Goal: Task Accomplishment & Management: Use online tool/utility

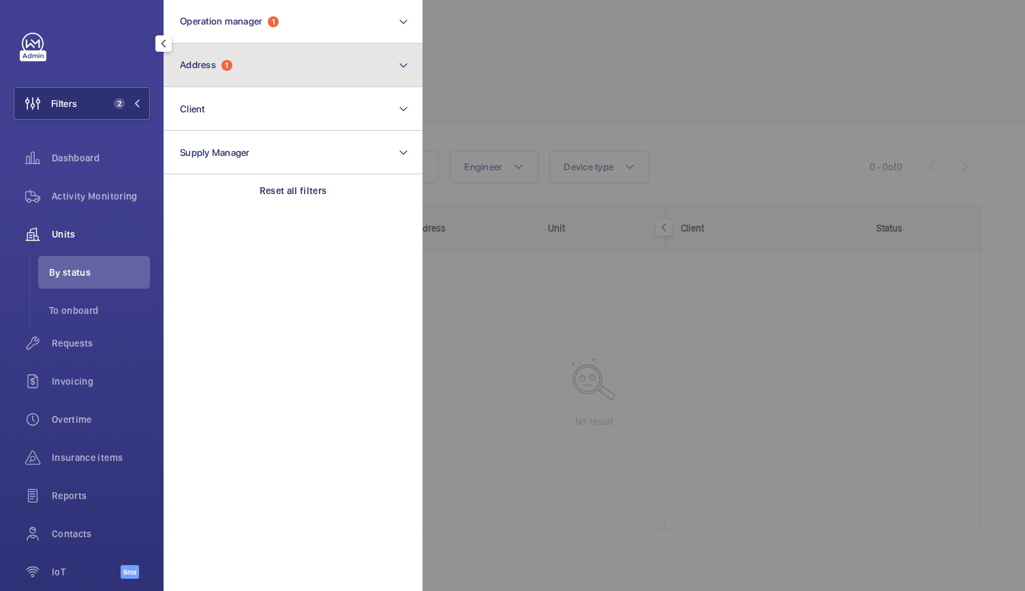
click at [237, 62] on button "Address 1" at bounding box center [293, 66] width 259 height 44
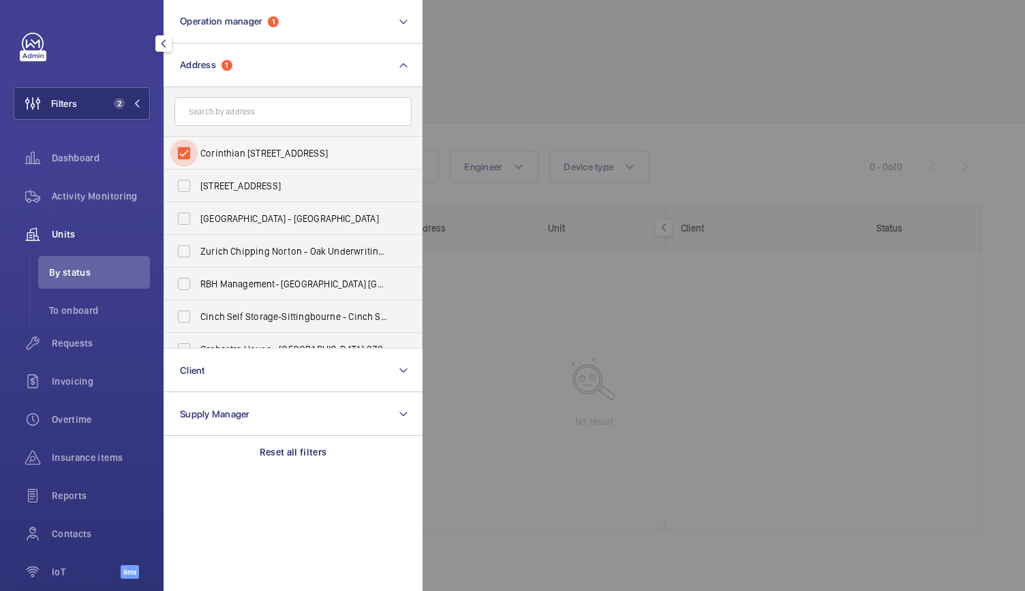
click at [184, 151] on input "Corinthian House - Corinthian House, CROYDON CR0 2BX" at bounding box center [183, 153] width 27 height 27
checkbox input "false"
click at [218, 115] on input "text" at bounding box center [292, 111] width 237 height 29
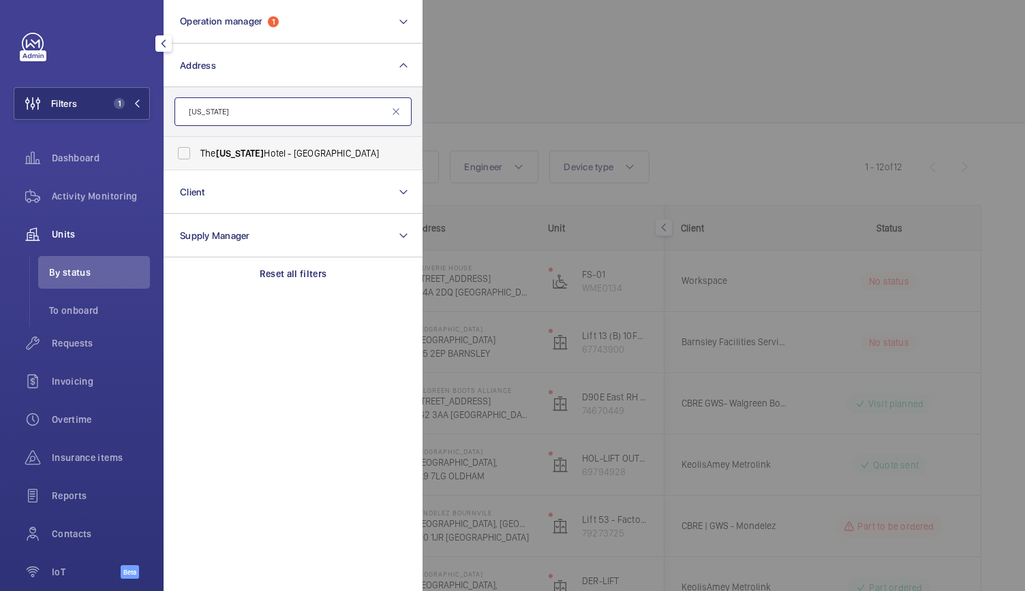
type input "washington"
click at [226, 158] on span "Washington" at bounding box center [240, 153] width 48 height 11
click at [198, 158] on input "The Washington Hotel - W1J 5HE, LONDON W1J 5HE" at bounding box center [183, 153] width 27 height 27
checkbox input "true"
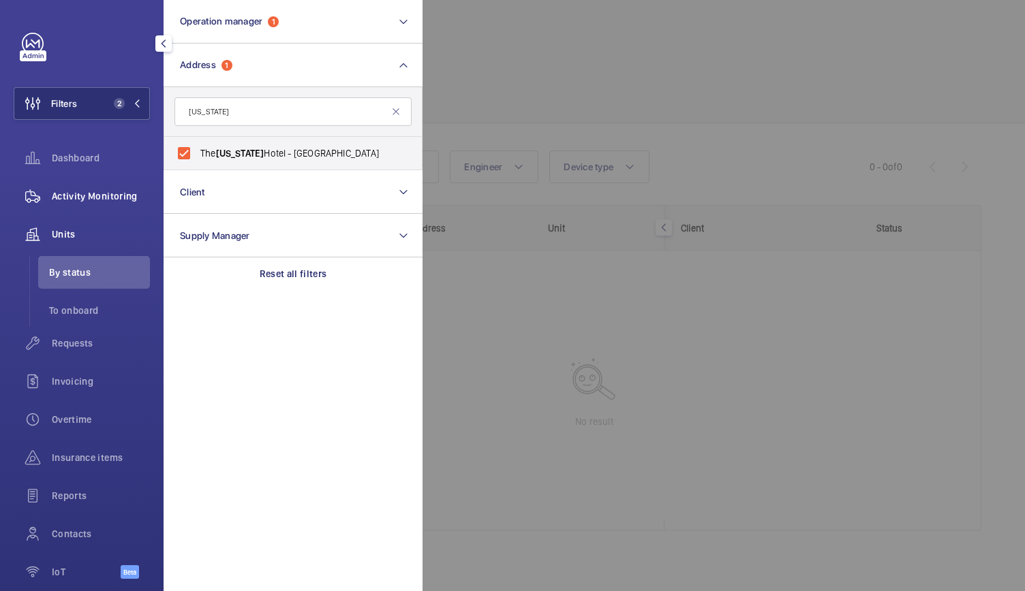
click at [95, 194] on span "Activity Monitoring" at bounding box center [101, 196] width 98 height 14
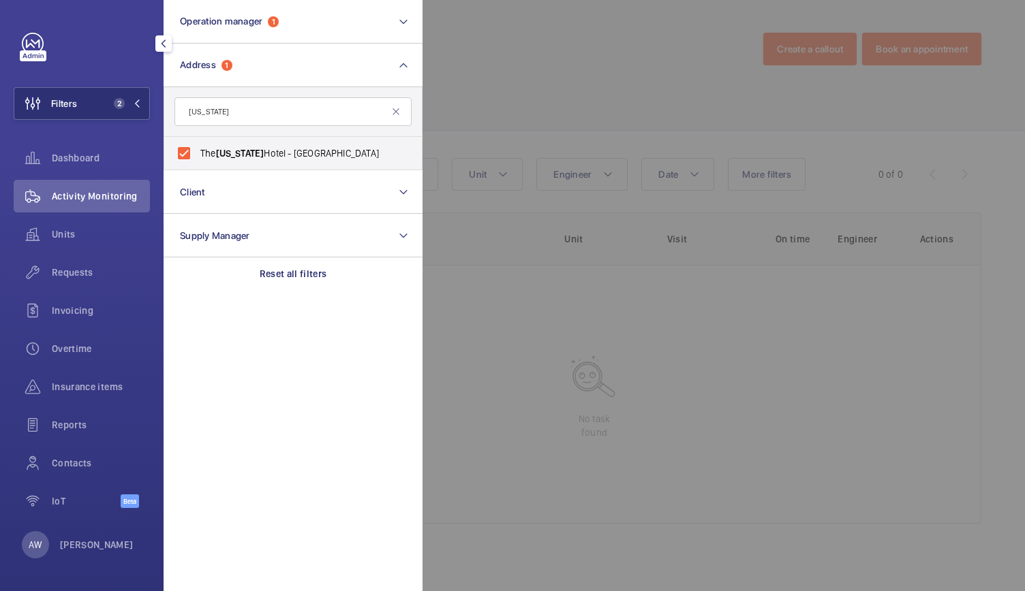
click at [489, 87] on div at bounding box center [934, 295] width 1025 height 591
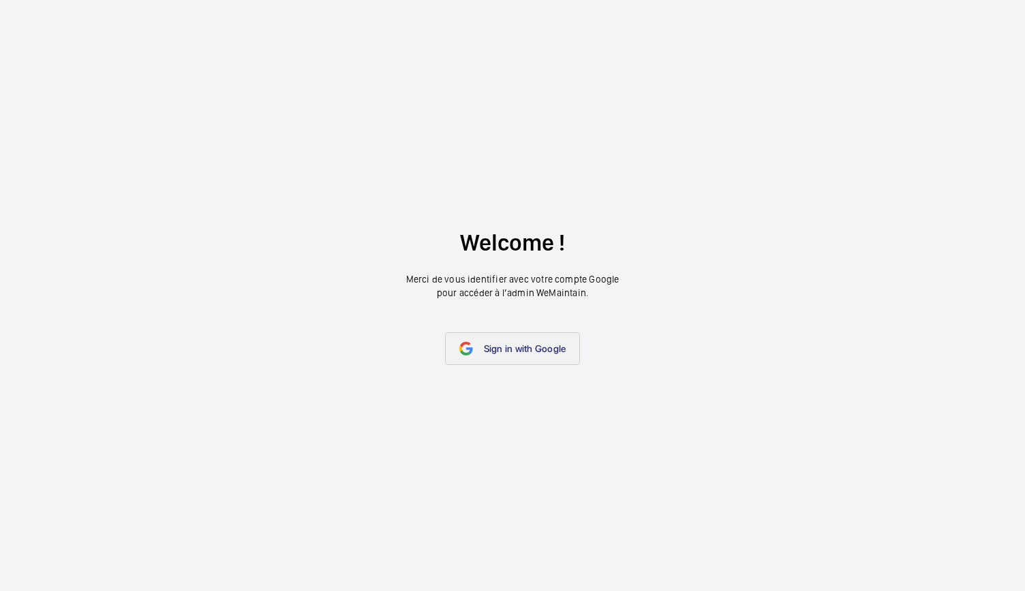
click at [517, 353] on span "Sign in with Google" at bounding box center [525, 348] width 82 height 11
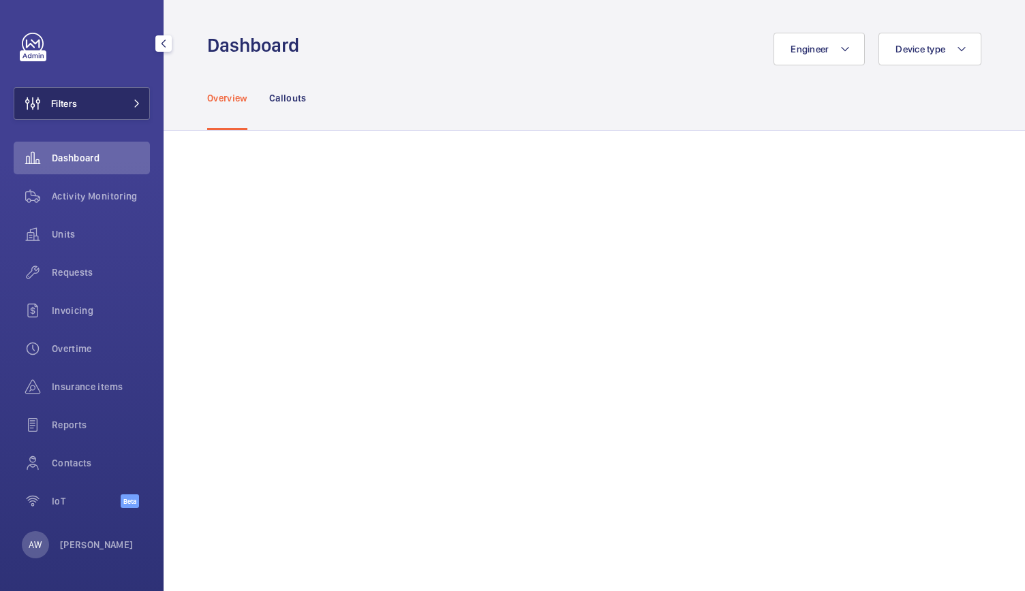
click at [97, 112] on button "Filters" at bounding box center [82, 103] width 136 height 33
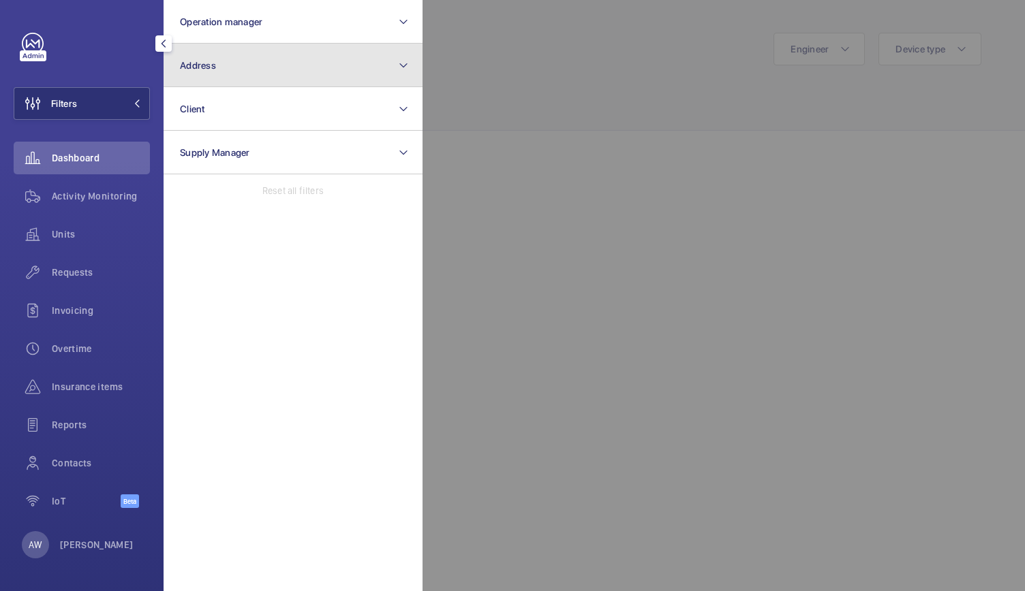
click at [251, 67] on button "Address" at bounding box center [293, 66] width 259 height 44
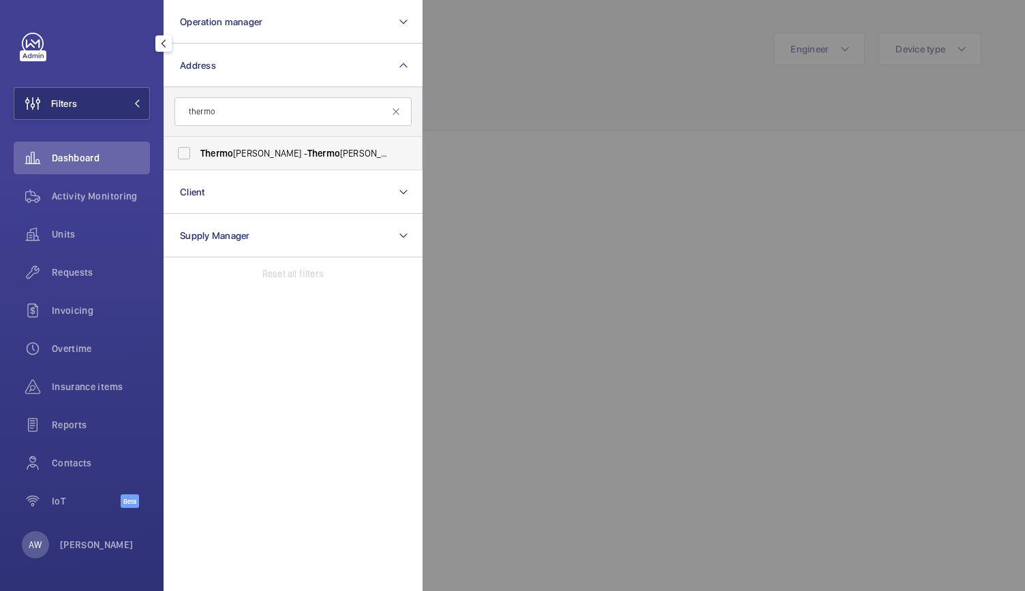
type input "thermo"
click at [228, 143] on label "Thermo Fisher- Crawley - Thermo Fisher Scientific, CRAWLEY RH10 9NQ" at bounding box center [282, 153] width 237 height 33
click at [198, 143] on input "Thermo Fisher- Crawley - Thermo Fisher Scientific, CRAWLEY RH10 9NQ" at bounding box center [183, 153] width 27 height 27
checkbox input "true"
click at [314, 112] on input "thermo" at bounding box center [292, 111] width 237 height 29
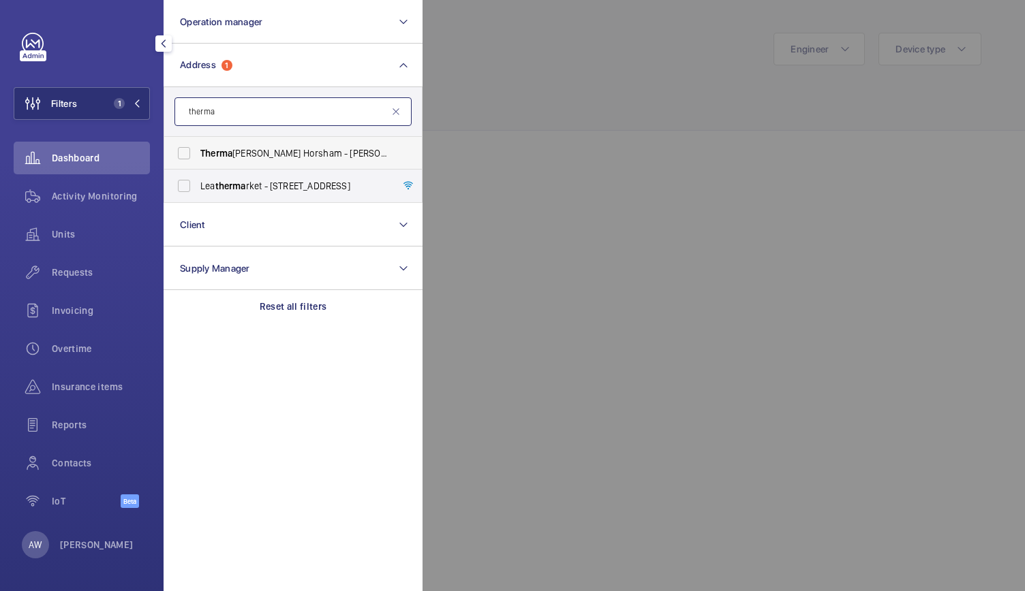
type input "therma"
click at [256, 149] on span "Therma Fisher Horsham - Langhurst Wood Road, HORSHAM RH12 4QD" at bounding box center [293, 154] width 187 height 14
click at [198, 149] on input "Therma Fisher Horsham - Langhurst Wood Road, HORSHAM RH12 4QD" at bounding box center [183, 153] width 27 height 27
checkbox input "true"
click at [68, 270] on span "Requests" at bounding box center [101, 273] width 98 height 14
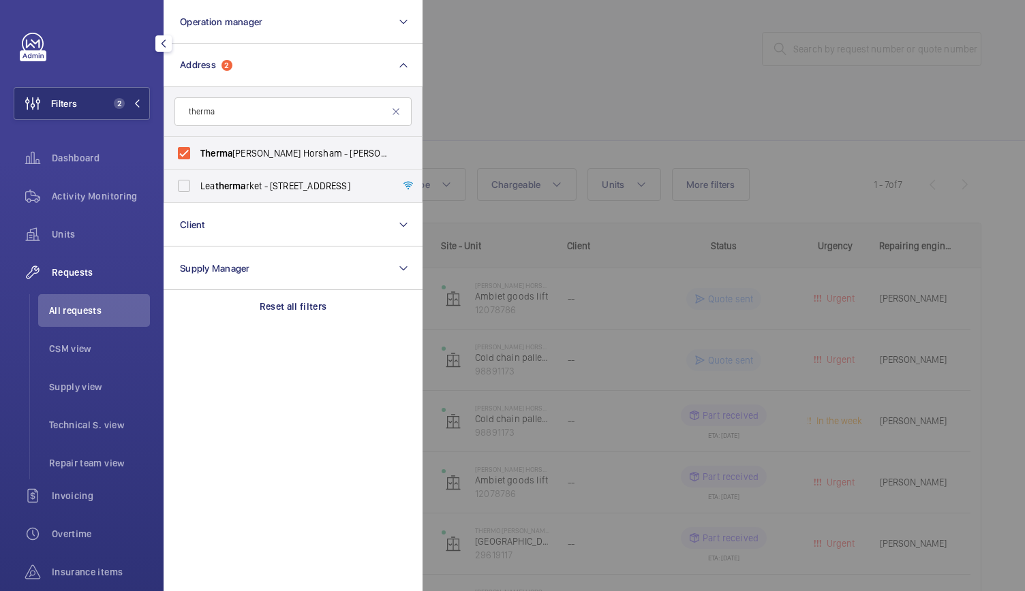
click at [596, 17] on div at bounding box center [934, 295] width 1025 height 591
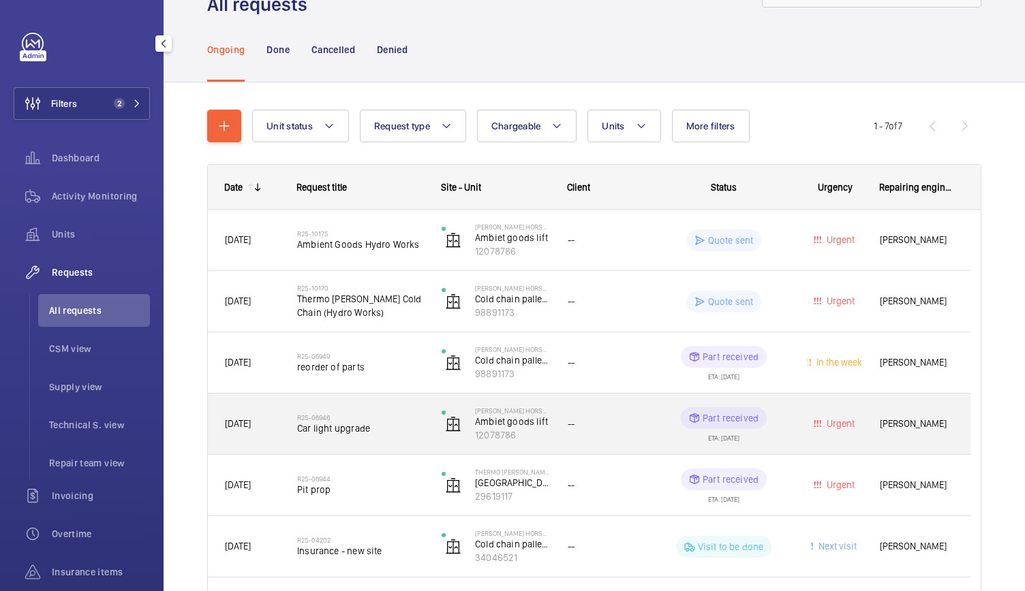
scroll to position [172, 0]
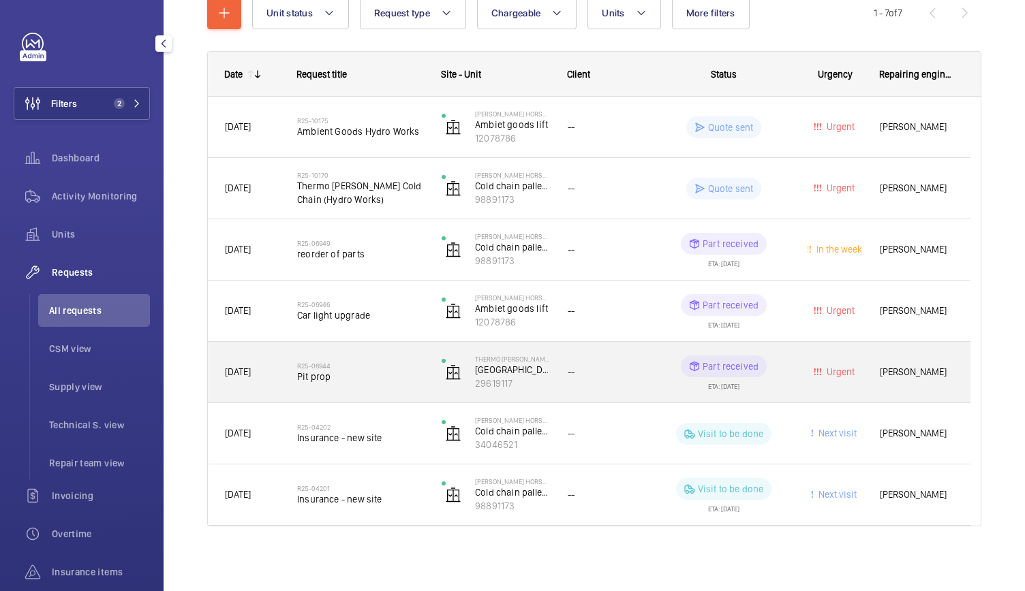
click at [397, 367] on h2 "R25-06944" at bounding box center [360, 366] width 127 height 8
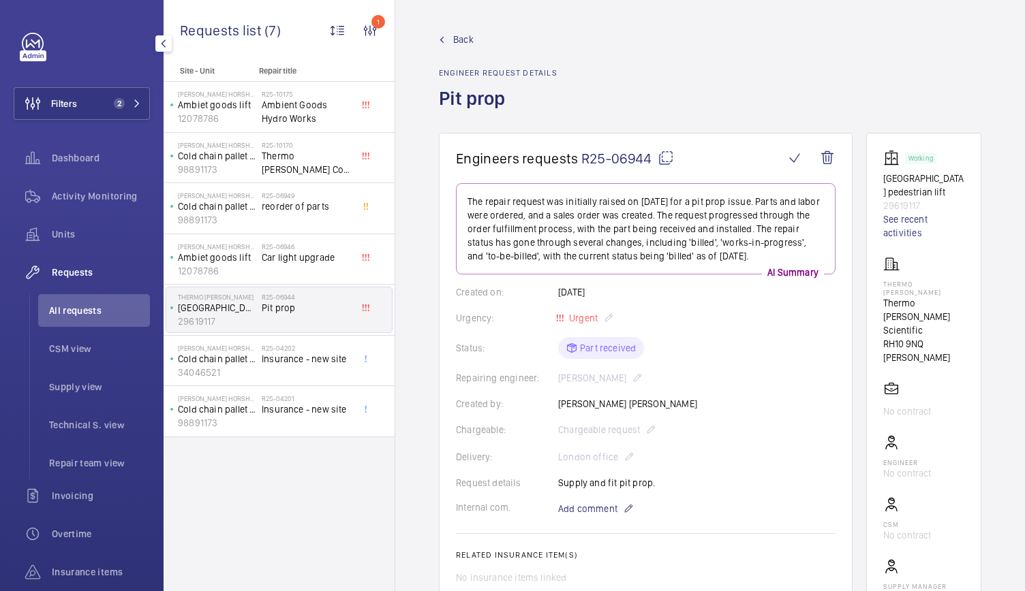
click at [464, 38] on span "Back" at bounding box center [463, 40] width 20 height 14
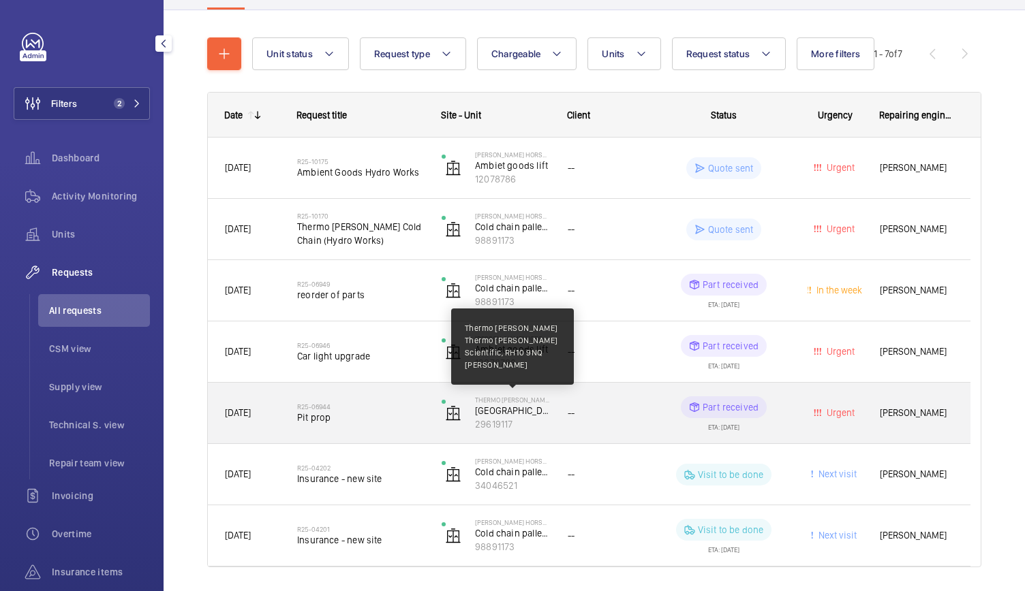
scroll to position [172, 0]
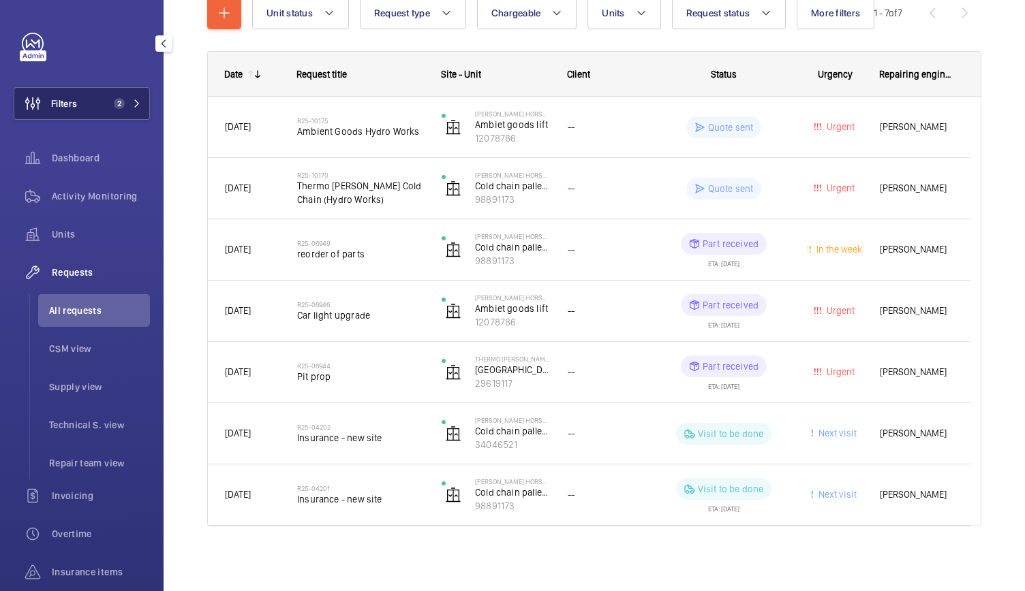
click at [80, 93] on button "Filters 2" at bounding box center [82, 103] width 136 height 33
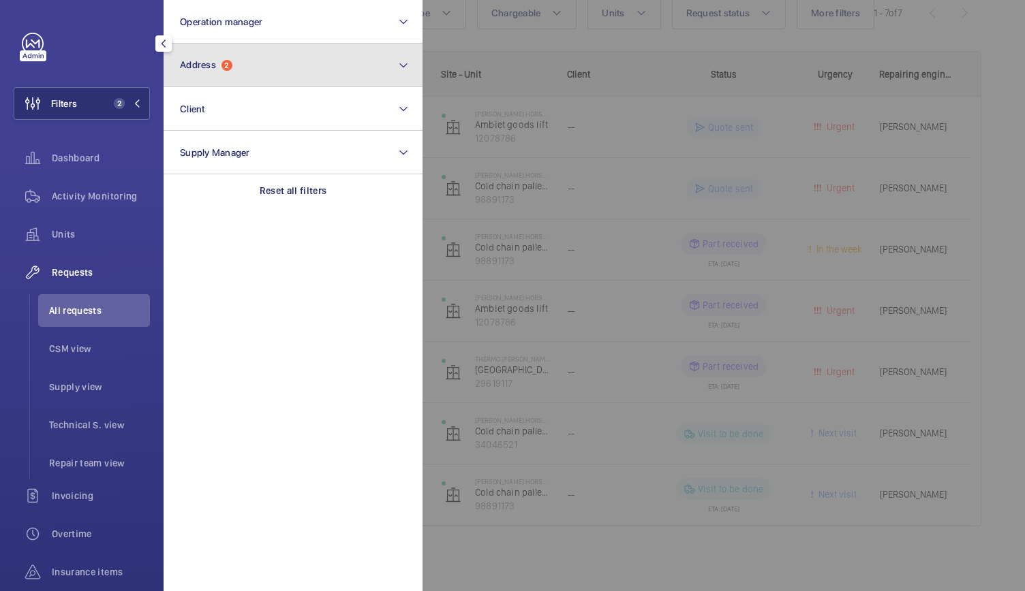
click at [216, 80] on button "Address 2" at bounding box center [293, 66] width 259 height 44
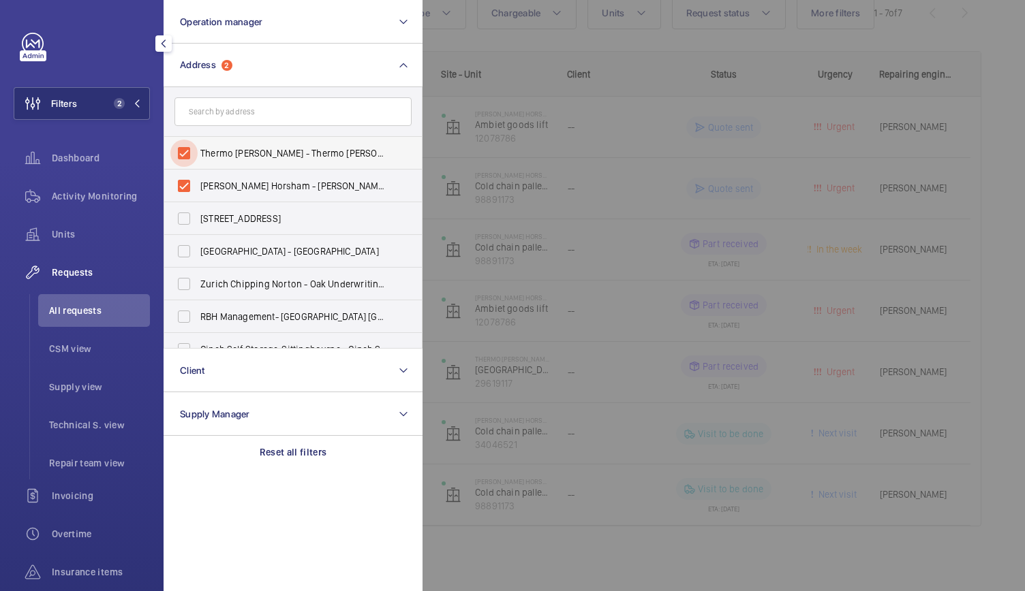
click at [185, 155] on input "Thermo Fisher- Crawley - Thermo Fisher Scientific, CRAWLEY RH10 9NQ" at bounding box center [183, 153] width 27 height 27
checkbox input "false"
click at [183, 181] on input "Therma Fisher Horsham - Langhurst Wood Road, HORSHAM RH12 4QD" at bounding box center [183, 185] width 27 height 27
checkbox input "false"
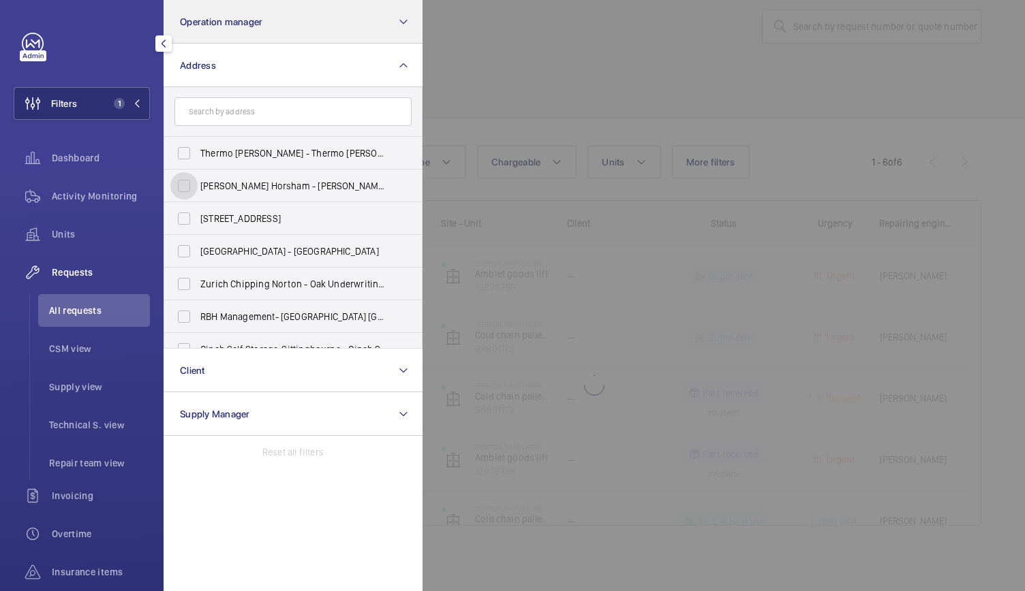
scroll to position [22, 0]
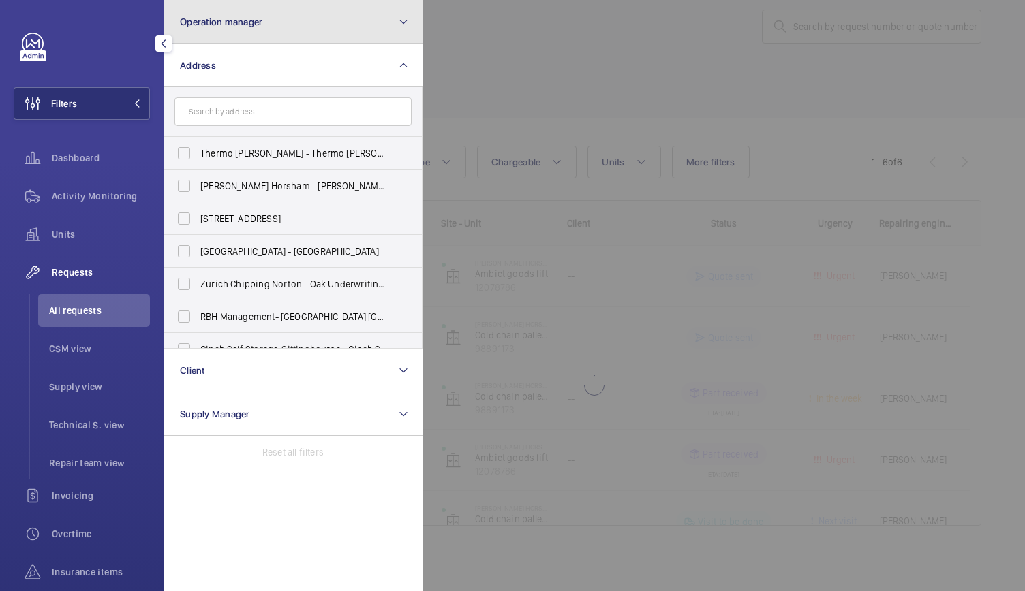
click at [237, 25] on span "Operation manager" at bounding box center [221, 21] width 82 height 11
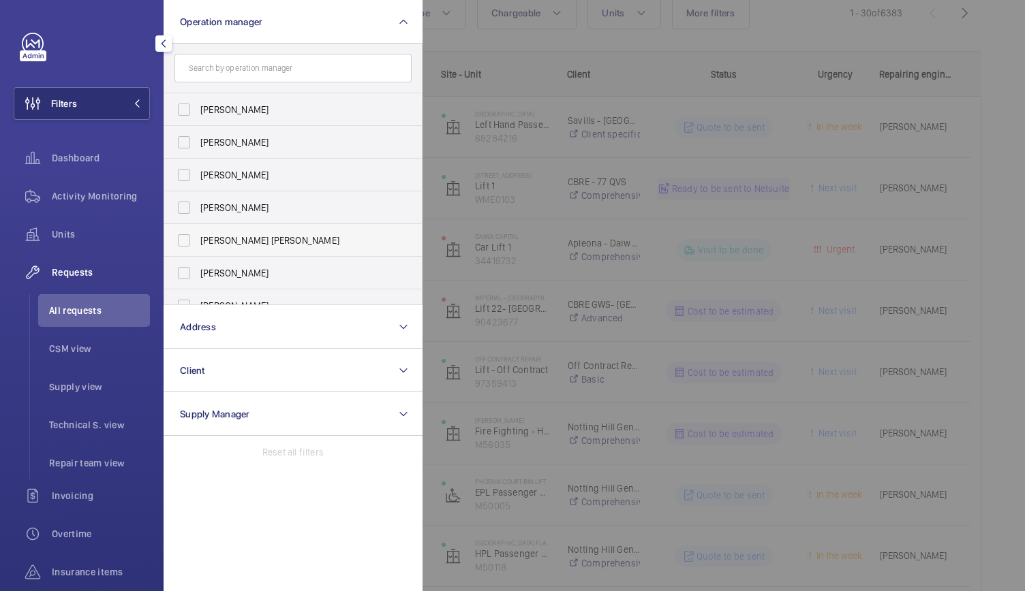
scroll to position [50, 0]
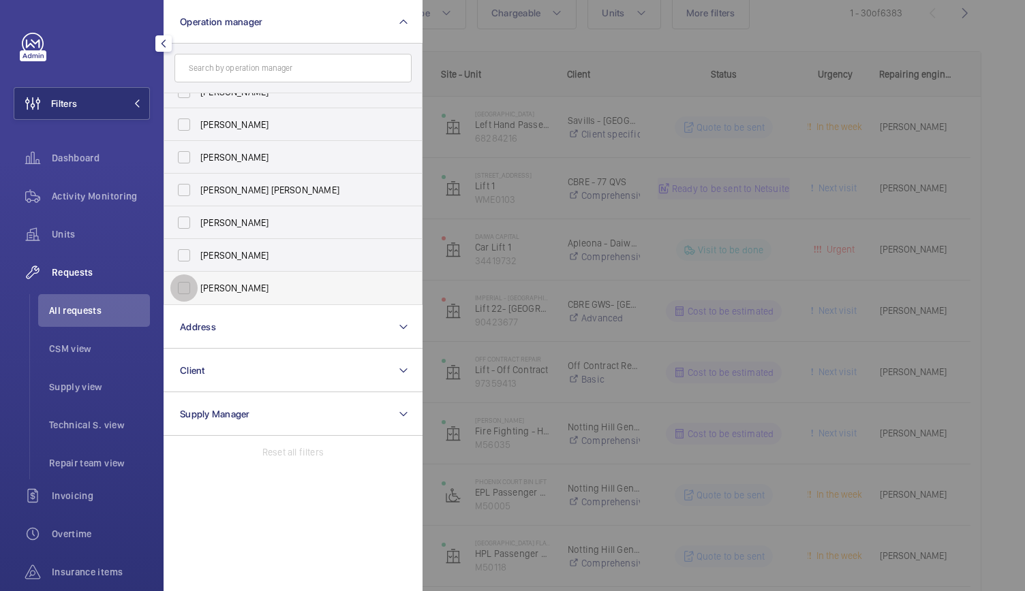
click at [189, 286] on input "[PERSON_NAME]" at bounding box center [183, 288] width 27 height 27
checkbox input "true"
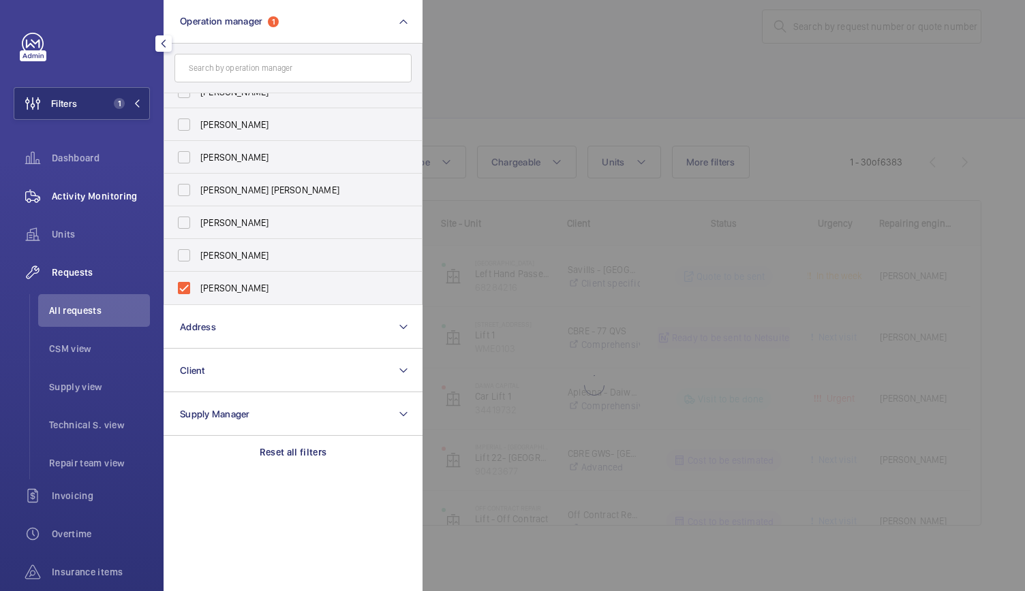
click at [104, 187] on div "Activity Monitoring" at bounding box center [82, 196] width 136 height 33
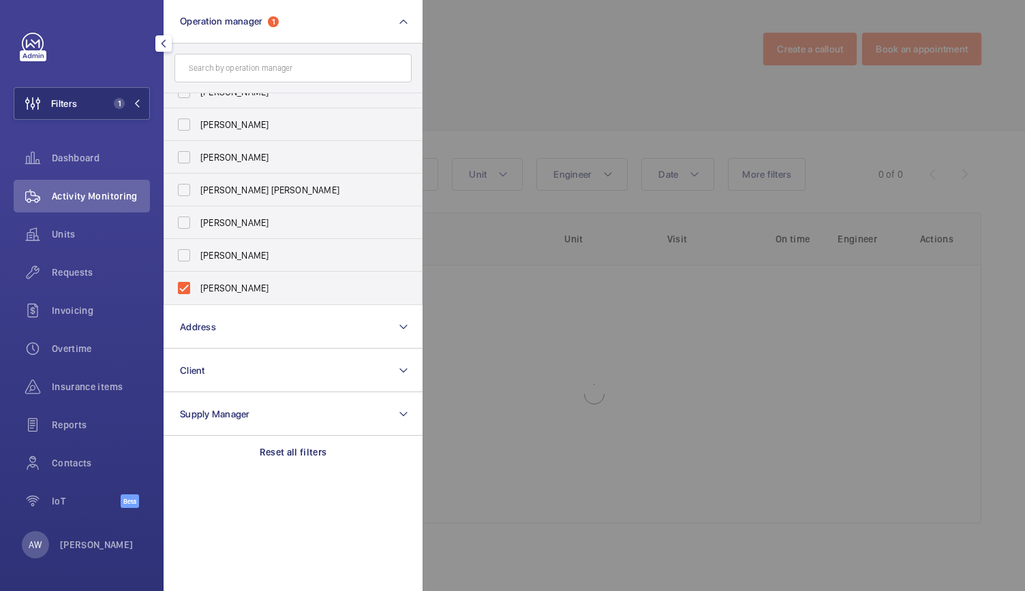
click at [537, 91] on div at bounding box center [934, 295] width 1025 height 591
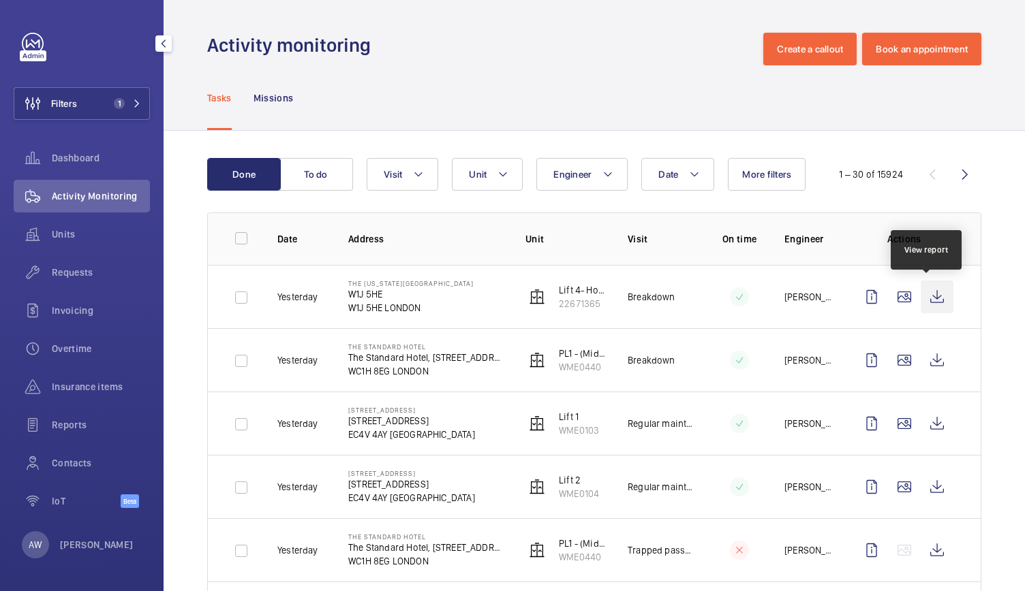
click at [927, 298] on wm-front-icon-button at bounding box center [937, 297] width 33 height 33
click at [58, 238] on span "Units" at bounding box center [101, 235] width 98 height 14
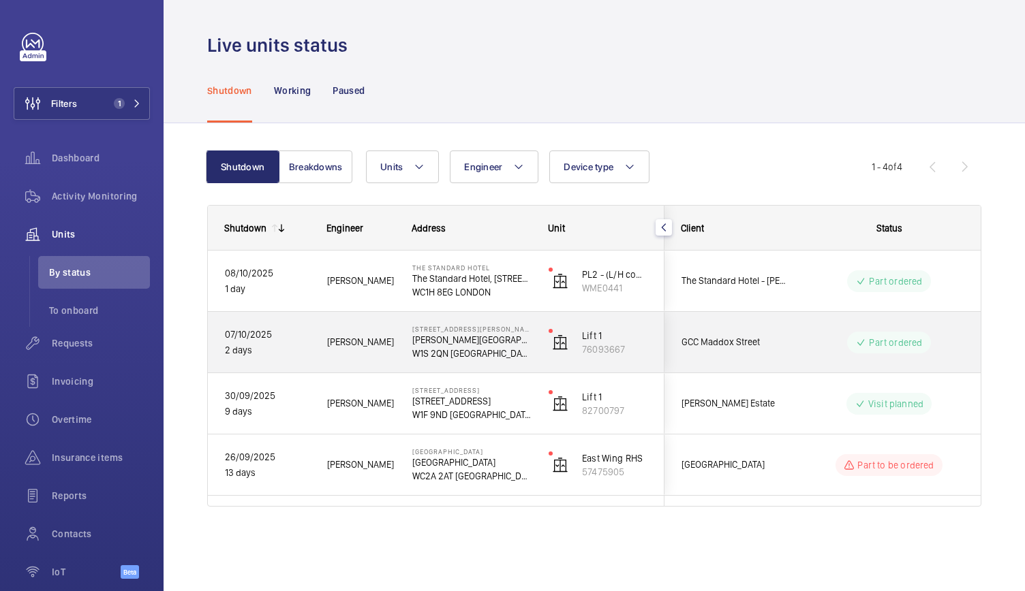
click at [514, 365] on div "25 Maddox Street Maddox Street W1S 2QN LONDON" at bounding box center [463, 342] width 135 height 61
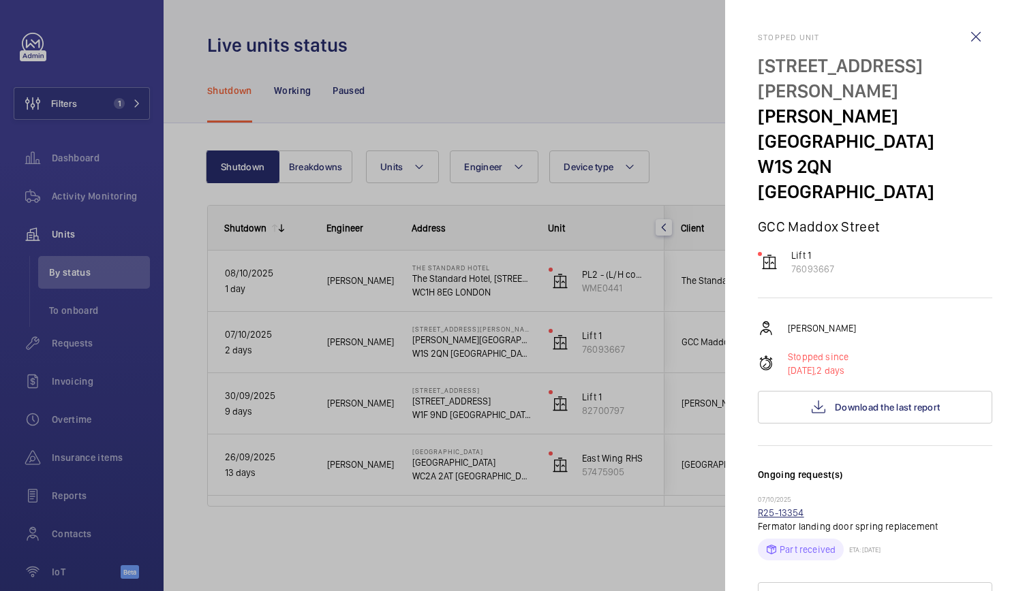
click at [790, 508] on link "R25-13354" at bounding box center [781, 513] width 46 height 11
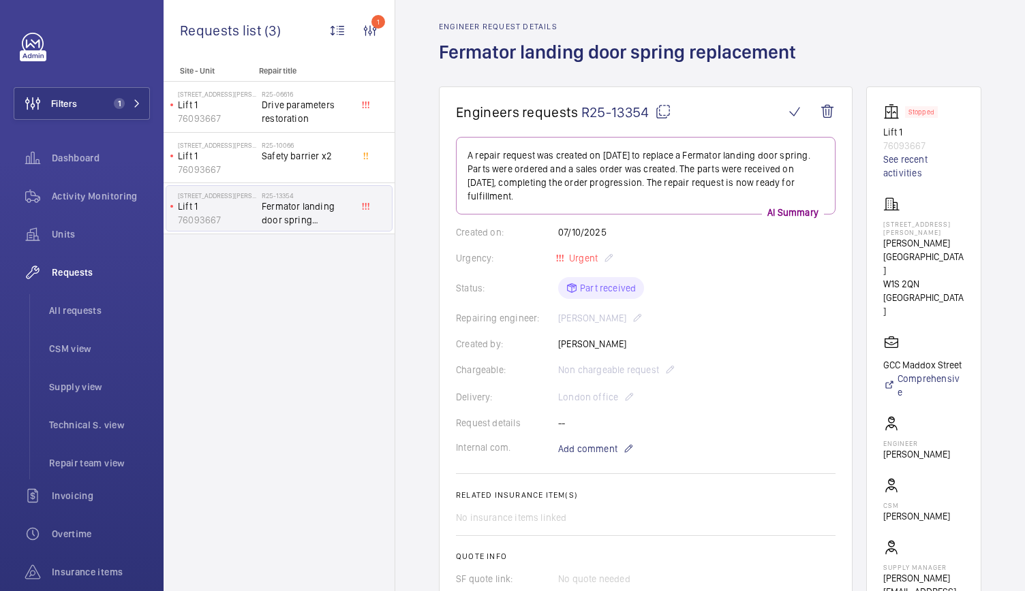
scroll to position [20, 0]
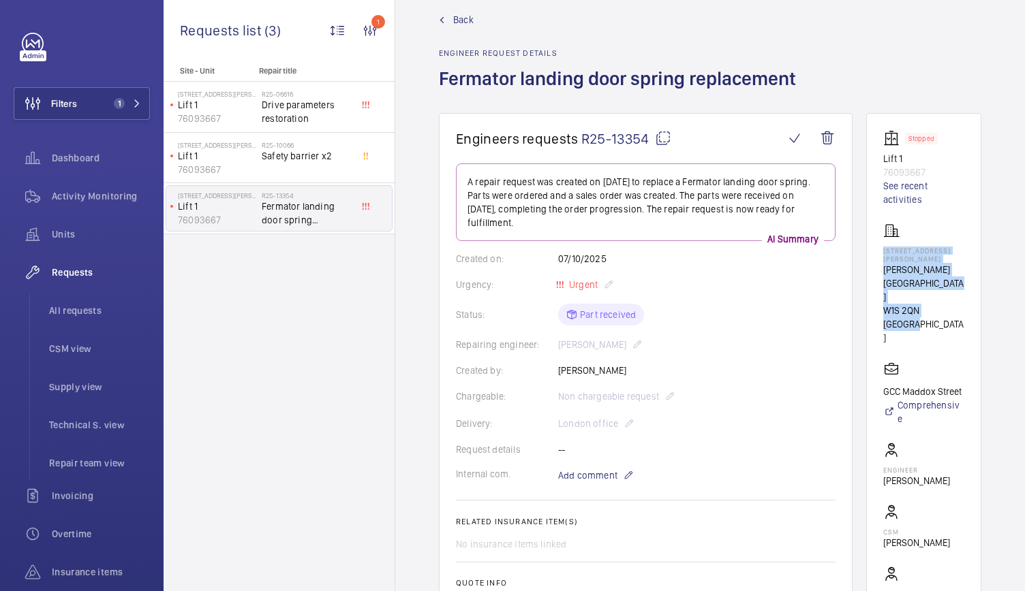
drag, startPoint x: 896, startPoint y: 252, endPoint x: 968, endPoint y: 270, distance: 73.7
click at [968, 270] on wm-front-card "Stopped Lift 1 76093667 See recent activities 25 Maddox Street Maddox Street W1…" at bounding box center [923, 384] width 115 height 543
click at [925, 304] on p "W1S 2QN LONDON" at bounding box center [923, 324] width 81 height 41
drag, startPoint x: 897, startPoint y: 251, endPoint x: 974, endPoint y: 277, distance: 81.9
click at [974, 277] on wm-front-card "Stopped Lift 1 76093667 See recent activities 25 Maddox Street Maddox Street W1…" at bounding box center [923, 384] width 115 height 543
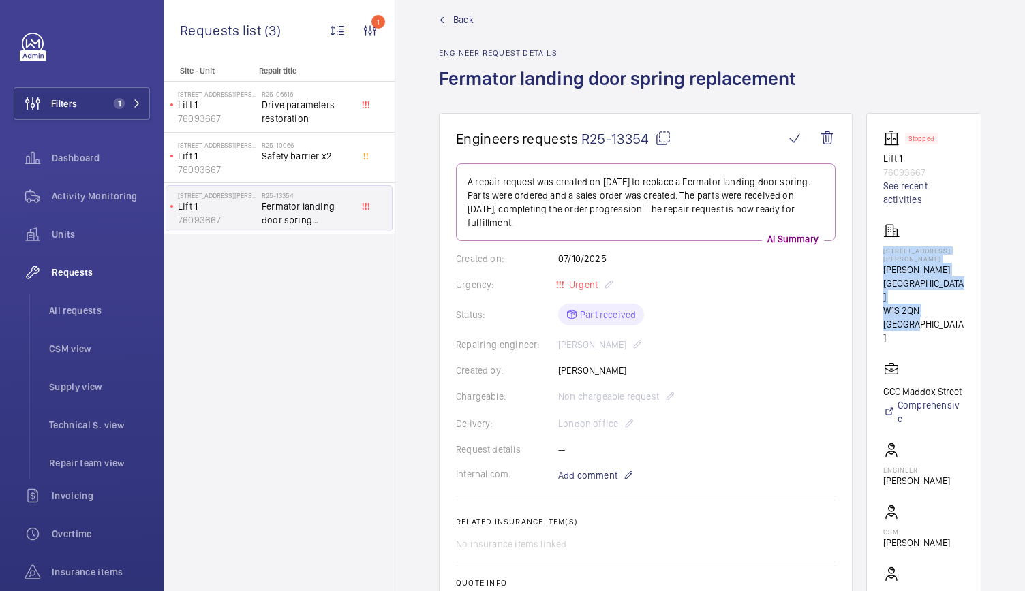
copy div "25 Maddox Street Maddox Street W1S 2QN LONDON"
click at [136, 103] on mat-icon at bounding box center [137, 103] width 8 height 8
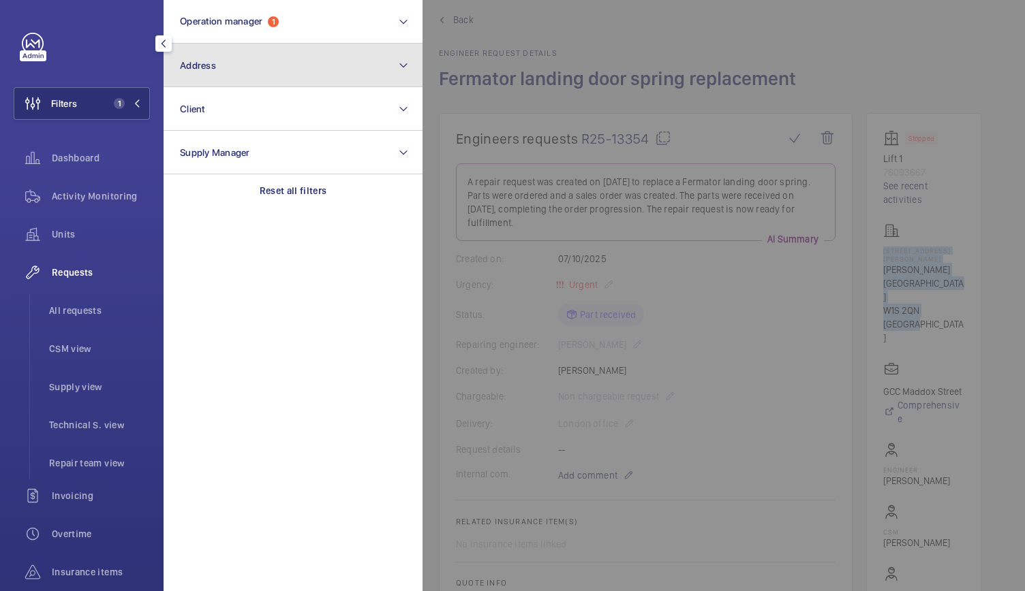
click at [248, 52] on button "Address" at bounding box center [293, 66] width 259 height 44
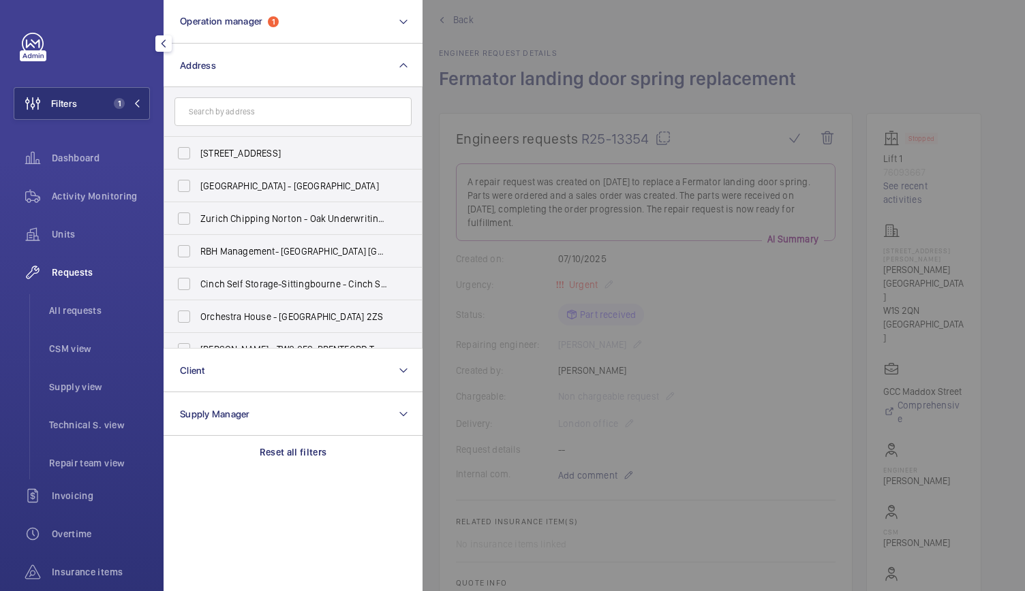
click at [235, 124] on input "text" at bounding box center [292, 111] width 237 height 29
click at [238, 103] on input "text" at bounding box center [292, 111] width 237 height 29
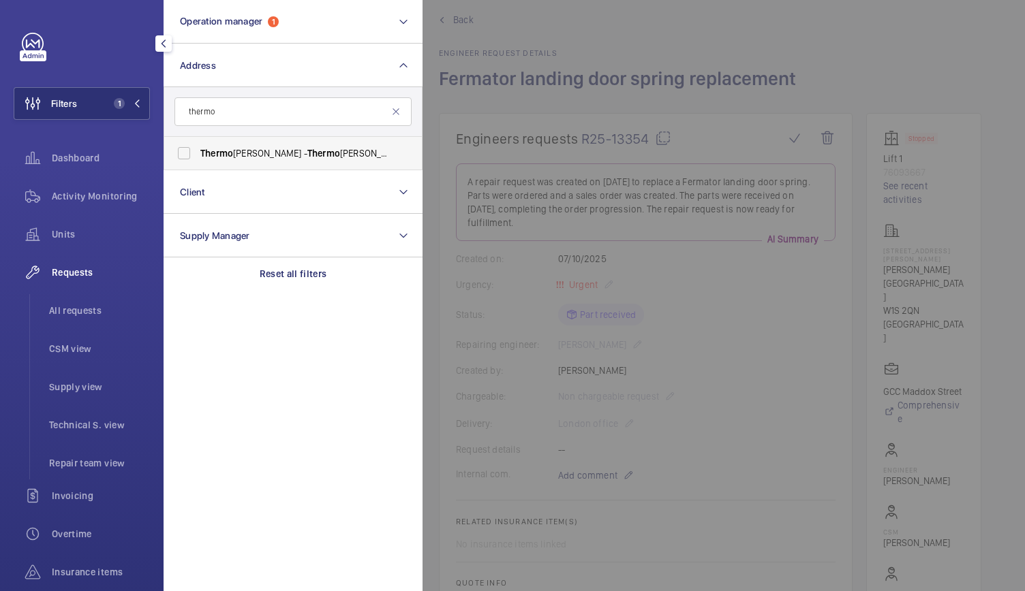
type input "thermo"
click at [208, 154] on span "Thermo" at bounding box center [216, 153] width 33 height 11
click at [198, 154] on input "Thermo Fisher- Crawley - Thermo Fisher Scientific, CRAWLEY RH10 9NQ" at bounding box center [183, 153] width 27 height 27
checkbox input "true"
click at [339, 114] on input "thermo" at bounding box center [292, 111] width 237 height 29
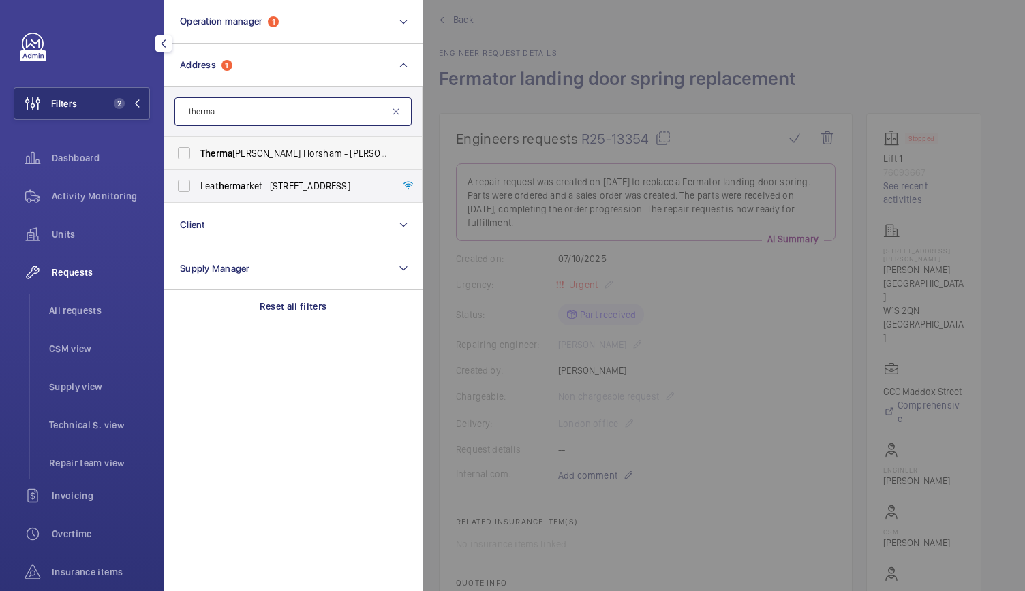
type input "therma"
click at [284, 149] on span "Therma Fisher Horsham - Langhurst Wood Road, HORSHAM RH12 4QD" at bounding box center [293, 154] width 187 height 14
click at [198, 149] on input "Therma Fisher Horsham - Langhurst Wood Road, HORSHAM RH12 4QD" at bounding box center [183, 153] width 27 height 27
checkbox input "true"
click at [571, 35] on div at bounding box center [934, 295] width 1025 height 591
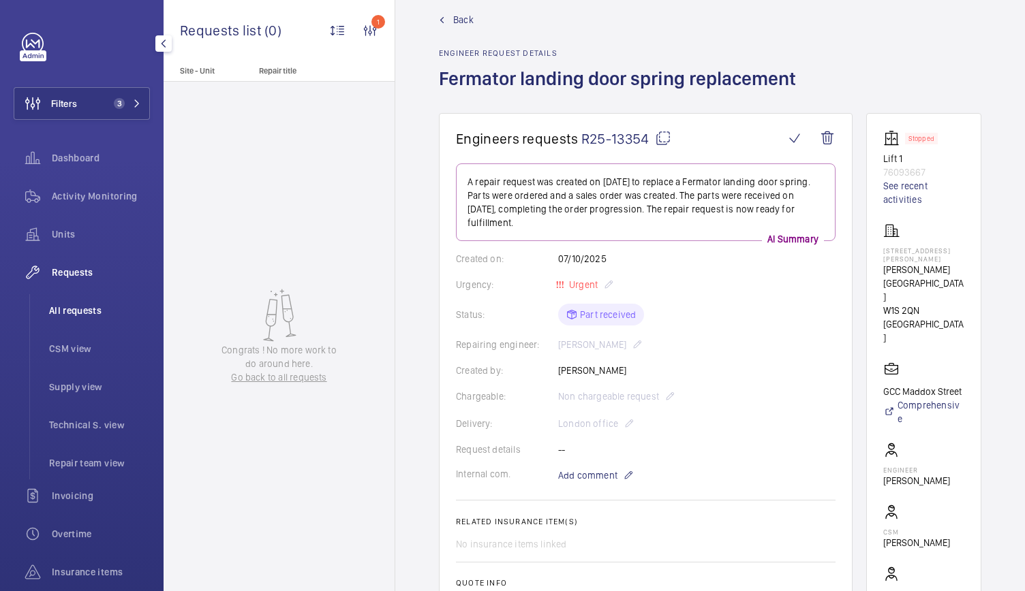
click at [75, 306] on span "All requests" at bounding box center [99, 311] width 101 height 14
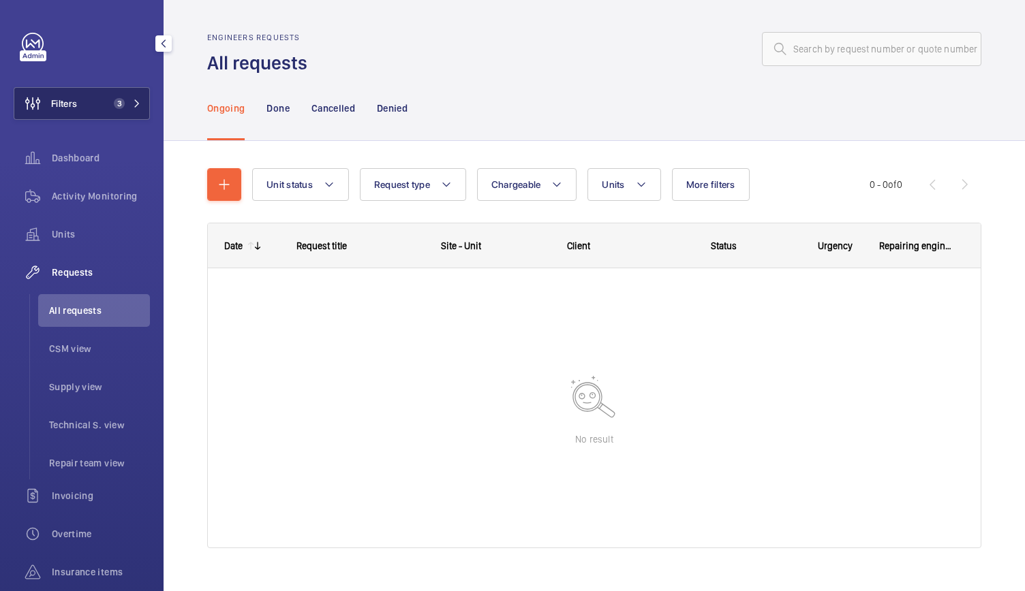
click at [104, 93] on button "Filters 3" at bounding box center [82, 103] width 136 height 33
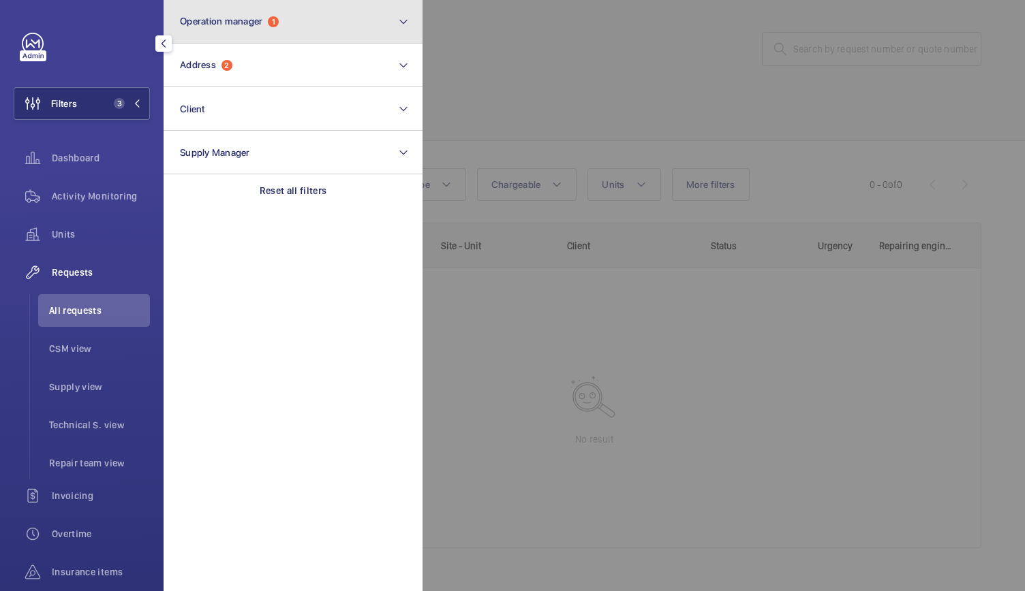
click at [268, 33] on button "Operation manager 1" at bounding box center [293, 22] width 259 height 44
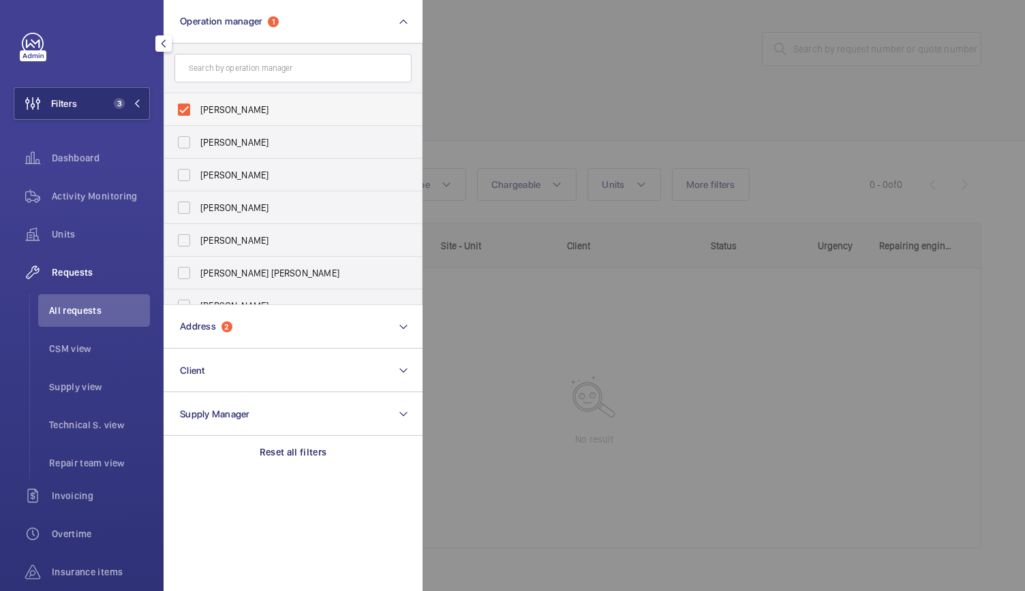
click at [221, 106] on span "[PERSON_NAME]" at bounding box center [293, 110] width 187 height 14
click at [198, 106] on input "[PERSON_NAME]" at bounding box center [183, 109] width 27 height 27
checkbox input "false"
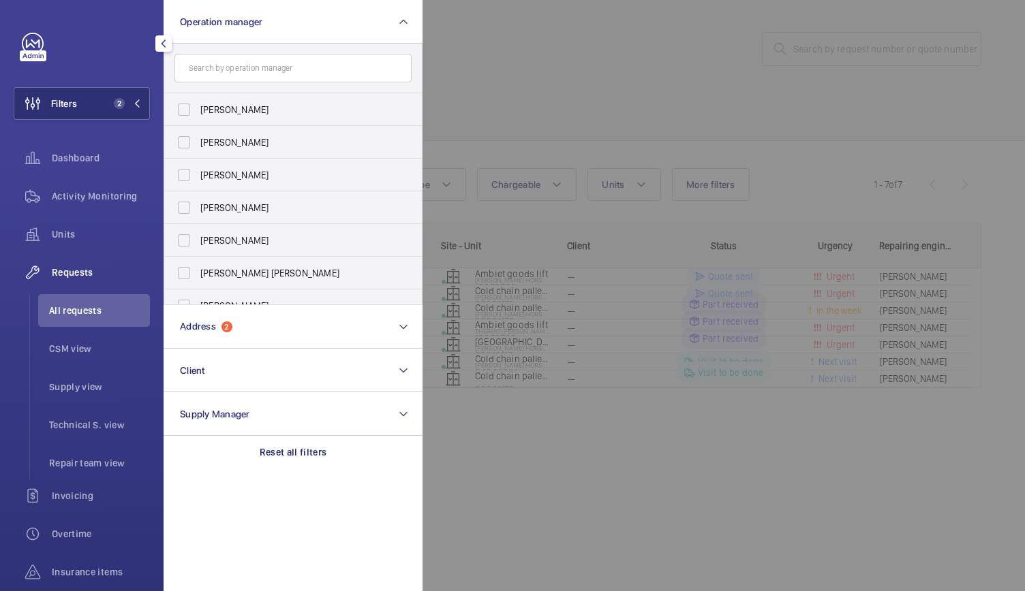
click at [632, 67] on div at bounding box center [934, 295] width 1025 height 591
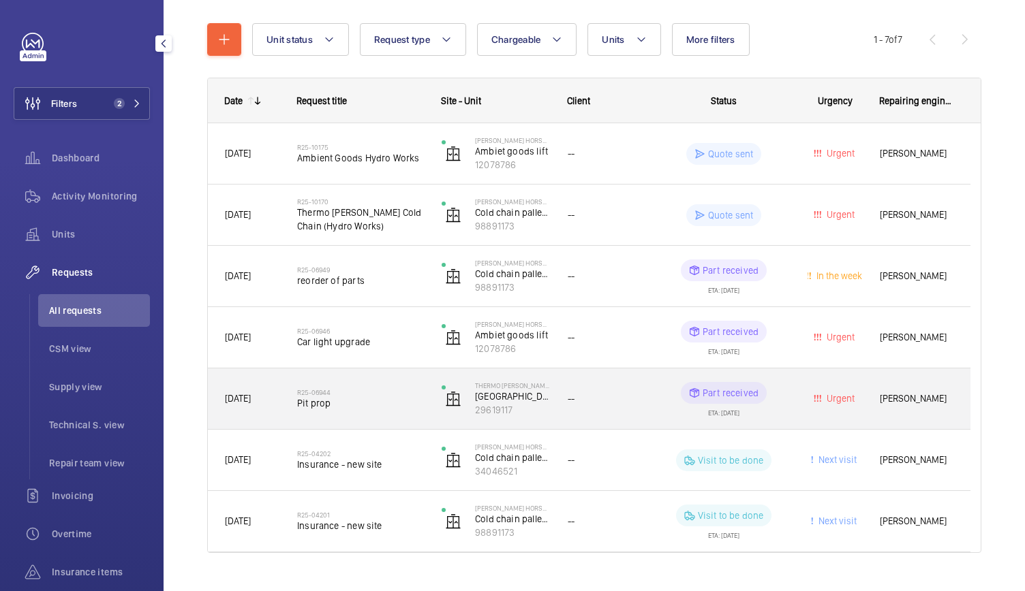
scroll to position [146, 0]
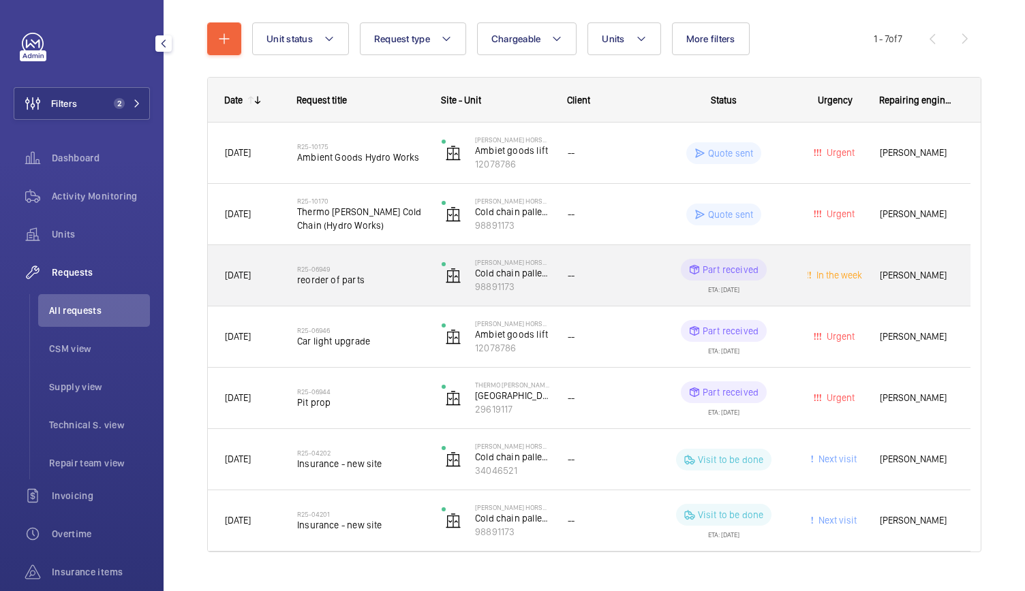
click at [590, 286] on div "--" at bounding box center [595, 275] width 89 height 43
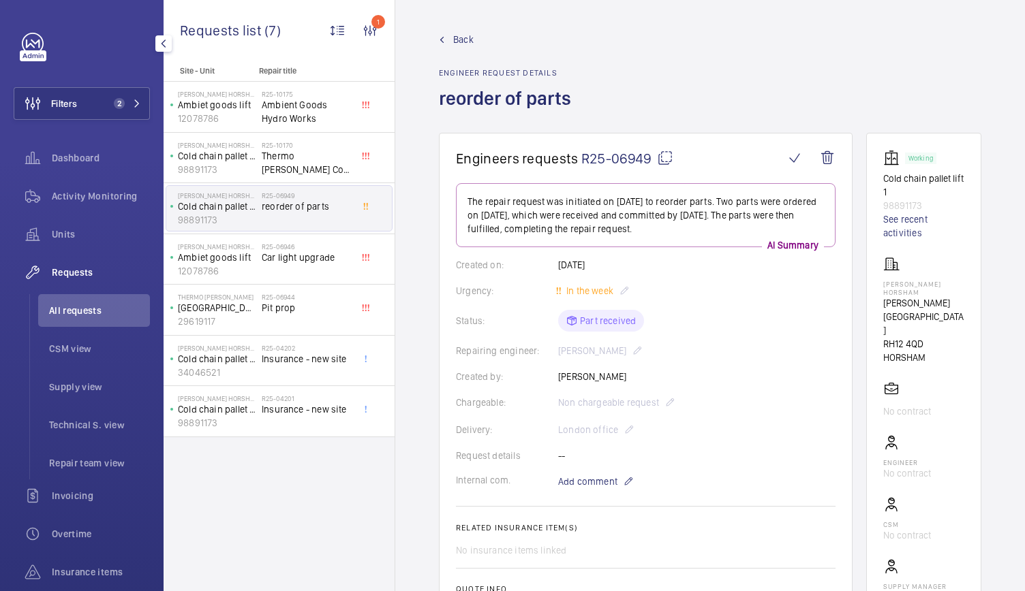
click at [469, 36] on span "Back" at bounding box center [463, 40] width 20 height 14
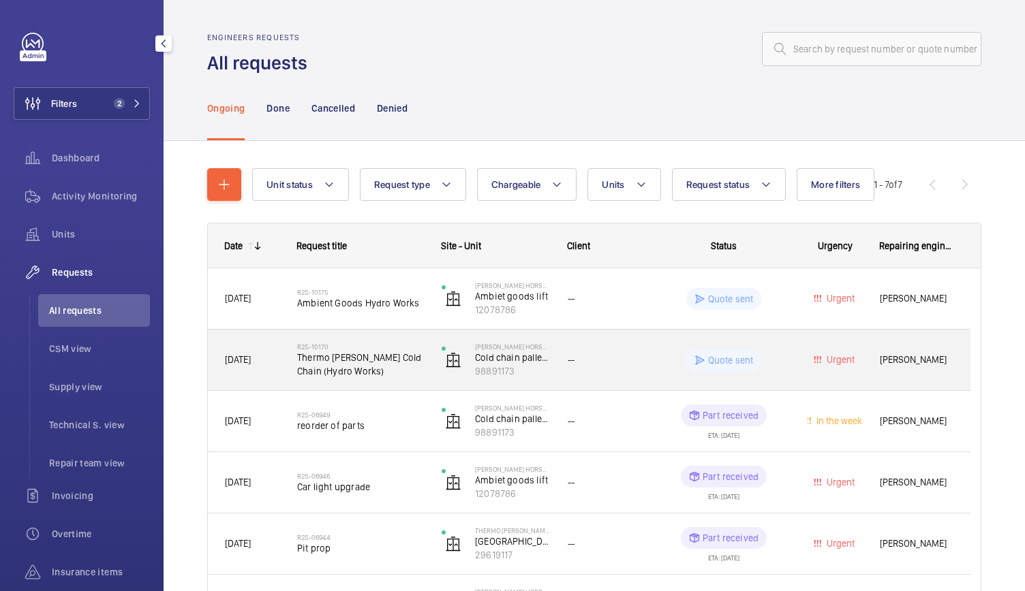
scroll to position [115, 0]
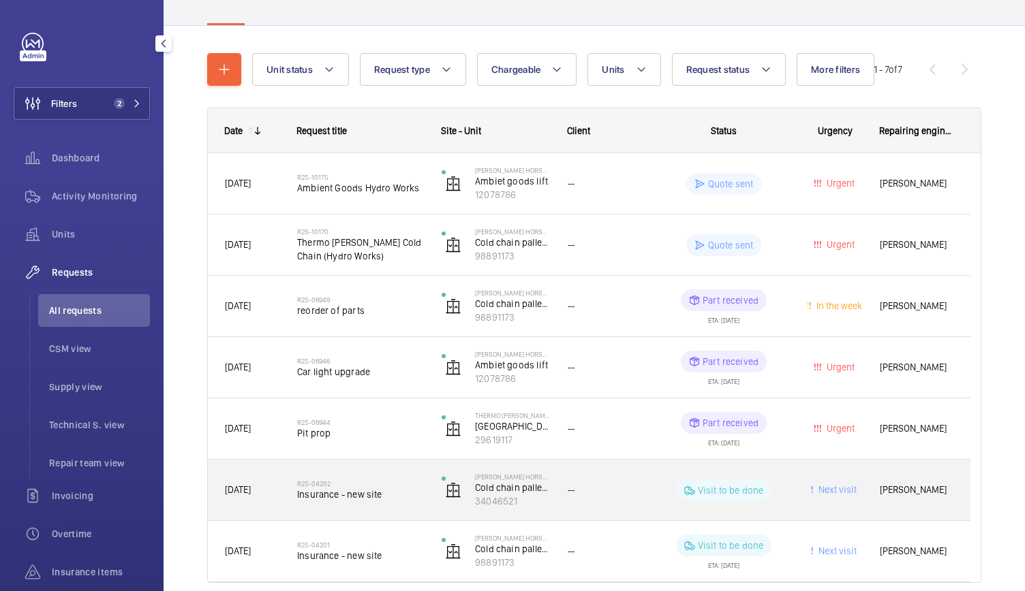
click at [610, 492] on div "--" at bounding box center [604, 490] width 72 height 16
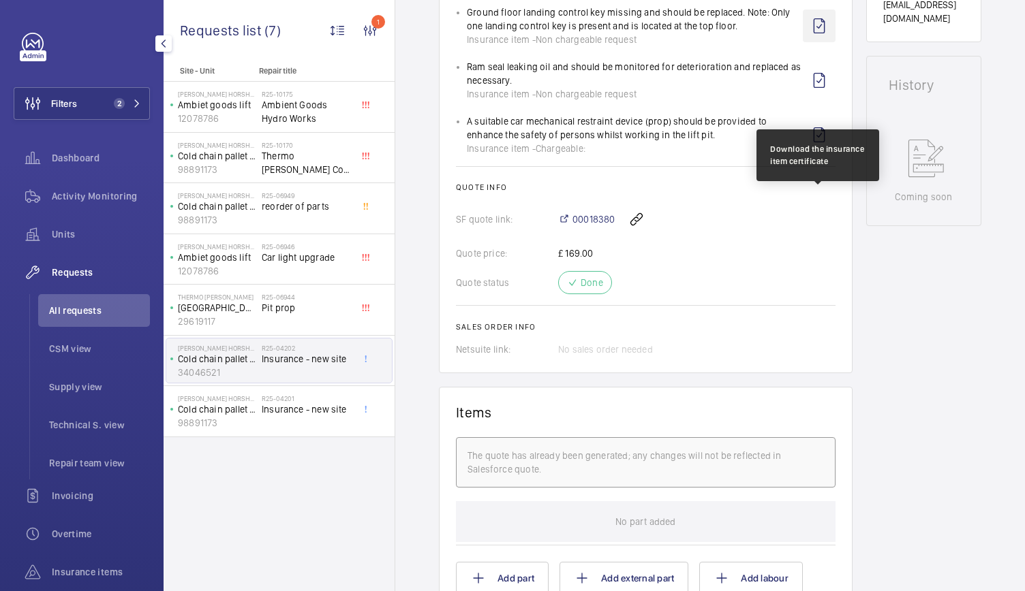
scroll to position [608, 0]
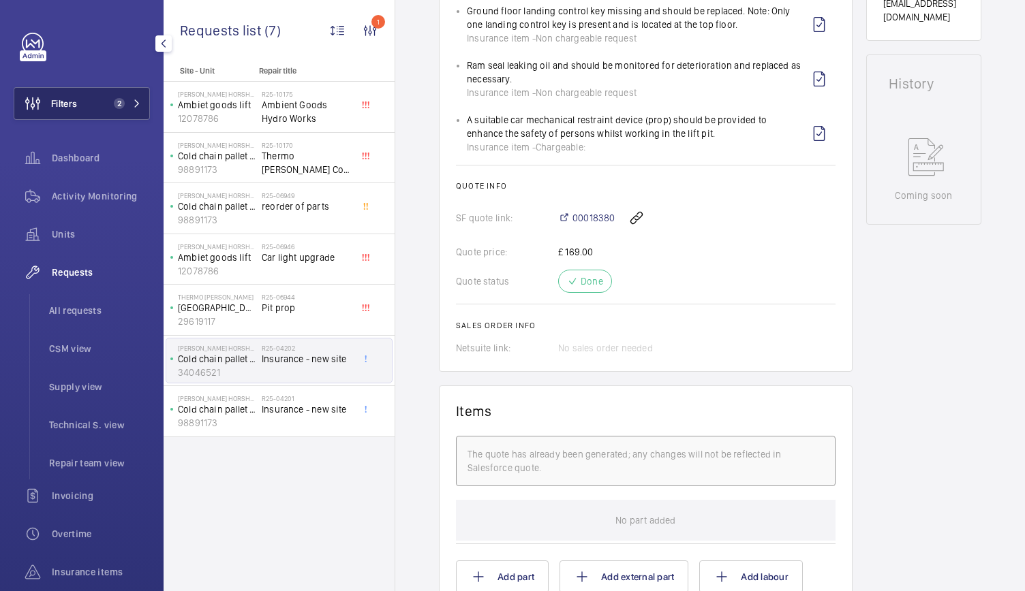
click at [94, 97] on button "Filters 2" at bounding box center [82, 103] width 136 height 33
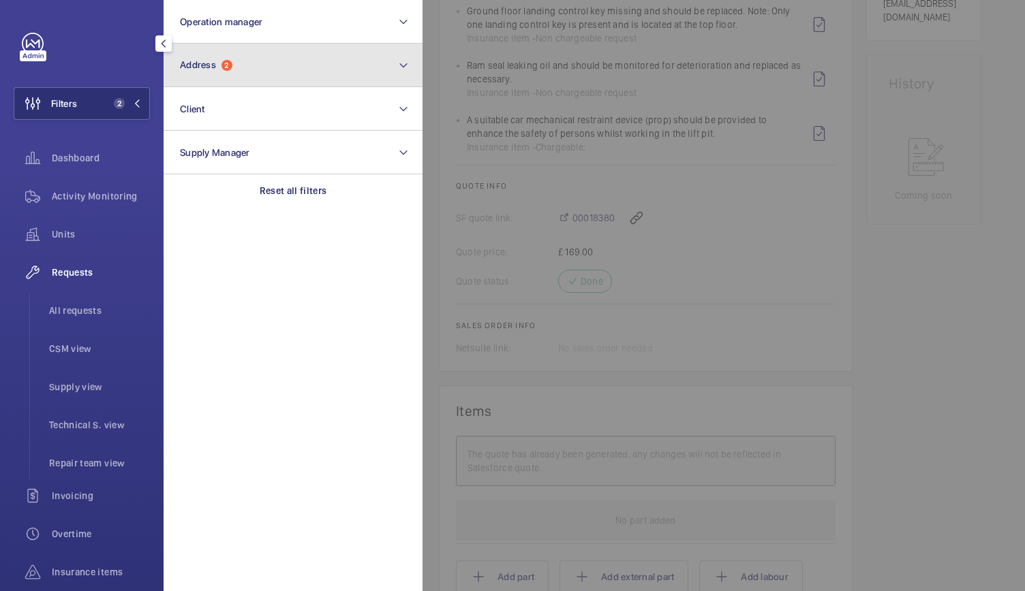
click at [181, 62] on span "Address" at bounding box center [198, 64] width 36 height 11
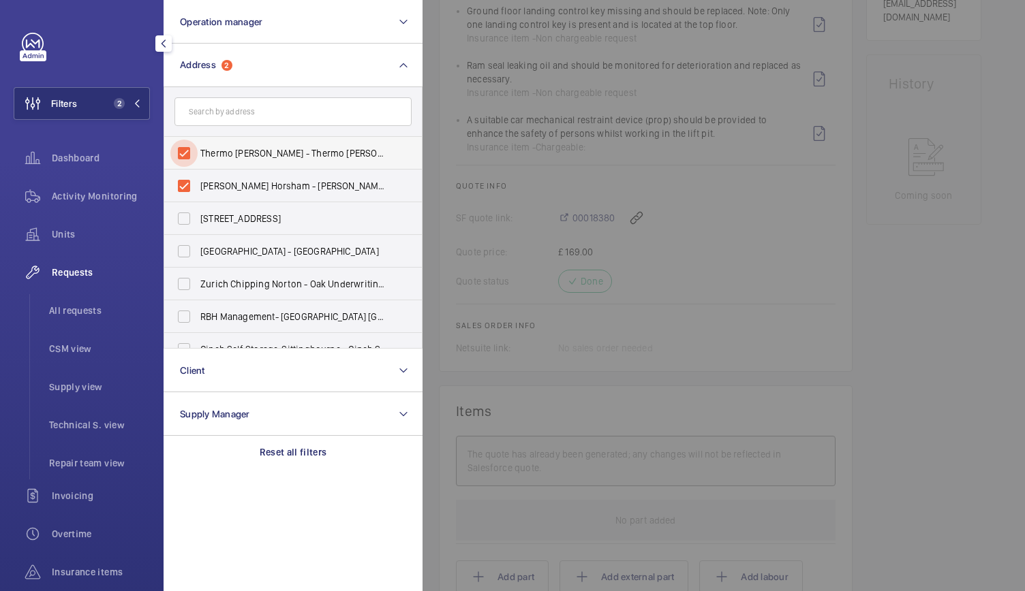
click at [185, 152] on input "Thermo Fisher- Crawley - Thermo Fisher Scientific, CRAWLEY RH10 9NQ" at bounding box center [183, 153] width 27 height 27
checkbox input "false"
click at [185, 181] on input "Therma Fisher Horsham - Langhurst Wood Road, HORSHAM RH12 4QD" at bounding box center [183, 185] width 27 height 27
checkbox input "false"
click at [204, 114] on input "text" at bounding box center [292, 111] width 237 height 29
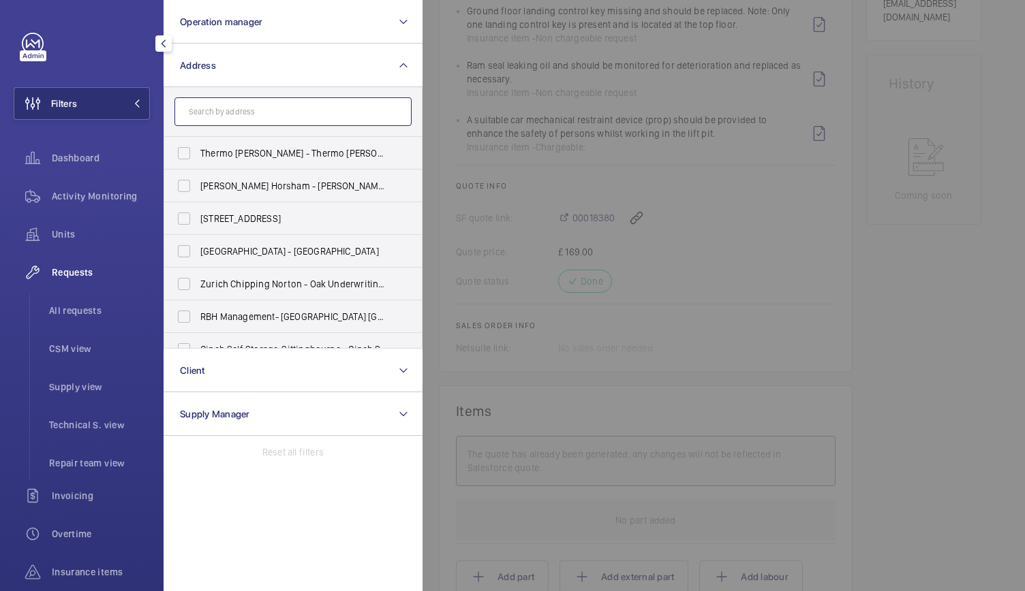
type input "l"
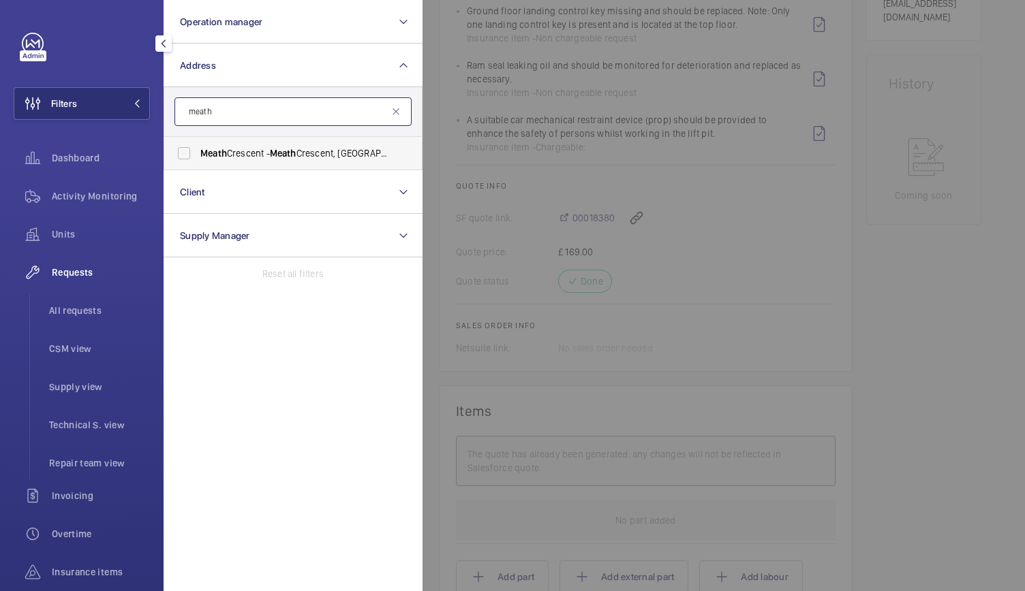
type input "meath"
click at [218, 155] on span "Meath" at bounding box center [213, 153] width 27 height 11
click at [198, 155] on input "Meath Crescent - Meath Crescent, LONDON E2 0QG" at bounding box center [183, 153] width 27 height 27
checkbox input "true"
click at [546, 151] on div at bounding box center [934, 295] width 1025 height 591
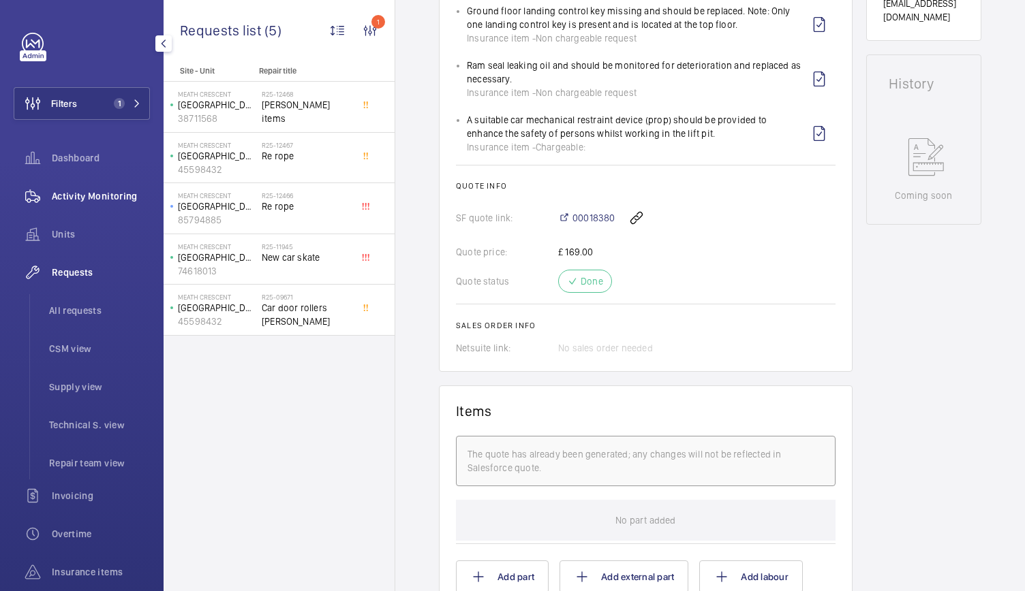
click at [86, 186] on div "Activity Monitoring" at bounding box center [82, 196] width 136 height 33
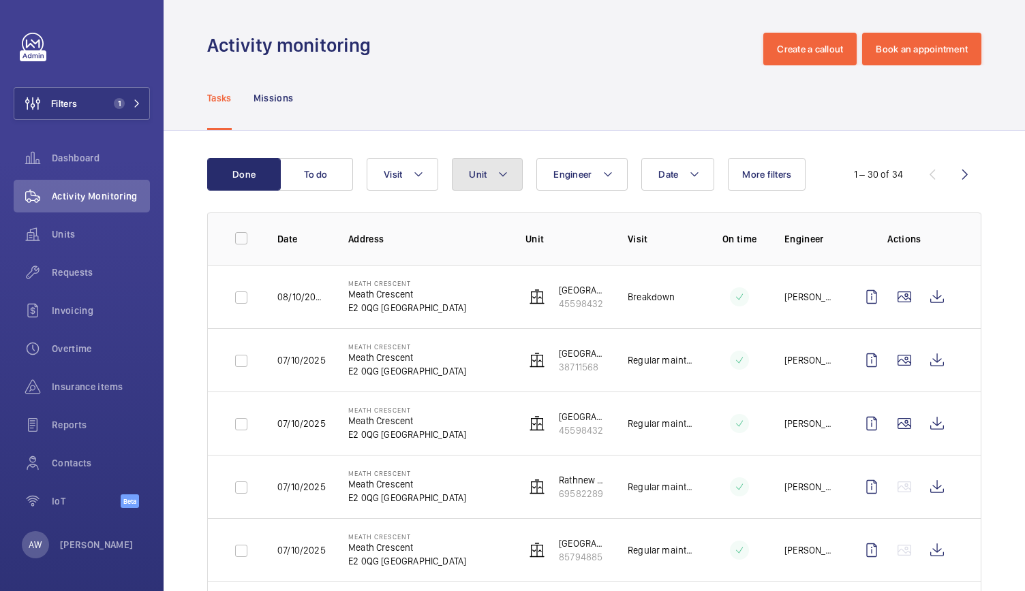
click at [479, 169] on span "Unit" at bounding box center [478, 174] width 18 height 11
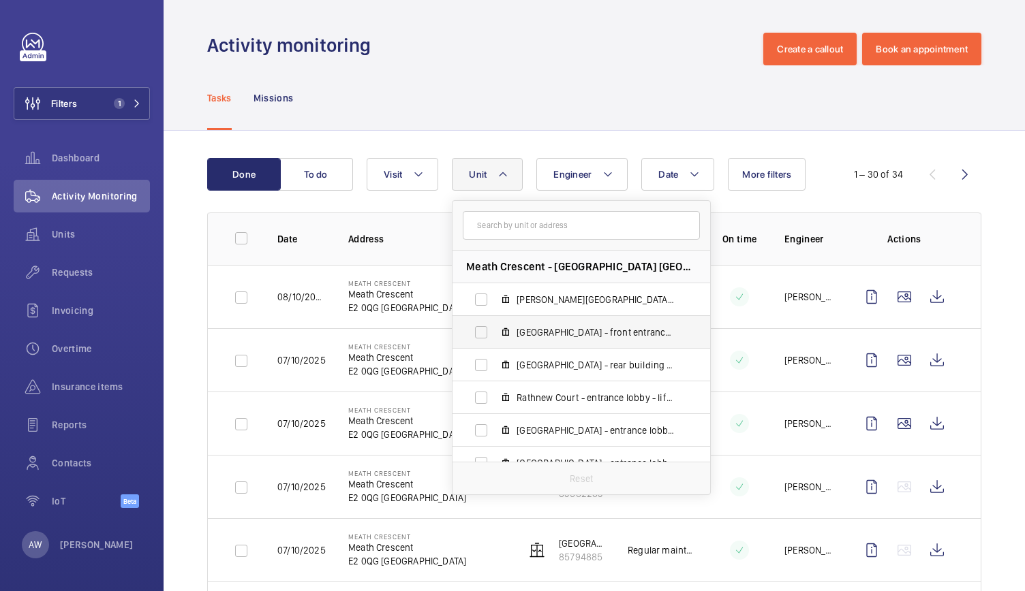
click at [521, 331] on span "Leamore Court - front entrance lobby - lift 4 - U1012155 - 4, 85794885" at bounding box center [596, 333] width 158 height 14
click at [495, 331] on input "Leamore Court - front entrance lobby - lift 4 - U1012155 - 4, 85794885" at bounding box center [480, 332] width 27 height 27
checkbox input "true"
click at [521, 349] on label "Leamore Court - rear building entrance - lift 3 - U1012155 - 3, 45598432" at bounding box center [570, 365] width 236 height 33
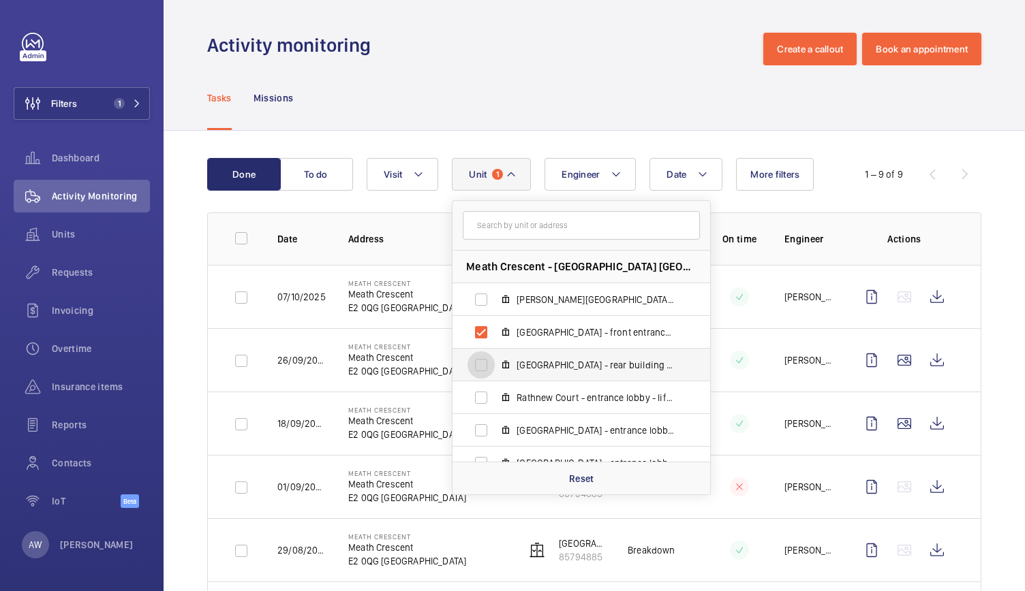
click at [495, 352] on input "Leamore Court - rear building entrance - lift 3 - U1012155 - 3, 45598432" at bounding box center [480, 365] width 27 height 27
checkbox input "true"
click at [451, 115] on div "Tasks Missions" at bounding box center [594, 97] width 774 height 65
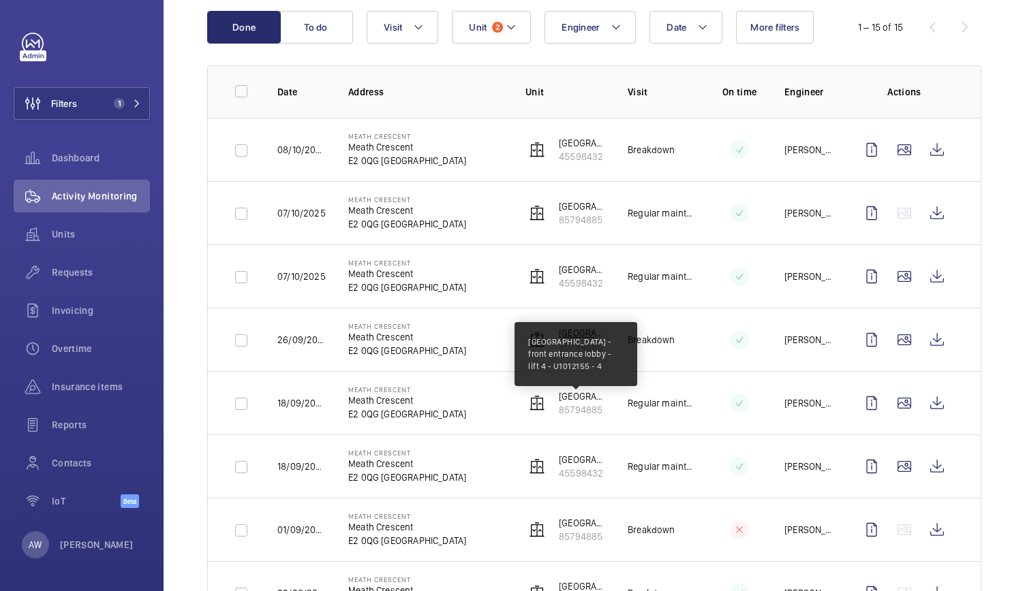
scroll to position [149, 0]
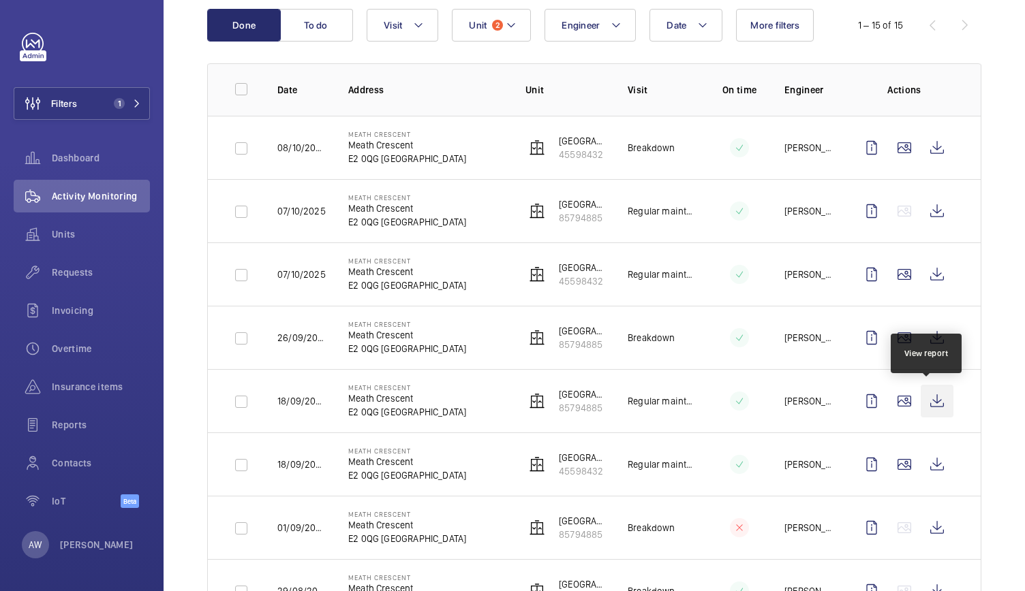
click at [926, 406] on wm-front-icon-button at bounding box center [937, 401] width 33 height 33
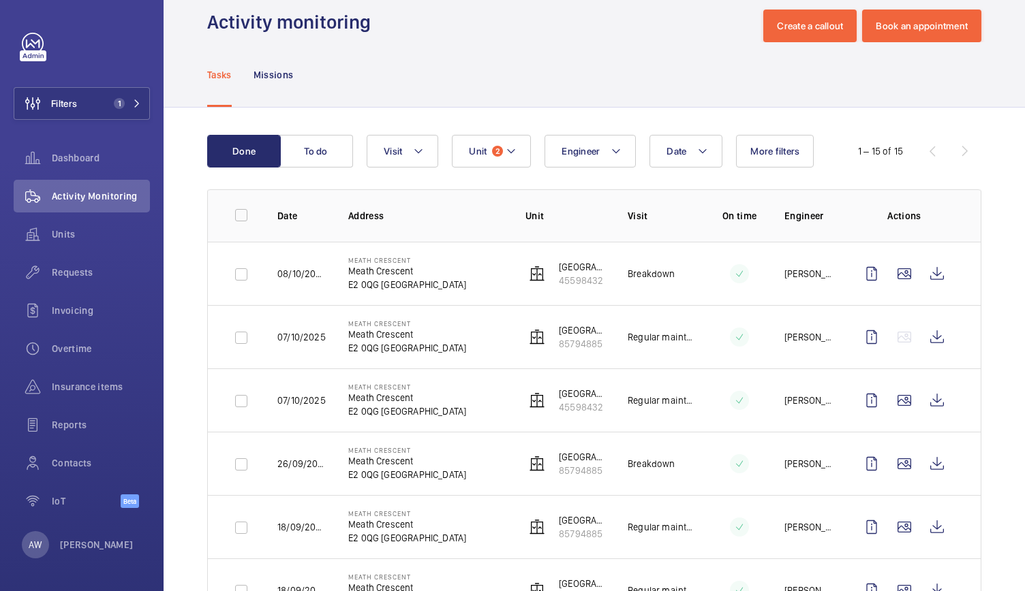
scroll to position [0, 0]
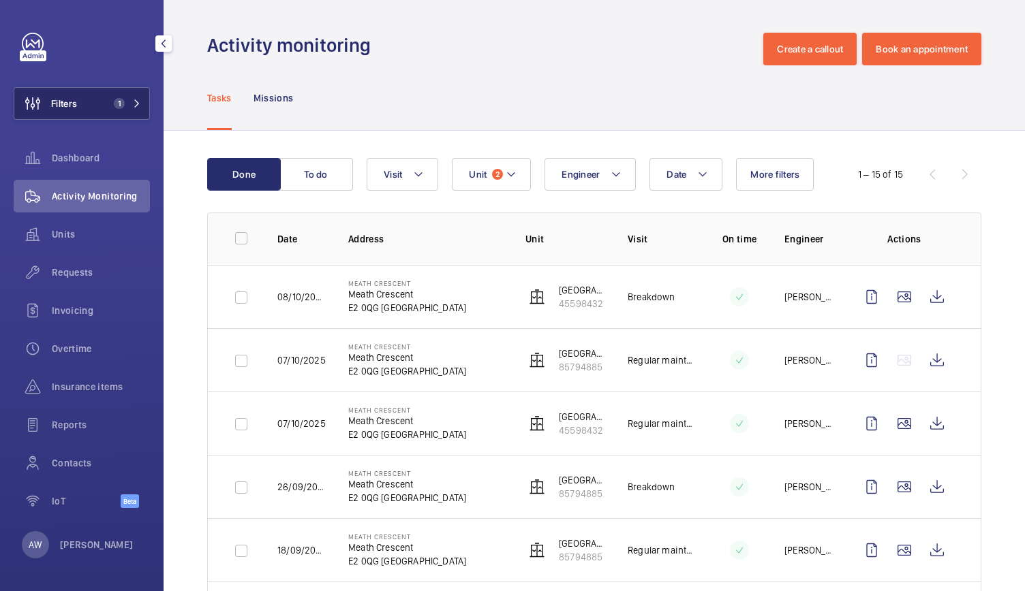
click at [114, 110] on button "Filters 1" at bounding box center [82, 103] width 136 height 33
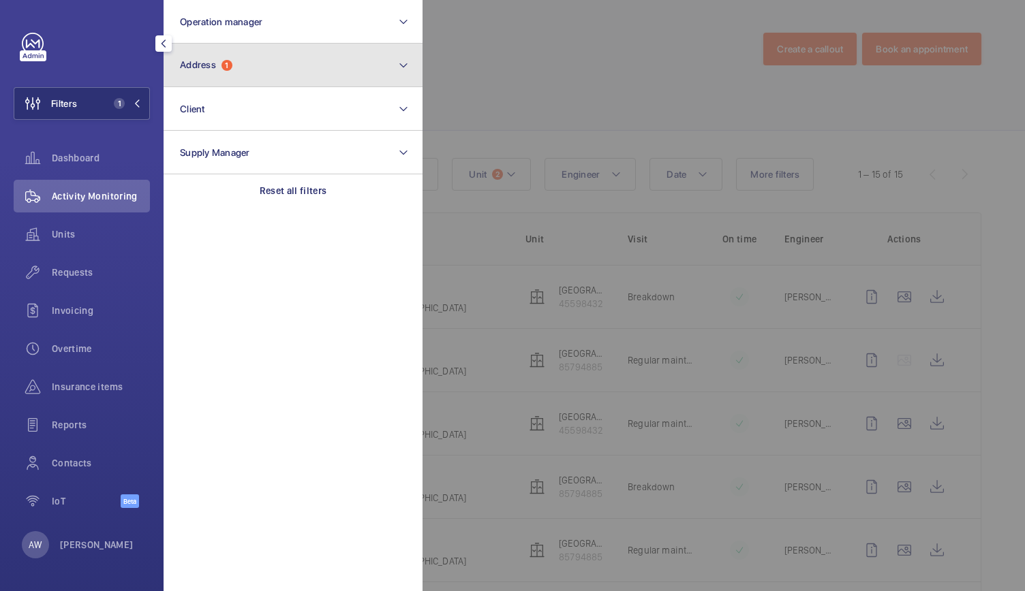
click at [265, 48] on button "Address 1" at bounding box center [293, 66] width 259 height 44
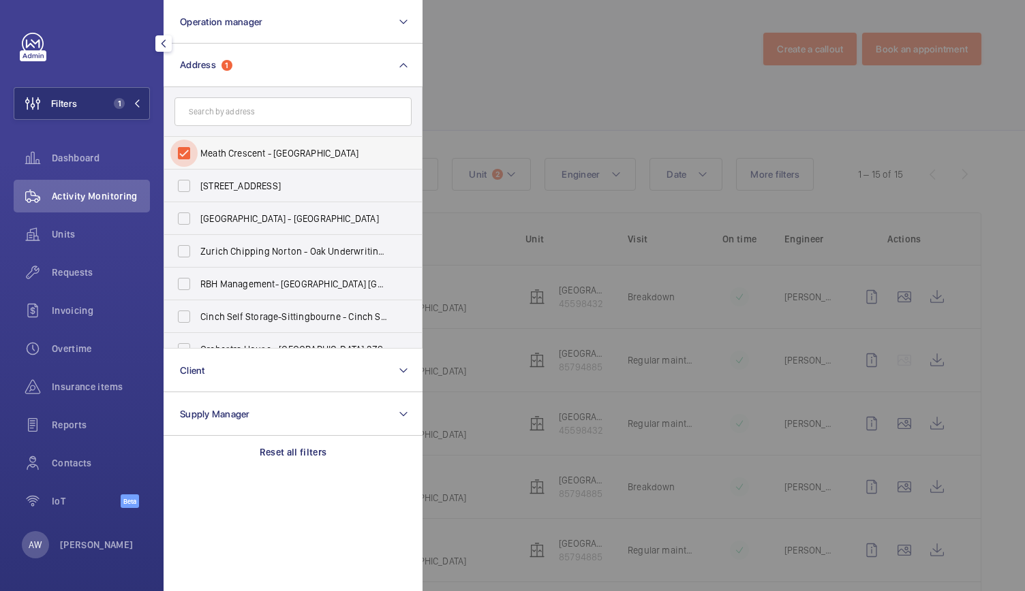
click at [184, 153] on input "Meath Crescent - Meath Crescent, LONDON E2 0QG" at bounding box center [183, 153] width 27 height 27
checkbox input "false"
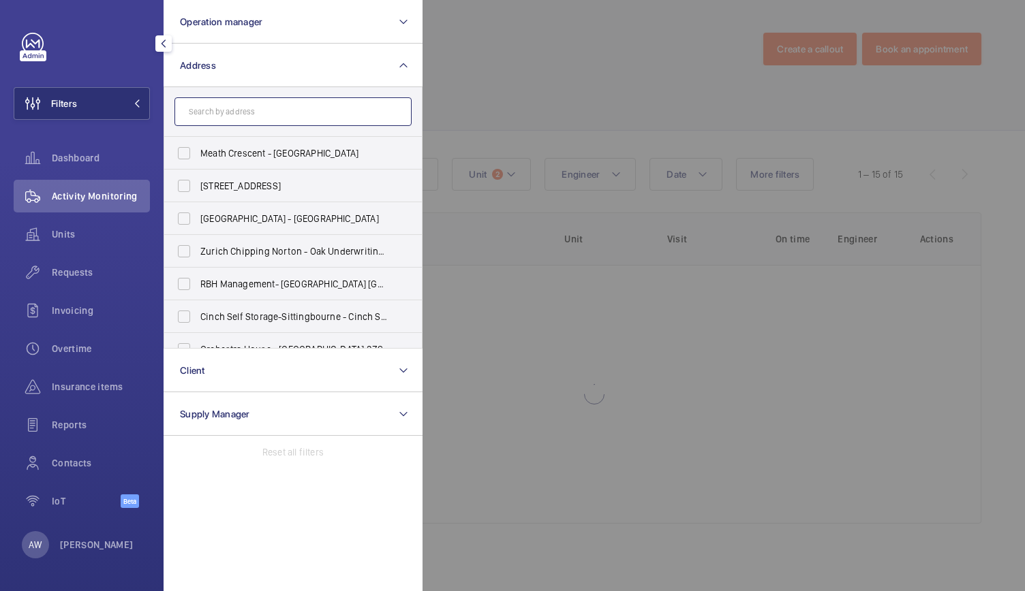
click at [215, 118] on input "text" at bounding box center [292, 111] width 237 height 29
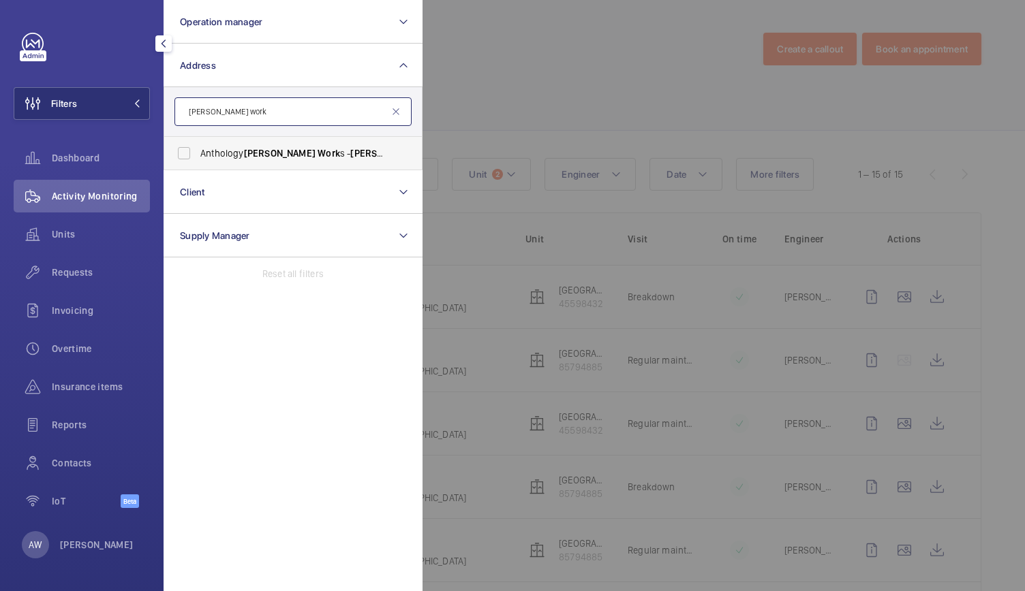
type input "hale work"
click at [242, 164] on label "Anthology Hale Work s - Hale Work s Apartments, LONDON N17 9GW" at bounding box center [282, 153] width 237 height 33
click at [198, 164] on input "Anthology Hale Work s - Hale Work s Apartments, LONDON N17 9GW" at bounding box center [183, 153] width 27 height 27
checkbox input "true"
click at [567, 67] on div at bounding box center [934, 295] width 1025 height 591
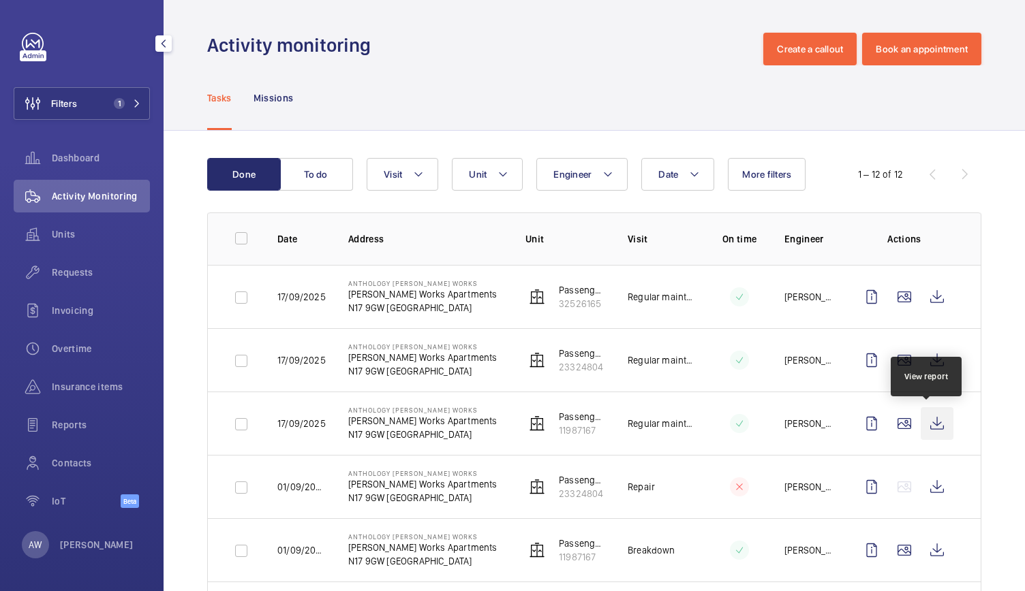
click at [923, 420] on wm-front-icon-button at bounding box center [937, 423] width 33 height 33
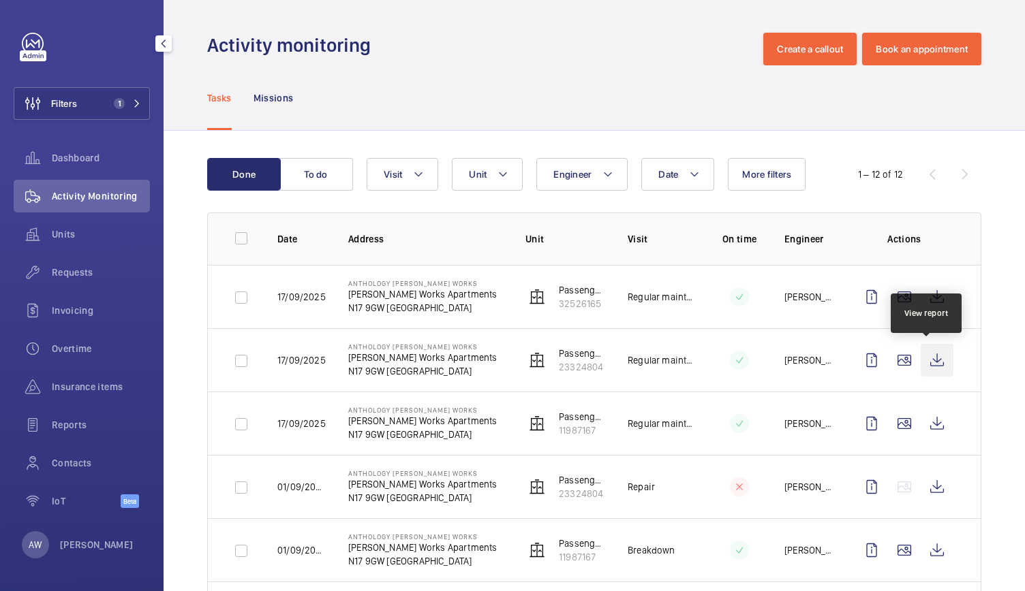
click at [934, 356] on wm-front-icon-button at bounding box center [937, 360] width 33 height 33
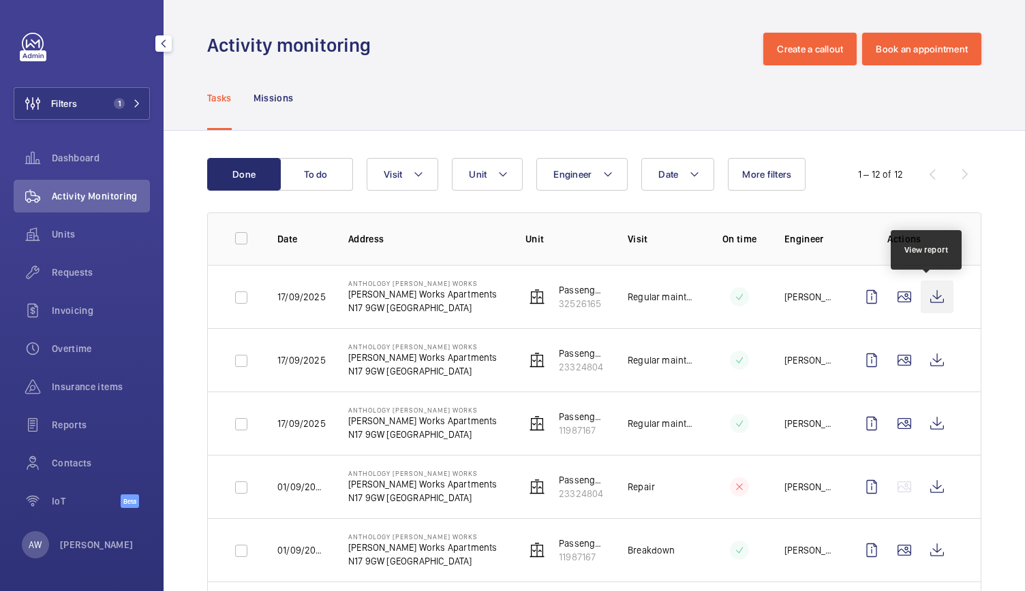
click at [923, 291] on wm-front-icon-button at bounding box center [937, 297] width 33 height 33
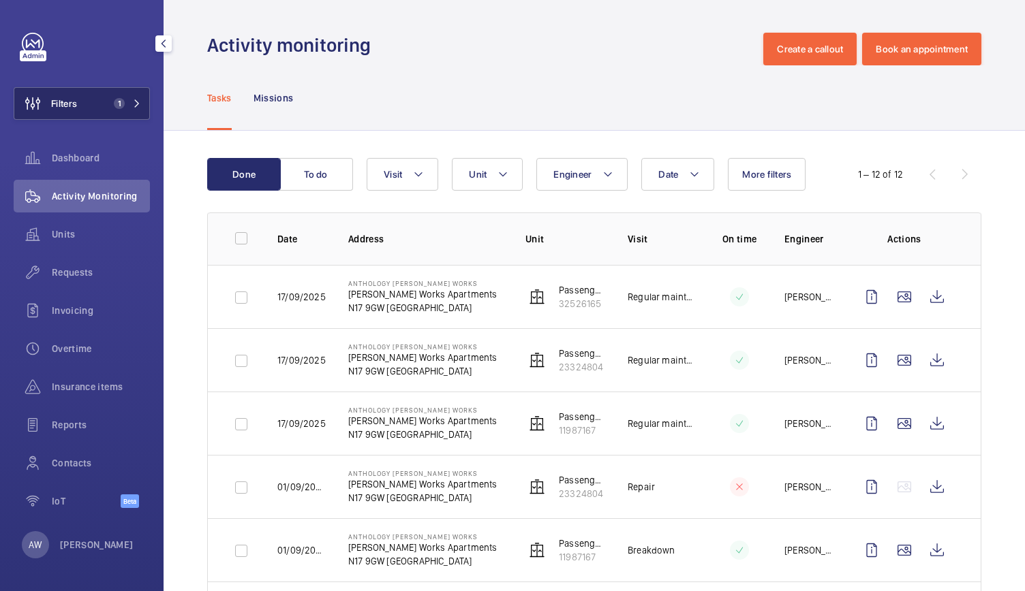
click at [130, 108] on span "1" at bounding box center [124, 103] width 33 height 11
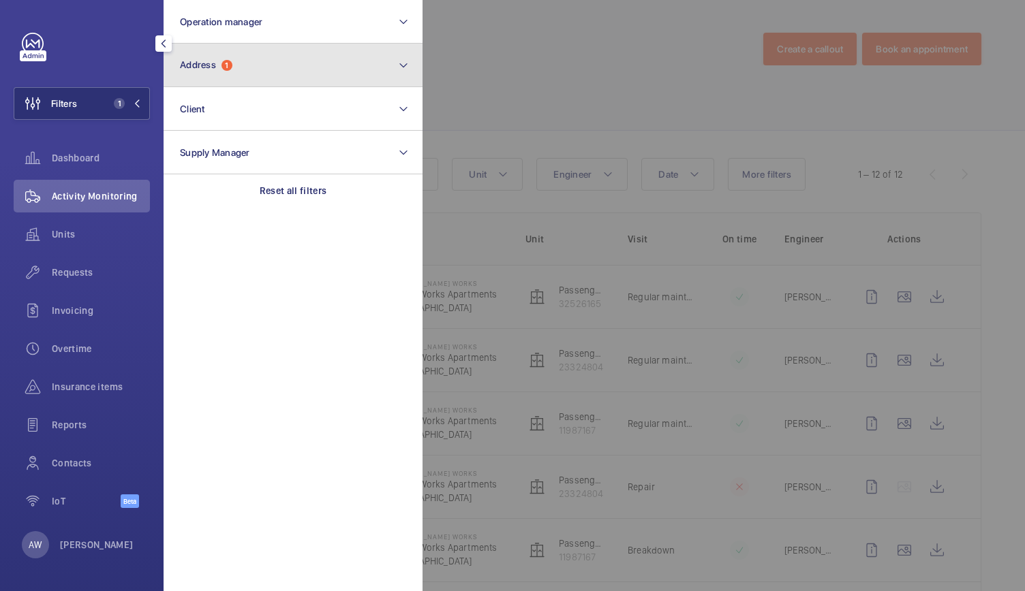
click at [245, 73] on button "Address 1" at bounding box center [293, 66] width 259 height 44
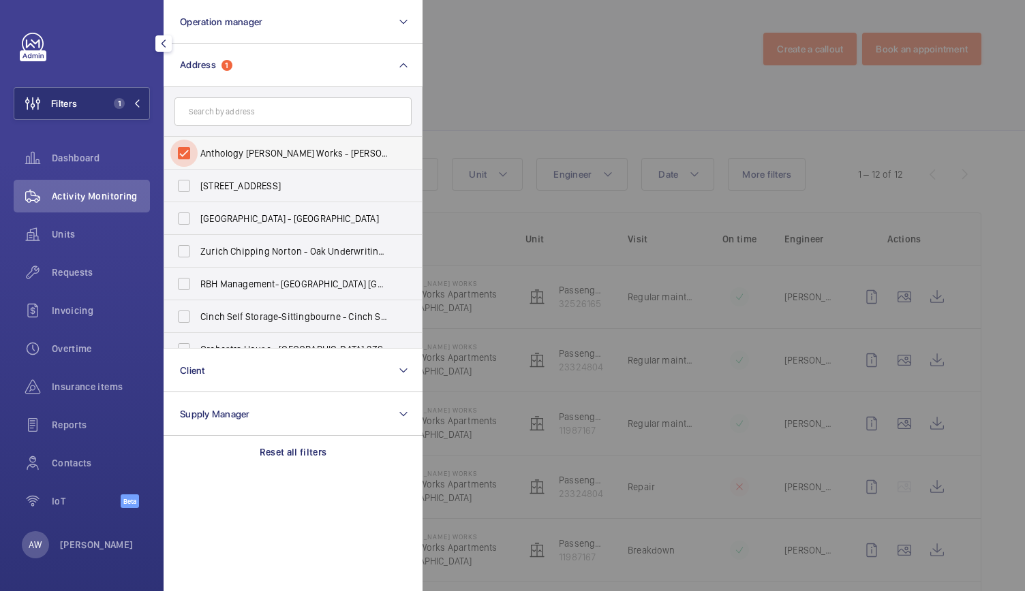
click at [190, 156] on input "Anthology Hale Works - Hale Works Apartments, LONDON N17 9GW" at bounding box center [183, 153] width 27 height 27
checkbox input "false"
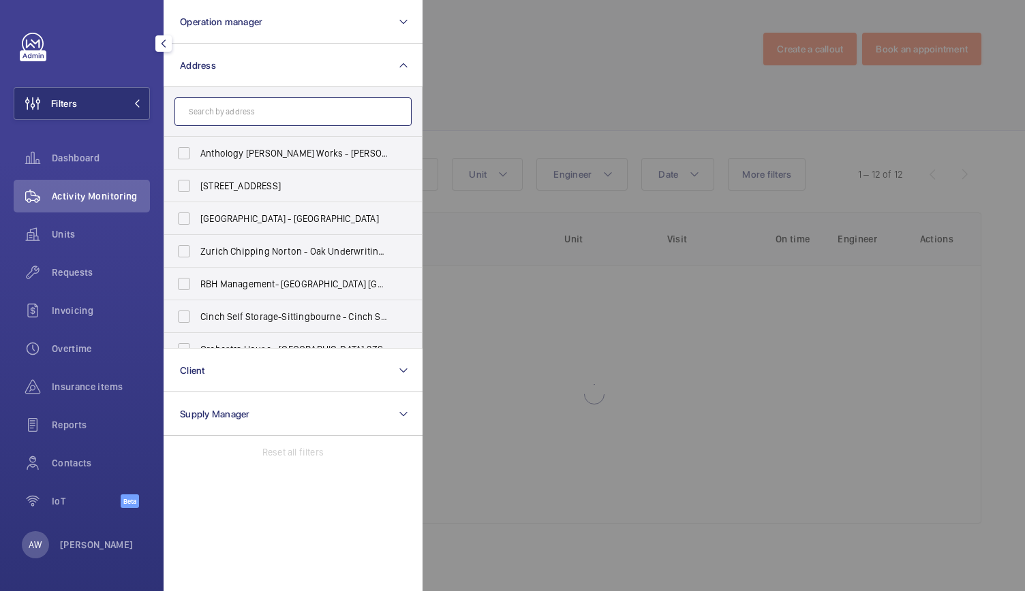
click at [225, 114] on input "text" at bounding box center [292, 111] width 237 height 29
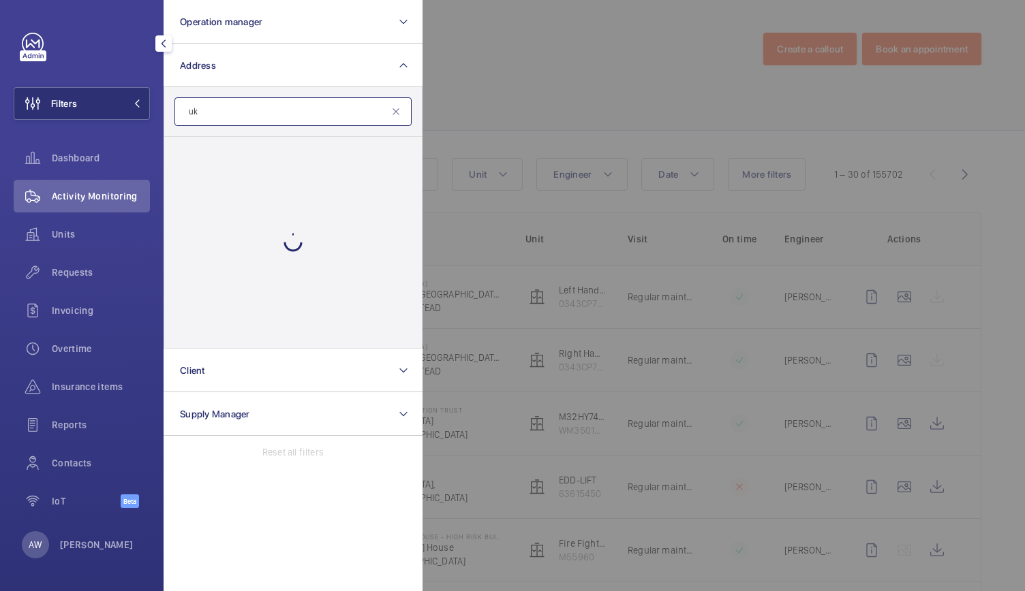
type input "u"
type input "o"
type input "pu"
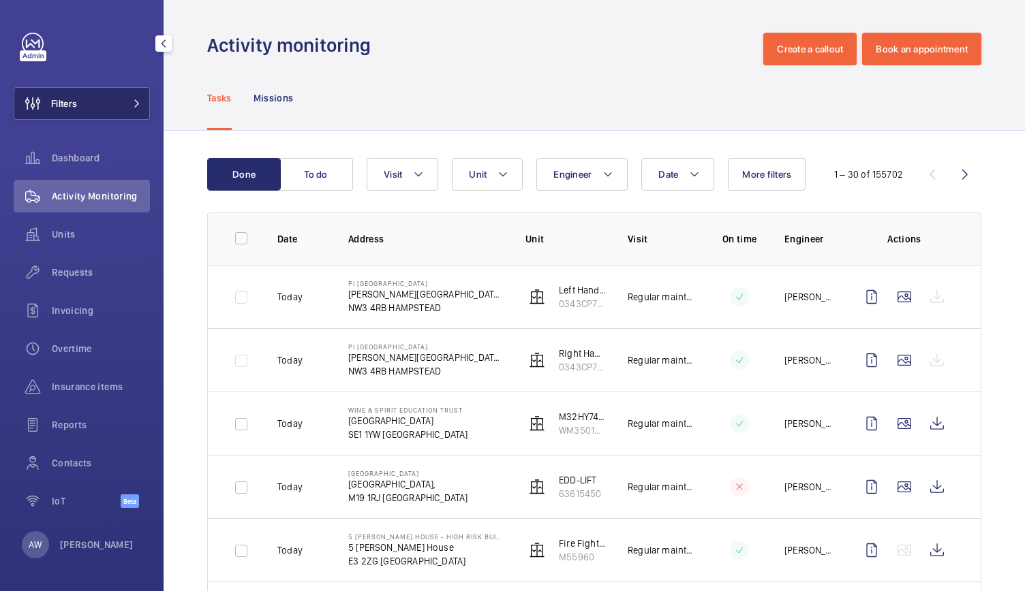
click at [138, 103] on mat-icon at bounding box center [137, 103] width 8 height 8
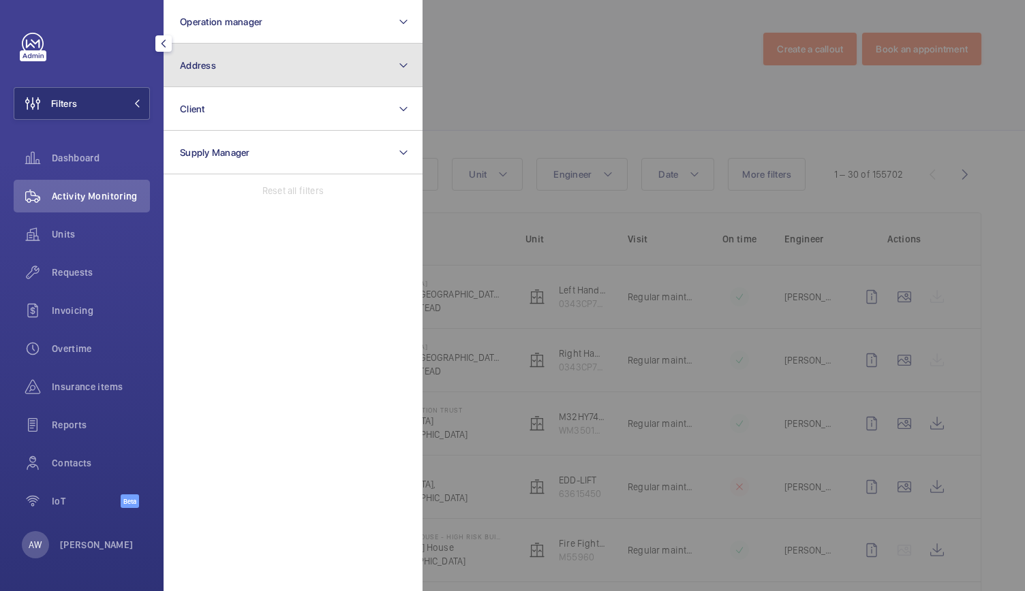
click at [224, 81] on button "Address" at bounding box center [293, 66] width 259 height 44
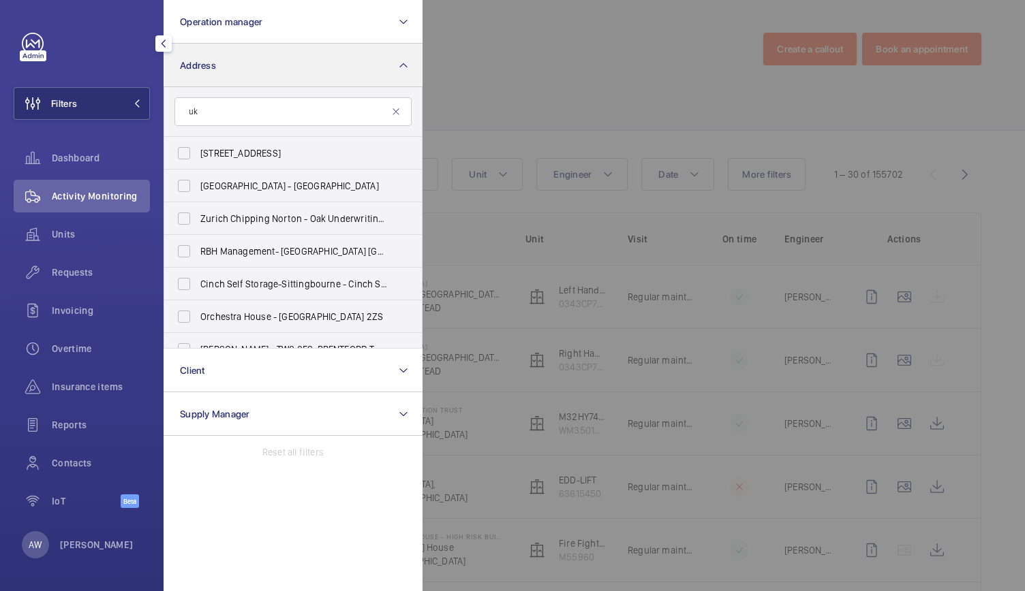
type input "u"
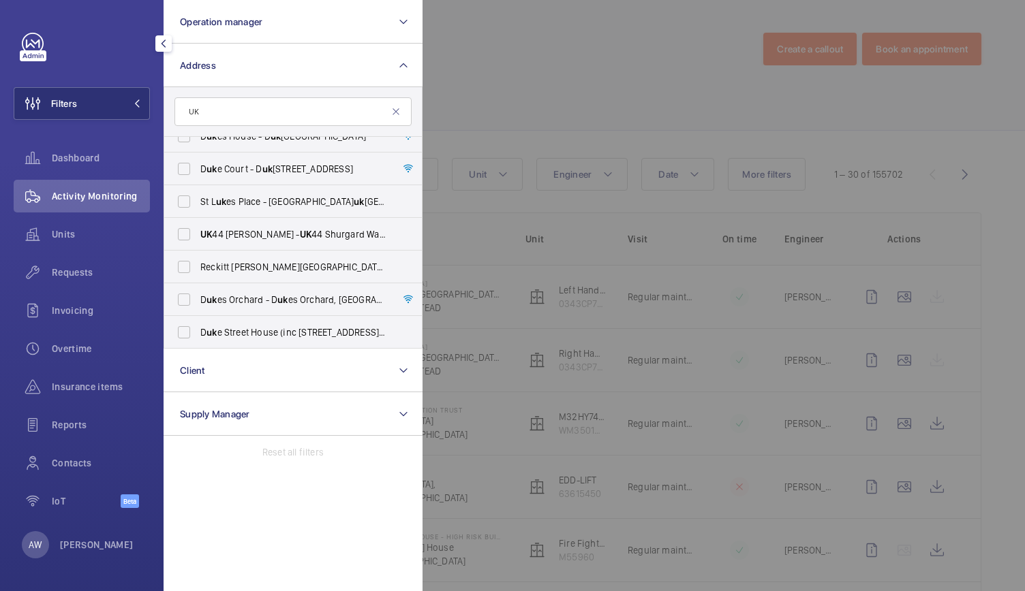
scroll to position [1496, 0]
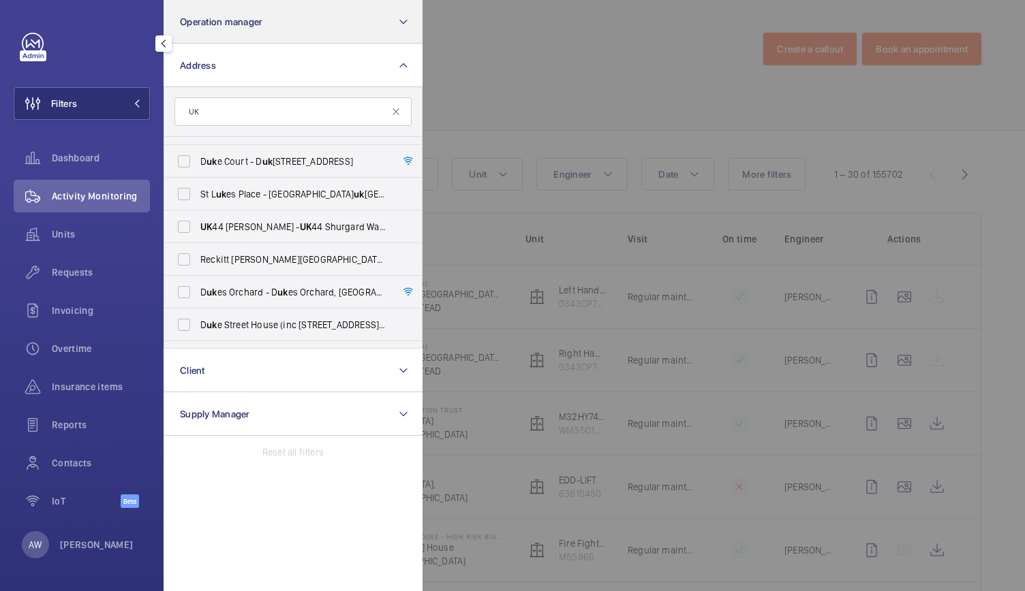
type input "UK"
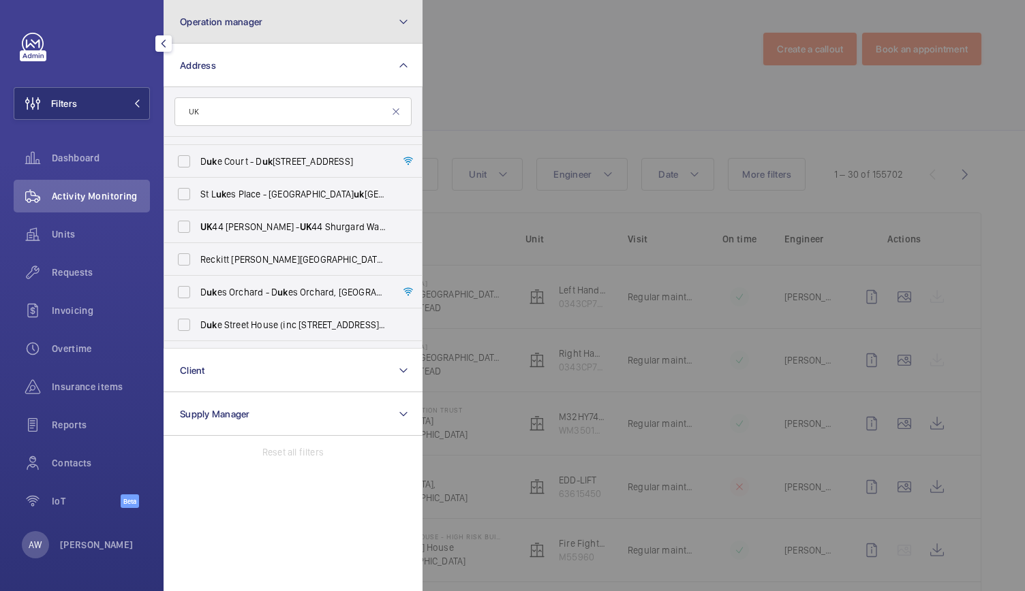
click at [288, 34] on button "Operation manager" at bounding box center [293, 22] width 259 height 44
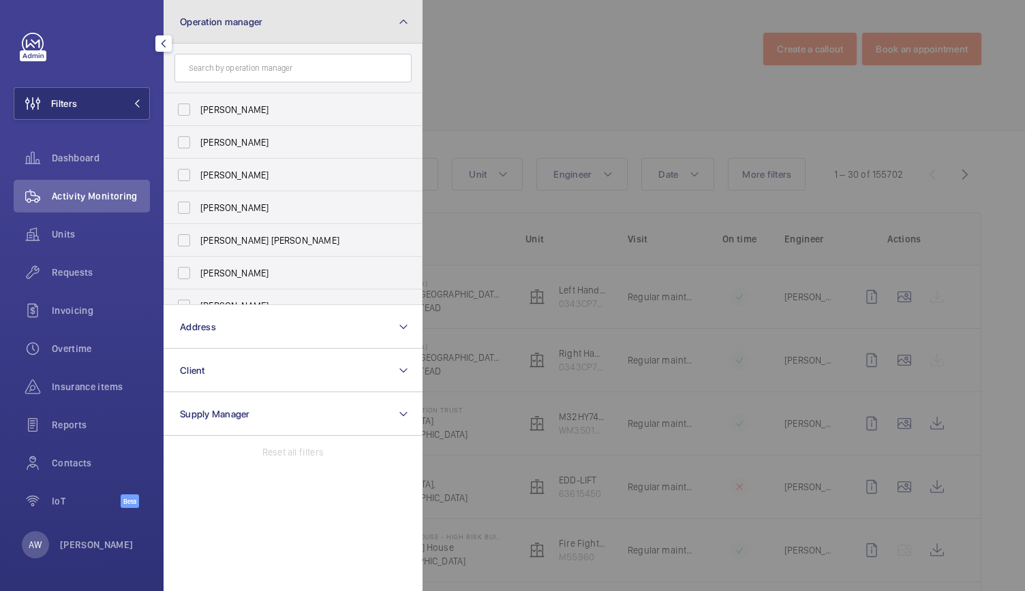
click at [288, 34] on button "Operation manager" at bounding box center [293, 22] width 259 height 44
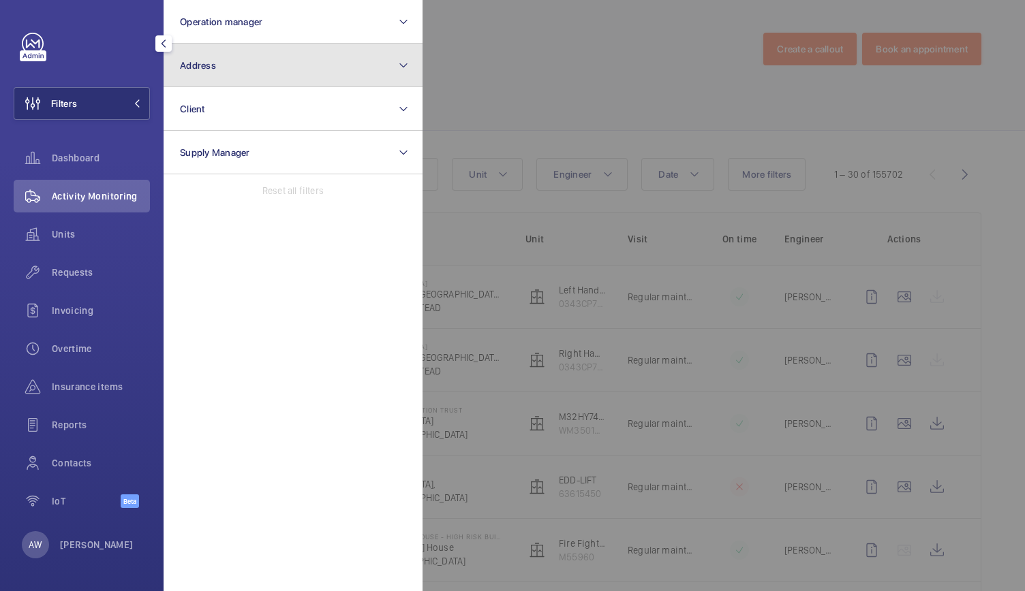
click at [279, 57] on button "Address" at bounding box center [293, 66] width 259 height 44
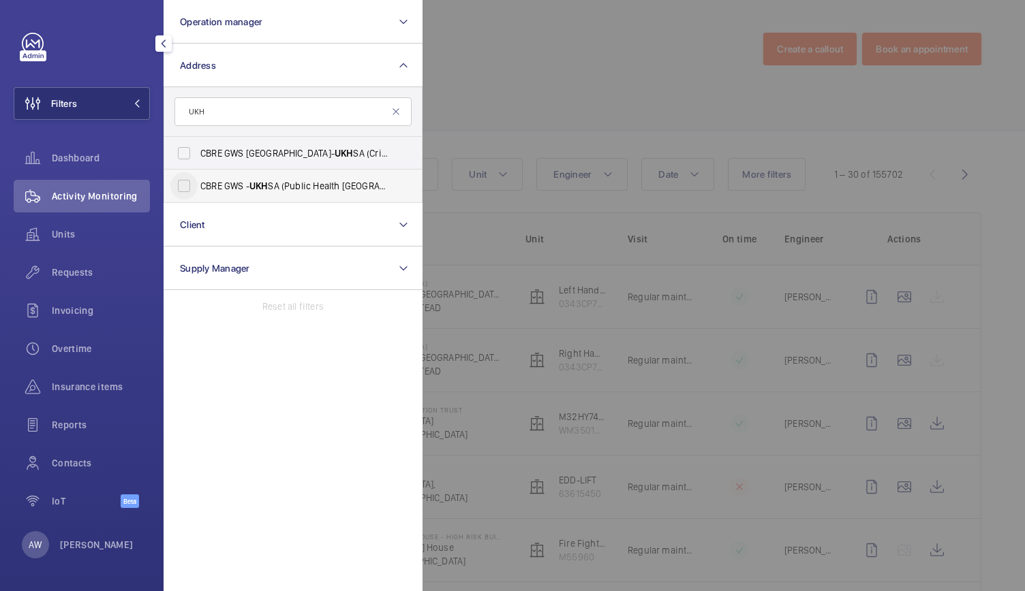
type input "UKH"
click at [194, 185] on input "CBRE GWS - UKH SA (Public Health England) Oxford - OX11 0RQ, DIDCOT OX11 0RQ" at bounding box center [183, 185] width 27 height 27
checkbox input "true"
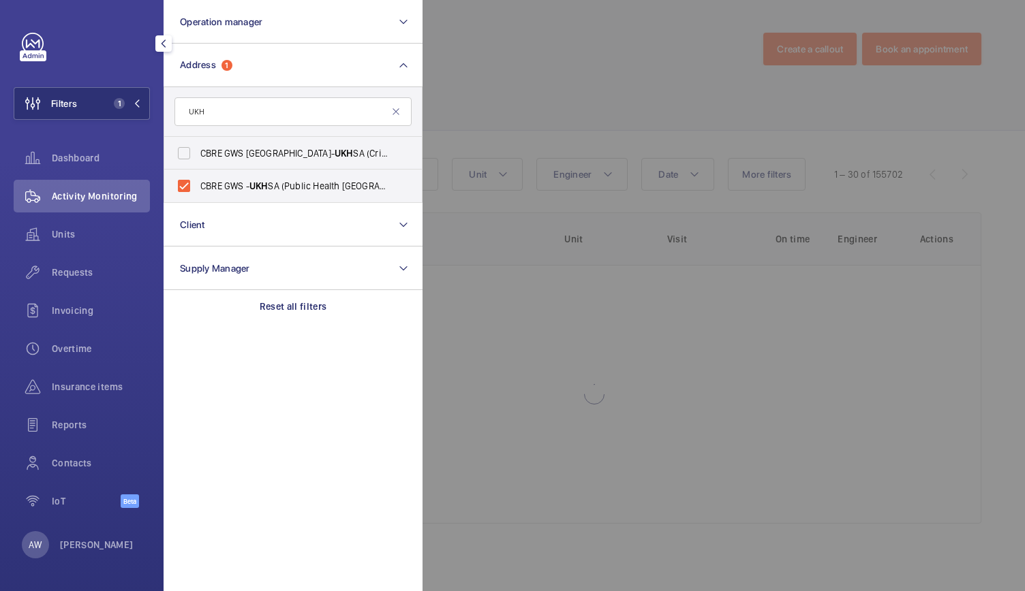
click at [552, 70] on div at bounding box center [934, 295] width 1025 height 591
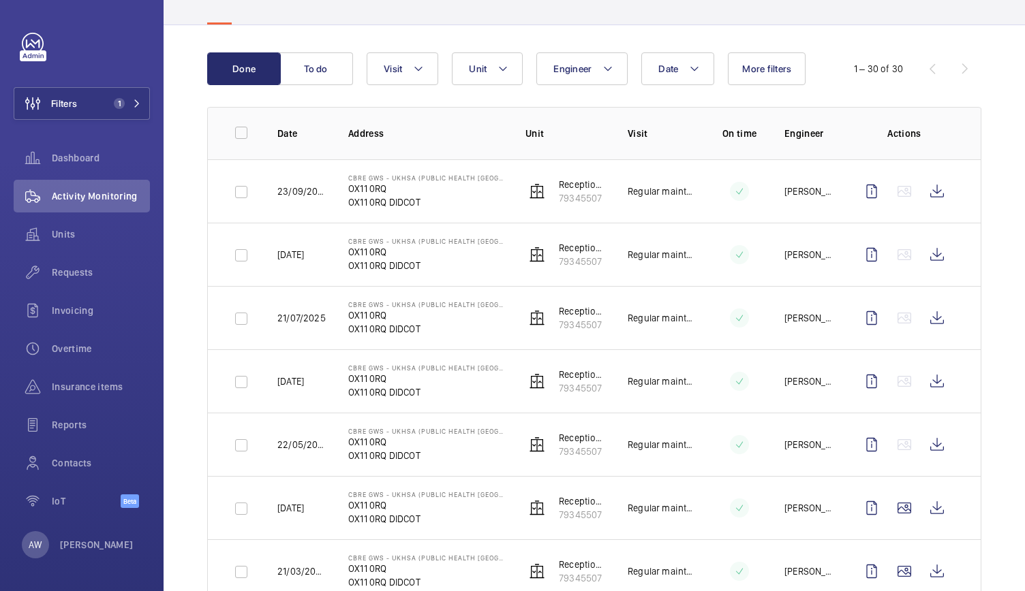
scroll to position [108, 0]
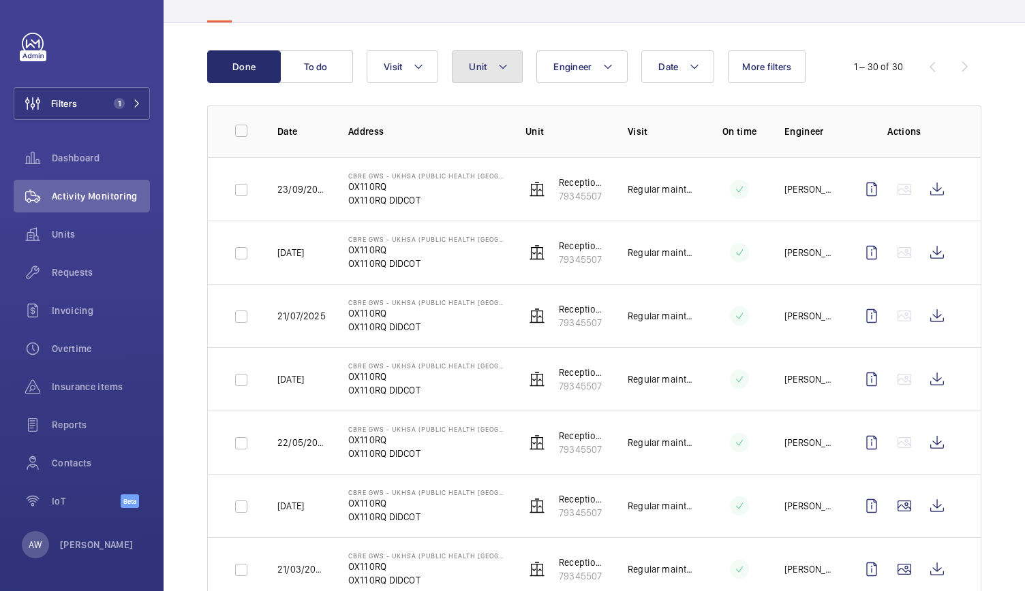
click at [501, 61] on mat-icon at bounding box center [502, 67] width 11 height 16
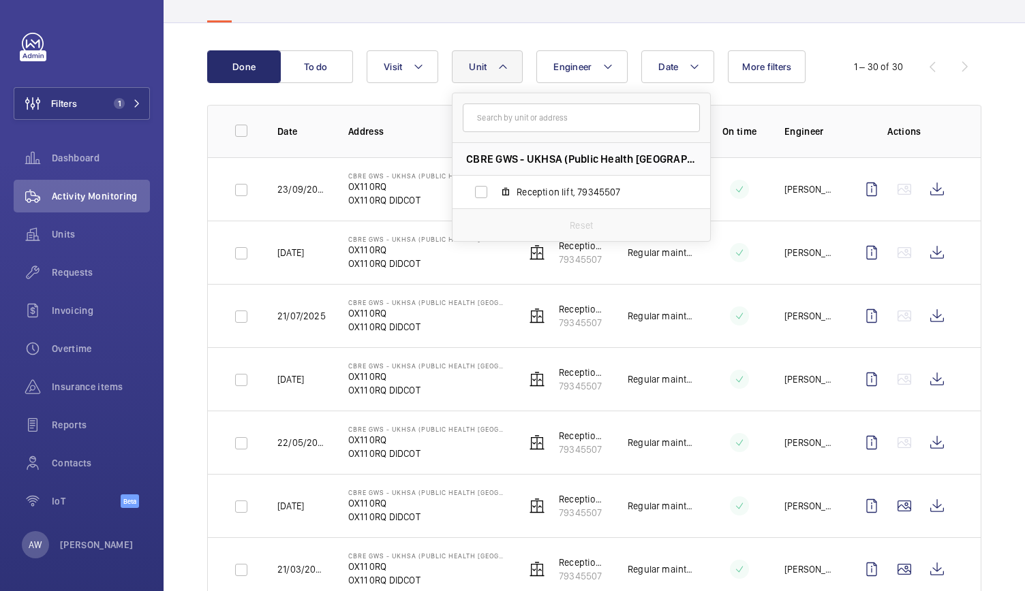
click at [502, 64] on mat-icon at bounding box center [502, 67] width 11 height 16
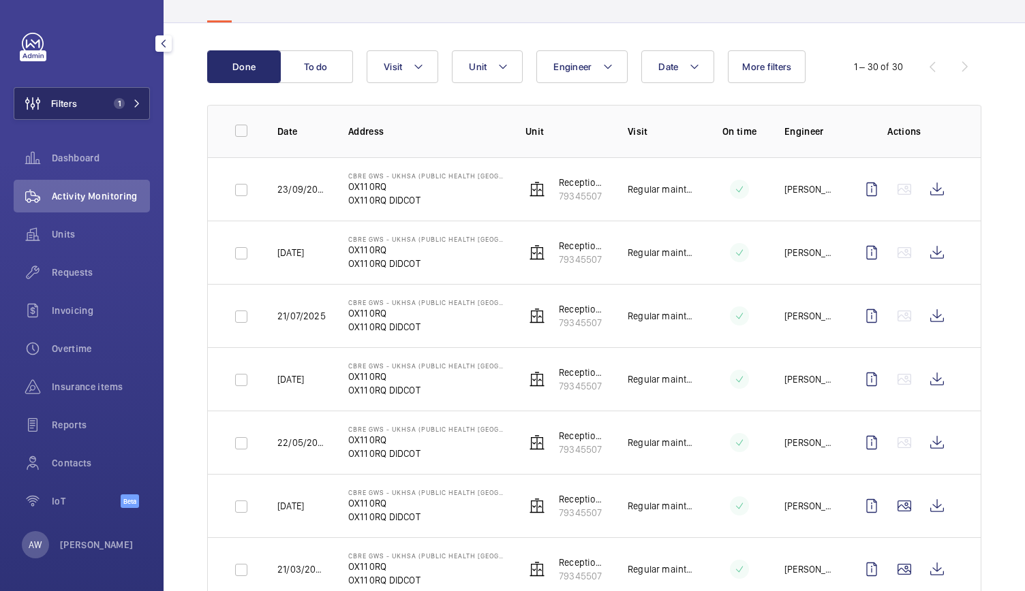
click at [129, 99] on span "1" at bounding box center [124, 103] width 33 height 11
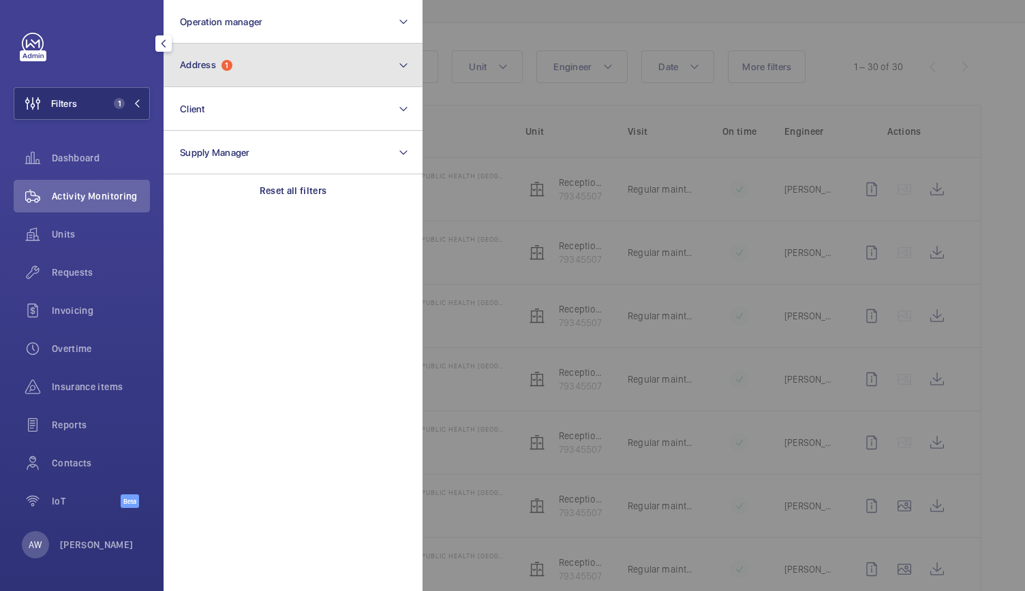
click at [238, 67] on button "Address 1" at bounding box center [293, 66] width 259 height 44
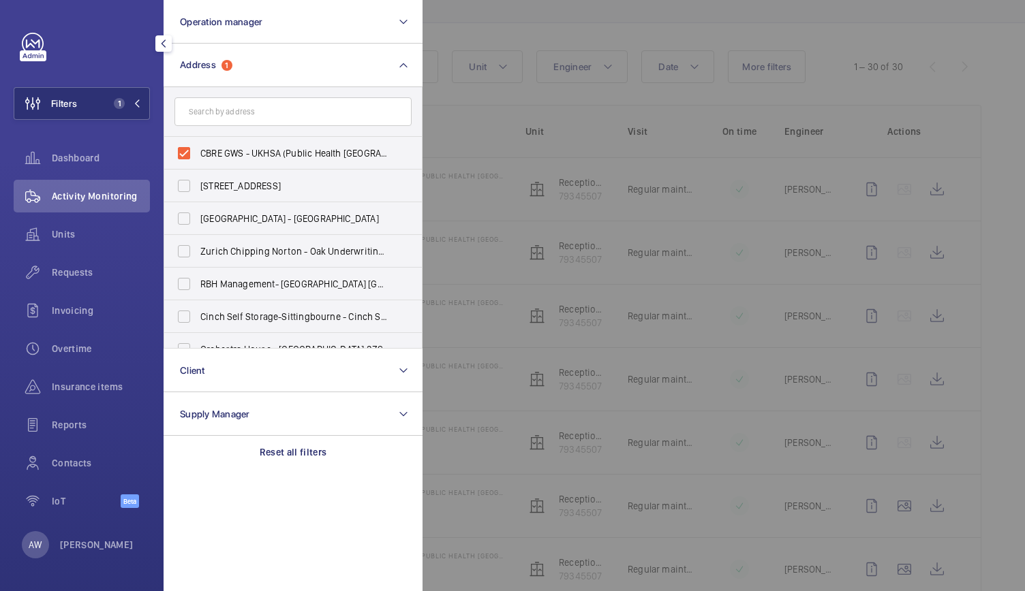
click at [231, 118] on input "text" at bounding box center [292, 111] width 237 height 29
type input "UK"
click at [188, 148] on input "CBRE GWS - UK HSA (Public Health England) Oxford - OX11 0RQ, DIDCOT OX11 0RQ" at bounding box center [183, 153] width 27 height 27
checkbox input "false"
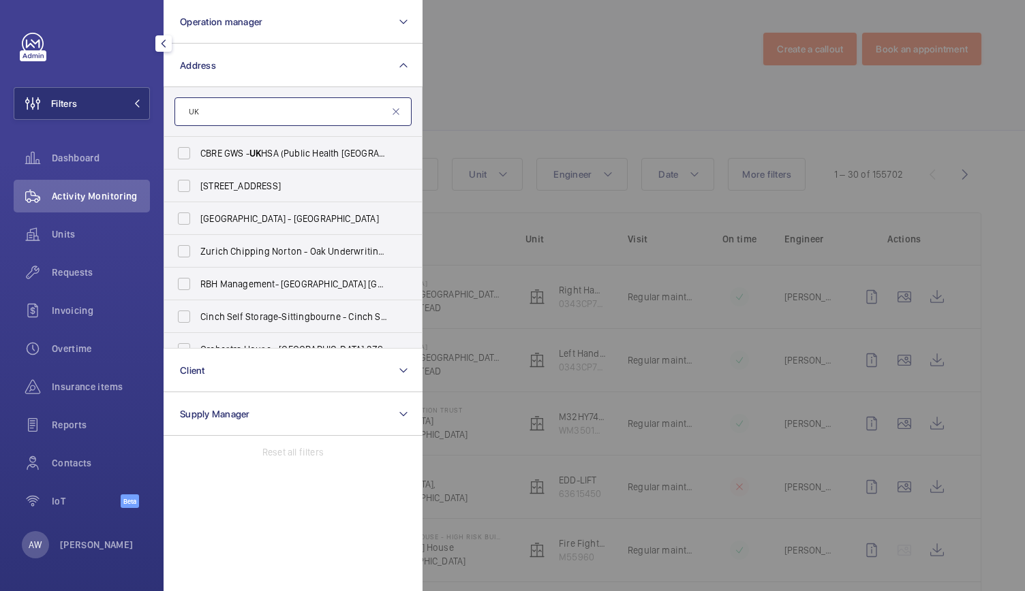
click at [215, 117] on input "UK" at bounding box center [292, 111] width 237 height 29
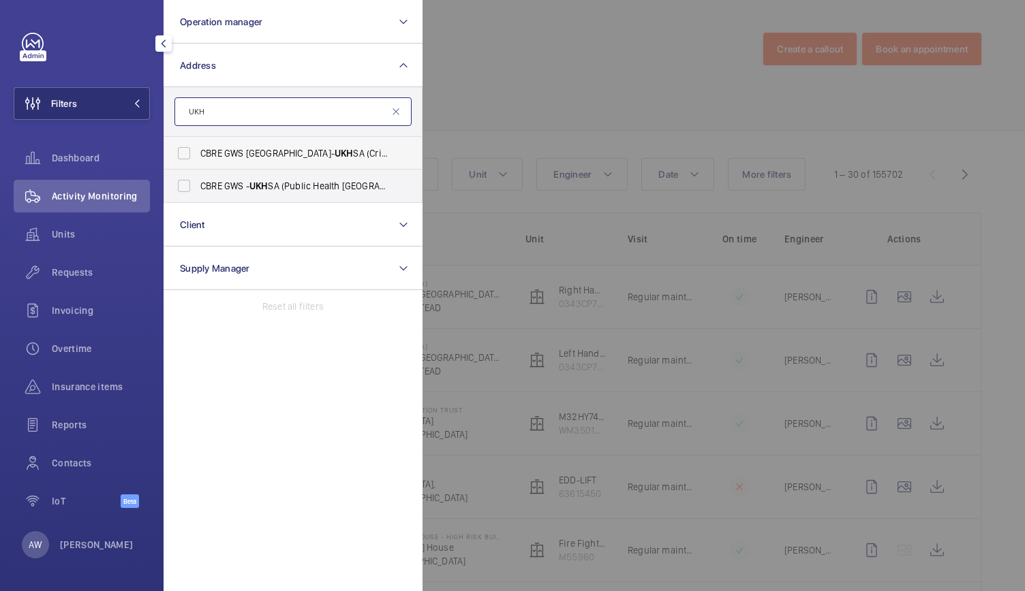
type input "UKH"
click at [236, 149] on span "CBRE GWS UK- UKH SA (Critical) Harlow - Coldharbour Road, HARLOW CM19 5AD" at bounding box center [293, 154] width 187 height 14
click at [198, 149] on input "CBRE GWS UK- UKH SA (Critical) Harlow - Coldharbour Road, HARLOW CM19 5AD" at bounding box center [183, 153] width 27 height 27
checkbox input "true"
click at [495, 70] on div at bounding box center [934, 295] width 1025 height 591
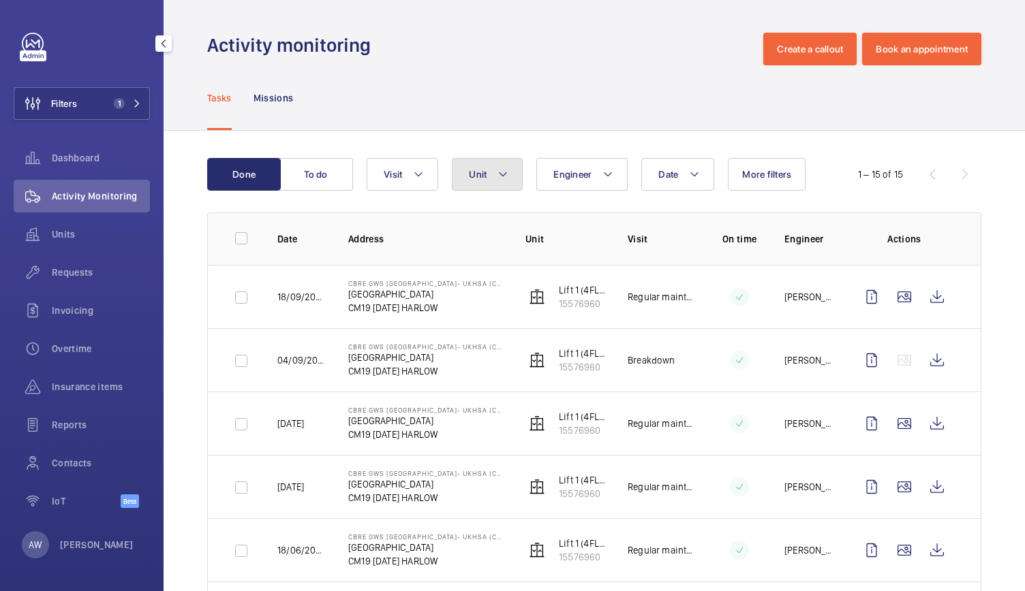
click at [480, 182] on button "Unit" at bounding box center [487, 174] width 71 height 33
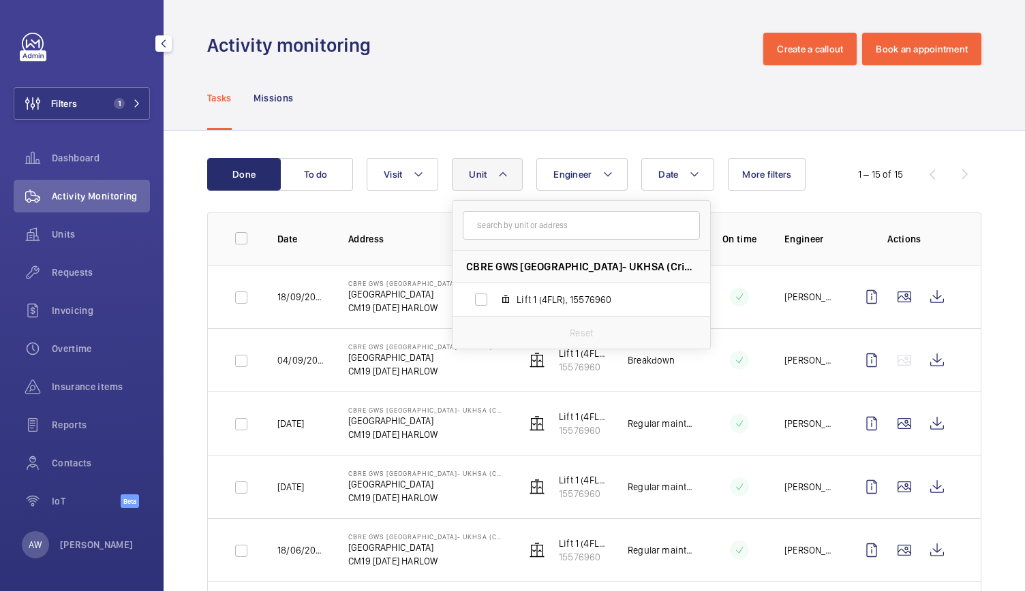
click at [480, 182] on button "Unit" at bounding box center [487, 174] width 71 height 33
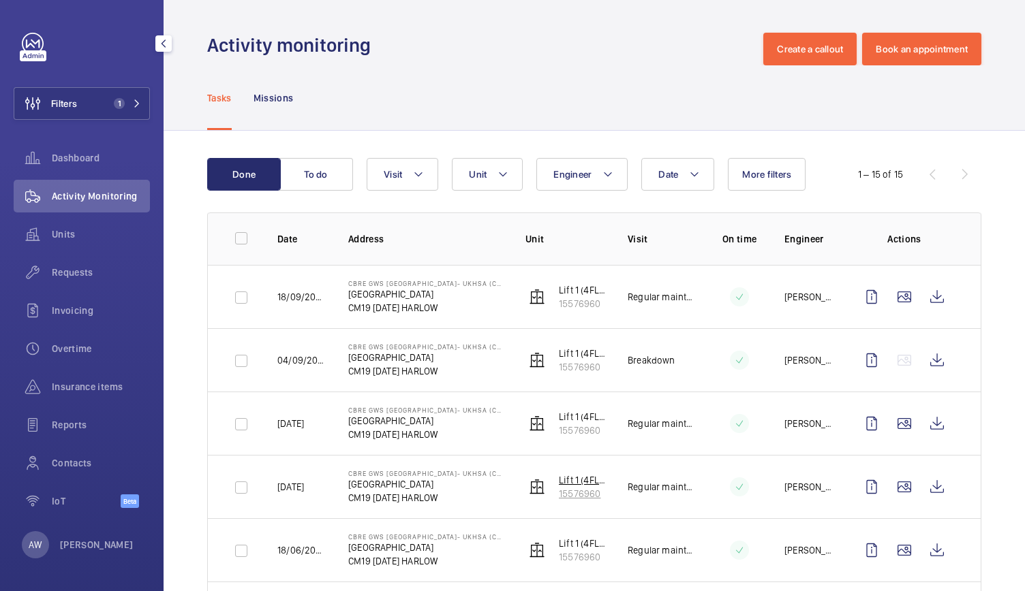
scroll to position [145, 0]
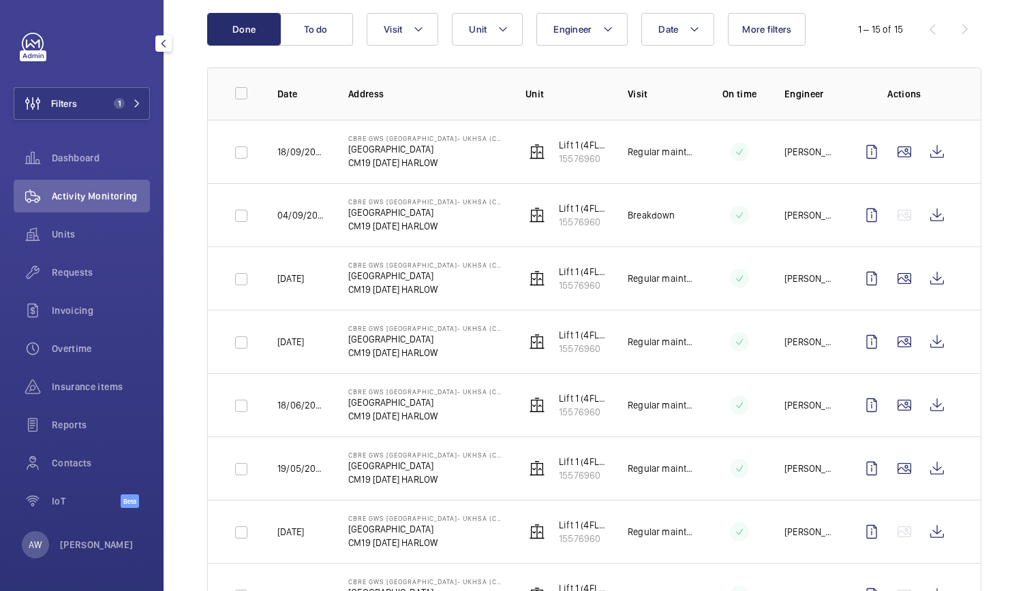
click at [296, 146] on p "18/09/2025" at bounding box center [301, 152] width 49 height 14
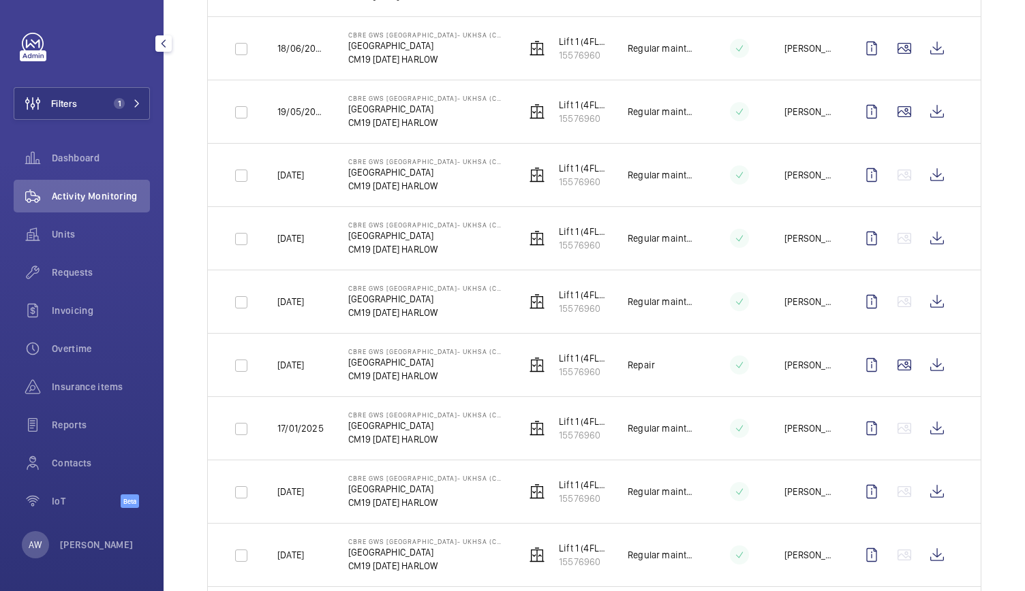
scroll to position [0, 0]
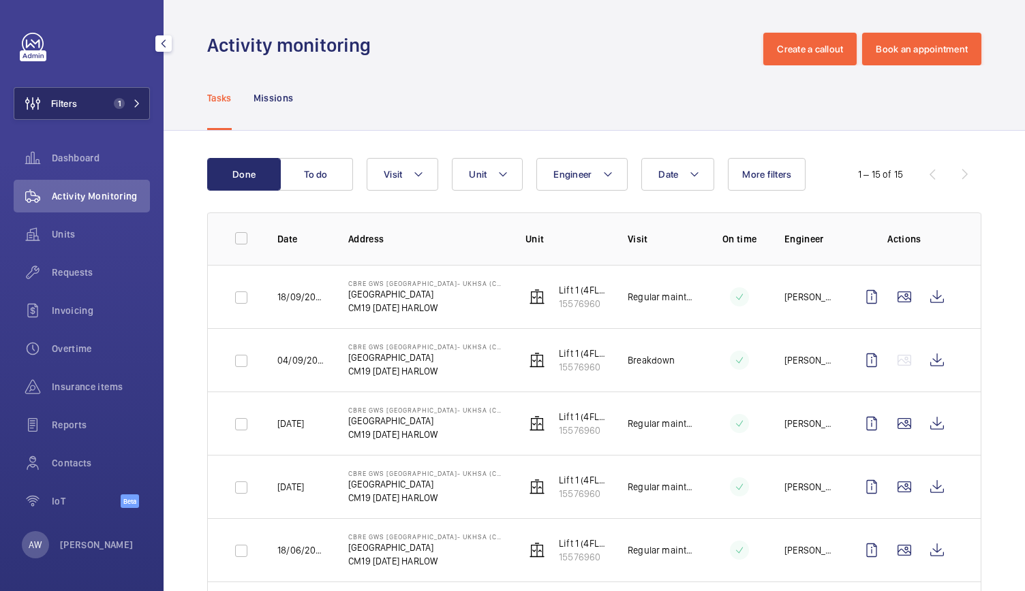
click at [122, 97] on button "Filters 1" at bounding box center [82, 103] width 136 height 33
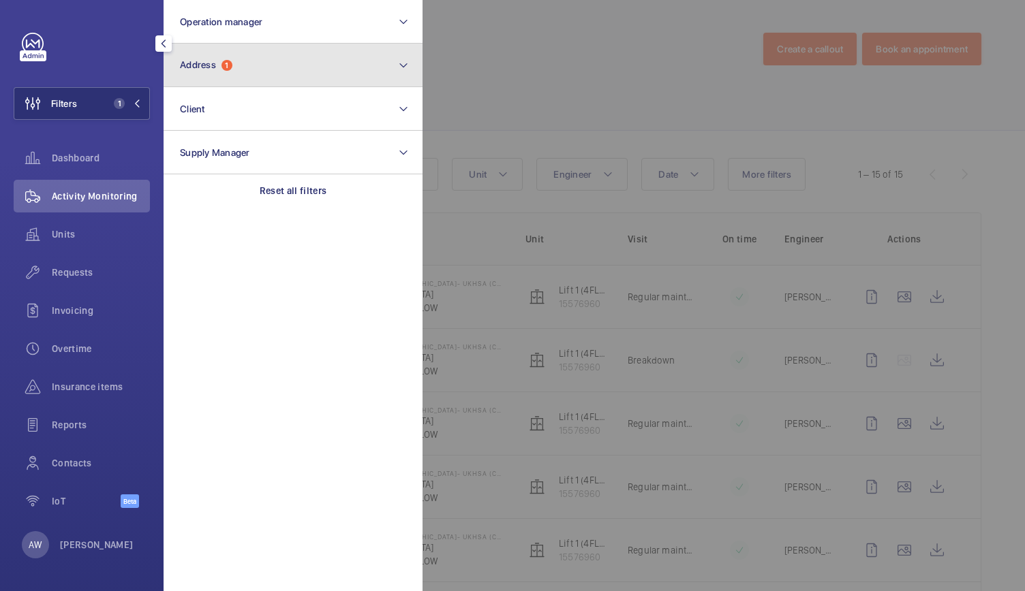
click at [281, 72] on button "Address 1" at bounding box center [293, 66] width 259 height 44
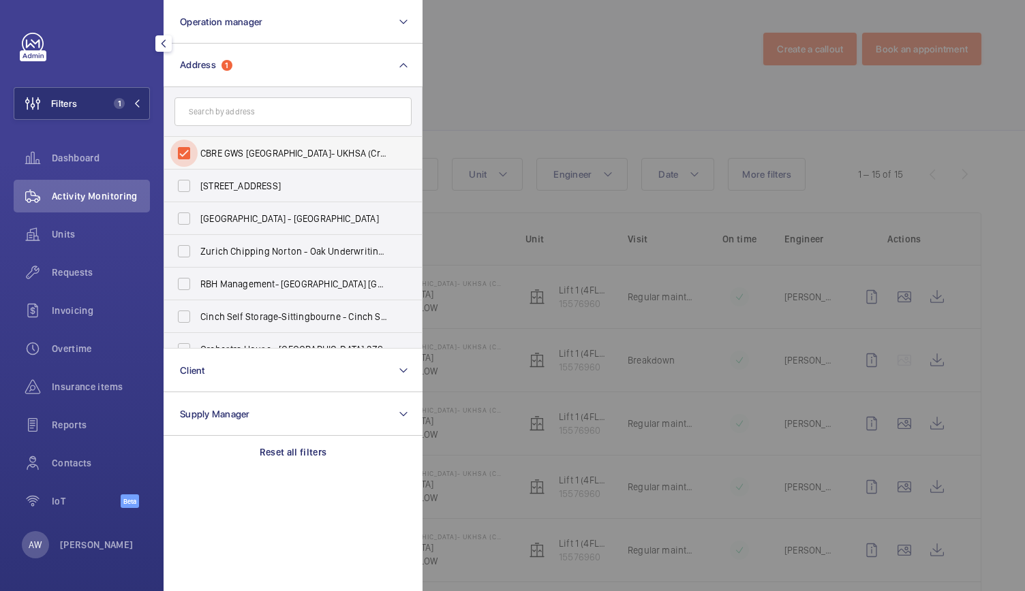
click at [182, 153] on input "CBRE GWS UK- UKHSA (Critical) Harlow - Coldharbour Road, HARLOW CM19 5AD" at bounding box center [183, 153] width 27 height 27
checkbox input "false"
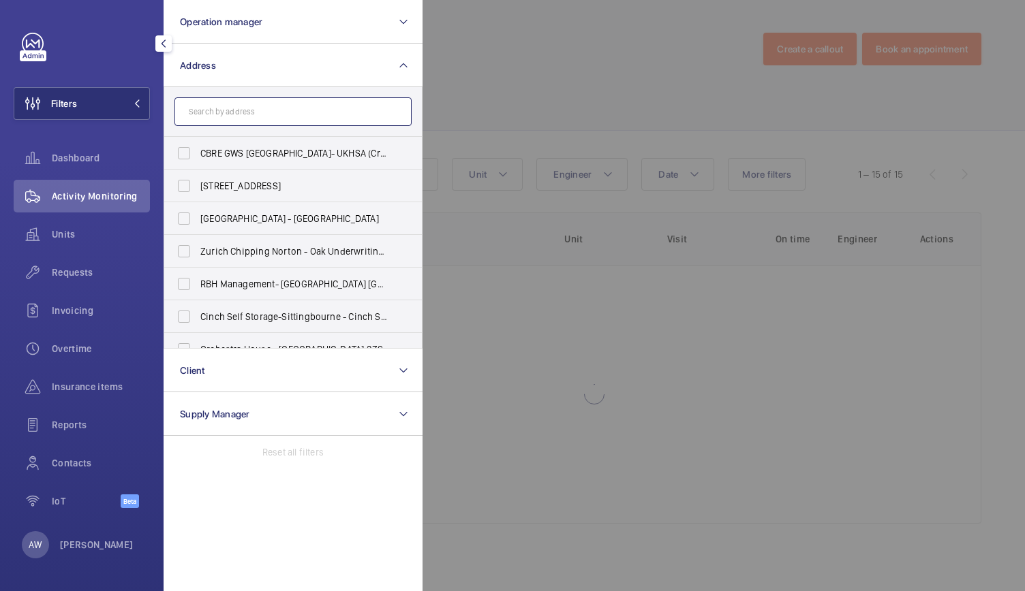
click at [226, 108] on input "text" at bounding box center [292, 111] width 237 height 29
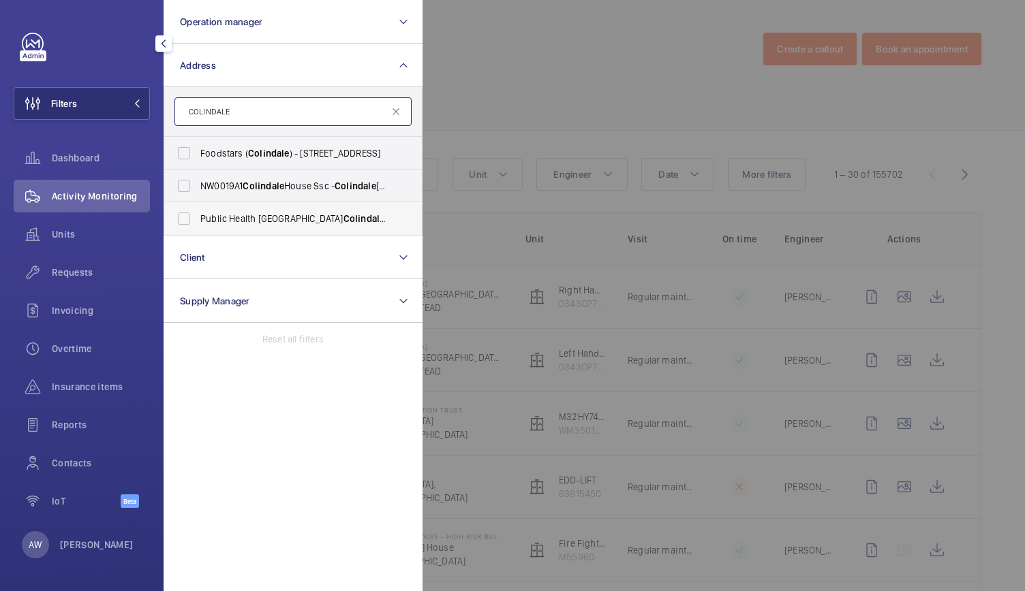
type input "COLINDALE"
click at [253, 215] on span "Public Health England Colindale - 61 Colindale Ave, LONDON NW9 5EQ" at bounding box center [293, 219] width 187 height 14
click at [198, 215] on input "Public Health England Colindale - 61 Colindale Ave, LONDON NW9 5EQ" at bounding box center [183, 218] width 27 height 27
checkbox input "true"
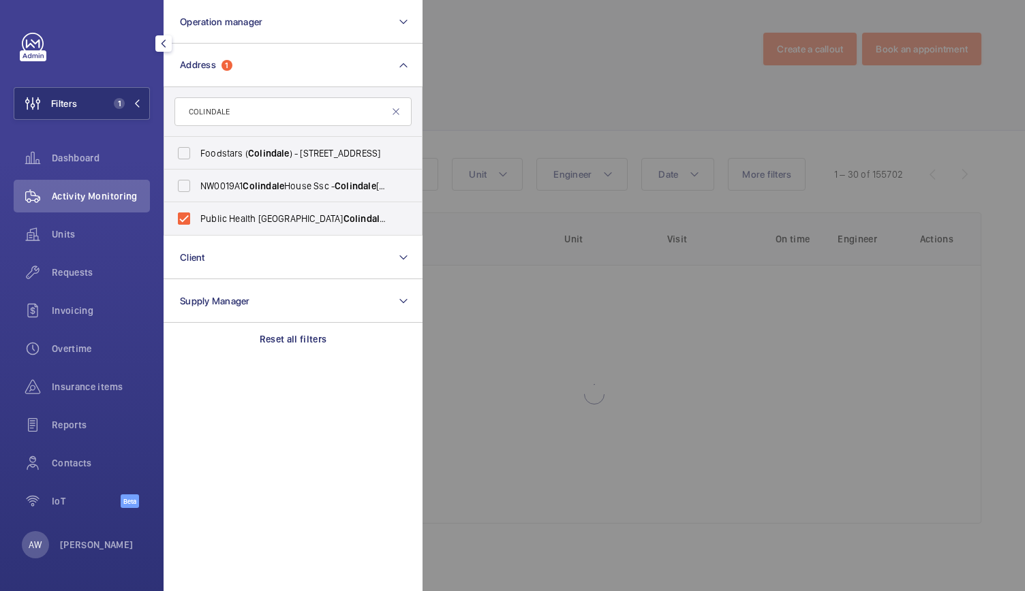
click at [620, 77] on div at bounding box center [934, 295] width 1025 height 591
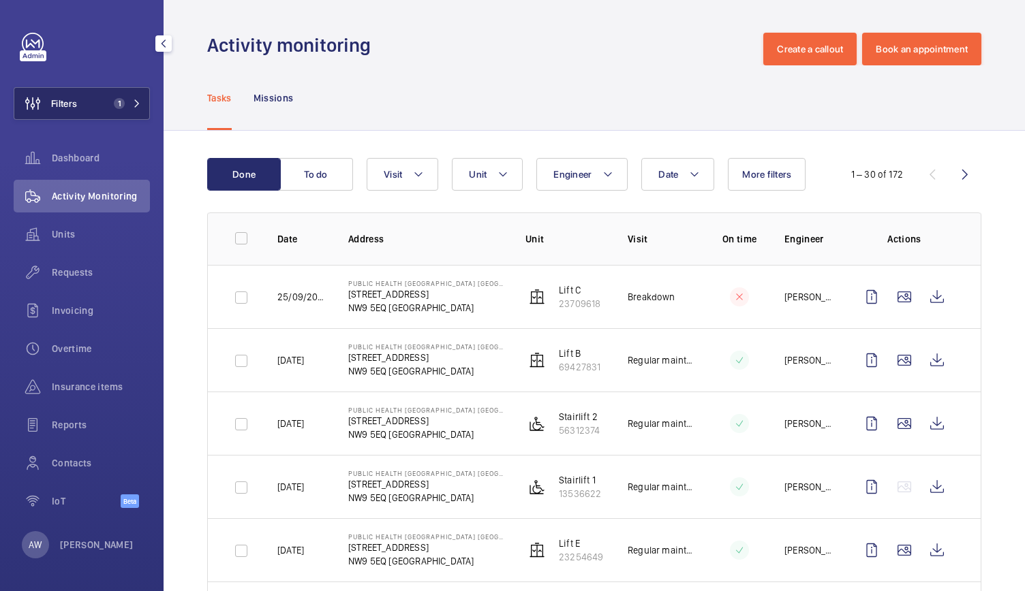
click at [129, 91] on button "Filters 1" at bounding box center [82, 103] width 136 height 33
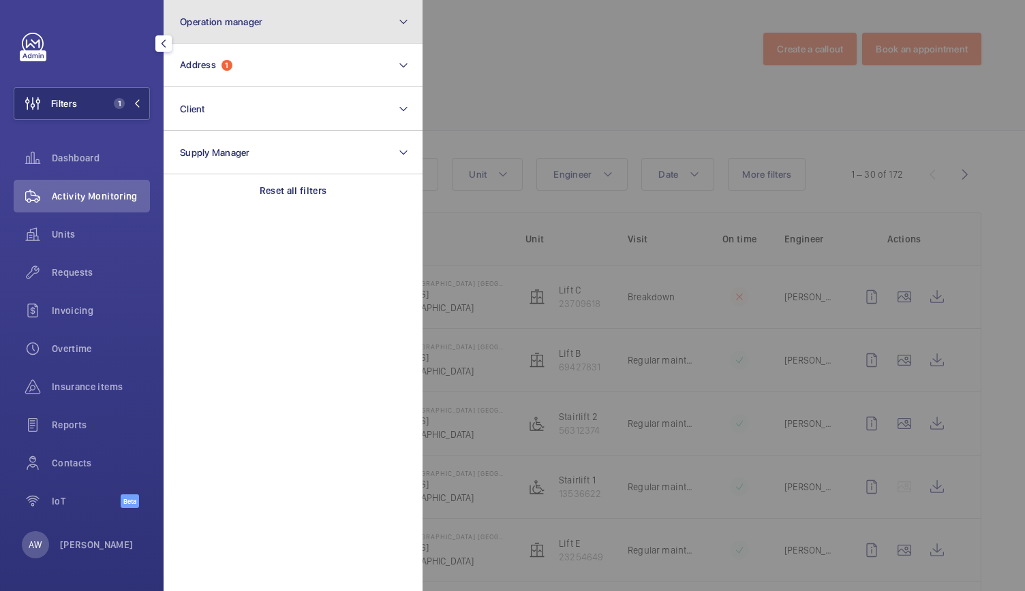
click at [251, 33] on button "Operation manager" at bounding box center [293, 22] width 259 height 44
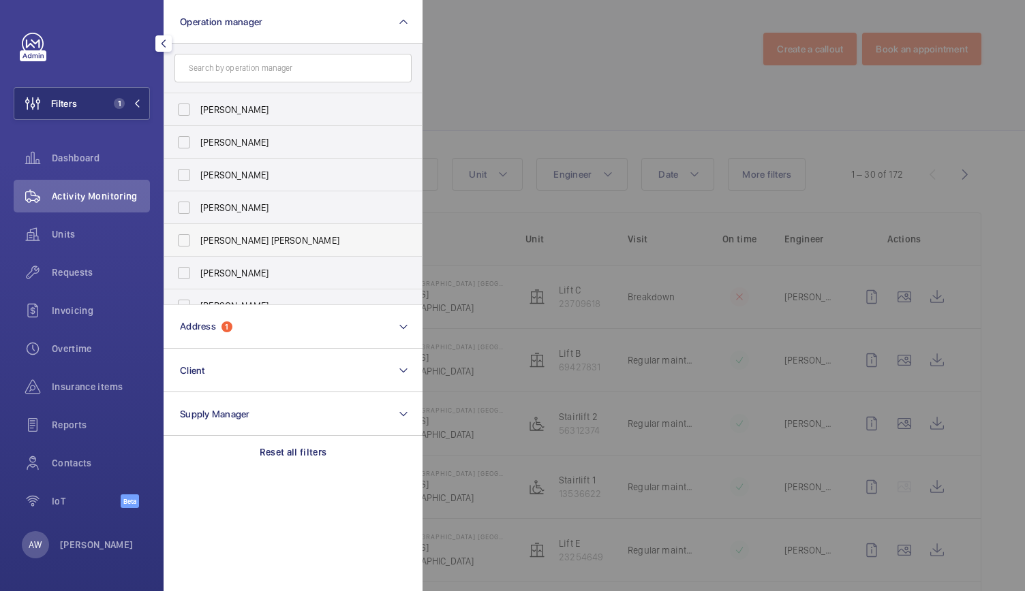
scroll to position [50, 0]
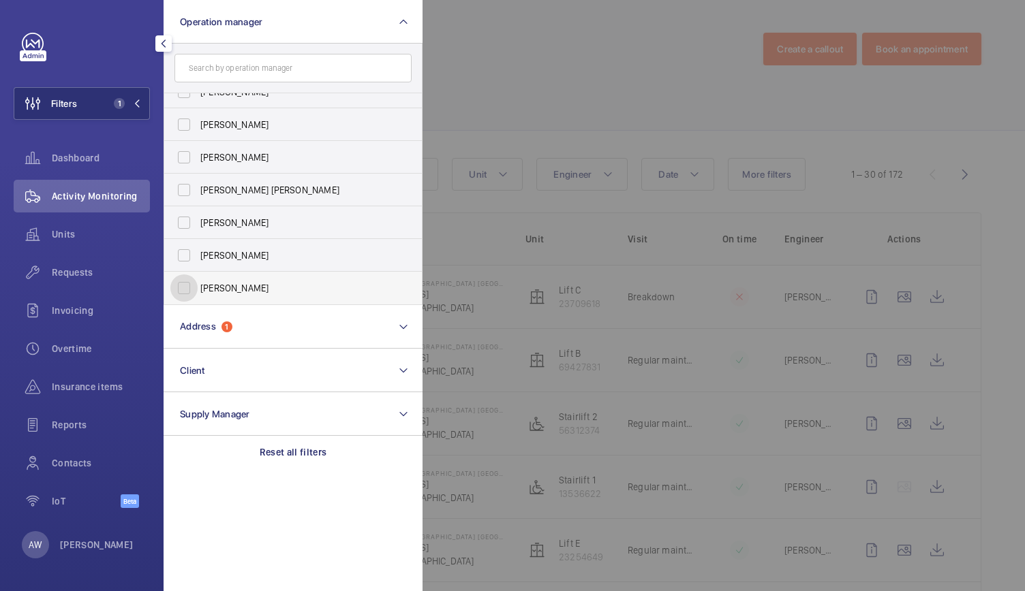
click at [185, 286] on input "[PERSON_NAME]" at bounding box center [183, 288] width 27 height 27
checkbox input "true"
click at [587, 82] on div at bounding box center [934, 295] width 1025 height 591
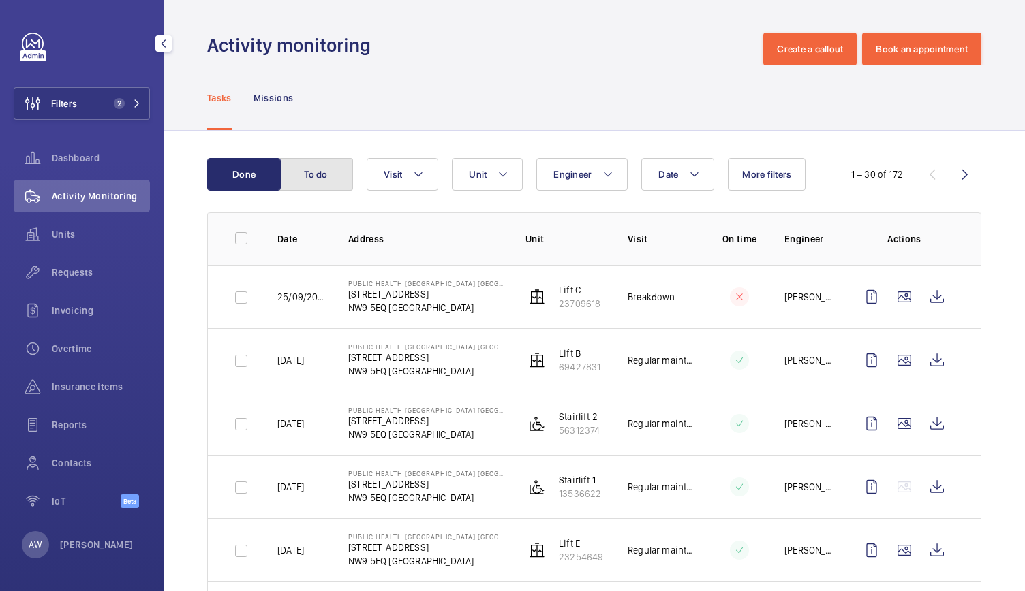
click at [343, 183] on button "To do" at bounding box center [316, 174] width 74 height 33
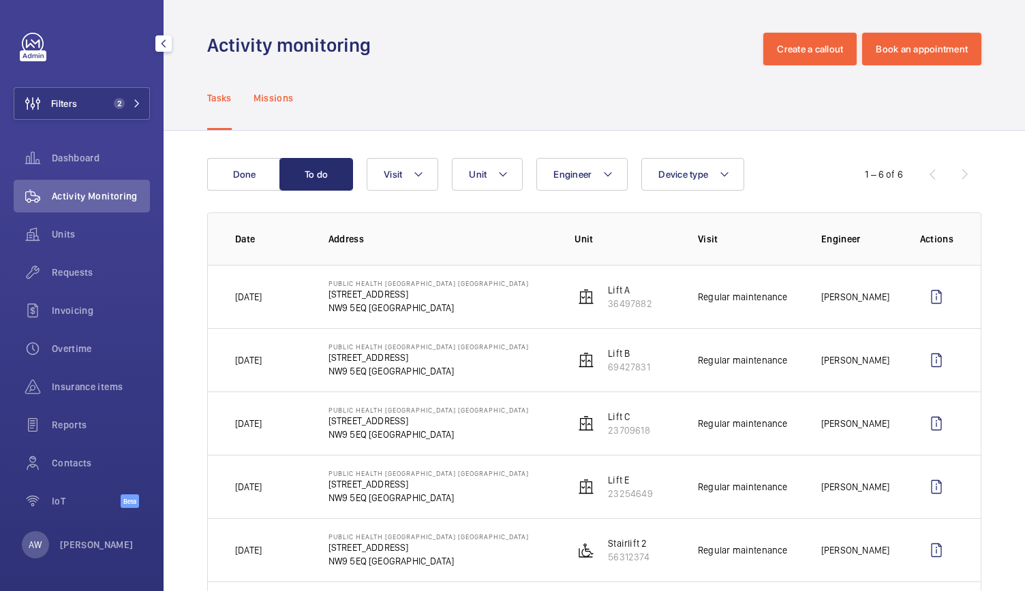
click at [290, 104] on p "Missions" at bounding box center [273, 98] width 40 height 14
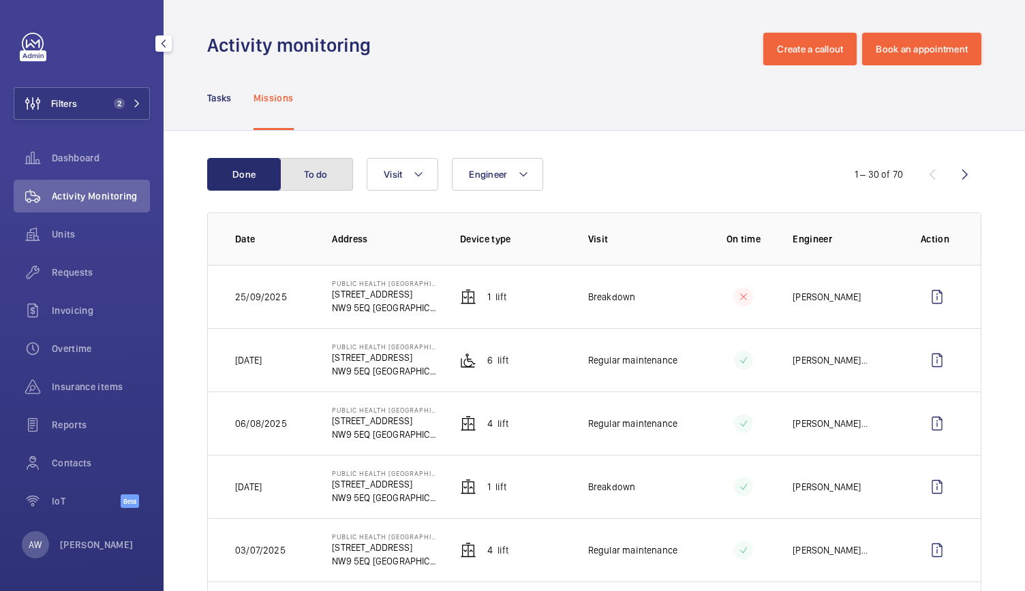
click at [312, 174] on button "To do" at bounding box center [316, 174] width 74 height 33
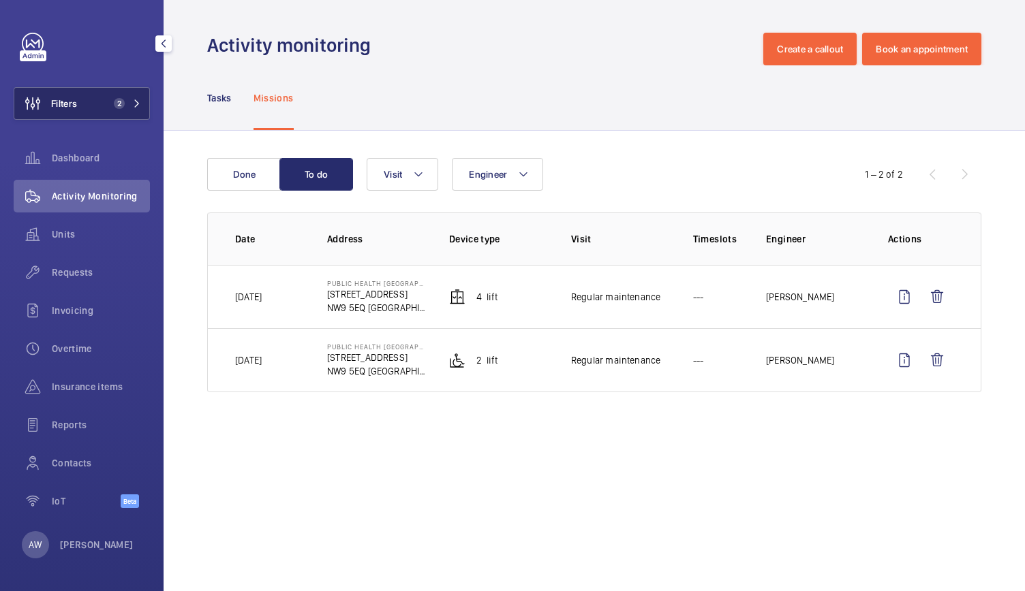
click at [98, 111] on button "Filters 2" at bounding box center [82, 103] width 136 height 33
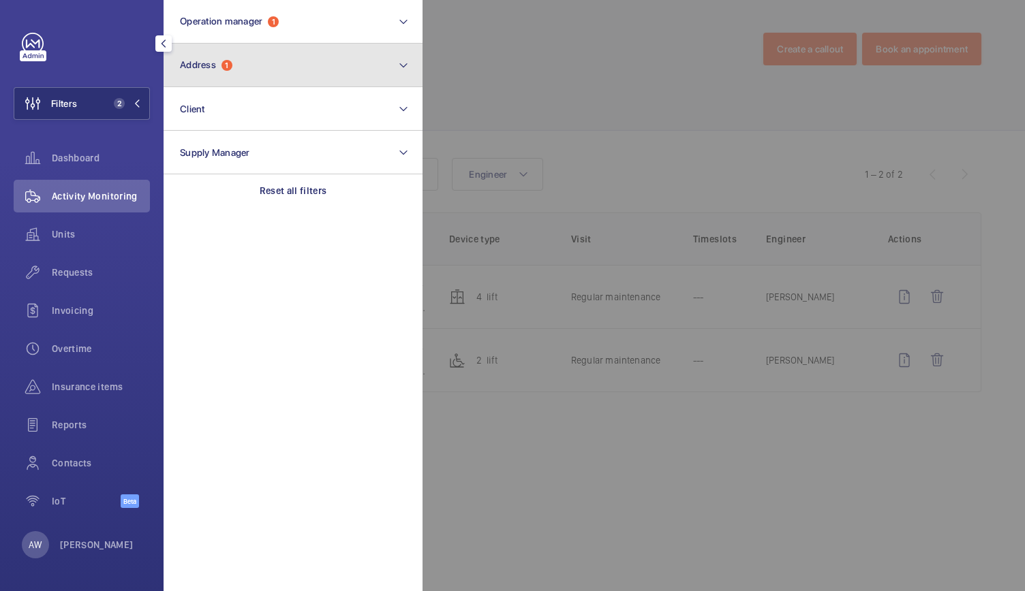
click at [211, 57] on button "Address 1" at bounding box center [293, 66] width 259 height 44
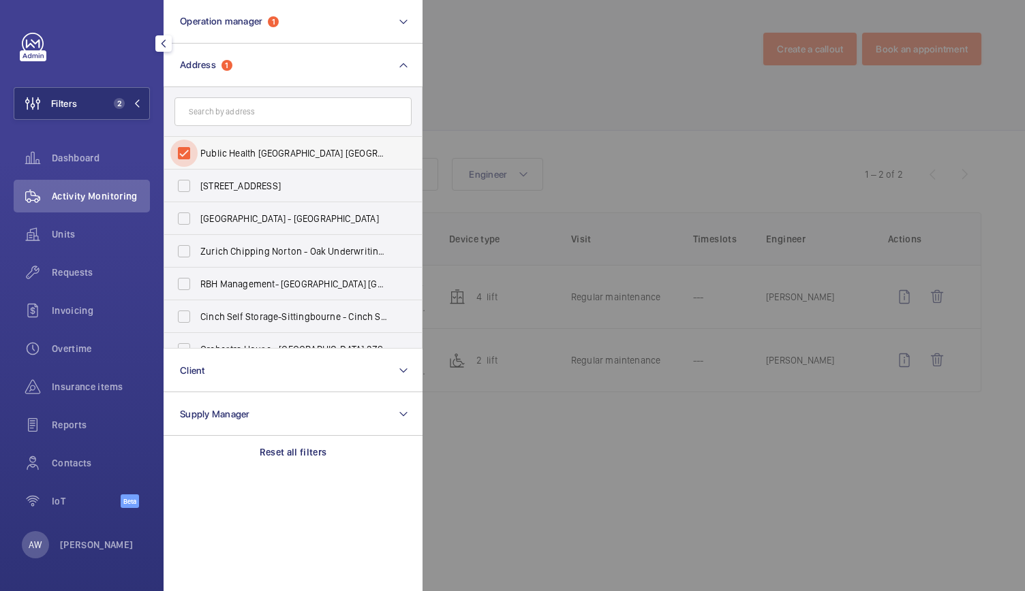
click at [182, 148] on input "Public Health England Colindale - 61 Colindale Ave, LONDON NW9 5EQ" at bounding box center [183, 153] width 27 height 27
checkbox input "false"
click at [38, 247] on wm-front-icon-button at bounding box center [33, 234] width 38 height 33
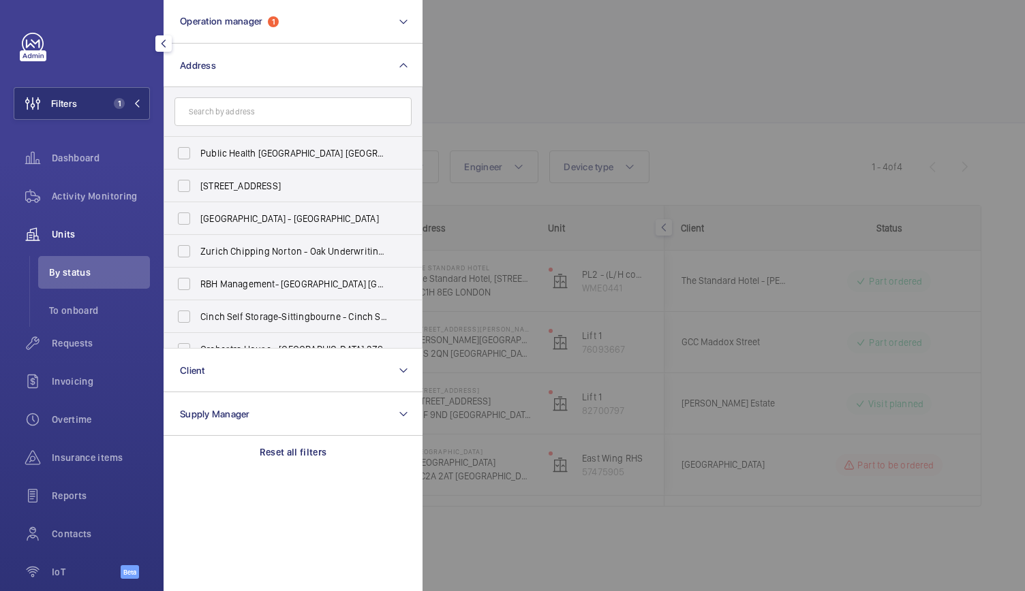
click at [547, 51] on div at bounding box center [934, 295] width 1025 height 591
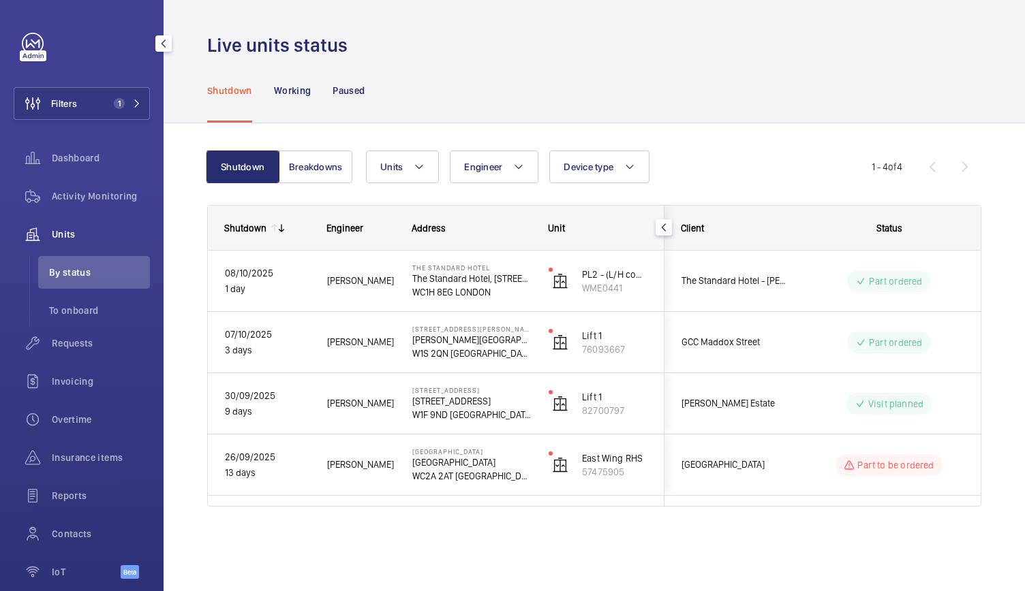
click at [111, 82] on div "Filters 1 Dashboard Activity Monitoring Units By status To onboard Requests Inv…" at bounding box center [82, 313] width 136 height 561
click at [108, 98] on span "1" at bounding box center [116, 103] width 16 height 11
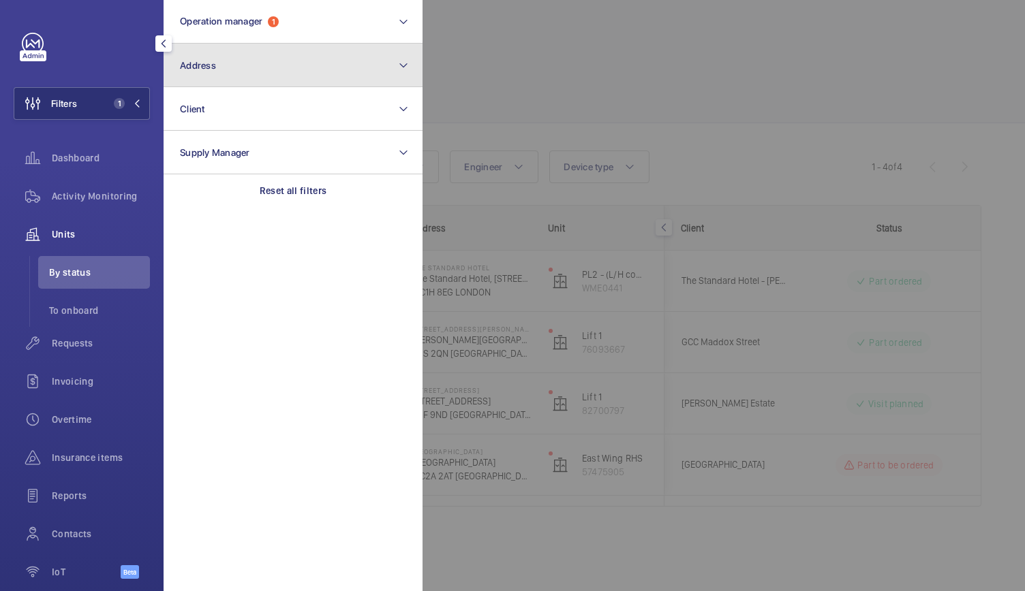
click at [226, 52] on button "Address" at bounding box center [293, 66] width 259 height 44
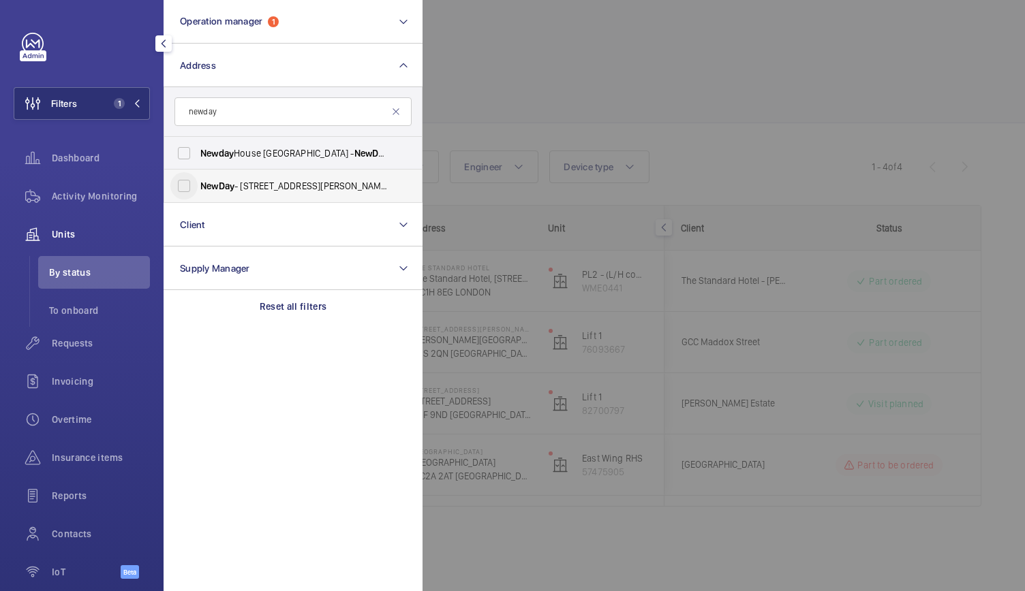
type input "newday"
click at [176, 181] on input "NewDay - 7 Handyside St, LONDON N1C 4DA" at bounding box center [183, 185] width 27 height 27
checkbox input "true"
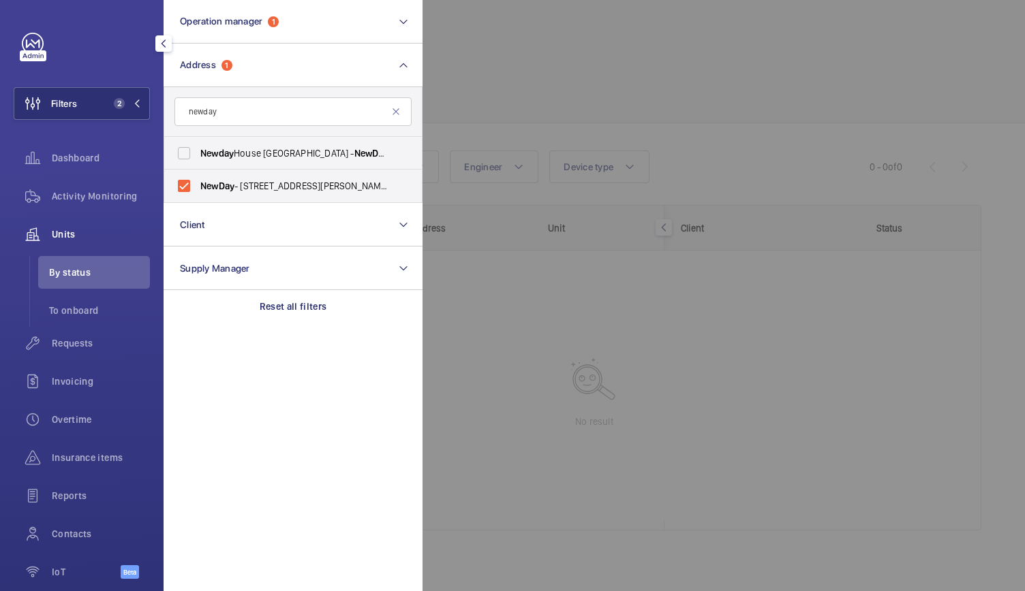
click at [539, 52] on div at bounding box center [934, 295] width 1025 height 591
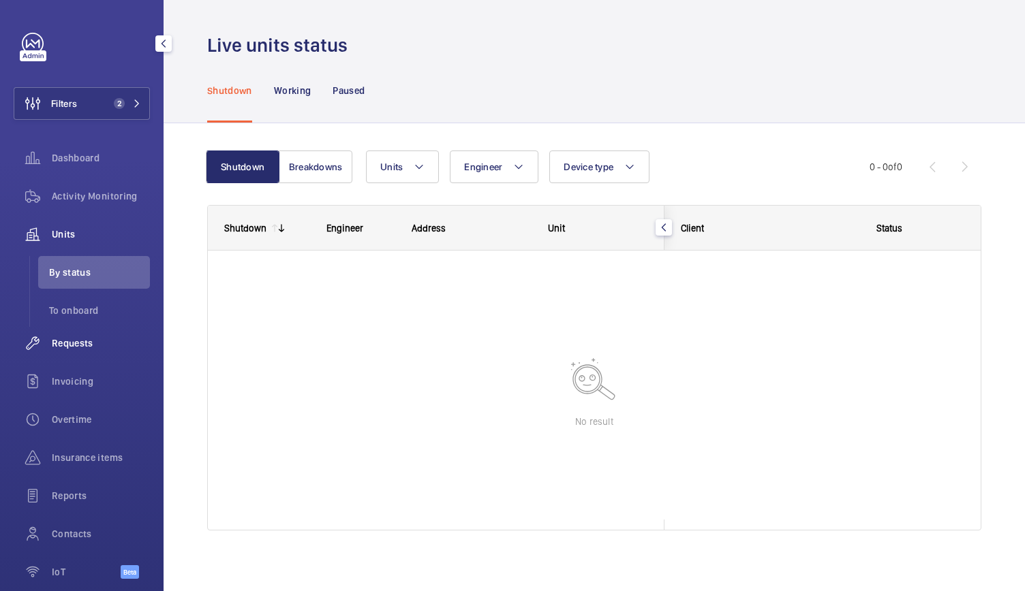
click at [51, 340] on wm-front-icon-button at bounding box center [33, 343] width 38 height 33
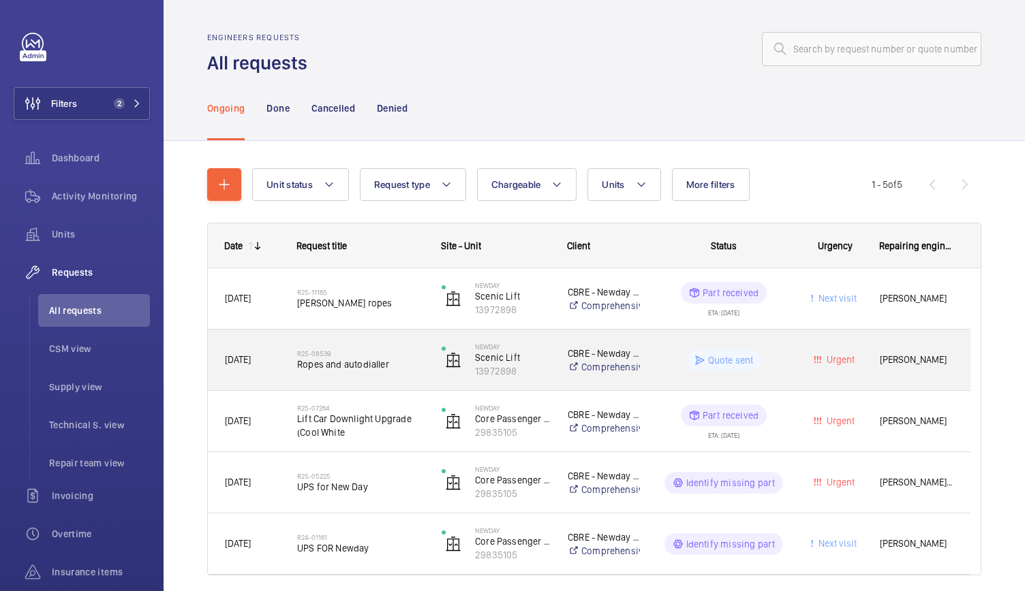
scroll to position [49, 0]
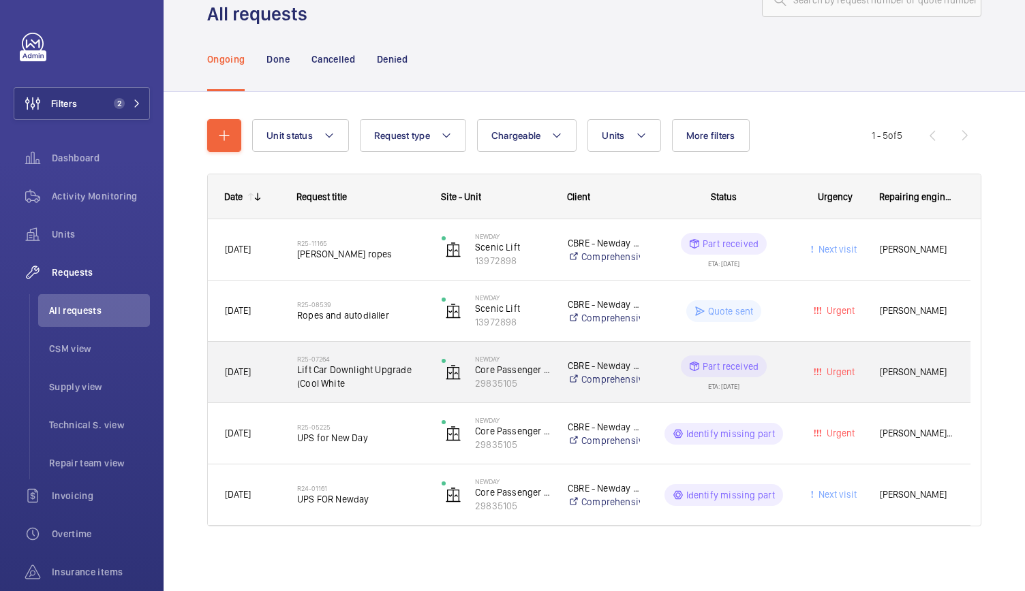
click at [373, 380] on span "Lift Car Downlight Upgrade (Cool White" at bounding box center [360, 376] width 127 height 27
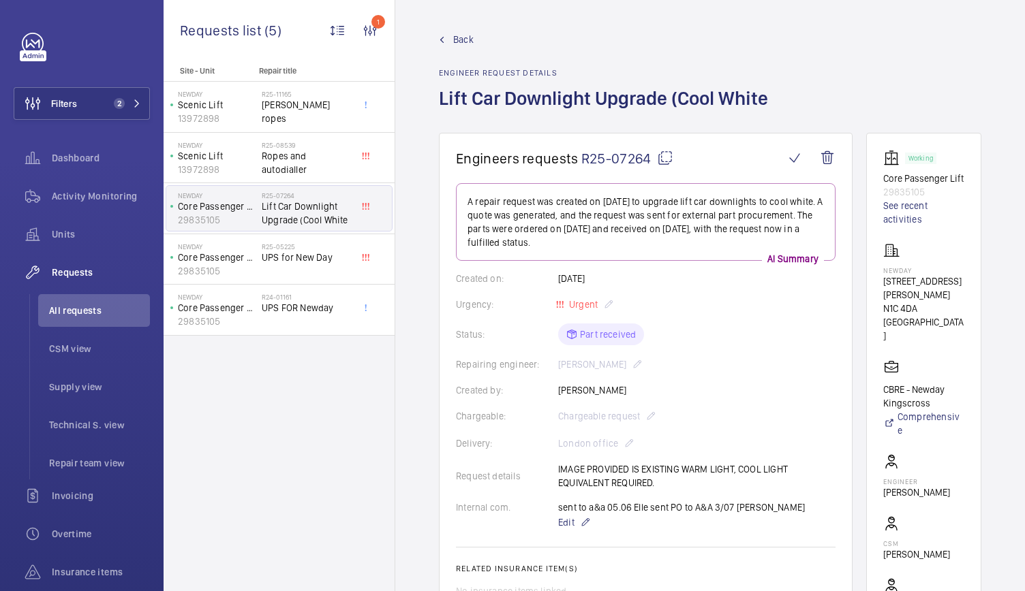
click at [621, 153] on span "R25-07264" at bounding box center [627, 158] width 92 height 17
click at [459, 28] on wm-front-admin-header "Back Engineer request details Lift Car Downlight Upgrade (Cool White" at bounding box center [710, 66] width 630 height 133
click at [462, 40] on span "Back" at bounding box center [463, 40] width 20 height 14
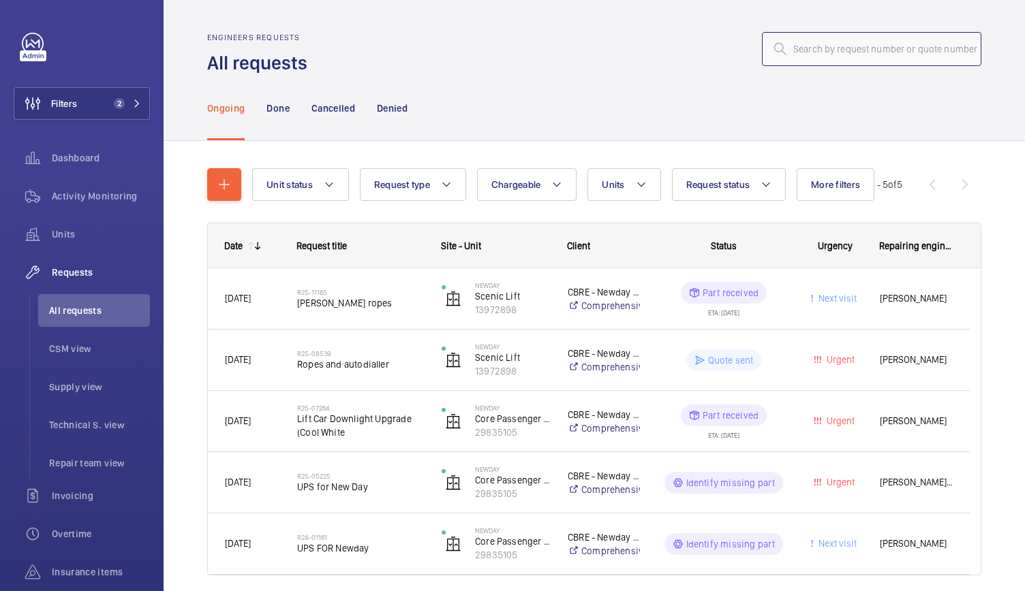
click at [795, 55] on input "text" at bounding box center [871, 49] width 219 height 34
paste input "R25-13532"
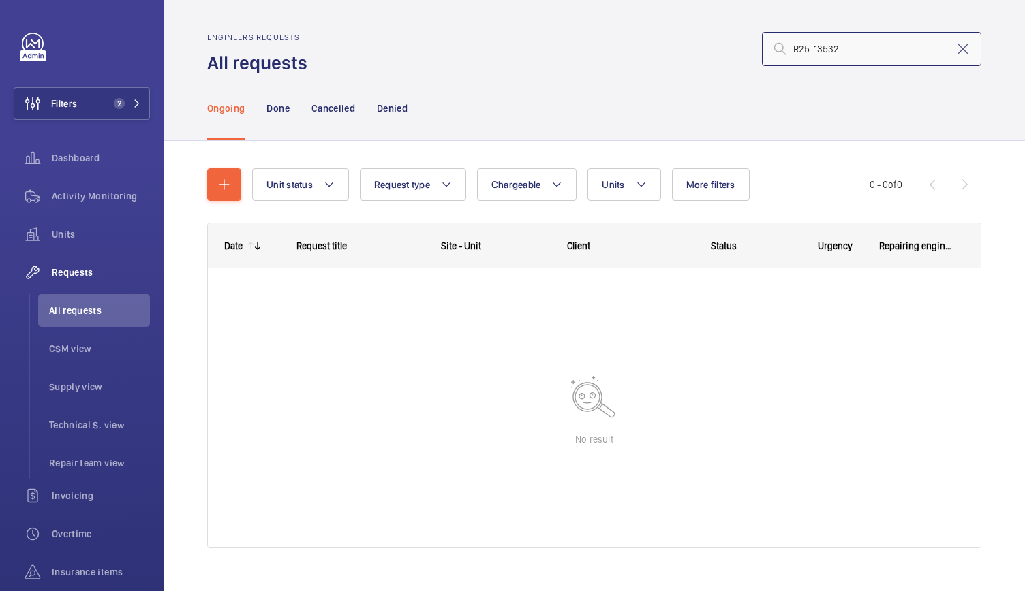
click at [782, 52] on input "R25-13532" at bounding box center [871, 49] width 219 height 34
type input "R25-13532"
click at [97, 94] on button "Filters 2" at bounding box center [82, 103] width 136 height 33
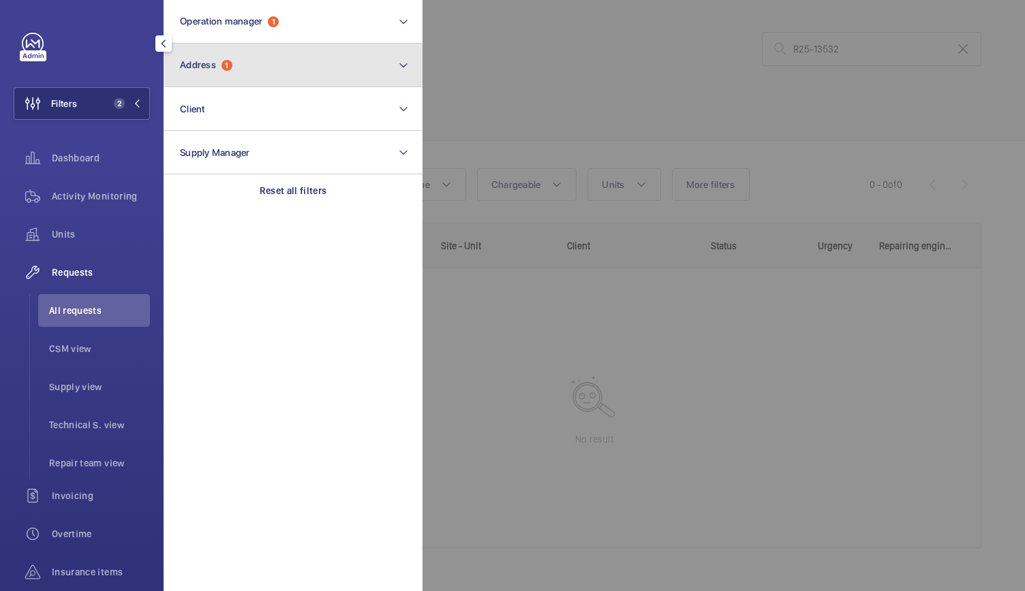
click at [240, 63] on button "Address 1" at bounding box center [293, 66] width 259 height 44
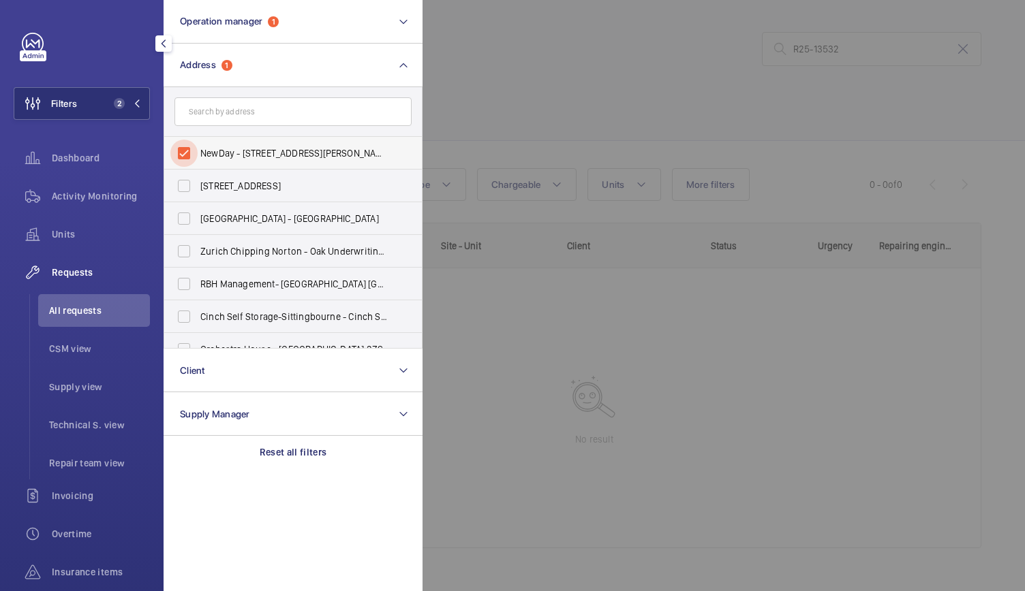
click at [181, 155] on input "NewDay - 7 Handyside St, LONDON N1C 4DA" at bounding box center [183, 153] width 27 height 27
checkbox input "false"
click at [485, 108] on div at bounding box center [934, 295] width 1025 height 591
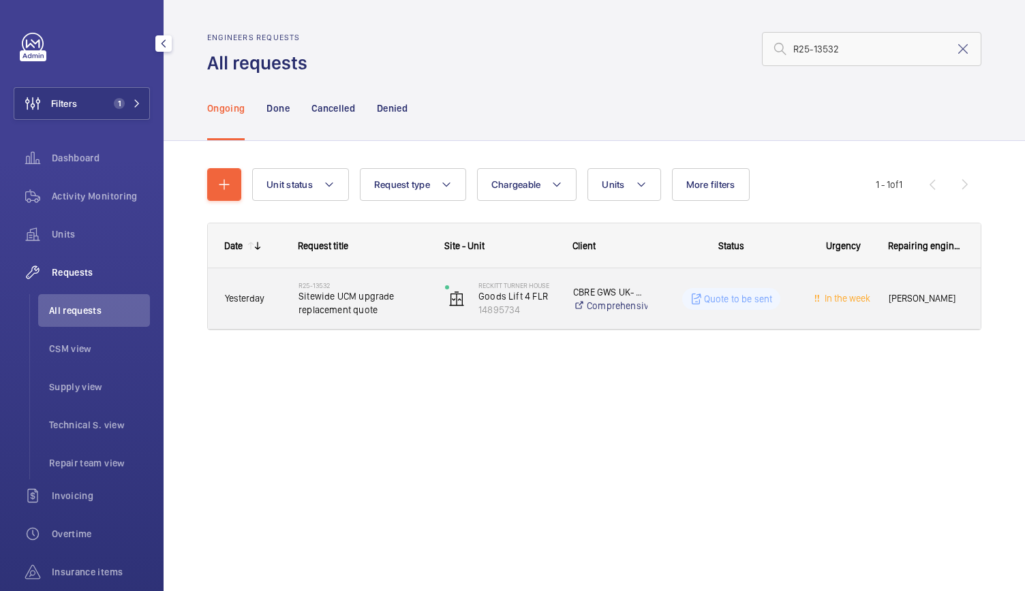
click at [432, 322] on div "Reckitt Turner House Goods Lift 4 FLR 14895734" at bounding box center [492, 299] width 127 height 56
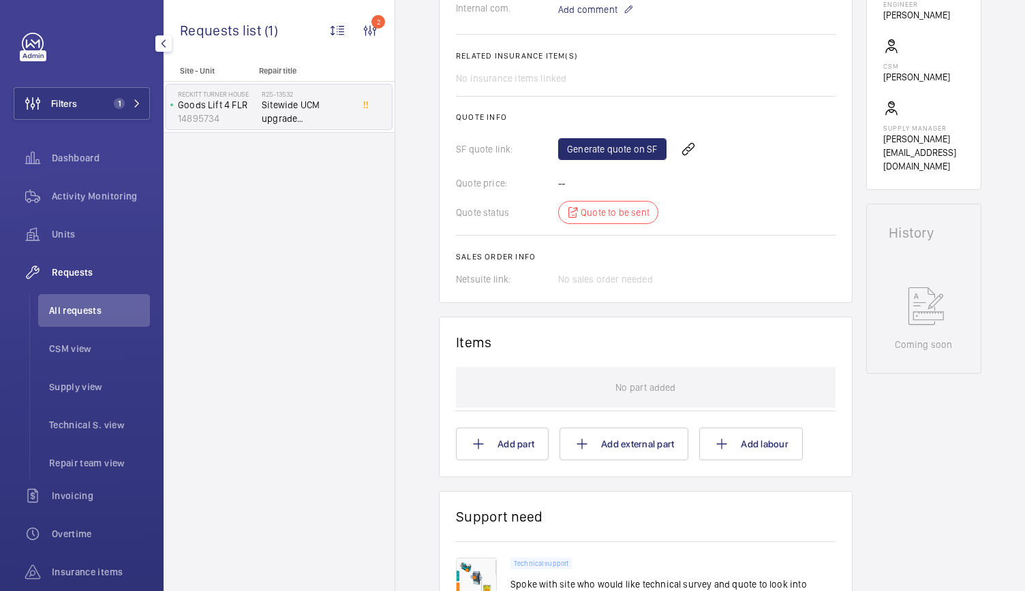
scroll to position [474, 0]
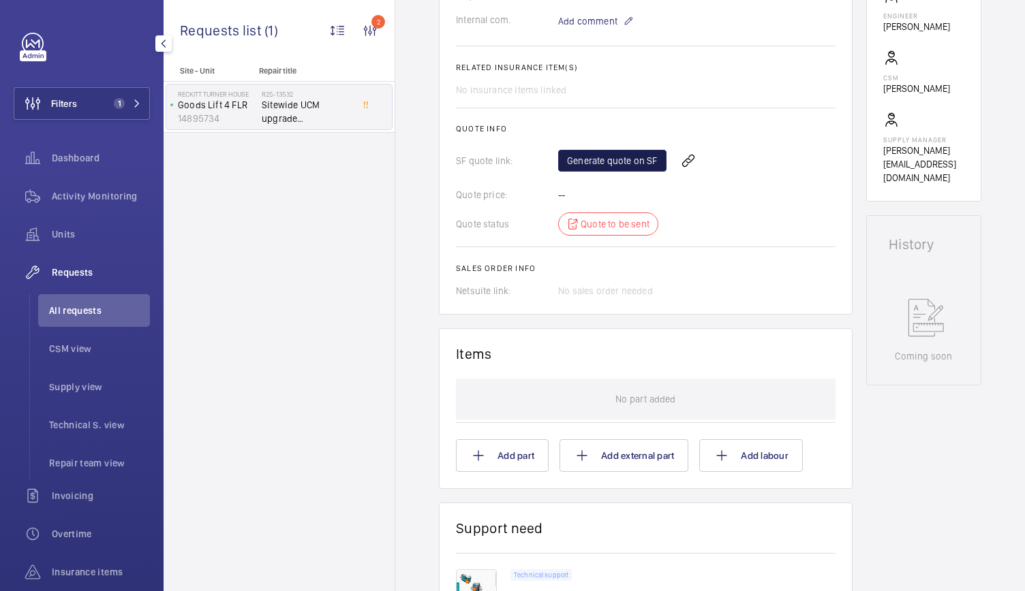
click at [626, 165] on link "Generate quote on SF" at bounding box center [612, 161] width 108 height 22
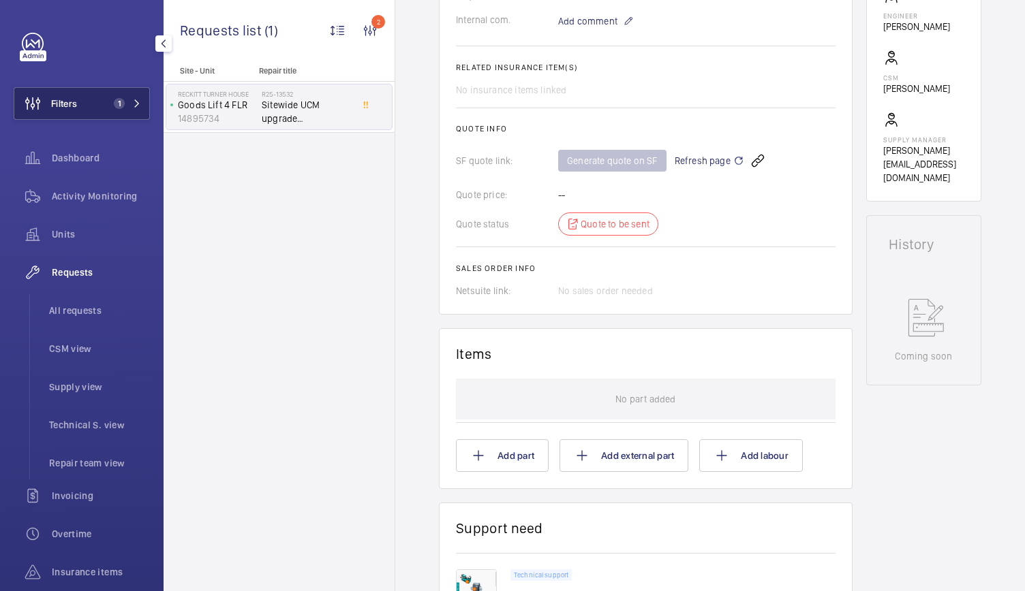
click at [82, 111] on button "Filters 1" at bounding box center [82, 103] width 136 height 33
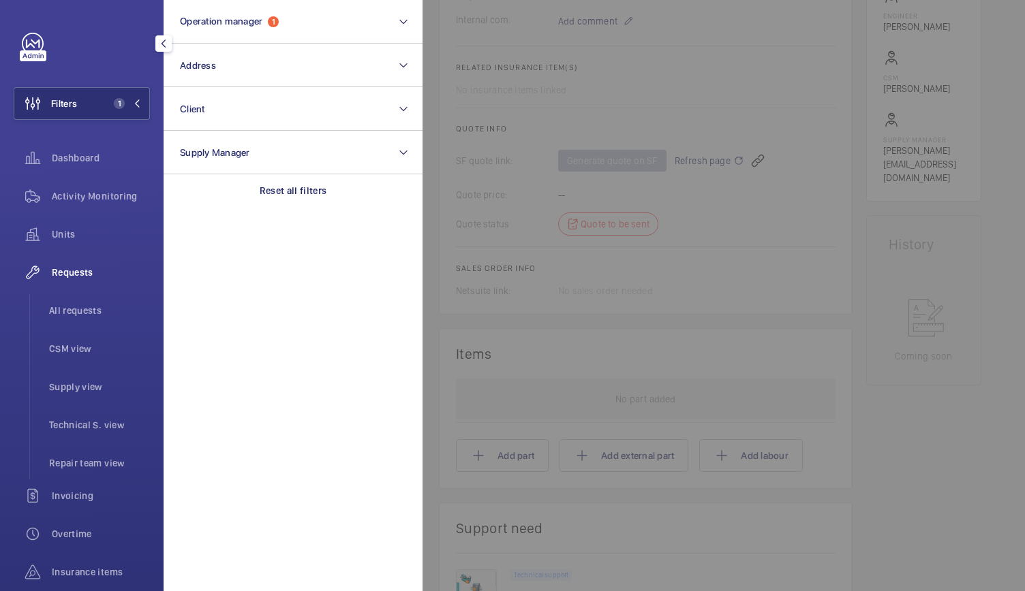
click at [533, 108] on div at bounding box center [934, 295] width 1025 height 591
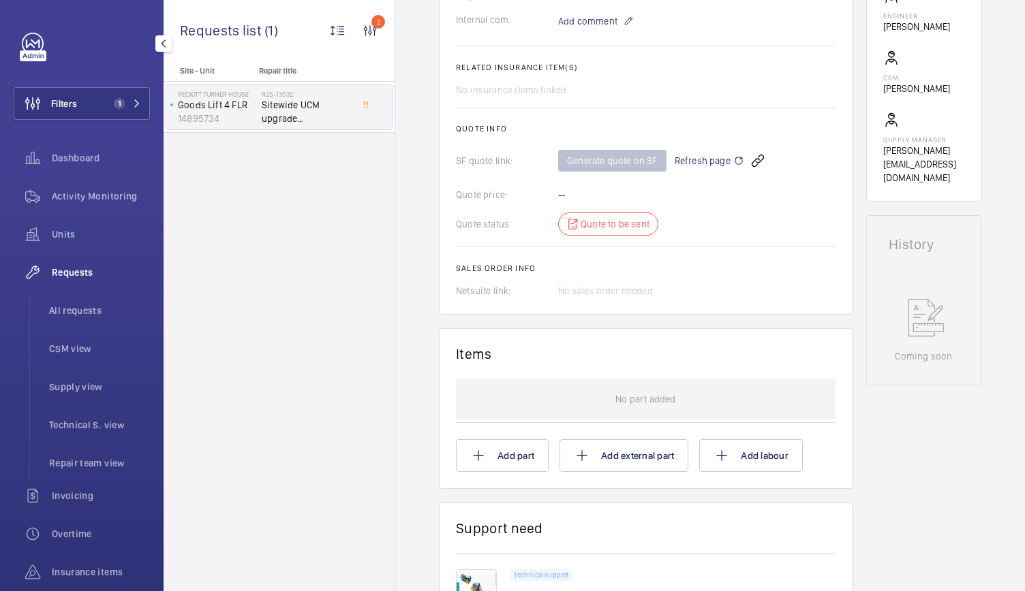
click at [693, 155] on span "Refresh page" at bounding box center [710, 161] width 70 height 16
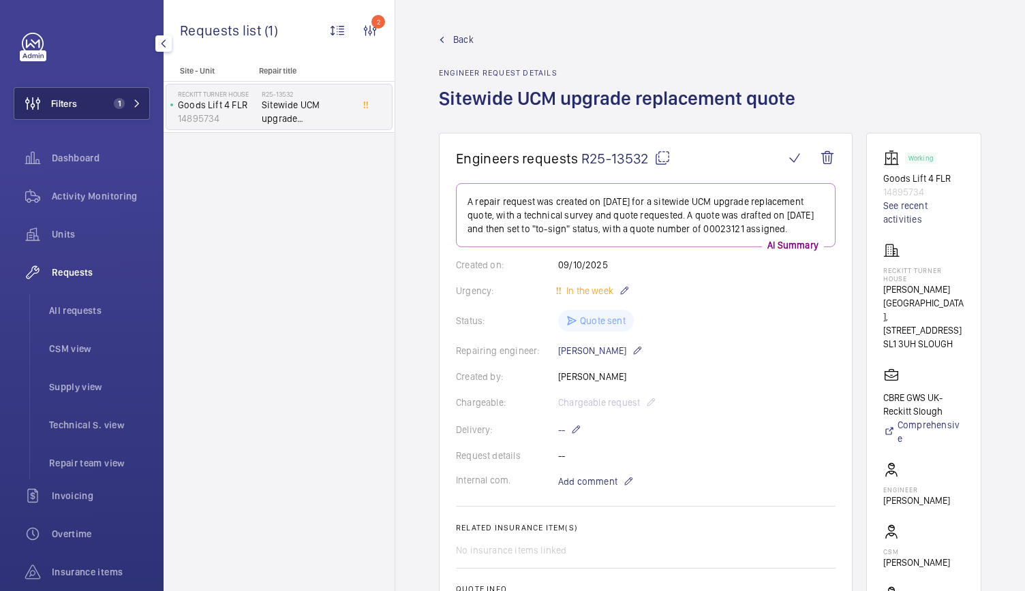
click at [114, 101] on span "1" at bounding box center [119, 103] width 11 height 11
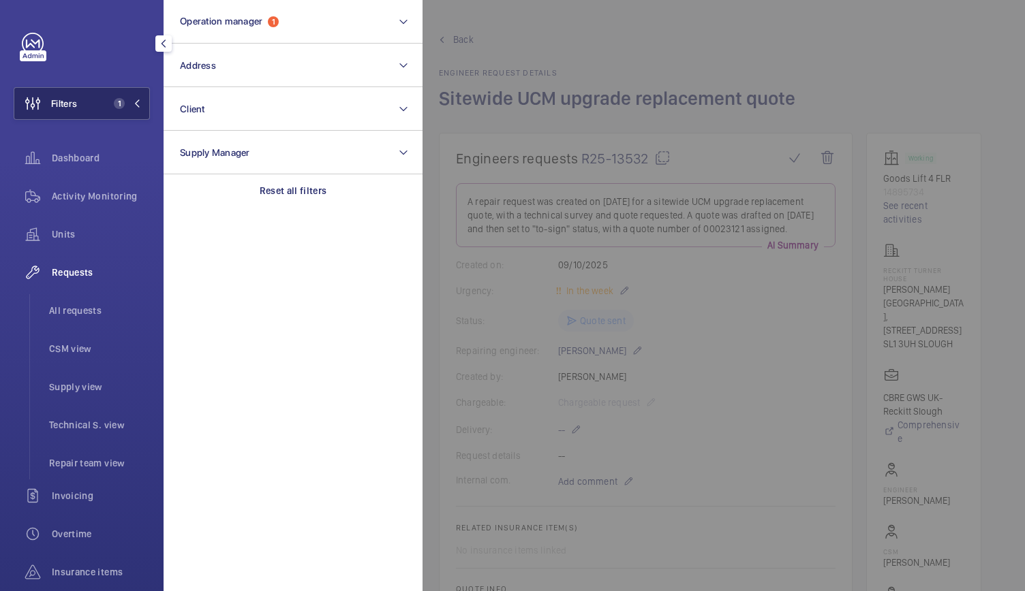
click at [114, 101] on span "1" at bounding box center [119, 103] width 11 height 11
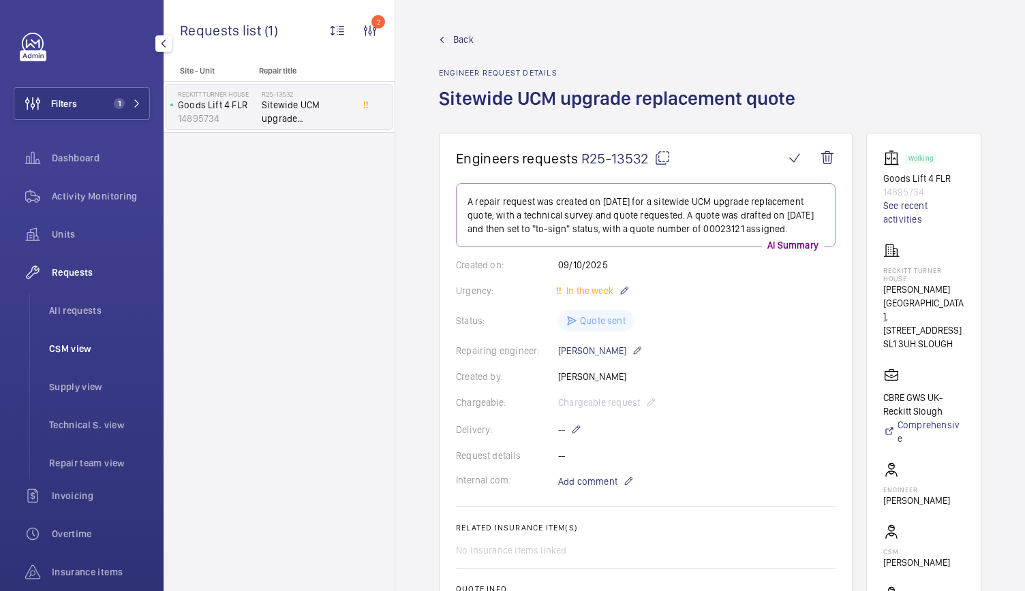
click at [61, 340] on li "CSM view" at bounding box center [94, 349] width 112 height 33
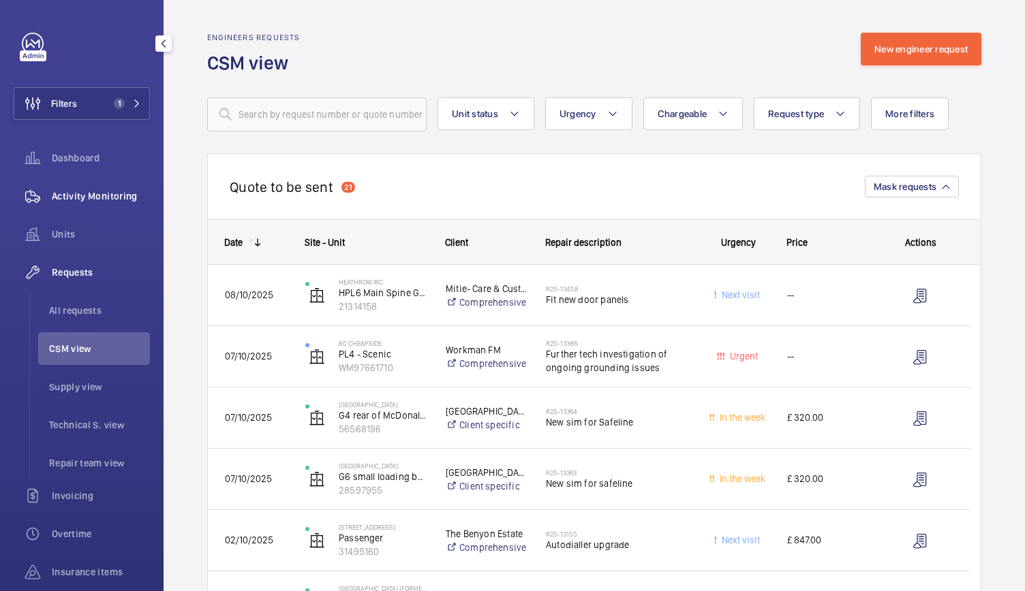
click at [99, 187] on div "Activity Monitoring" at bounding box center [82, 196] width 136 height 33
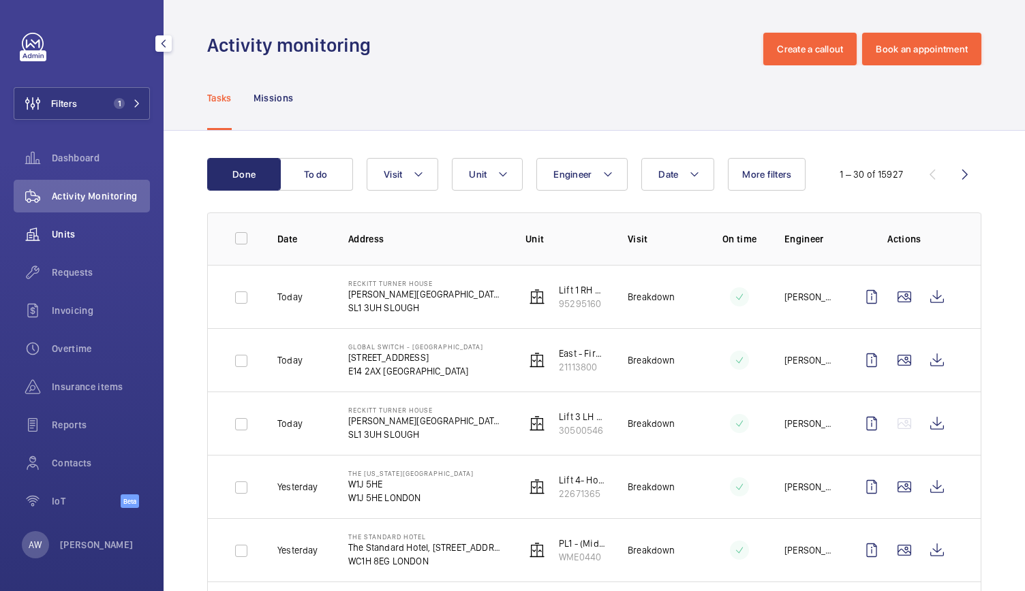
click at [74, 242] on div "Units" at bounding box center [82, 234] width 136 height 33
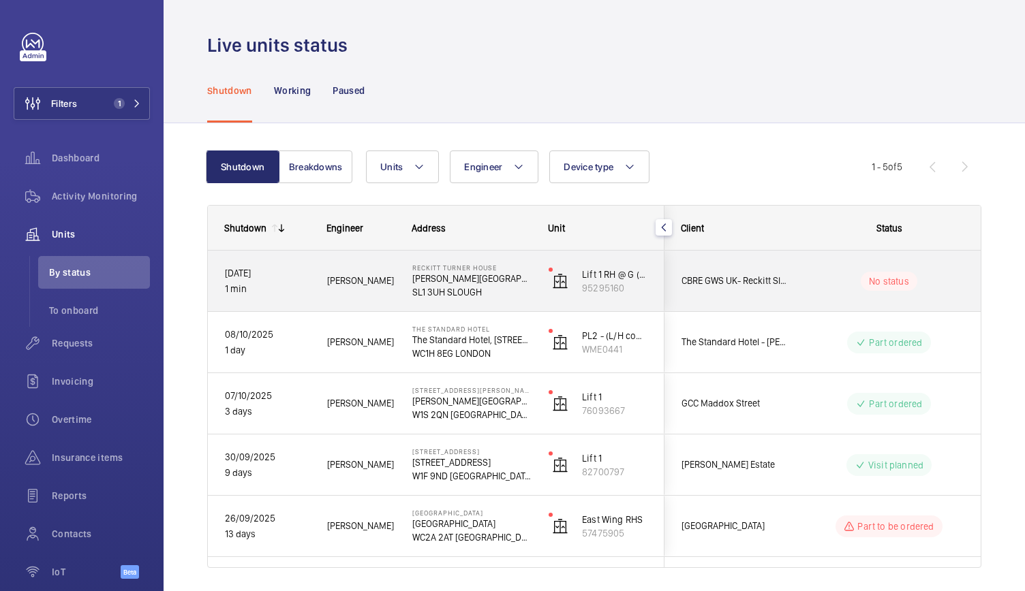
click at [368, 290] on div "Marc G." at bounding box center [353, 281] width 84 height 43
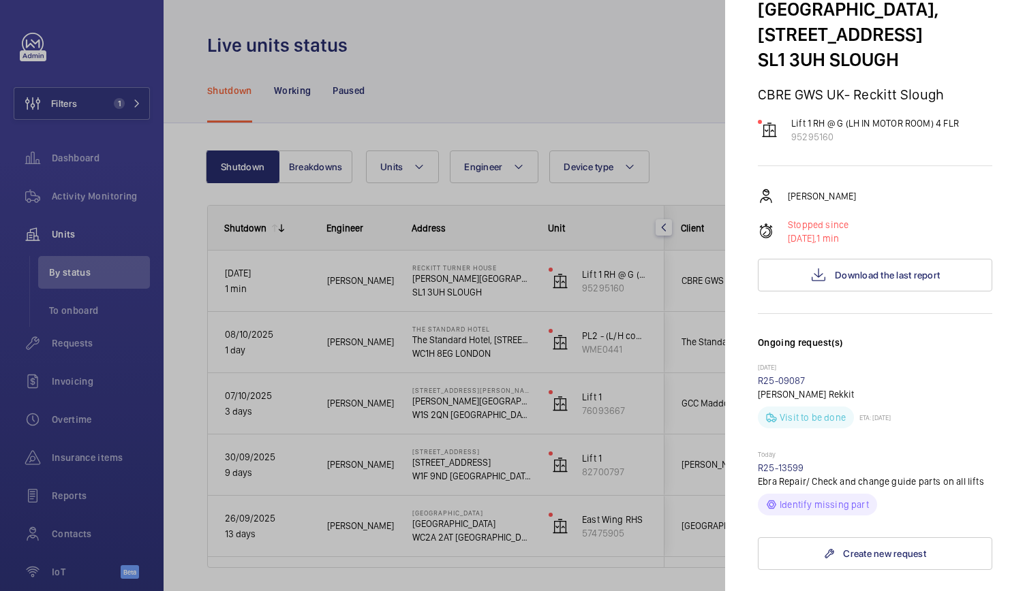
scroll to position [104, 0]
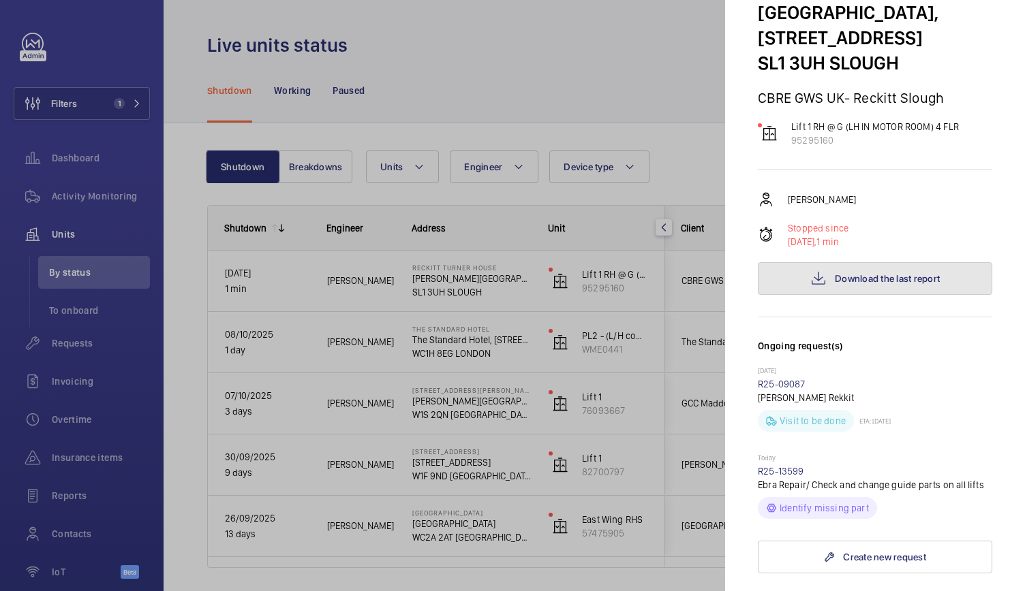
click at [840, 273] on span "Download the last report" at bounding box center [887, 278] width 105 height 11
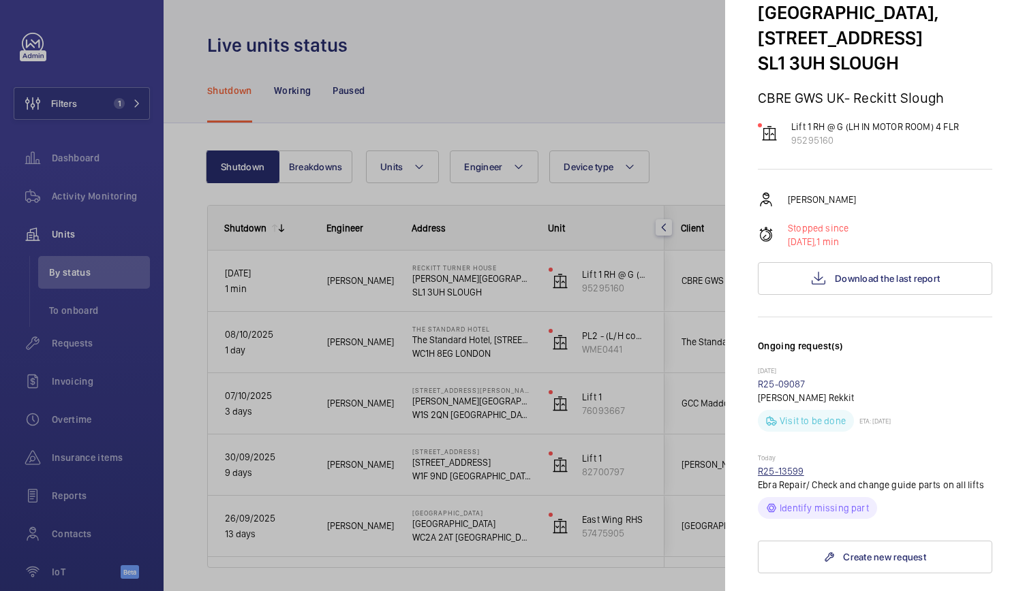
click at [775, 476] on link "R25-13599" at bounding box center [781, 471] width 46 height 11
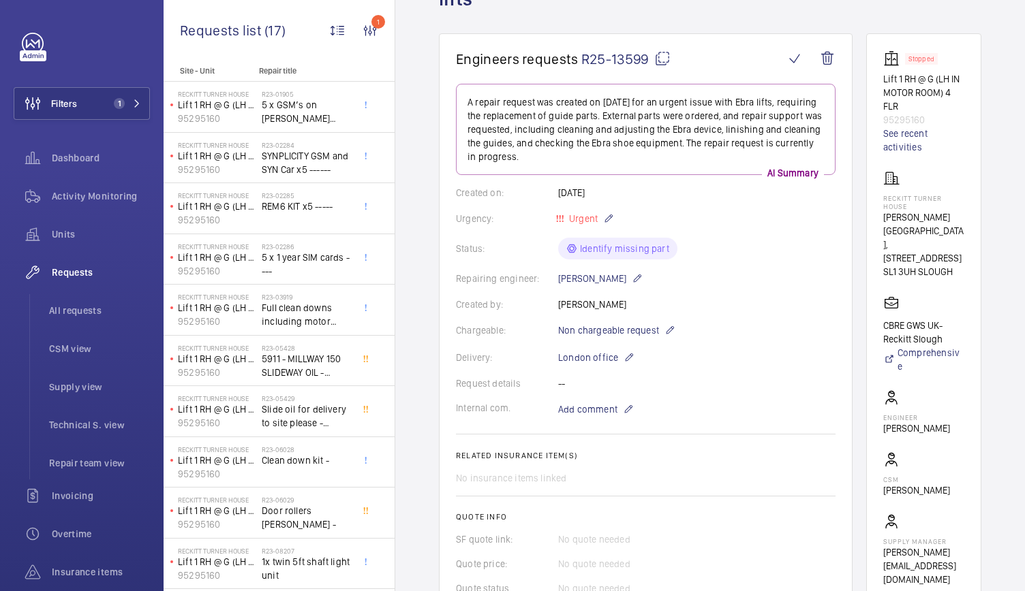
scroll to position [76, 0]
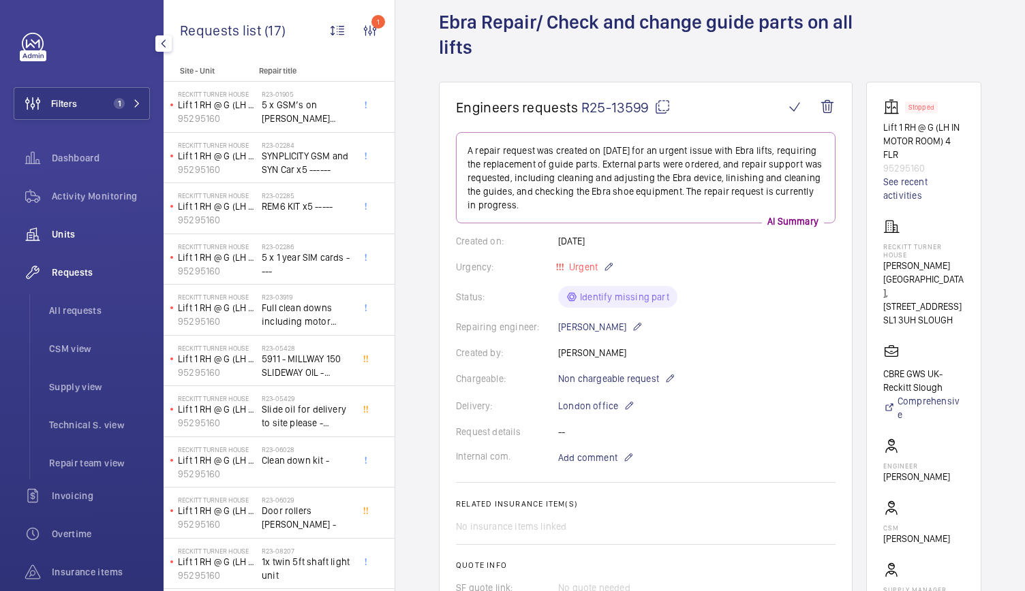
click at [72, 227] on div "Units" at bounding box center [82, 234] width 136 height 33
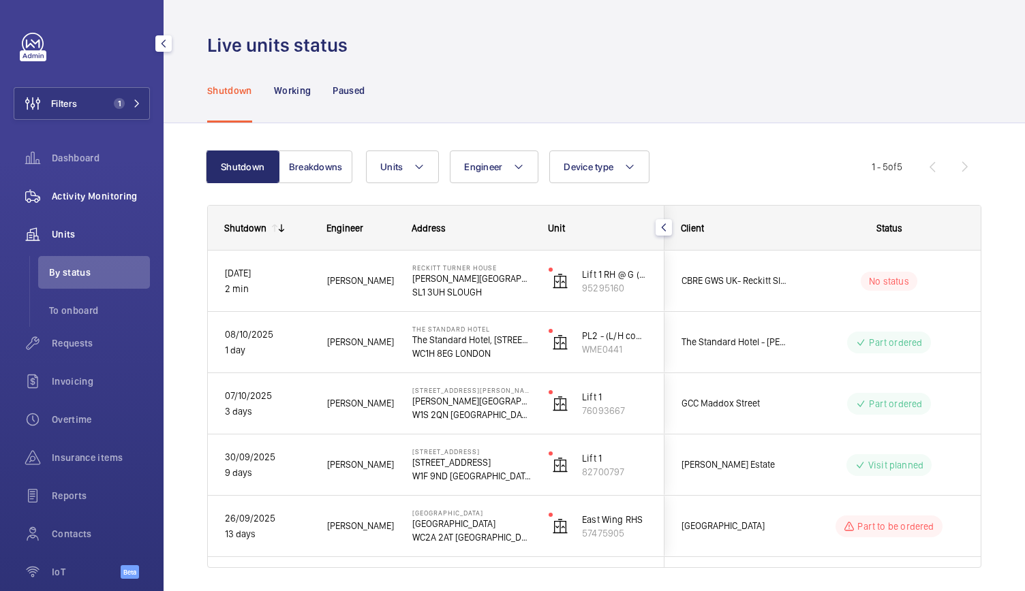
click at [83, 187] on div "Activity Monitoring" at bounding box center [82, 196] width 136 height 33
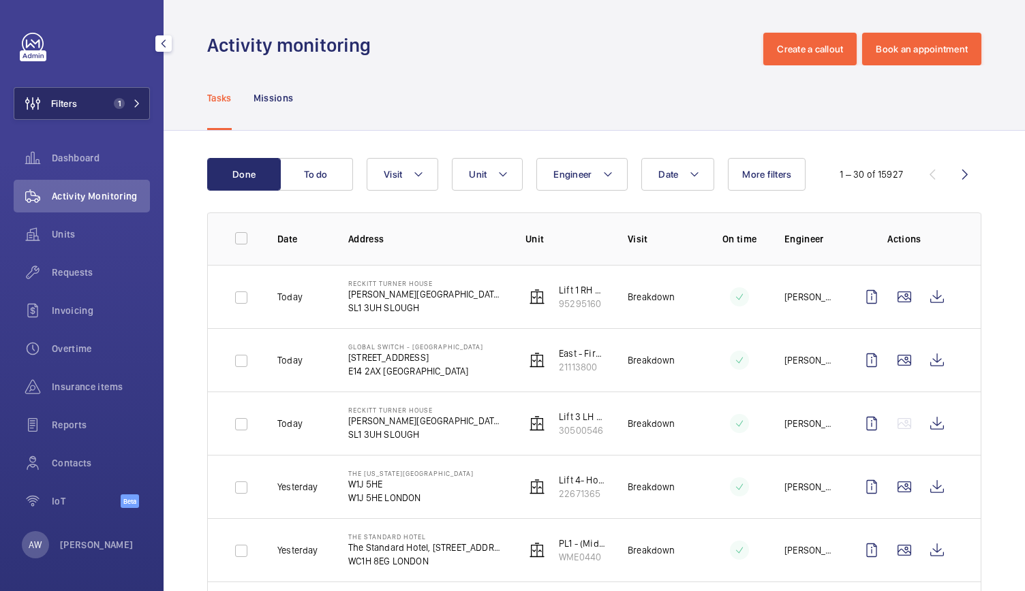
click at [99, 93] on button "Filters 1" at bounding box center [82, 103] width 136 height 33
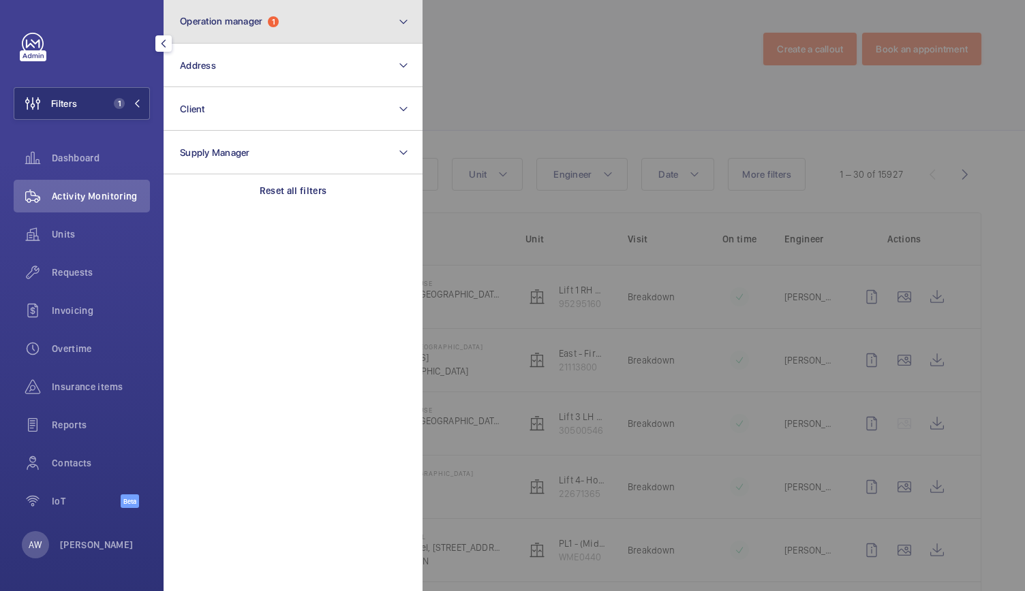
click at [278, 27] on span "Operation manager 1" at bounding box center [229, 22] width 99 height 12
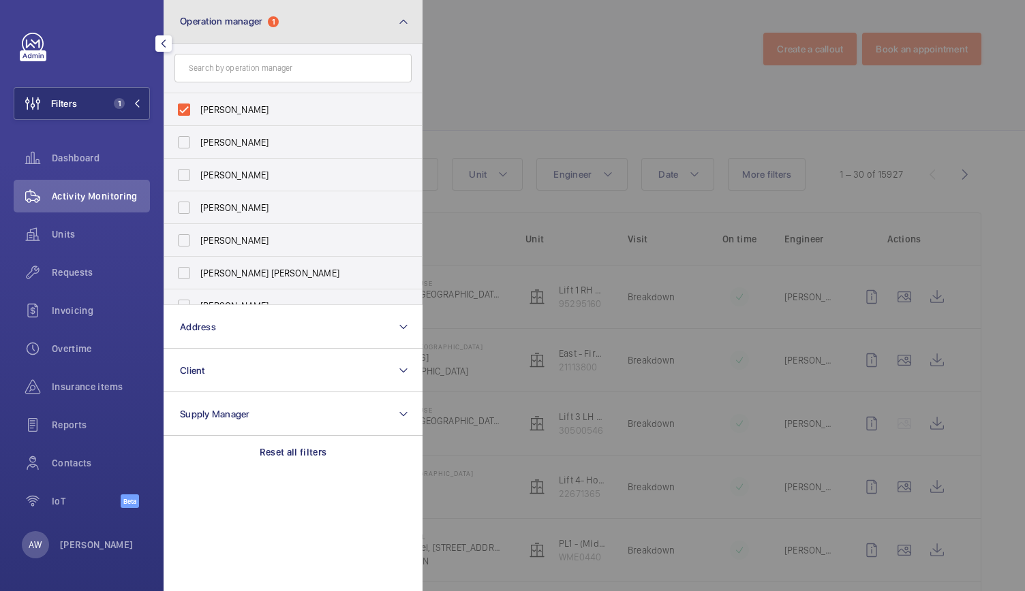
click at [322, 22] on button "Operation manager 1" at bounding box center [293, 22] width 259 height 44
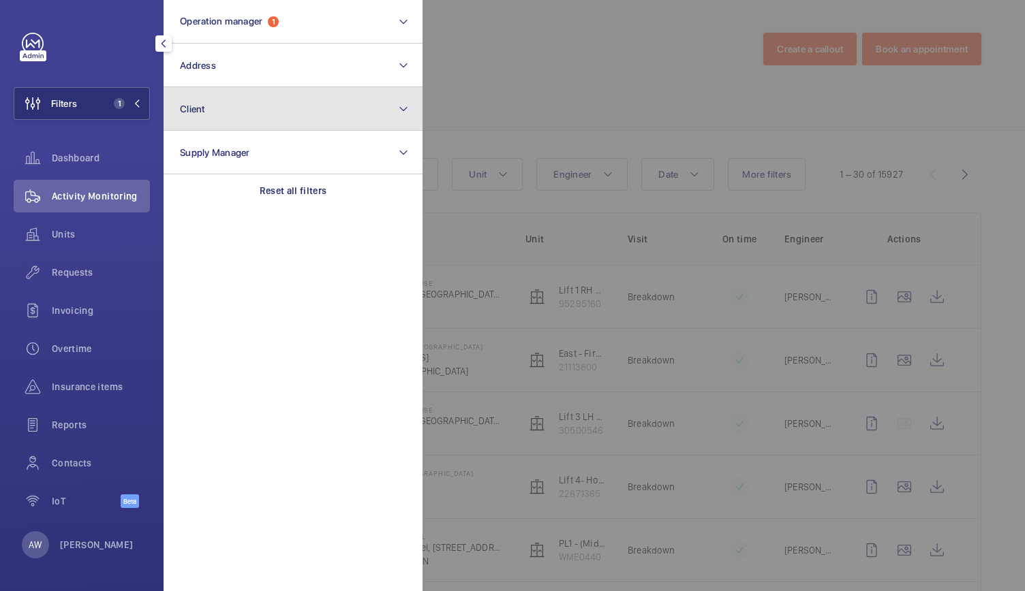
click at [297, 110] on button "Client" at bounding box center [293, 109] width 259 height 44
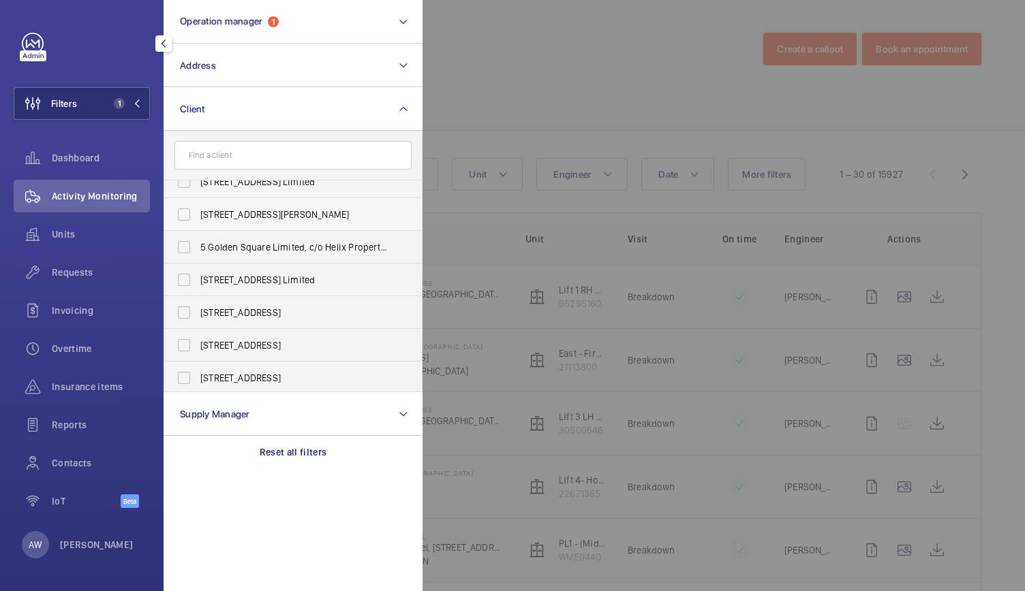
scroll to position [127, 0]
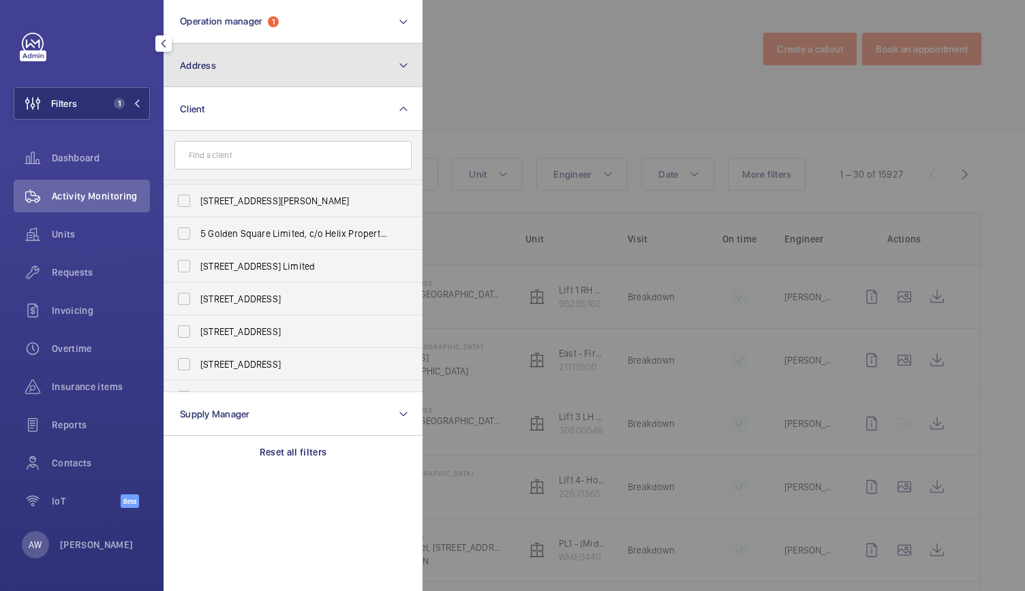
click at [247, 74] on button "Address" at bounding box center [293, 66] width 259 height 44
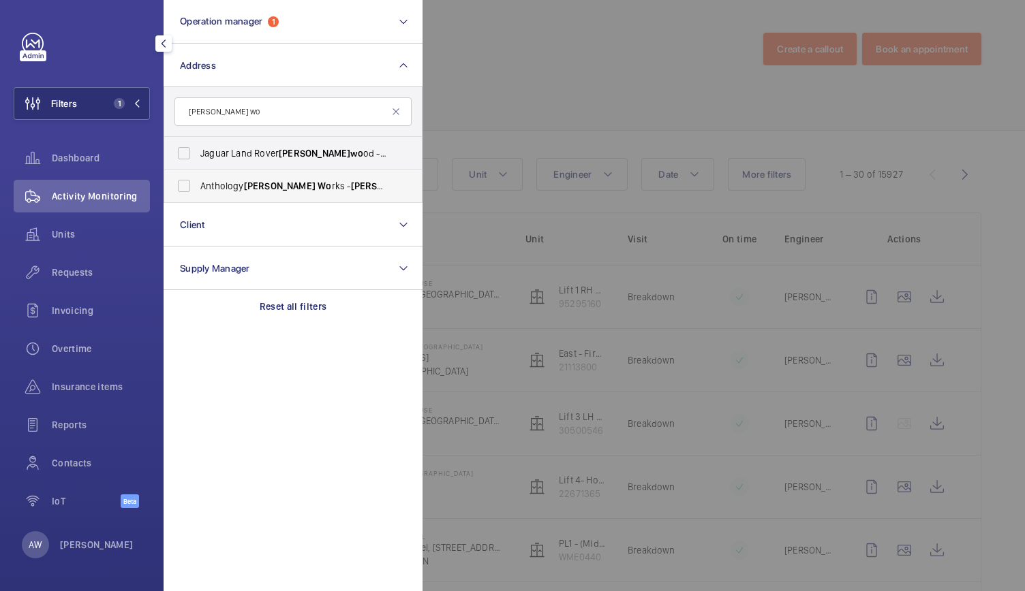
type input "hale wo"
click at [236, 197] on label "Anthology Hale Wo rks - Hale Wo rks Apartments, LONDON N17 9GW" at bounding box center [282, 186] width 237 height 33
click at [198, 197] on input "Anthology Hale Wo rks - Hale Wo rks Apartments, LONDON N17 9GW" at bounding box center [183, 185] width 27 height 27
checkbox input "true"
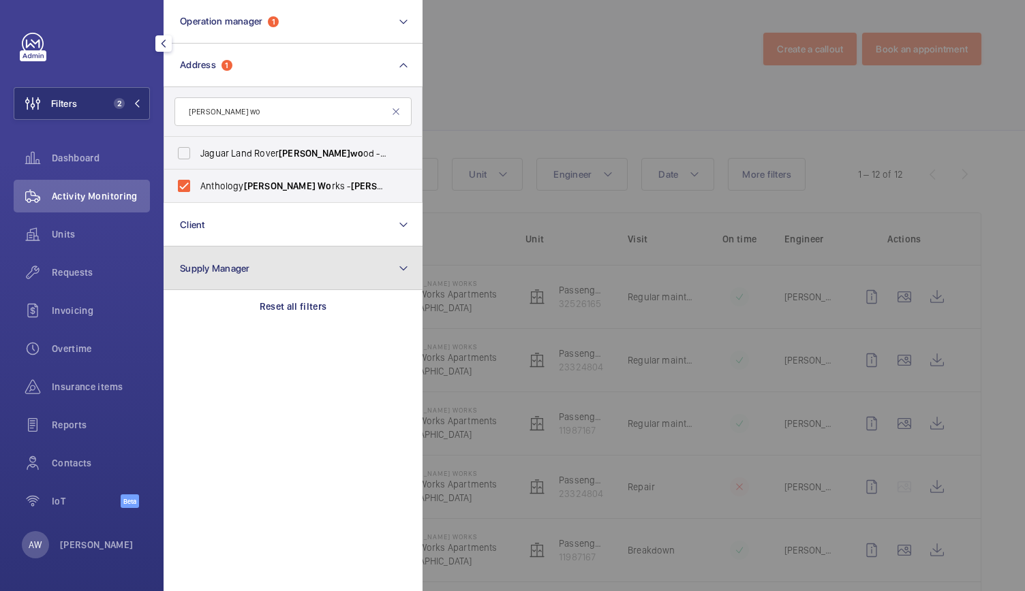
click at [255, 279] on button "Supply Manager" at bounding box center [293, 269] width 259 height 44
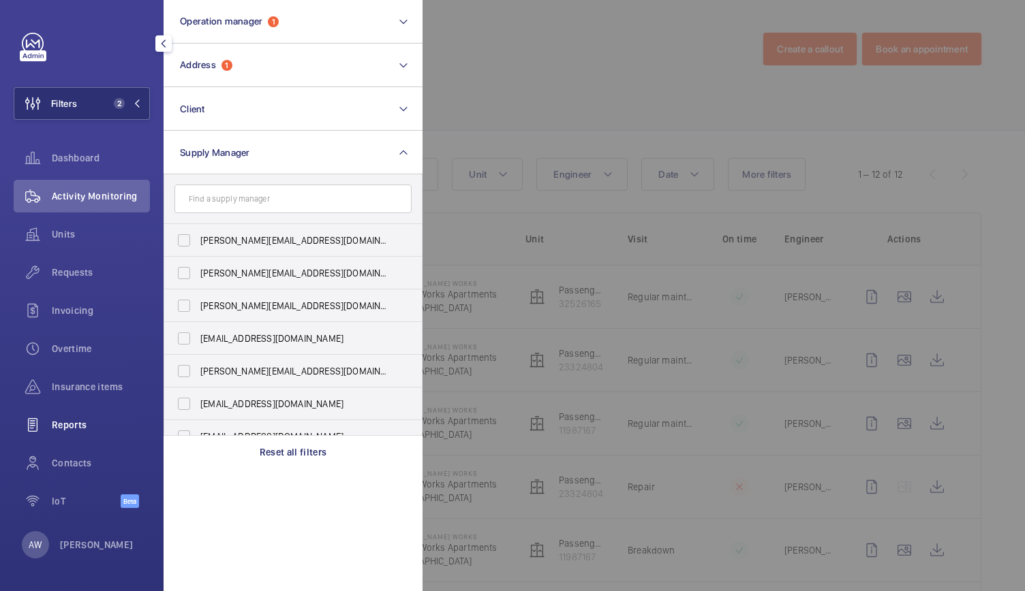
click at [68, 418] on div "Reports" at bounding box center [82, 425] width 136 height 33
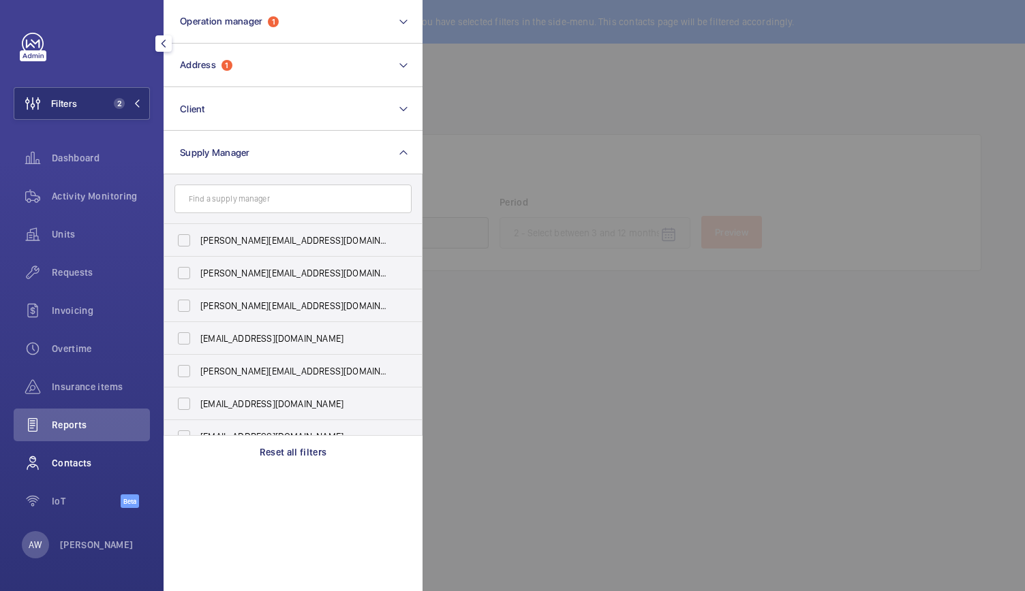
click at [73, 450] on div "Contacts" at bounding box center [82, 463] width 136 height 33
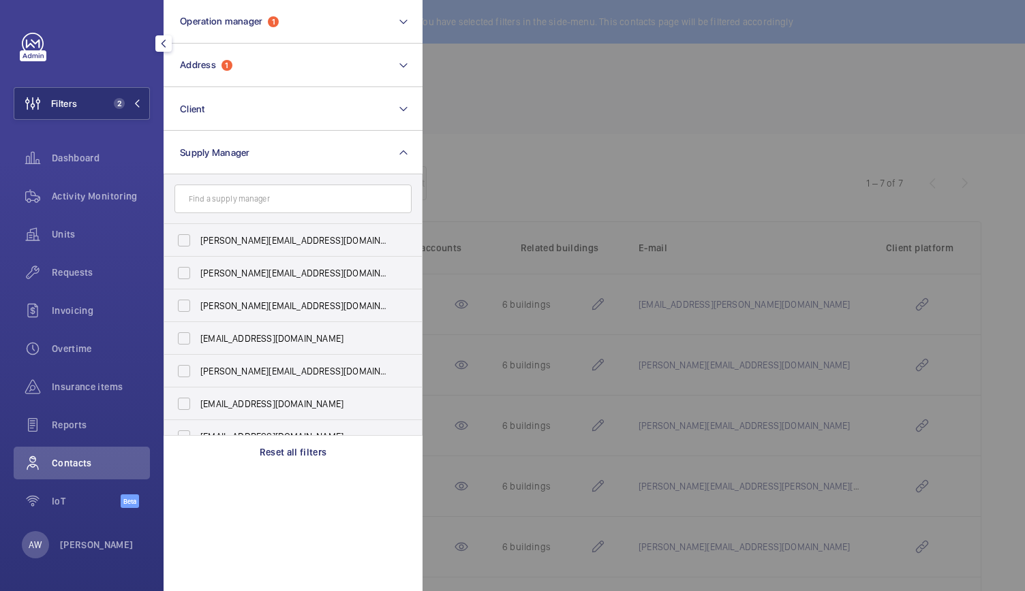
click at [540, 108] on div at bounding box center [934, 295] width 1025 height 591
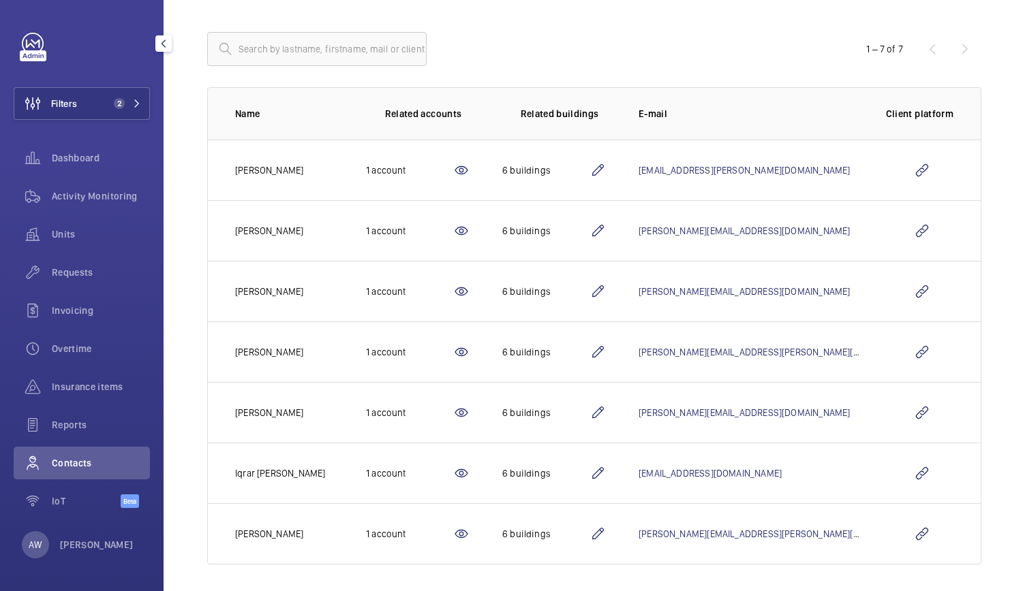
scroll to position [138, 0]
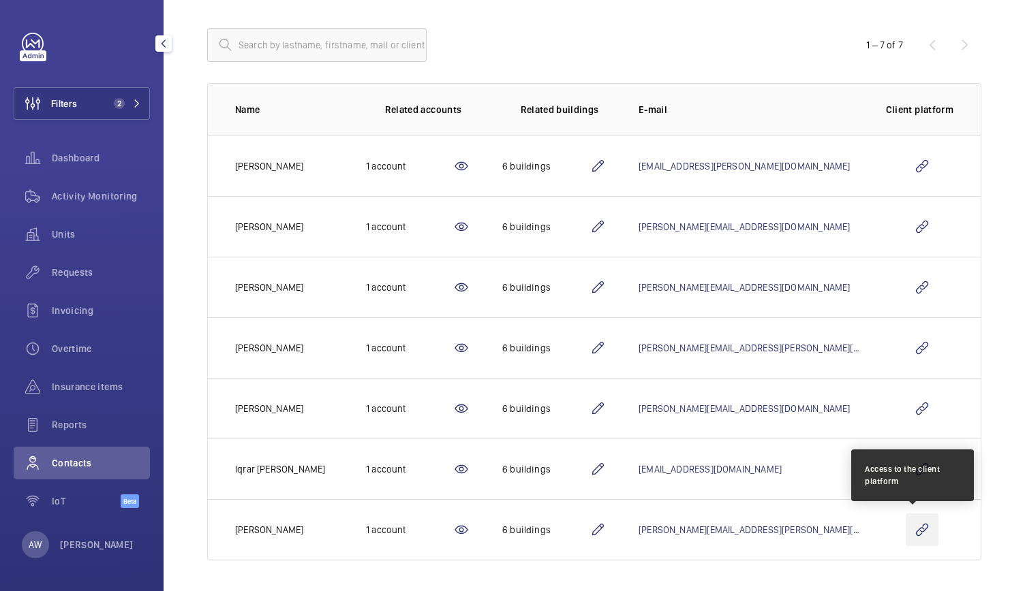
click at [919, 532] on wm-front-icon-button at bounding box center [922, 530] width 33 height 33
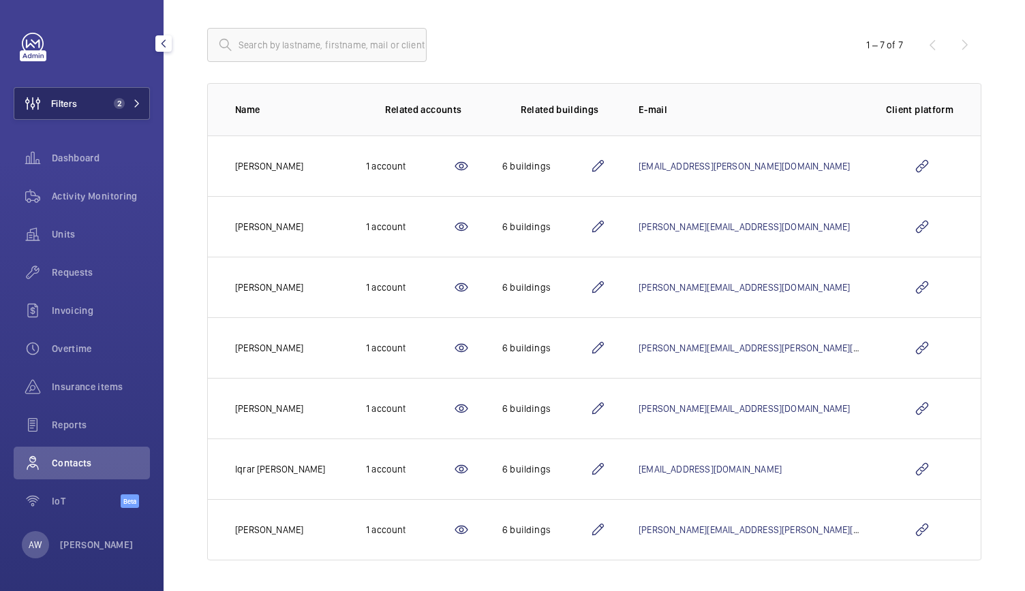
click at [91, 110] on button "Filters 2" at bounding box center [82, 103] width 136 height 33
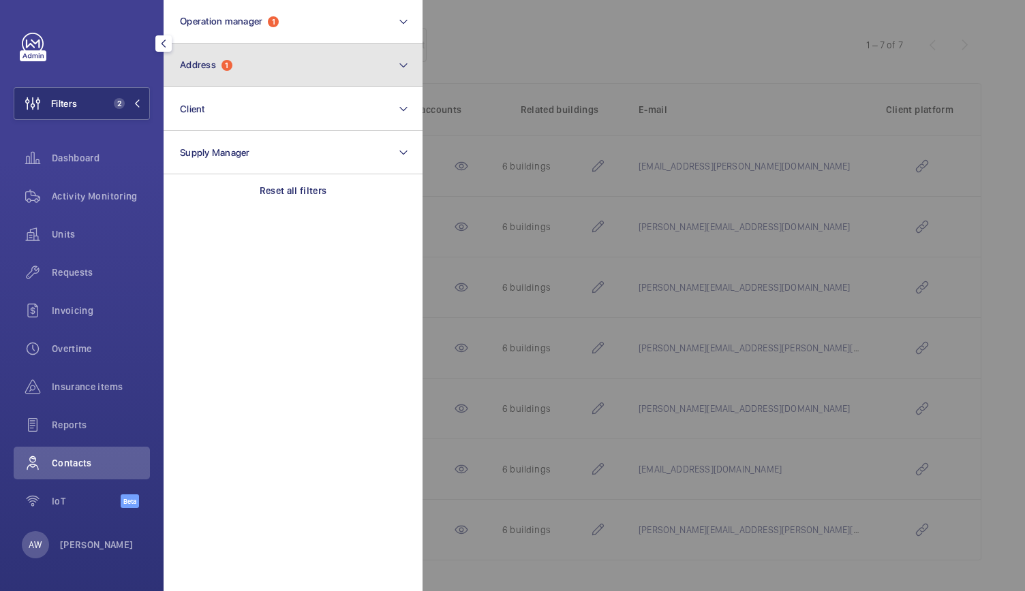
click at [183, 75] on button "Address 1" at bounding box center [293, 66] width 259 height 44
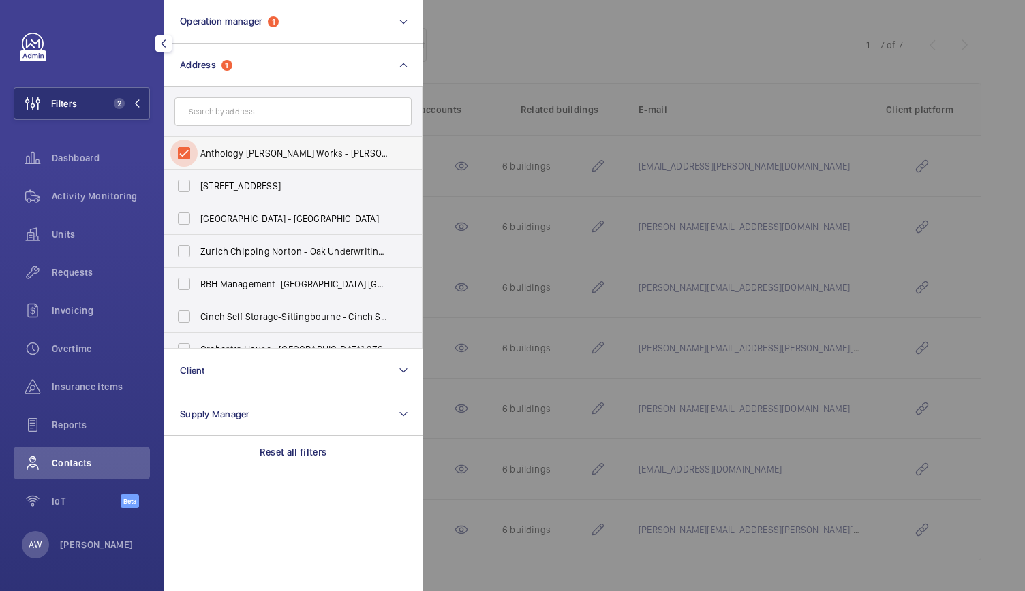
click at [184, 151] on input "Anthology Hale Works - Hale Works Apartments, LONDON N17 9GW" at bounding box center [183, 153] width 27 height 27
checkbox input "false"
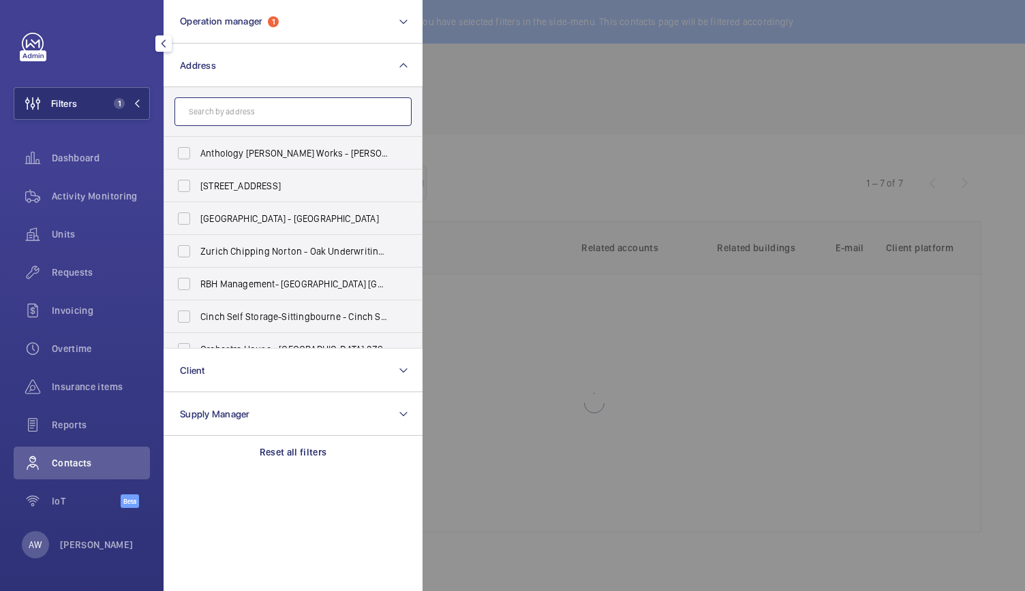
click at [211, 114] on input "text" at bounding box center [292, 111] width 237 height 29
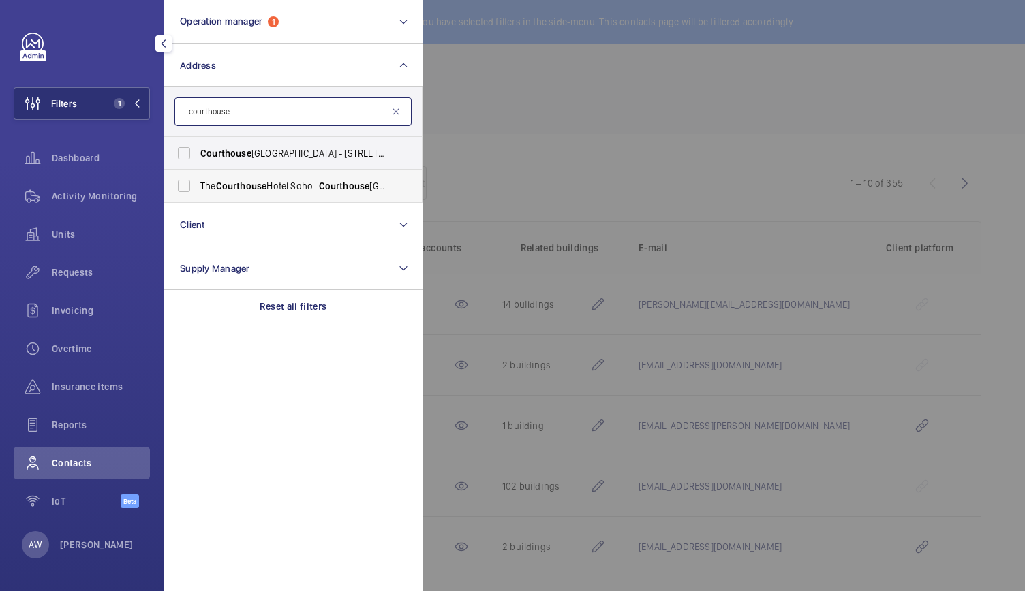
type input "courthouse"
click at [235, 185] on span "Courthouse" at bounding box center [241, 186] width 51 height 11
click at [198, 185] on input "The Courthouse Hotel Soho - Courthouse Hotel, LONDON W1F 7HL" at bounding box center [183, 185] width 27 height 27
checkbox input "true"
click at [637, 106] on div at bounding box center [934, 295] width 1025 height 591
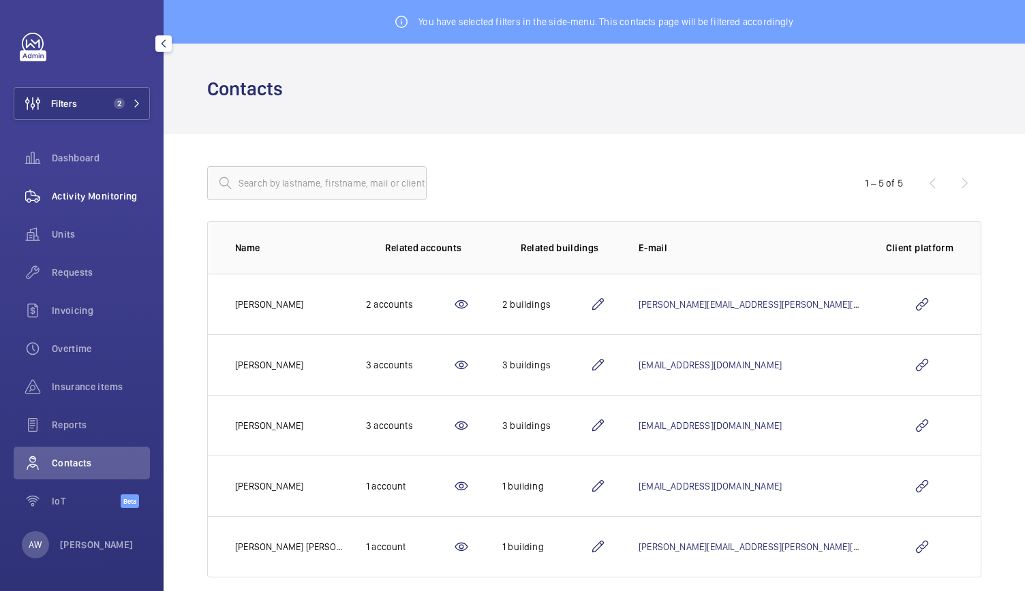
click at [84, 209] on div "Activity Monitoring" at bounding box center [82, 196] width 136 height 33
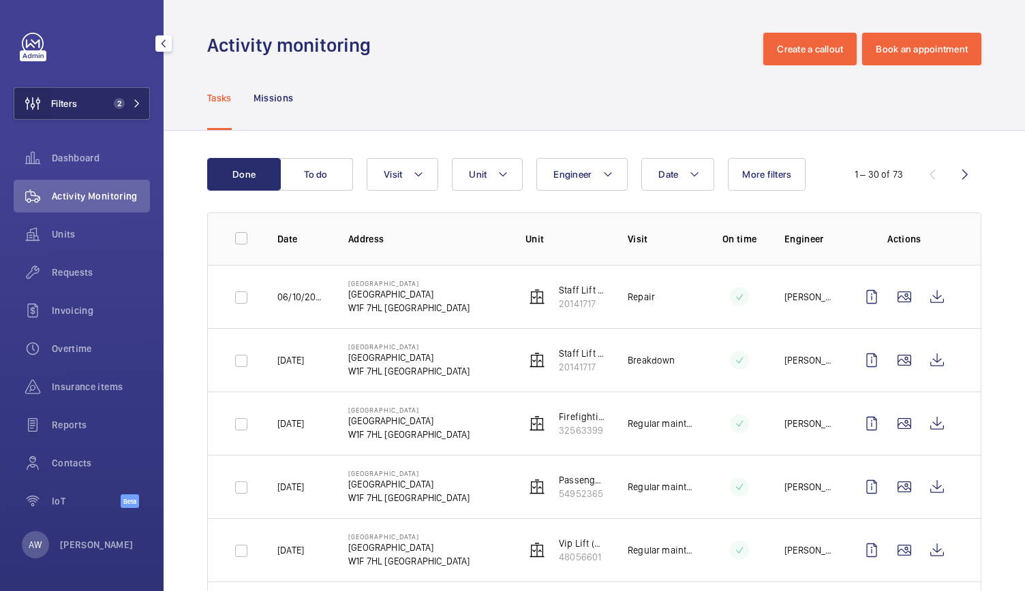
click at [37, 109] on wm-front-icon-button at bounding box center [32, 103] width 37 height 33
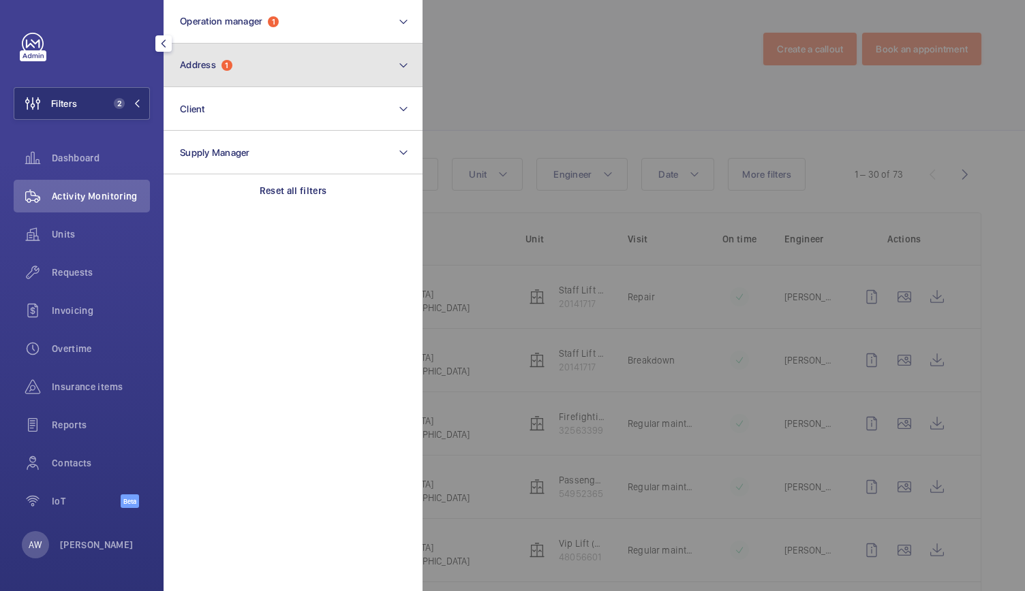
click at [226, 63] on span "1" at bounding box center [226, 65] width 11 height 11
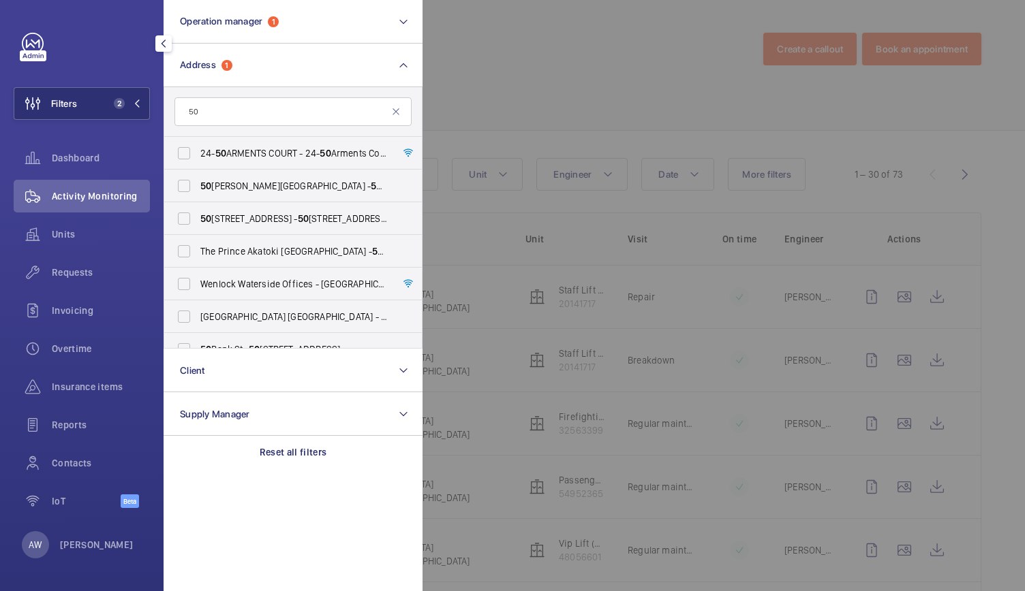
type input "5"
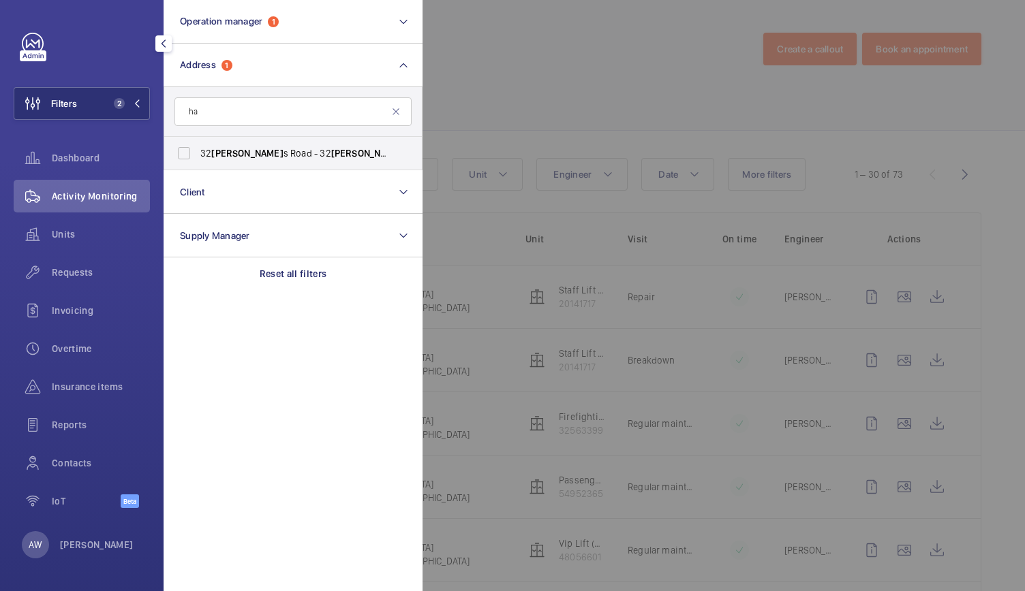
type input "h"
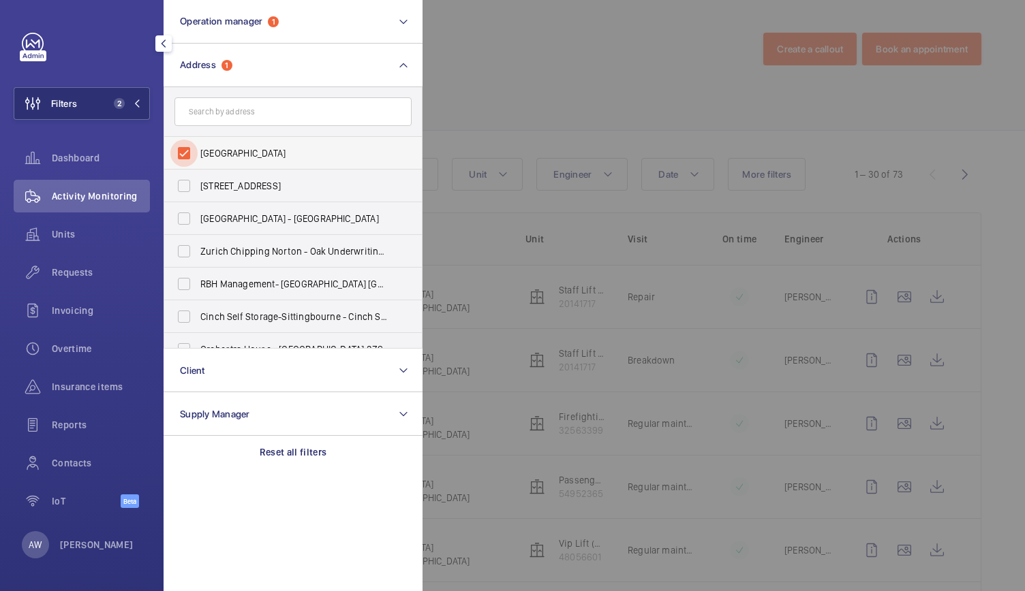
click at [179, 152] on input "The Courthouse Hotel Soho - Courthouse Hotel, LONDON W1F 7HL" at bounding box center [183, 153] width 27 height 27
checkbox input "false"
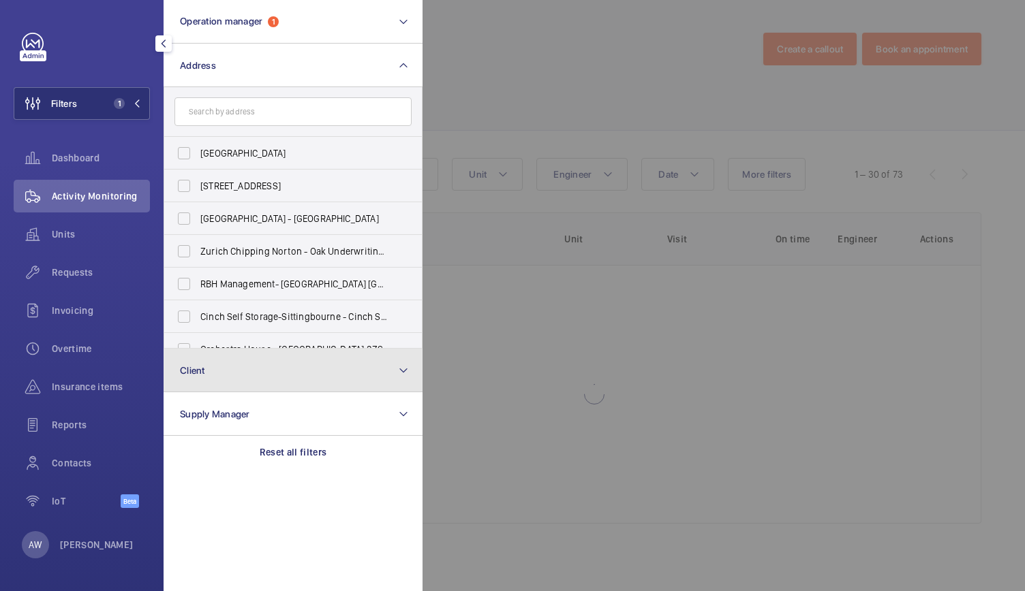
click at [231, 375] on button "Client" at bounding box center [293, 371] width 259 height 44
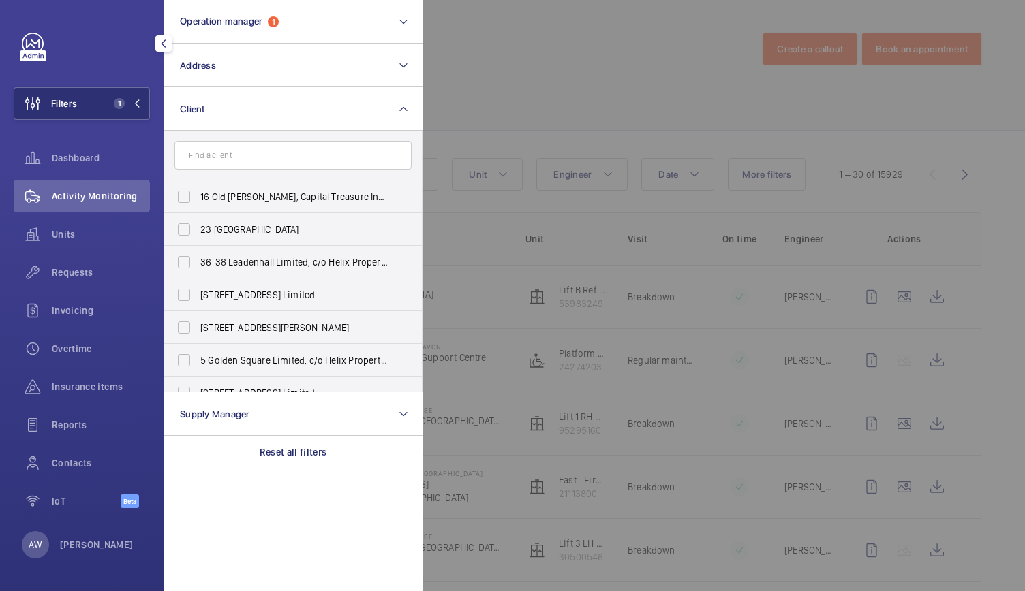
click at [240, 164] on input "text" at bounding box center [292, 155] width 237 height 29
click at [252, 153] on input "text" at bounding box center [292, 155] width 237 height 29
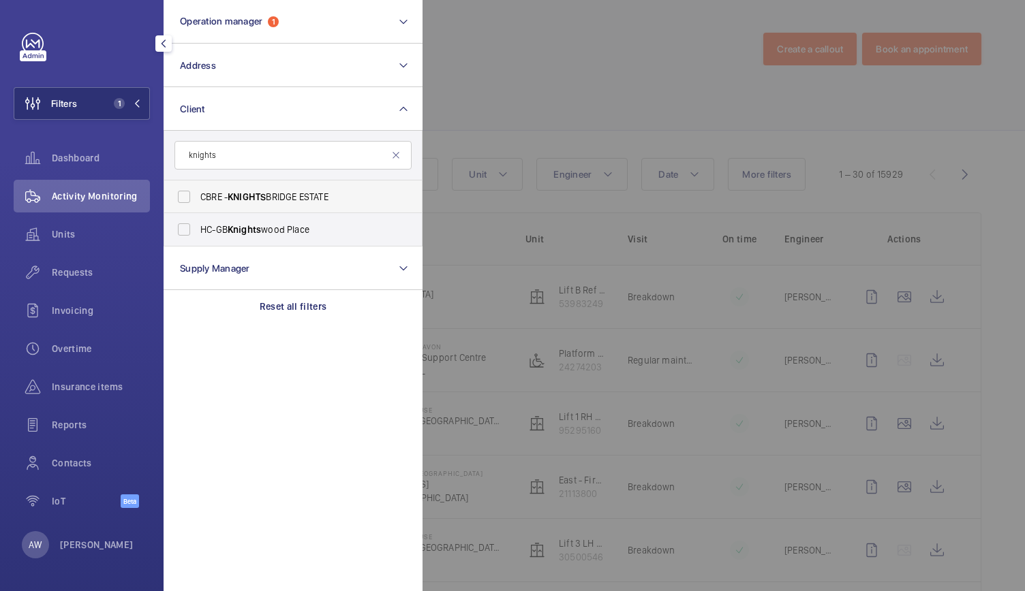
type input "knights"
click at [224, 197] on span "CBRE - KNIGHTS BRIDGE ESTATE" at bounding box center [293, 197] width 187 height 14
click at [198, 197] on input "CBRE - KNIGHTS BRIDGE ESTATE" at bounding box center [183, 196] width 27 height 27
checkbox input "true"
click at [72, 395] on div "Insurance items" at bounding box center [82, 387] width 136 height 33
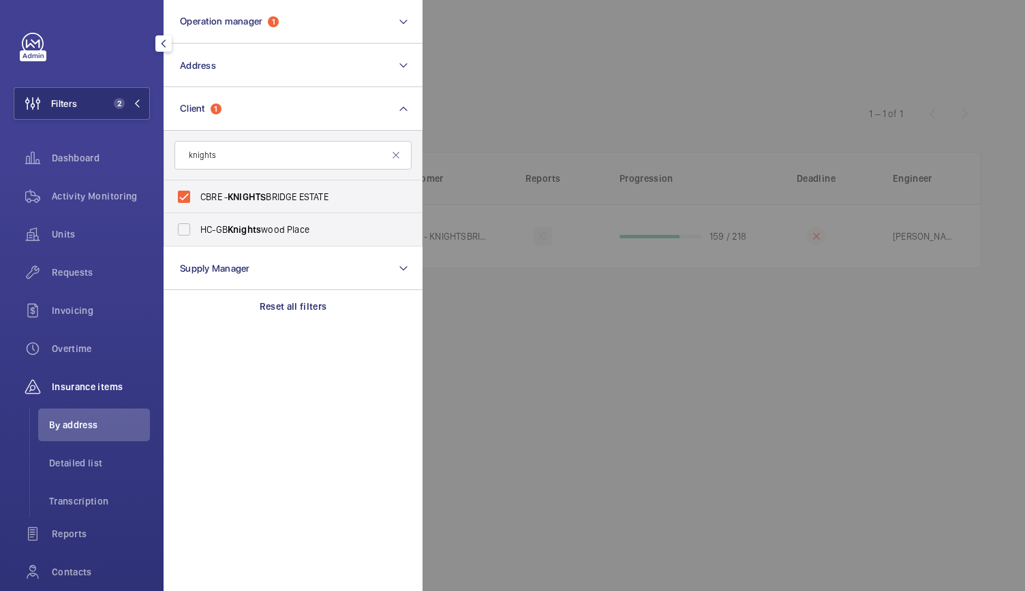
click at [581, 14] on div at bounding box center [934, 295] width 1025 height 591
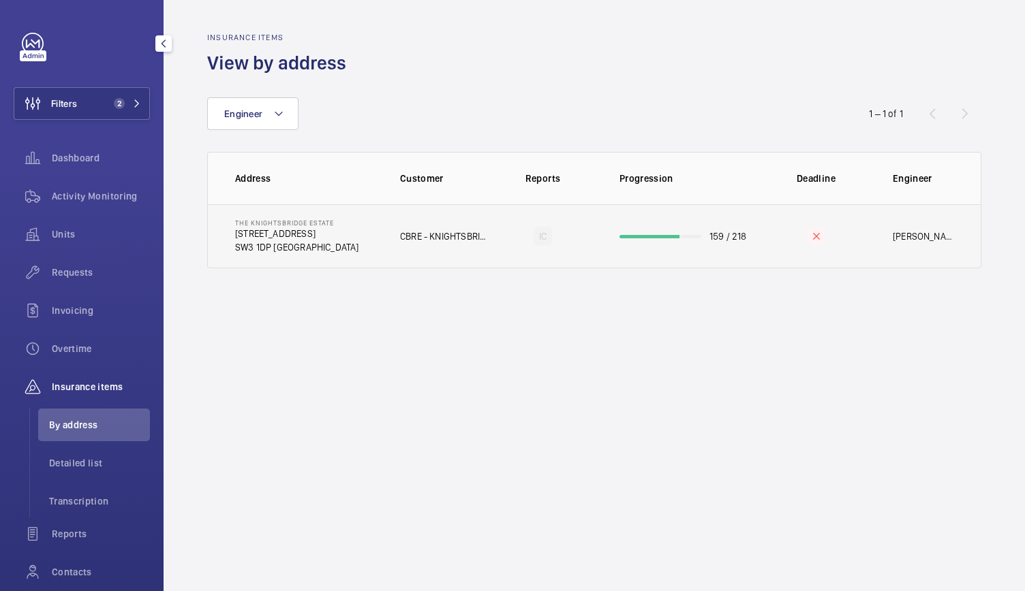
click at [328, 262] on td "The Knightsbridge Estate 55-57 Brompton Road SW3 1DP LONDON" at bounding box center [293, 236] width 170 height 64
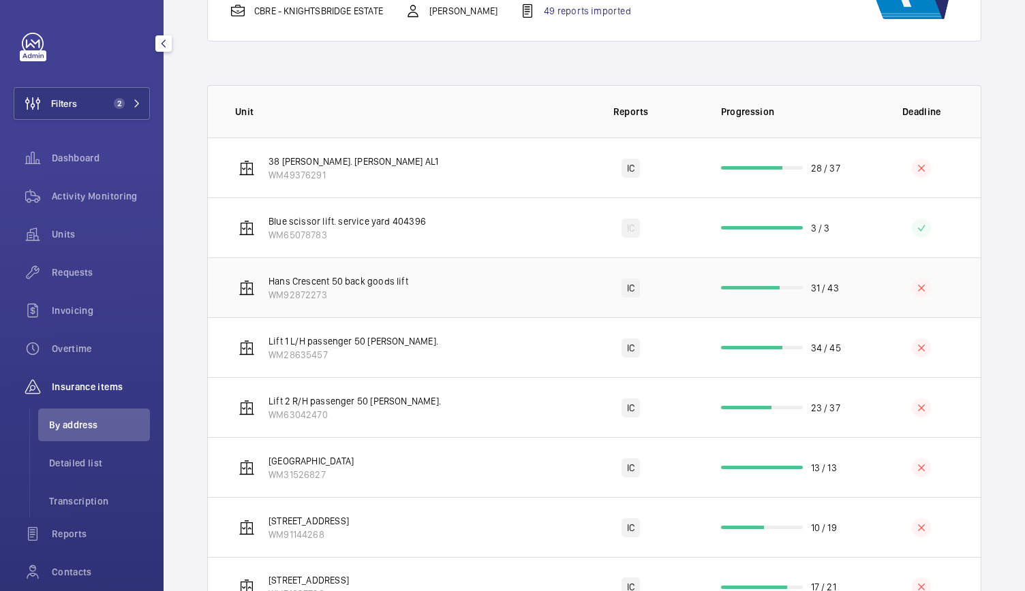
scroll to position [182, 0]
click at [546, 404] on td "Lift 2 R/H passenger 50 Hans Cresent. WM63042470" at bounding box center [385, 406] width 355 height 60
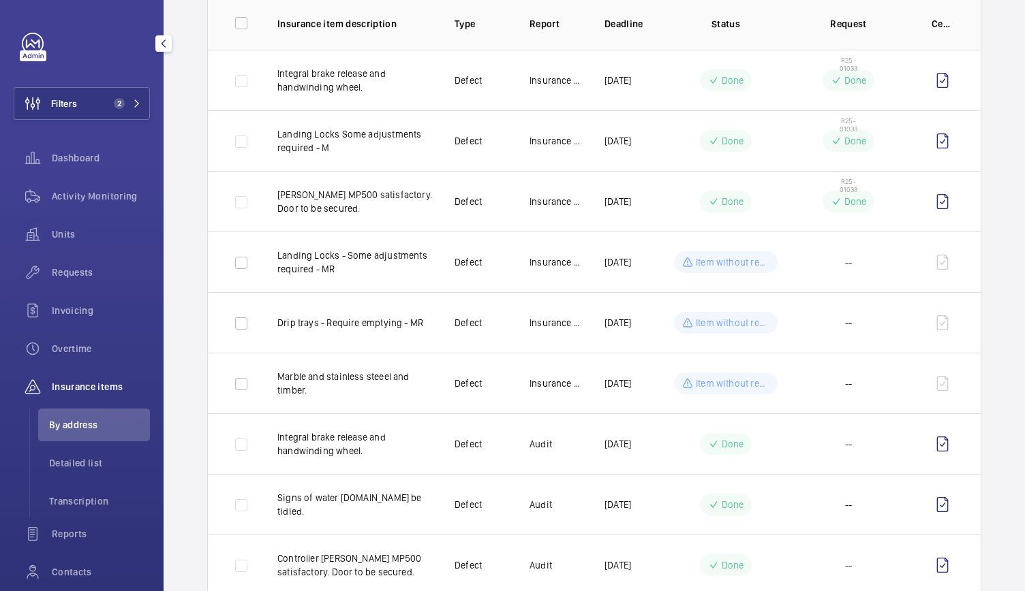
scroll to position [167, 0]
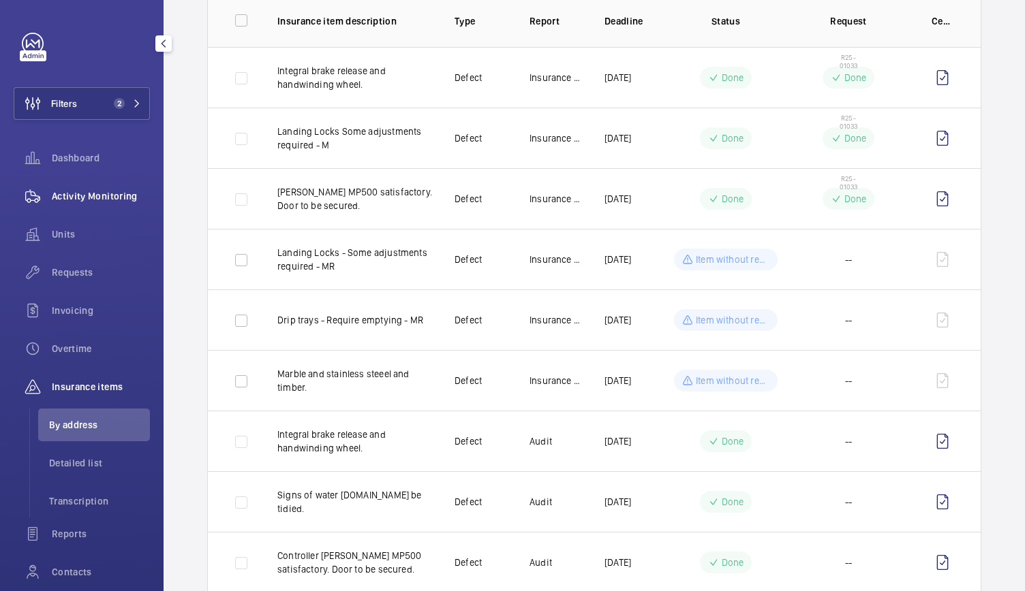
click at [113, 196] on span "Activity Monitoring" at bounding box center [101, 196] width 98 height 14
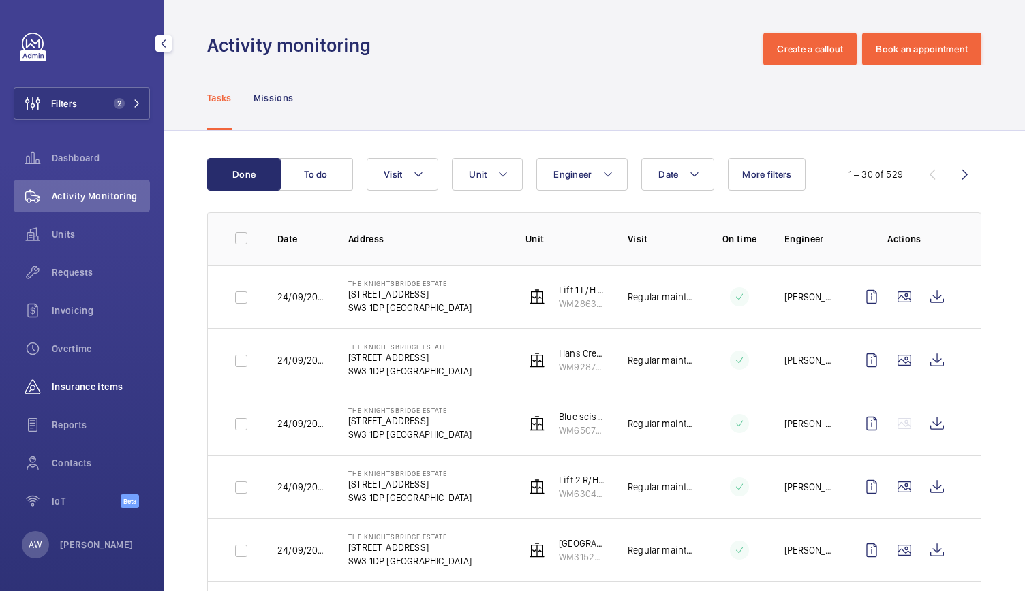
click at [117, 371] on div "Insurance items" at bounding box center [82, 387] width 136 height 33
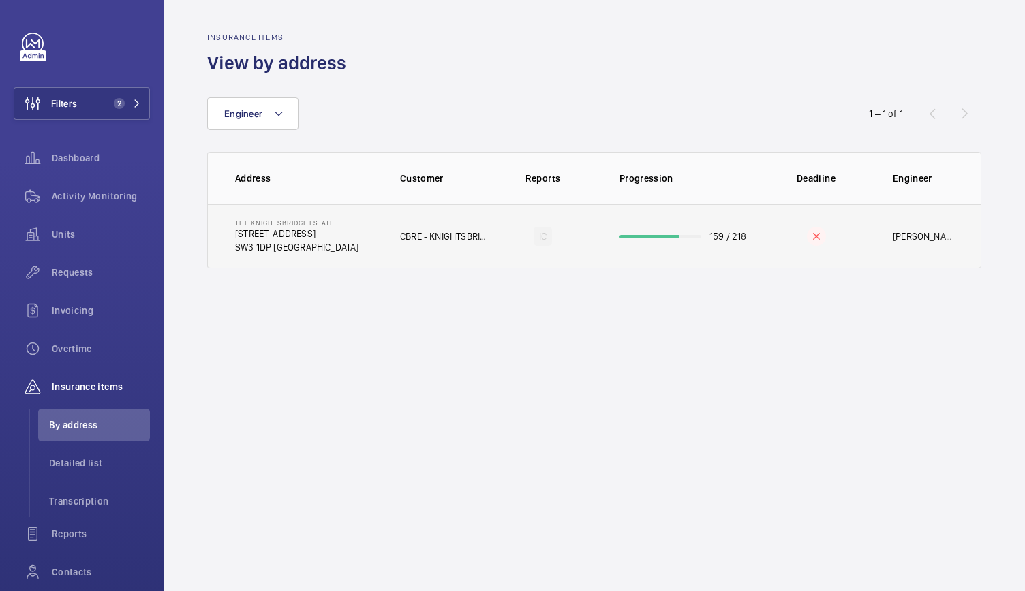
click at [446, 256] on td "CBRE - KNIGHTSBRIDGE ESTATE" at bounding box center [433, 236] width 110 height 64
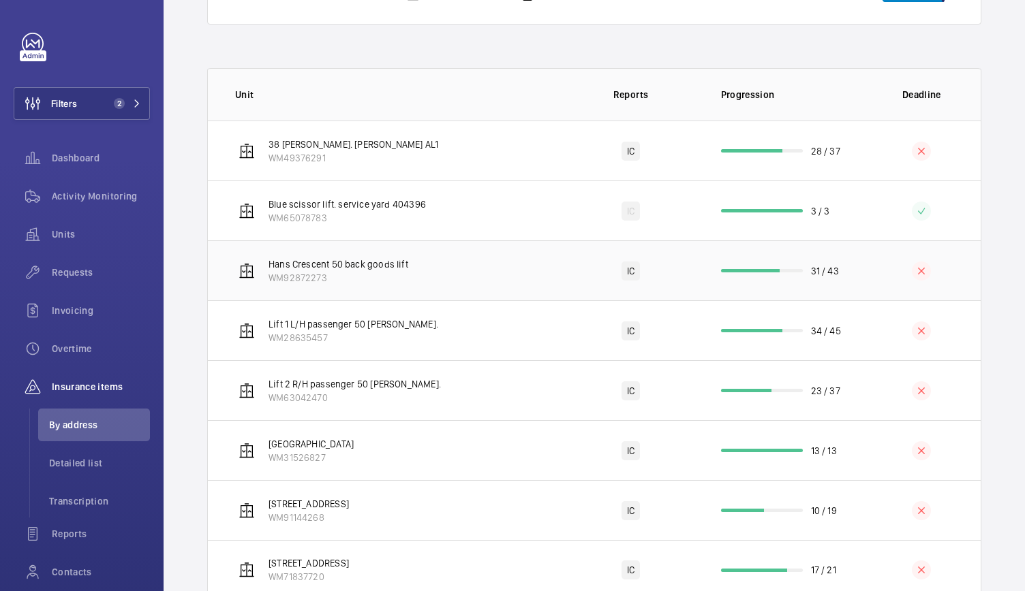
scroll to position [203, 0]
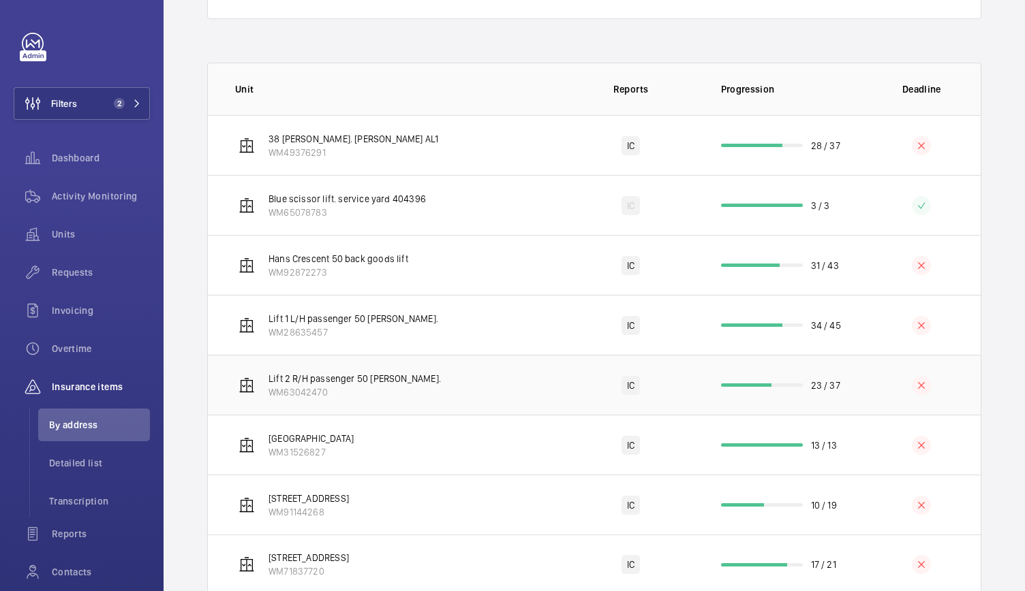
click at [521, 381] on td "Lift 2 R/H passenger 50 Hans Cresent. WM63042470" at bounding box center [385, 385] width 355 height 60
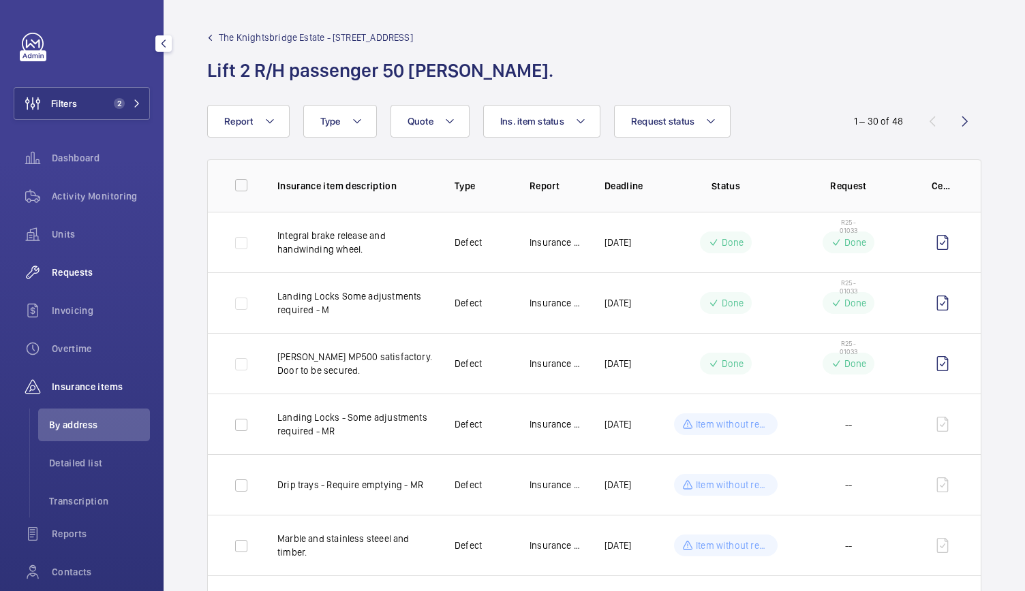
click at [78, 277] on span "Requests" at bounding box center [101, 273] width 98 height 14
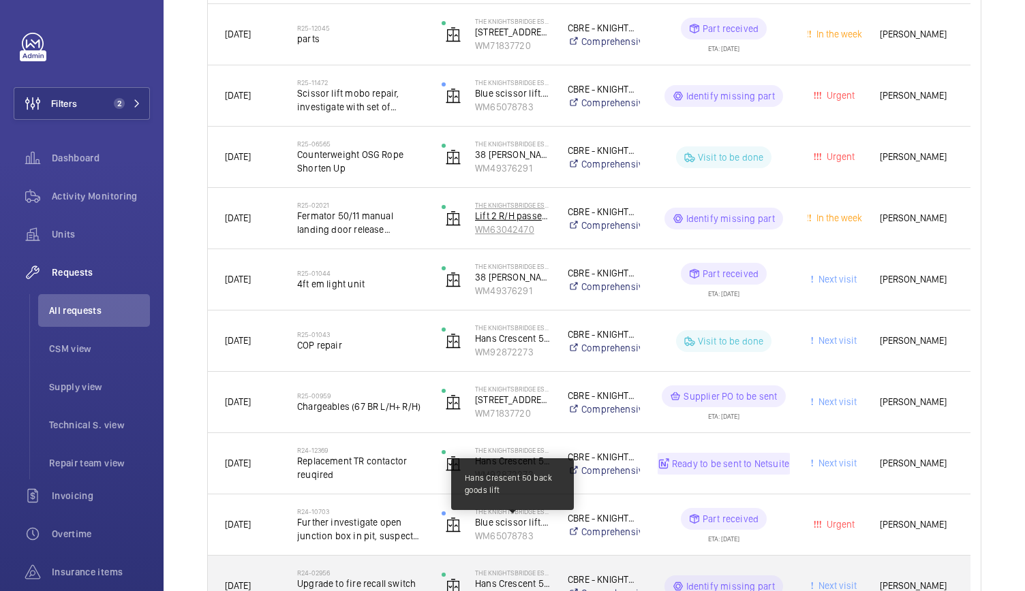
scroll to position [446, 0]
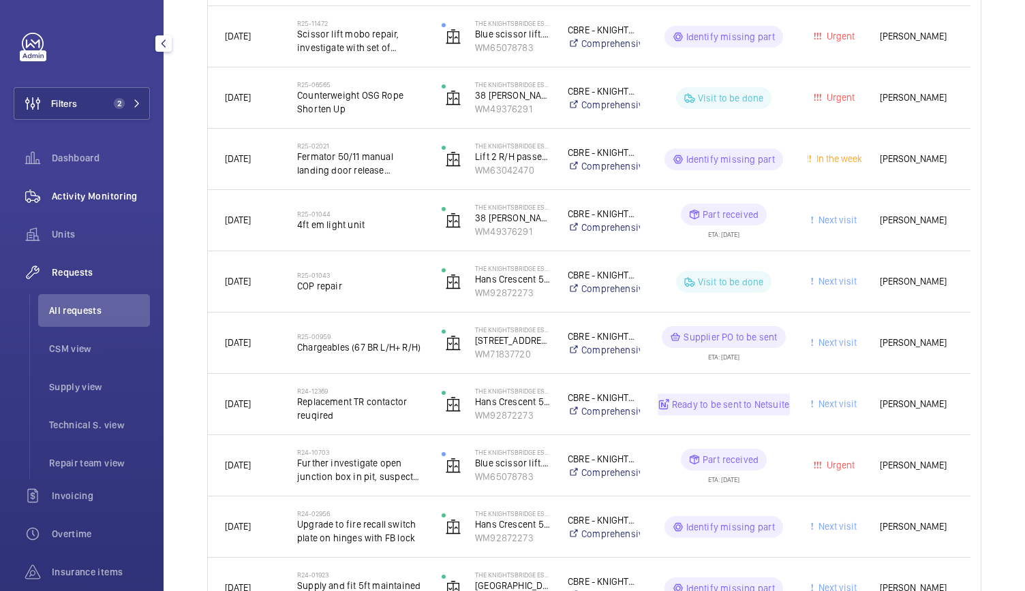
click at [70, 191] on span "Activity Monitoring" at bounding box center [101, 196] width 98 height 14
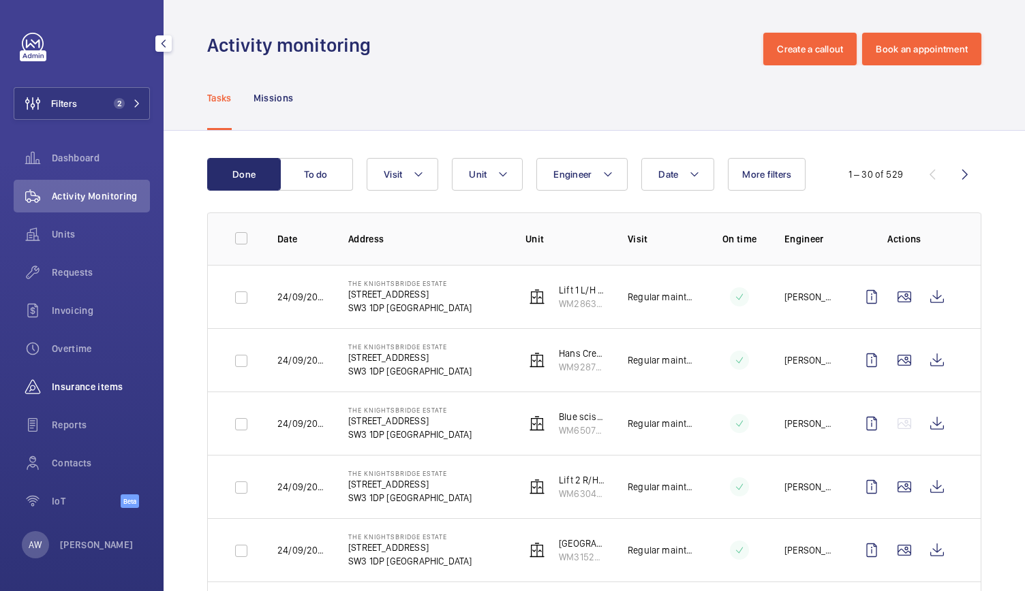
click at [72, 384] on span "Insurance items" at bounding box center [101, 387] width 98 height 14
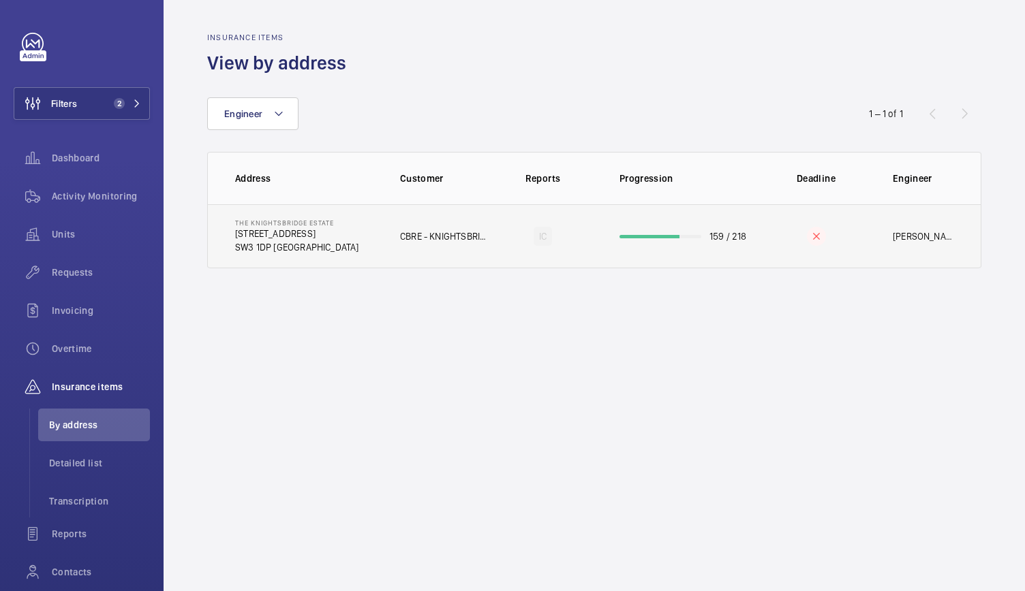
click at [345, 260] on td "The Knightsbridge Estate 55-57 Brompton Road SW3 1DP LONDON" at bounding box center [293, 236] width 170 height 64
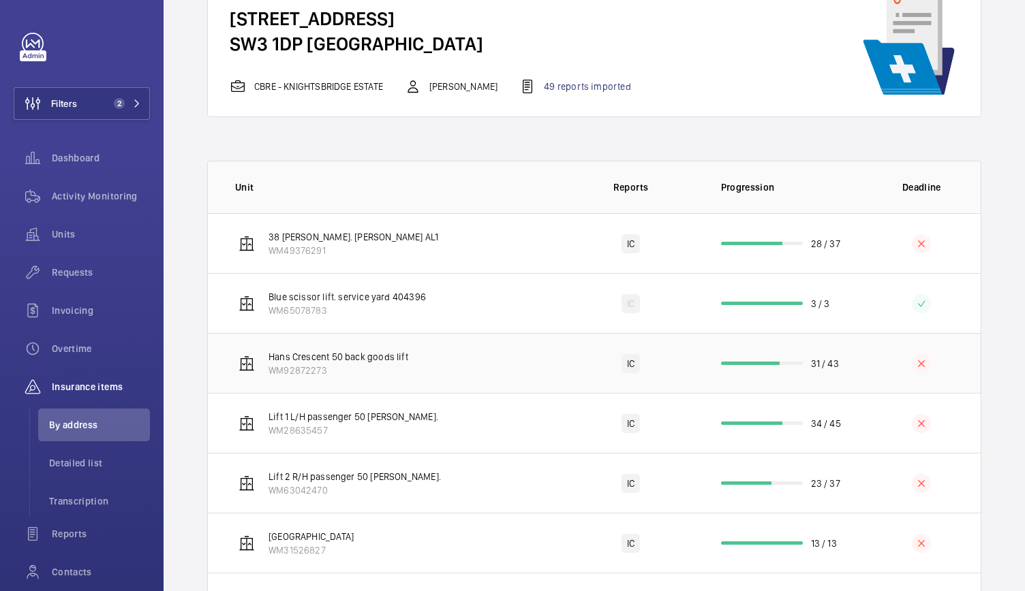
scroll to position [109, 0]
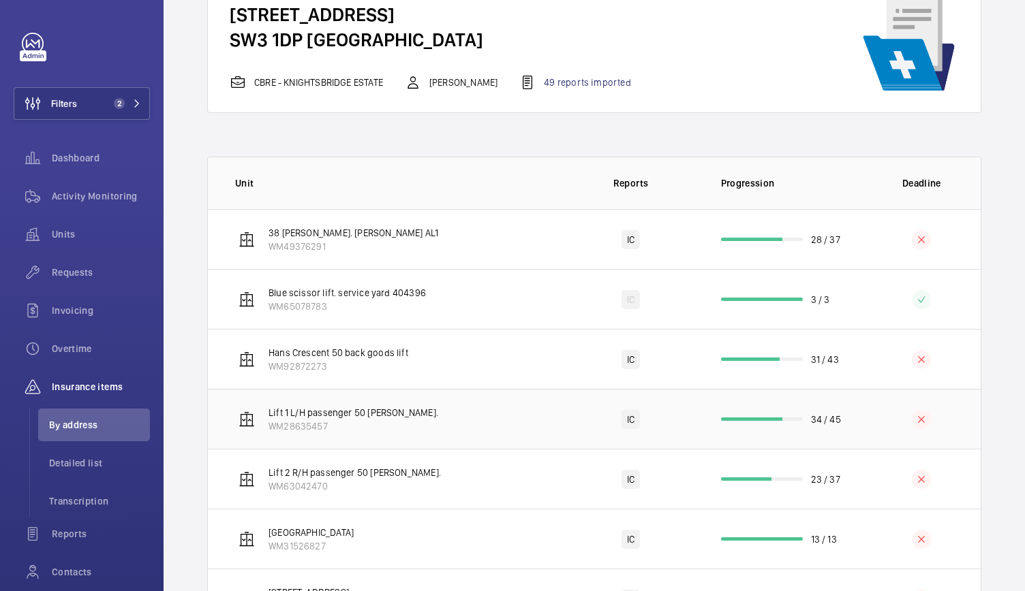
click at [467, 429] on td "Lift 1 L/H passenger 50 Hans cresent. WM28635457" at bounding box center [385, 419] width 355 height 60
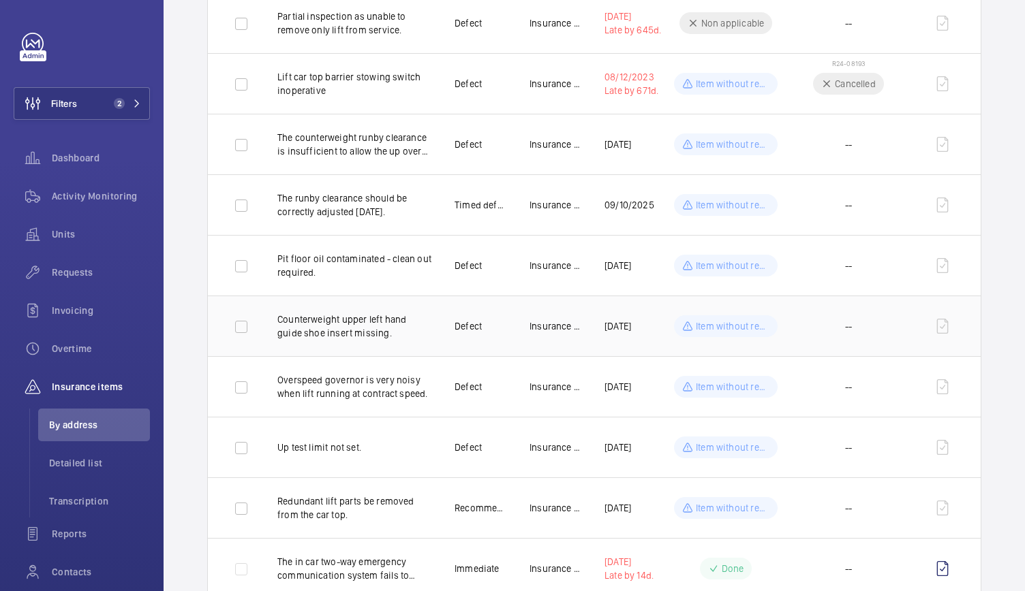
scroll to position [1479, 0]
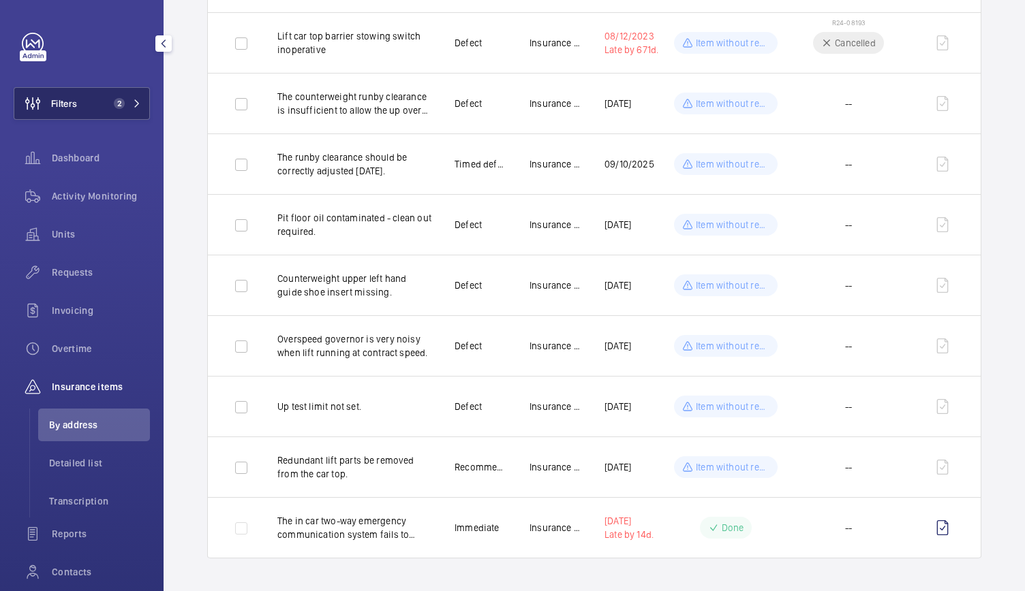
click at [97, 97] on button "Filters 2" at bounding box center [82, 103] width 136 height 33
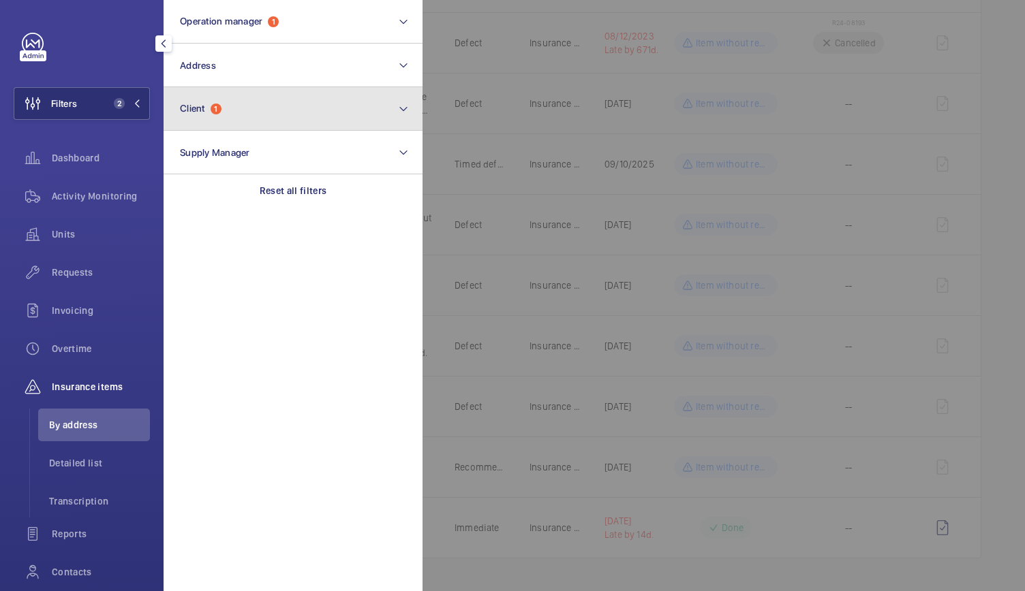
click at [268, 91] on button "Client 1" at bounding box center [293, 109] width 259 height 44
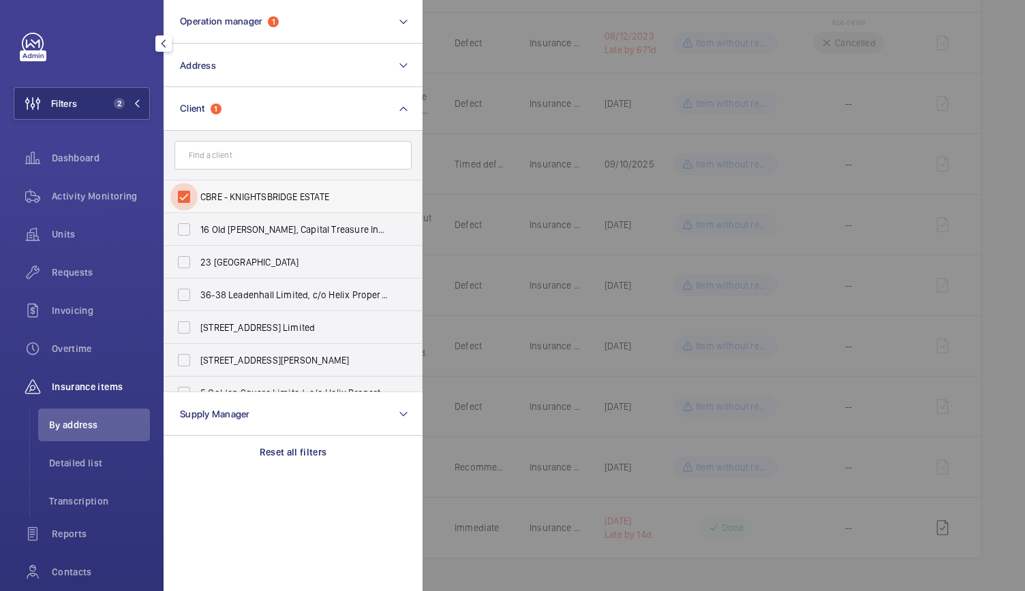
click at [180, 191] on input "CBRE - KNIGHTSBRIDGE ESTATE" at bounding box center [183, 196] width 27 height 27
checkbox input "false"
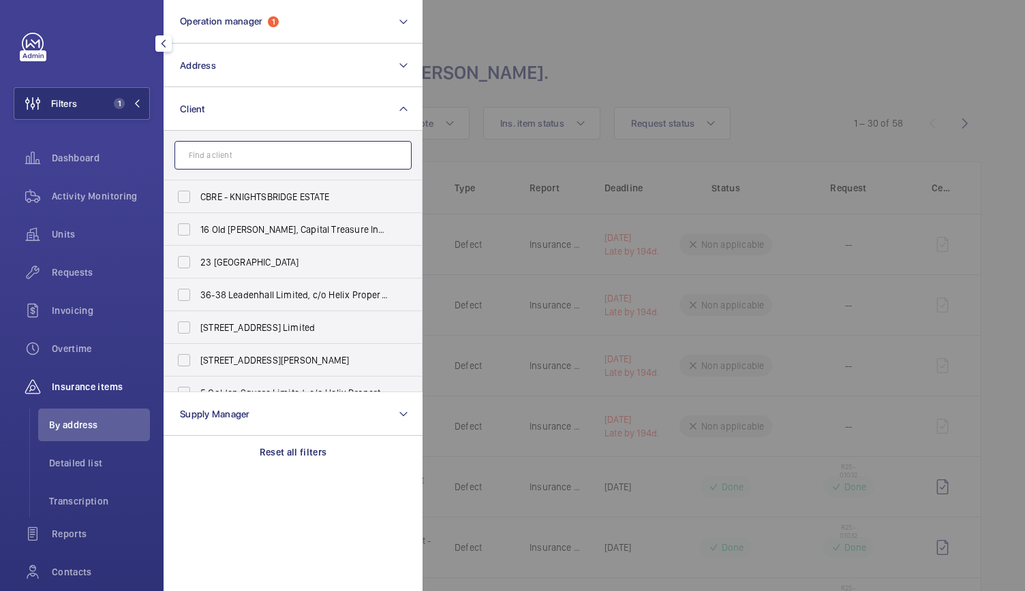
click at [224, 149] on input "text" at bounding box center [292, 155] width 237 height 29
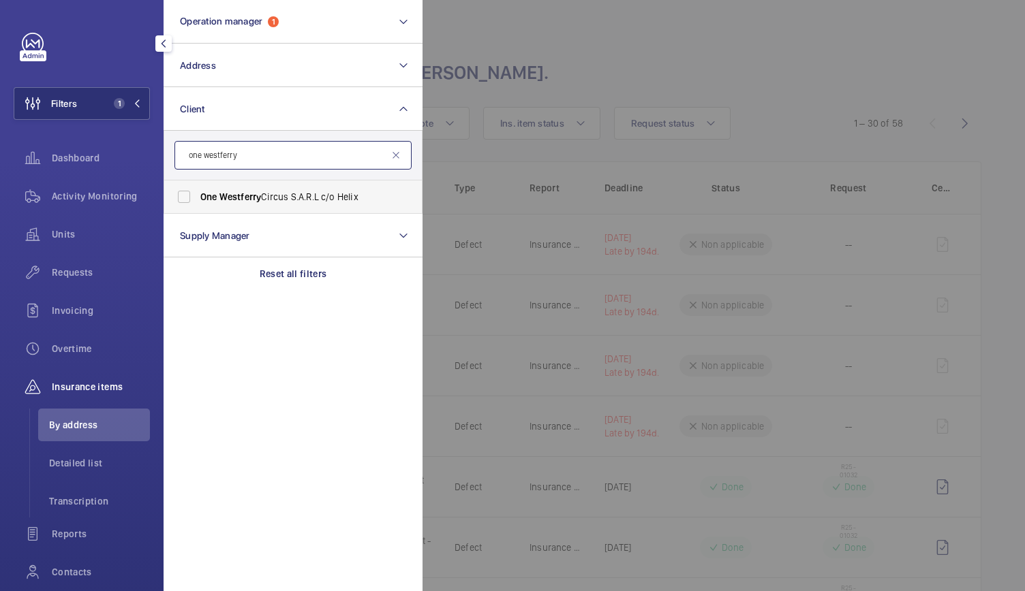
type input "one westferry"
click at [241, 194] on span "Westferry" at bounding box center [240, 196] width 42 height 11
click at [198, 194] on input "One Westferry Circus S.A.R.L c/o Helix" at bounding box center [183, 196] width 27 height 27
checkbox input "true"
click at [613, 70] on div at bounding box center [934, 295] width 1025 height 591
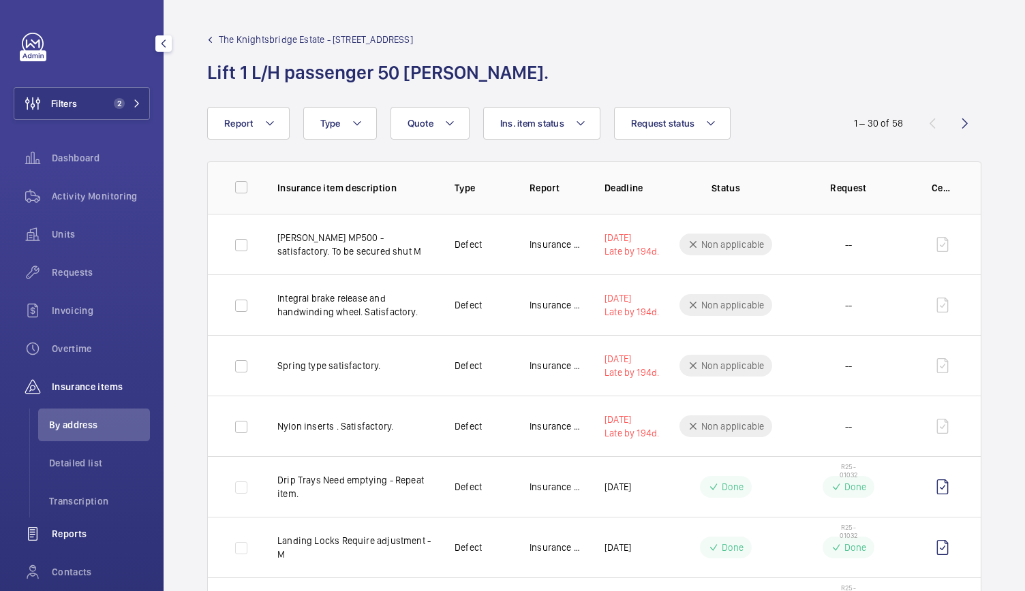
click at [52, 543] on div "Reports" at bounding box center [82, 534] width 136 height 33
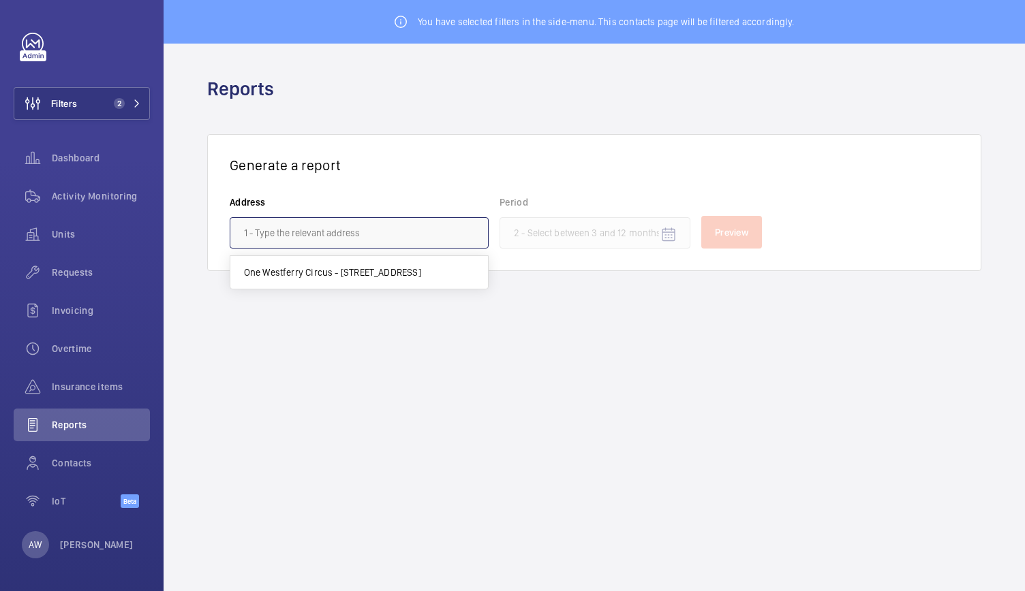
click at [361, 224] on input "text" at bounding box center [359, 232] width 259 height 31
click at [349, 261] on mat-option "One Westferry Circus - 1 Westferry Circus, LONDON E14 4HA" at bounding box center [359, 272] width 258 height 33
type input "One Westferry Circus - 1 Westferry Circus, LONDON E14 4HA"
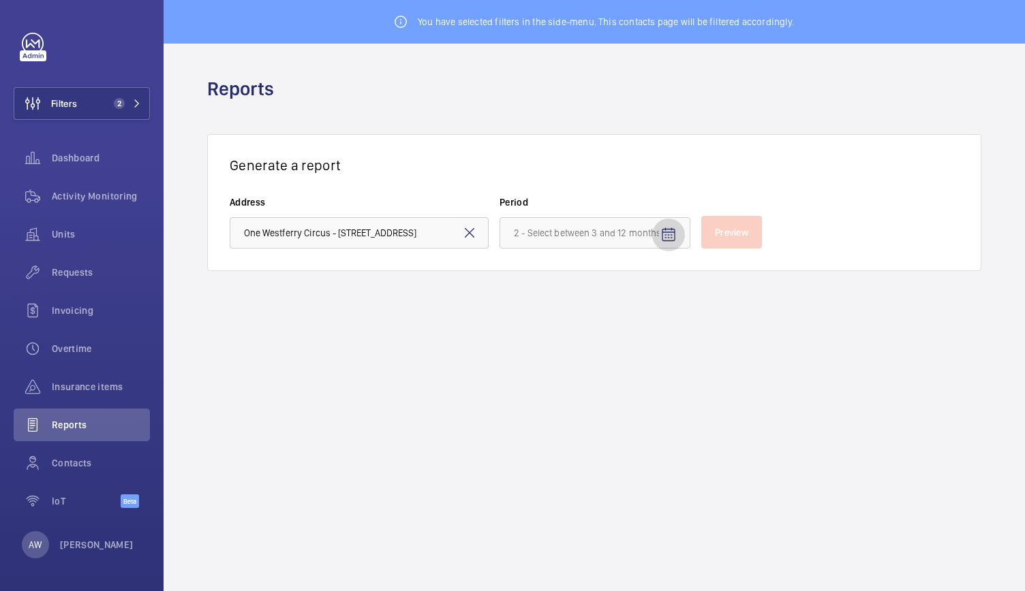
click at [664, 236] on mat-icon "Open calendar" at bounding box center [668, 235] width 16 height 16
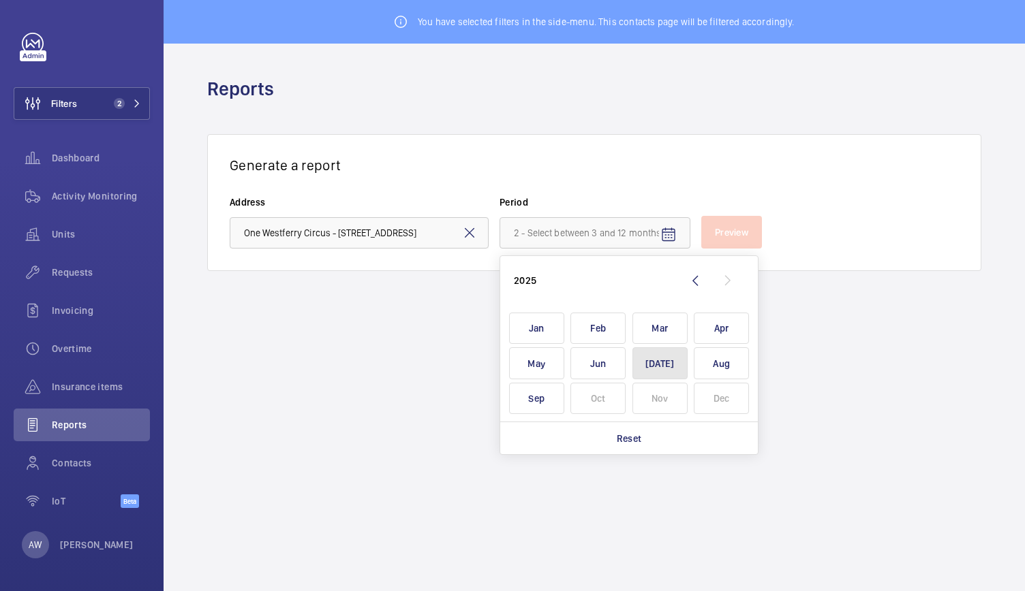
click at [668, 371] on span "Jul" at bounding box center [659, 364] width 55 height 32
click at [555, 400] on span "Sep" at bounding box center [536, 399] width 55 height 32
type input "July 2025 - September 2025"
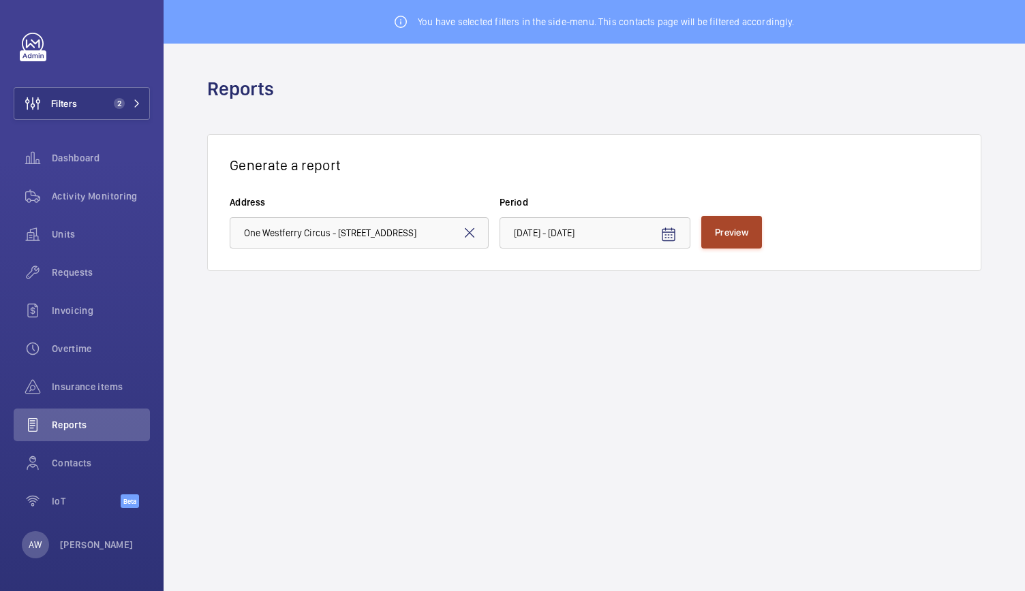
click at [745, 224] on button "Preview" at bounding box center [731, 232] width 61 height 33
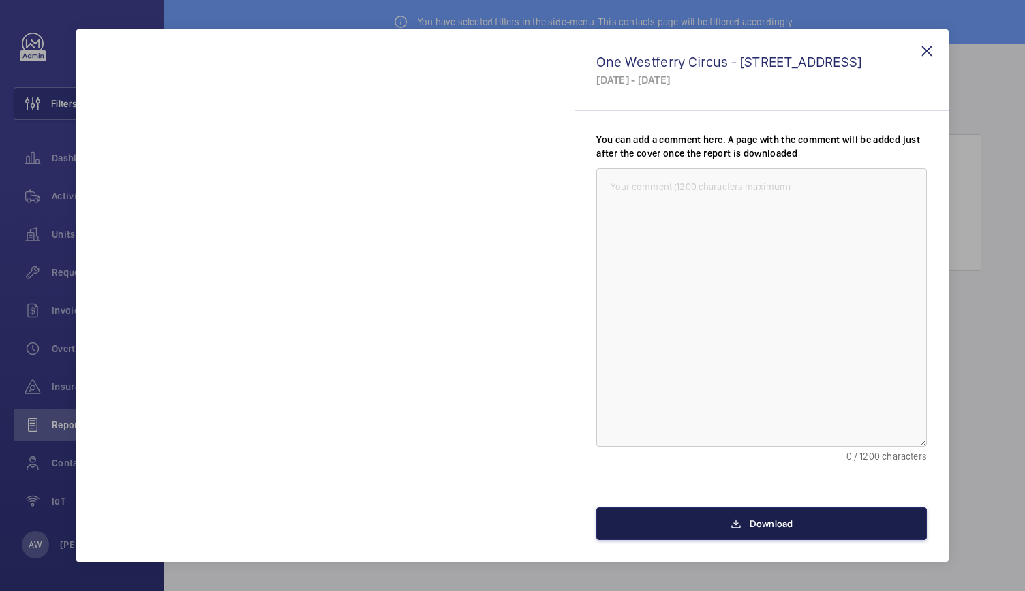
click at [676, 519] on button "Download" at bounding box center [761, 524] width 330 height 33
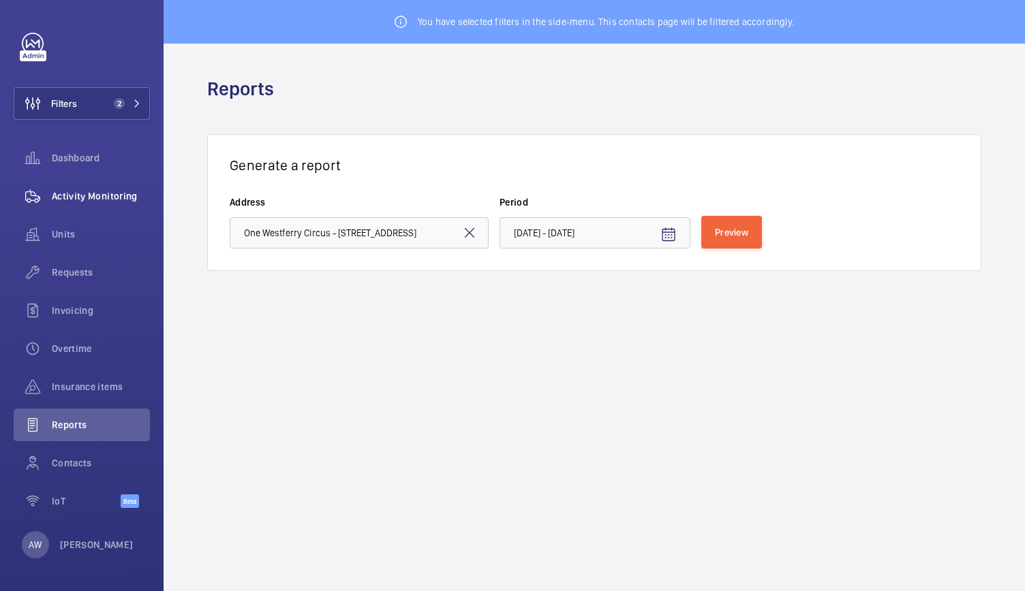
click at [106, 185] on div "Activity Monitoring" at bounding box center [82, 196] width 136 height 33
click at [106, 189] on span "Activity Monitoring" at bounding box center [101, 196] width 98 height 14
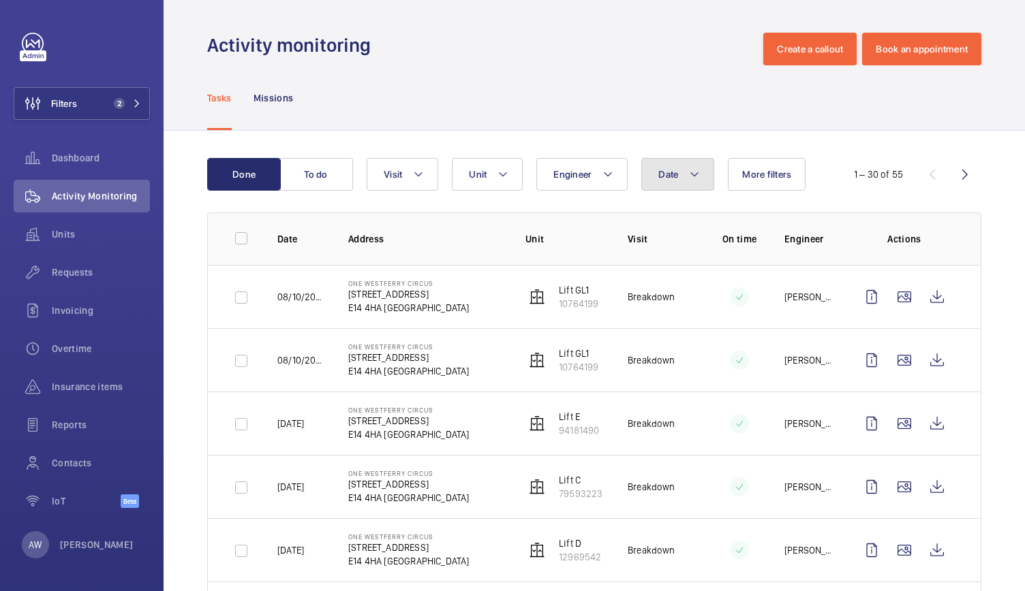
click at [698, 166] on mat-icon at bounding box center [694, 174] width 11 height 16
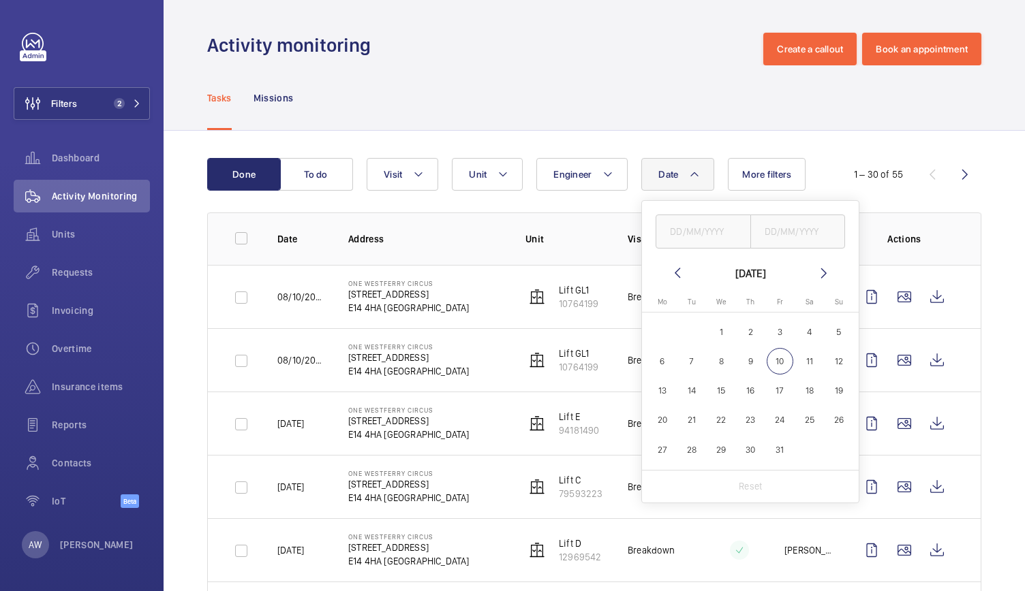
click at [671, 272] on mat-icon at bounding box center [677, 273] width 16 height 16
click at [675, 328] on button "1" at bounding box center [661, 332] width 29 height 29
type input "01/09/2025"
click at [699, 450] on span "30" at bounding box center [692, 450] width 27 height 27
type input "30/09/2025"
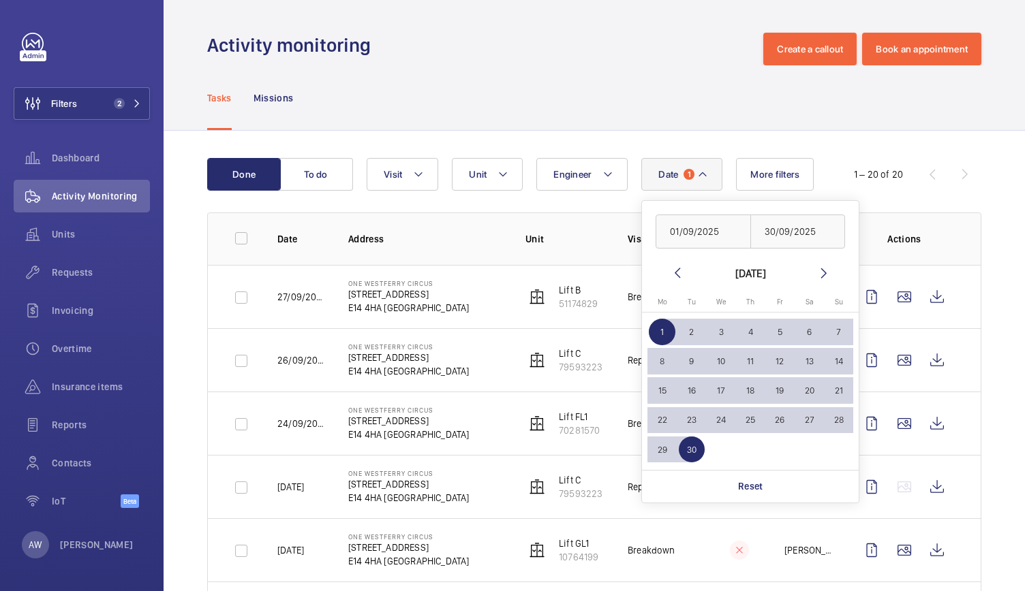
click at [534, 127] on div "Tasks Missions" at bounding box center [594, 97] width 774 height 65
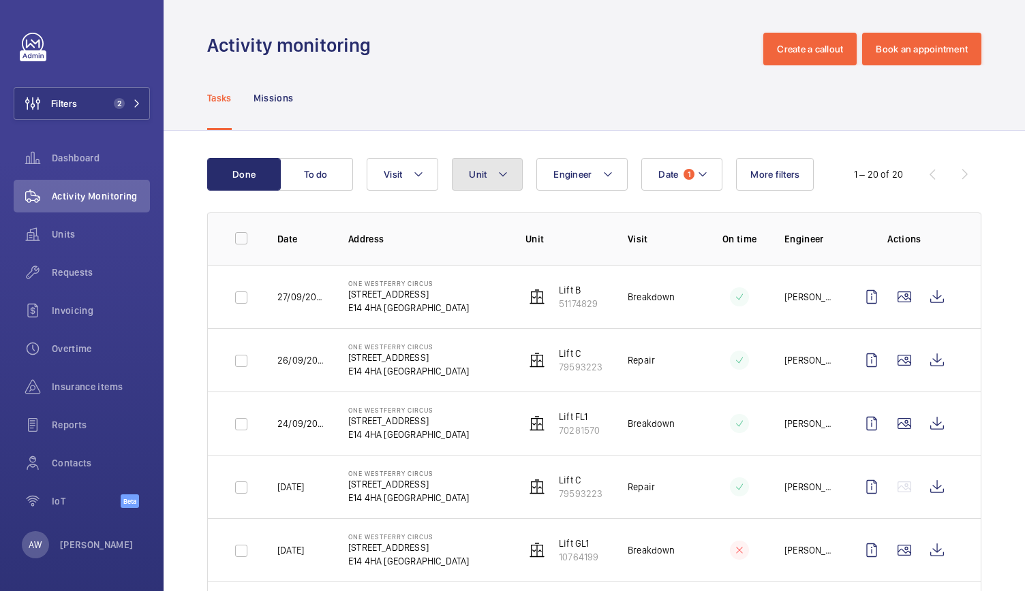
click at [496, 166] on button "Unit" at bounding box center [487, 174] width 71 height 33
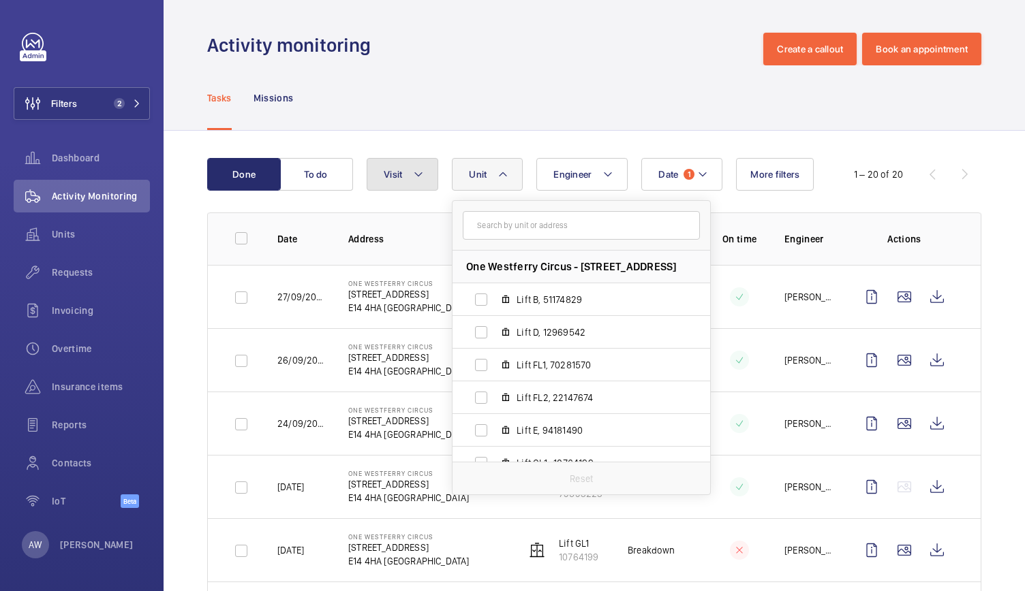
click at [387, 183] on button "Visit" at bounding box center [403, 174] width 72 height 33
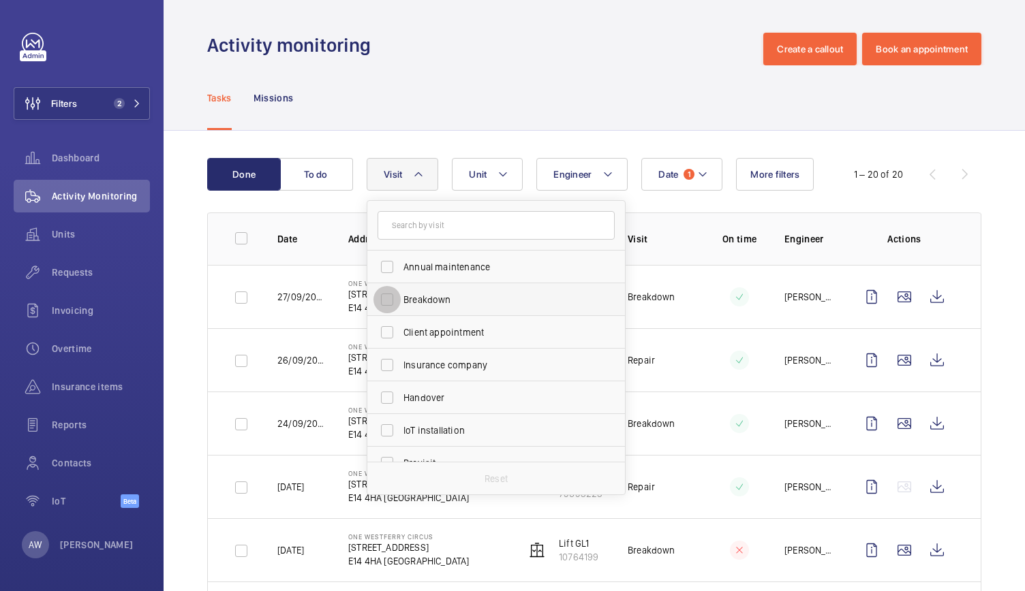
click at [386, 293] on input "Breakdown" at bounding box center [386, 299] width 27 height 27
checkbox input "true"
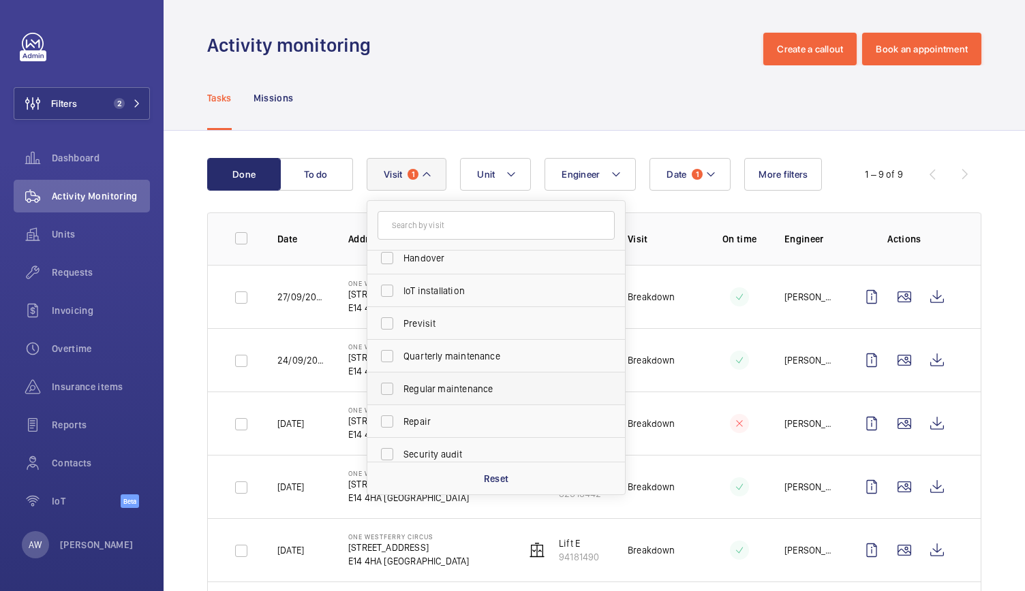
scroll to position [214, 0]
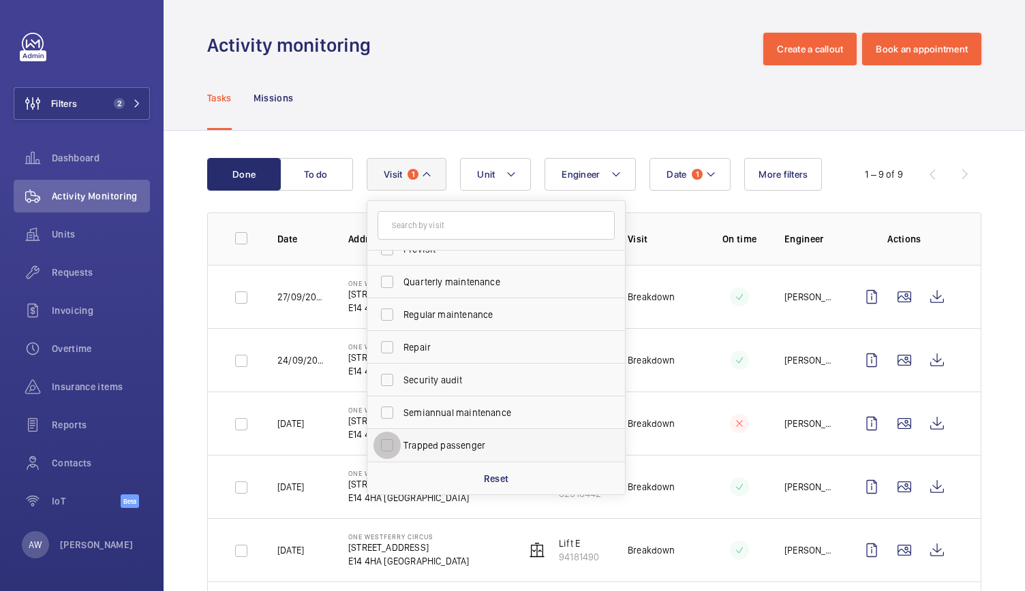
click at [396, 445] on input "Trapped passenger" at bounding box center [386, 445] width 27 height 27
checkbox input "false"
click at [437, 81] on div "Tasks Missions" at bounding box center [594, 97] width 774 height 65
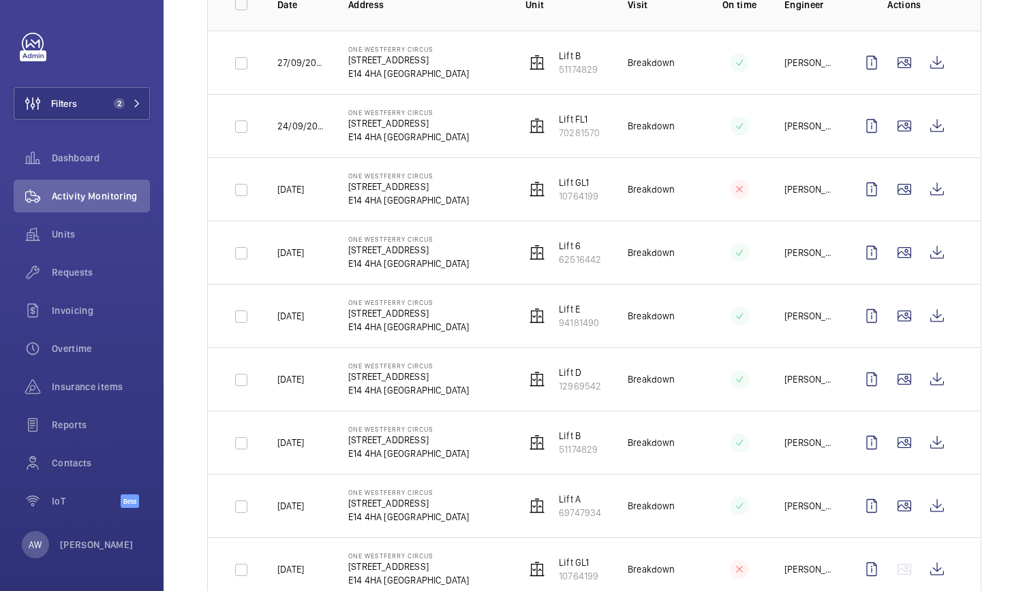
scroll to position [235, 0]
click at [127, 93] on button "Filters 2" at bounding box center [82, 103] width 136 height 33
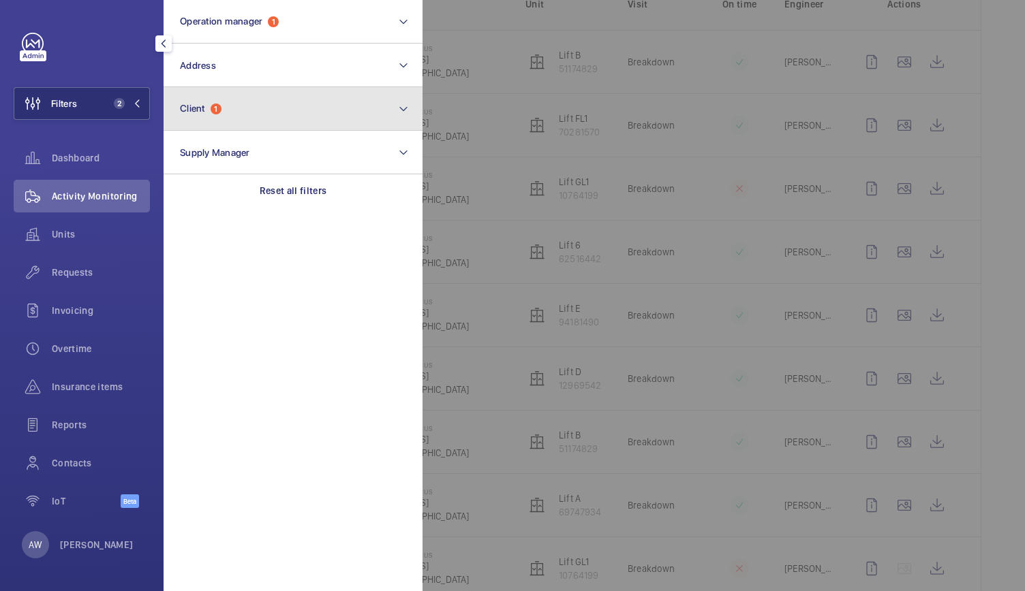
click at [229, 127] on button "Client 1" at bounding box center [293, 109] width 259 height 44
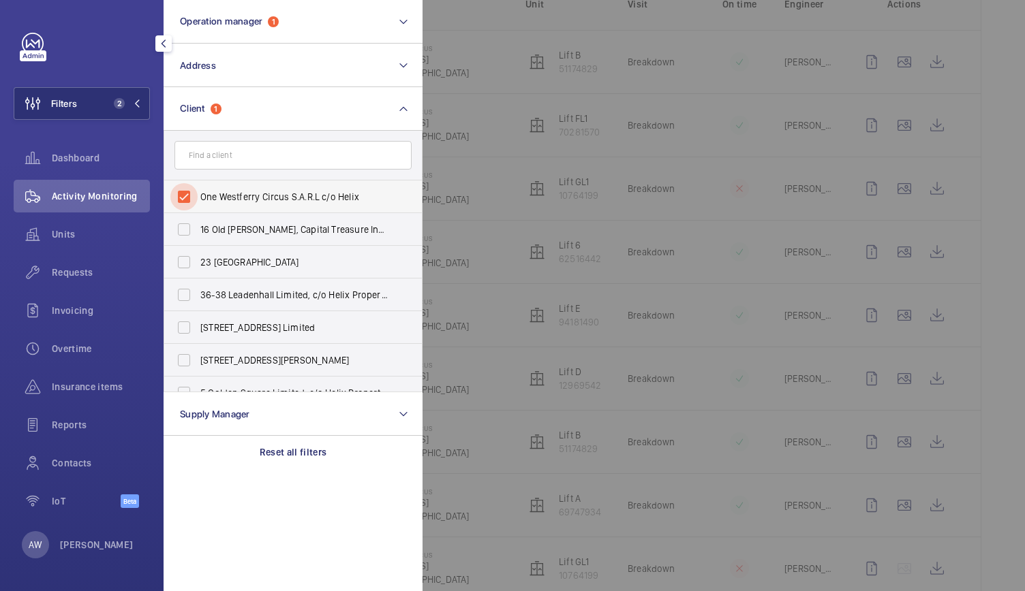
click at [184, 195] on input "One Westferry Circus S.A.R.L c/o Helix" at bounding box center [183, 196] width 27 height 27
checkbox input "false"
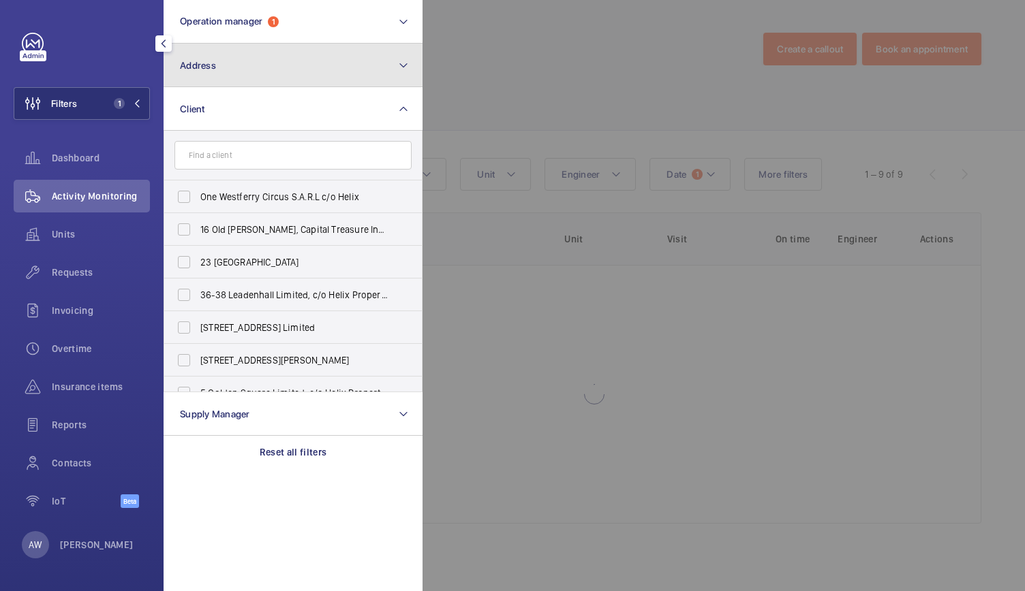
click at [266, 70] on button "Address" at bounding box center [293, 66] width 259 height 44
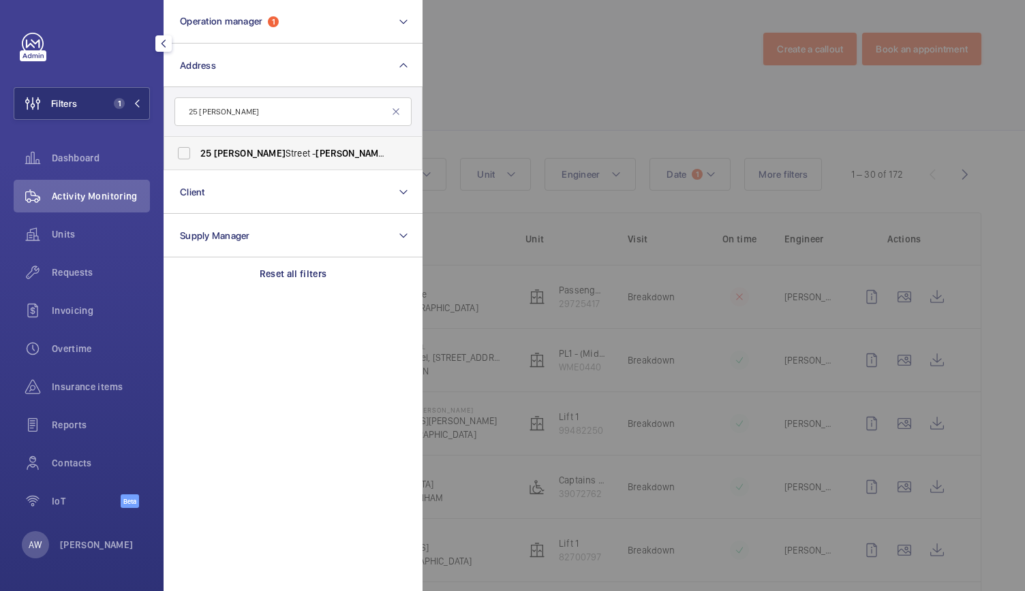
type input "25 maddox"
click at [253, 142] on label "25 Maddox Street - Maddox Street, LONDON W1S 2QN" at bounding box center [282, 153] width 237 height 33
click at [198, 142] on input "25 Maddox Street - Maddox Street, LONDON W1S 2QN" at bounding box center [183, 153] width 27 height 27
checkbox input "true"
click at [612, 63] on div at bounding box center [934, 295] width 1025 height 591
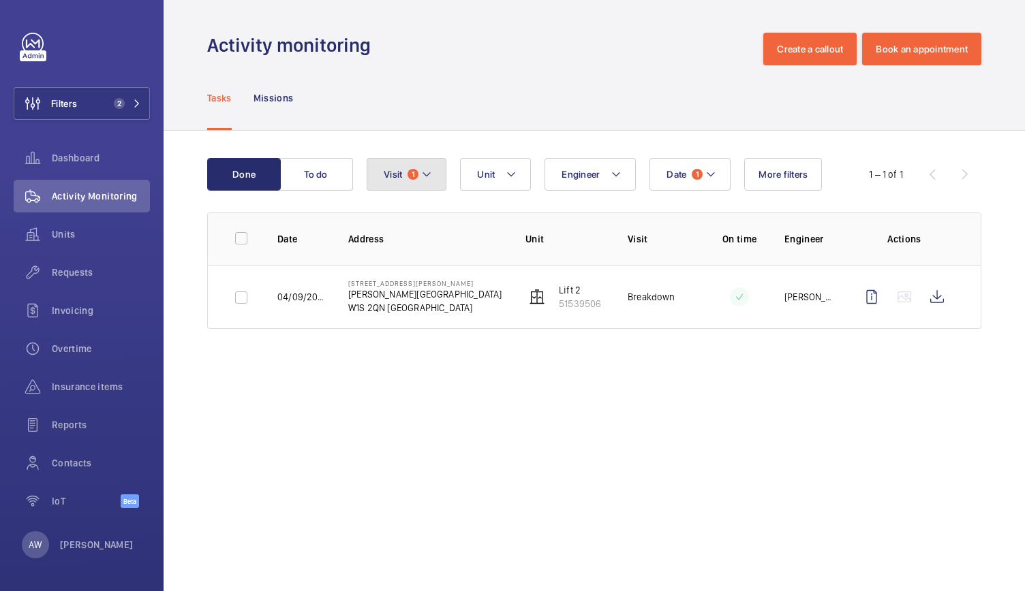
click at [429, 171] on mat-icon at bounding box center [426, 174] width 11 height 16
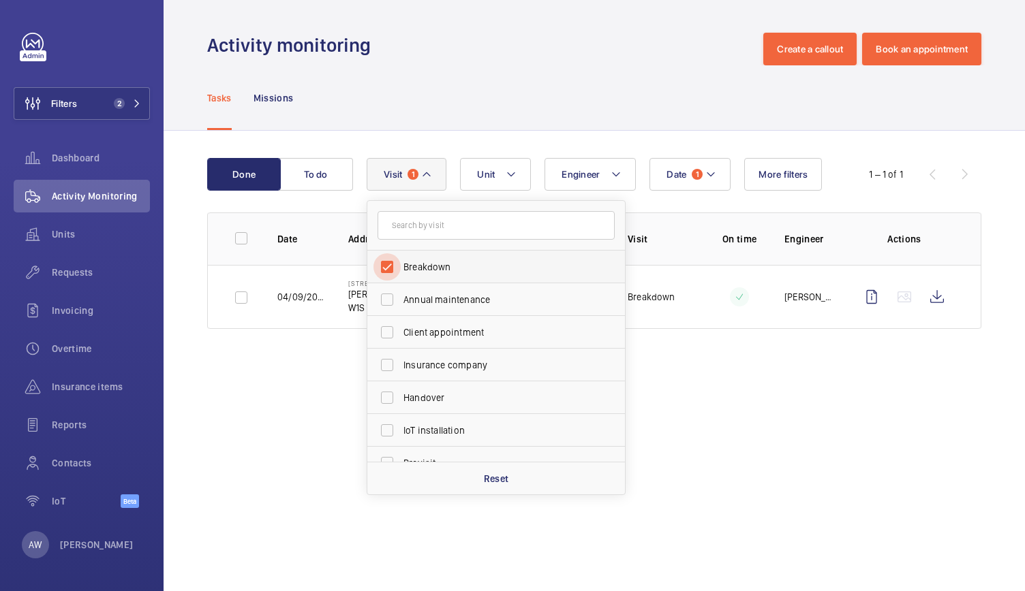
click at [382, 264] on input "Breakdown" at bounding box center [386, 266] width 27 height 27
checkbox input "false"
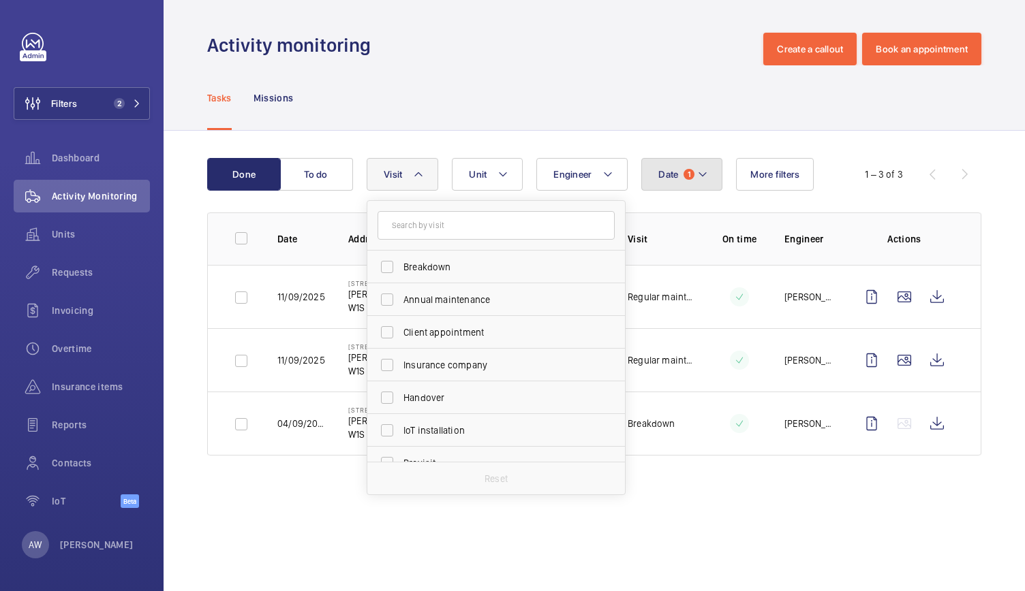
click at [698, 170] on mat-icon at bounding box center [702, 174] width 11 height 16
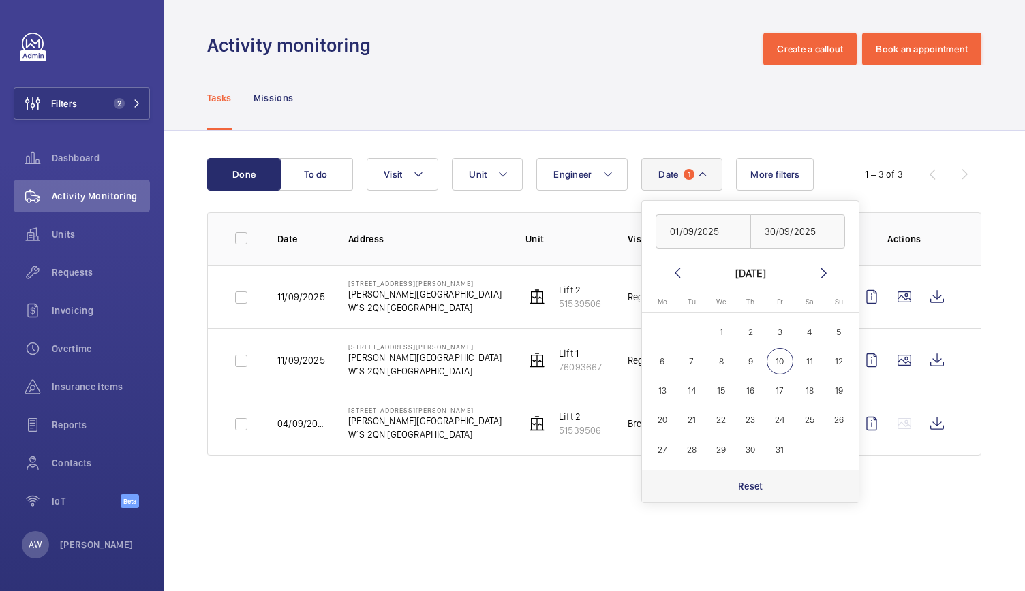
click at [763, 477] on div "Reset" at bounding box center [750, 486] width 217 height 33
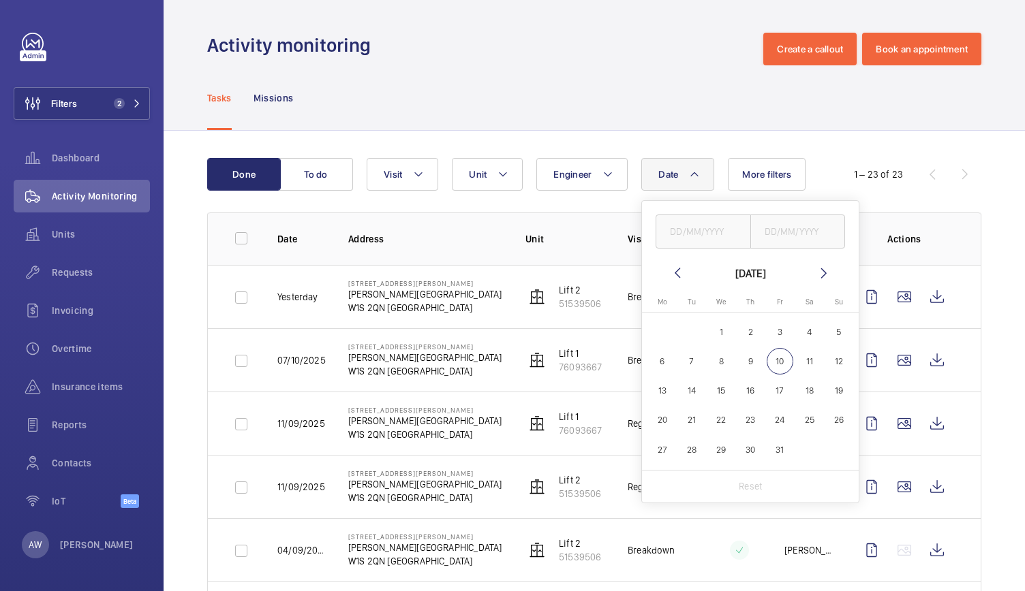
click at [444, 60] on div "Activity monitoring Create a callout Book an appointment" at bounding box center [594, 49] width 774 height 33
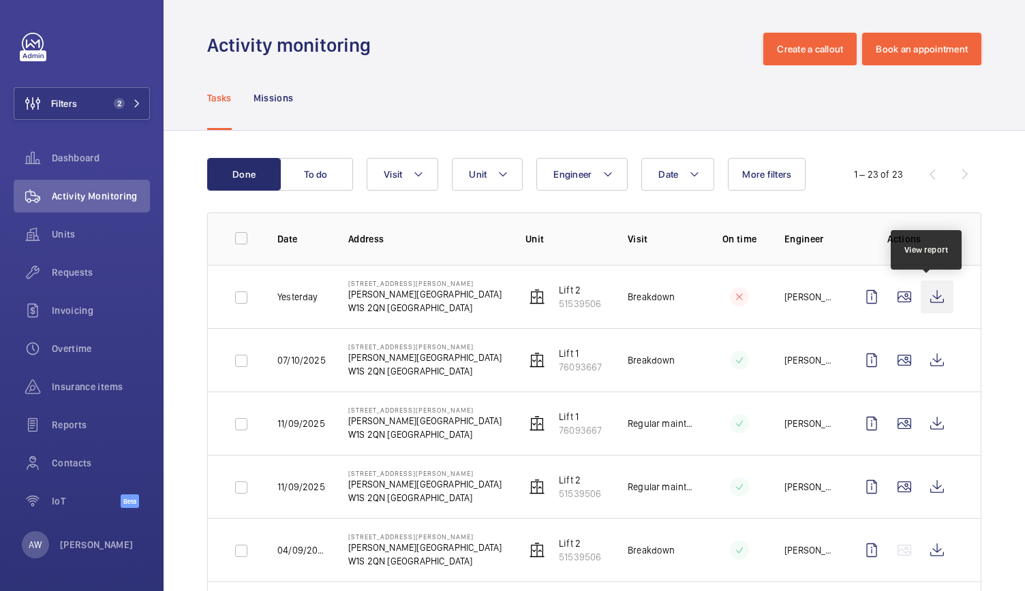
click at [934, 299] on wm-front-icon-button at bounding box center [937, 297] width 33 height 33
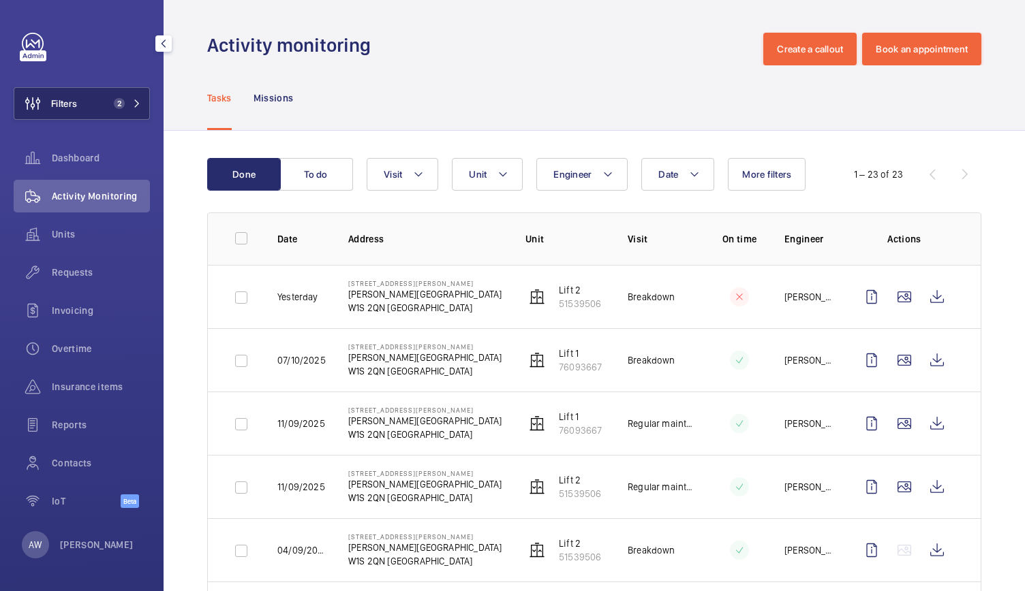
click at [132, 97] on button "Filters 2" at bounding box center [82, 103] width 136 height 33
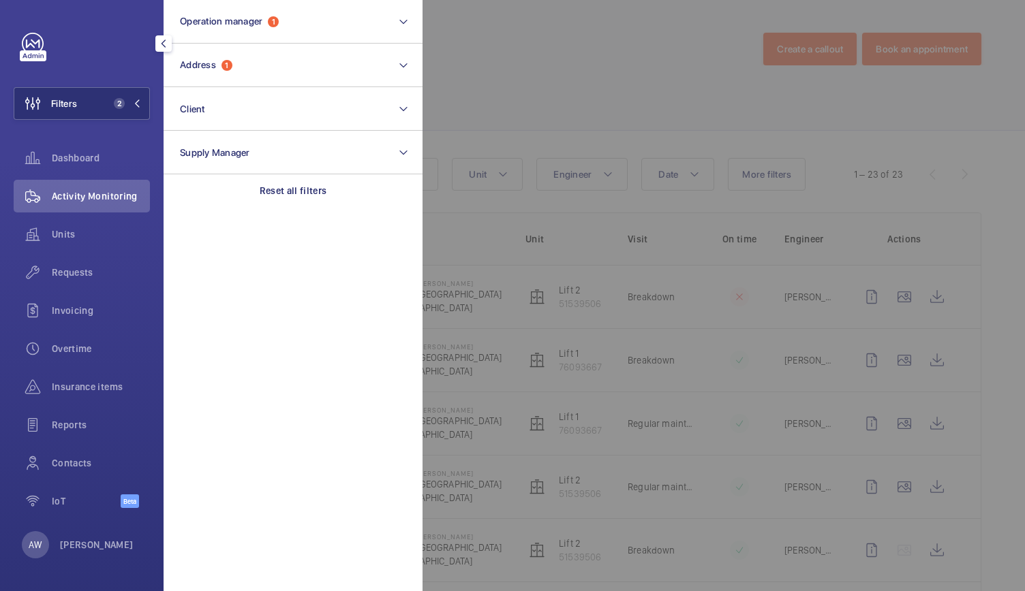
click at [549, 117] on div at bounding box center [934, 295] width 1025 height 591
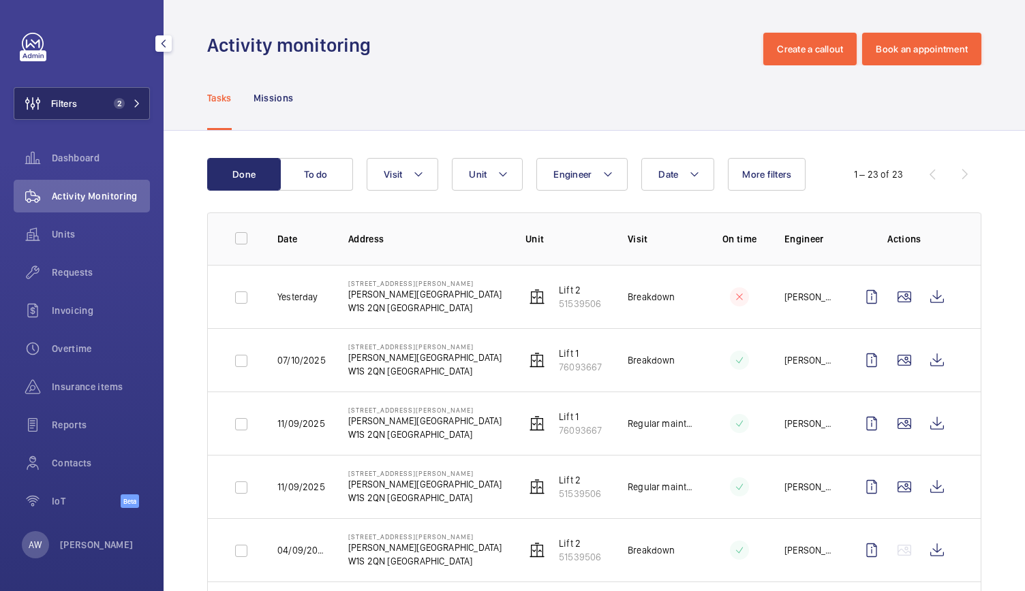
click at [126, 114] on button "Filters 2" at bounding box center [82, 103] width 136 height 33
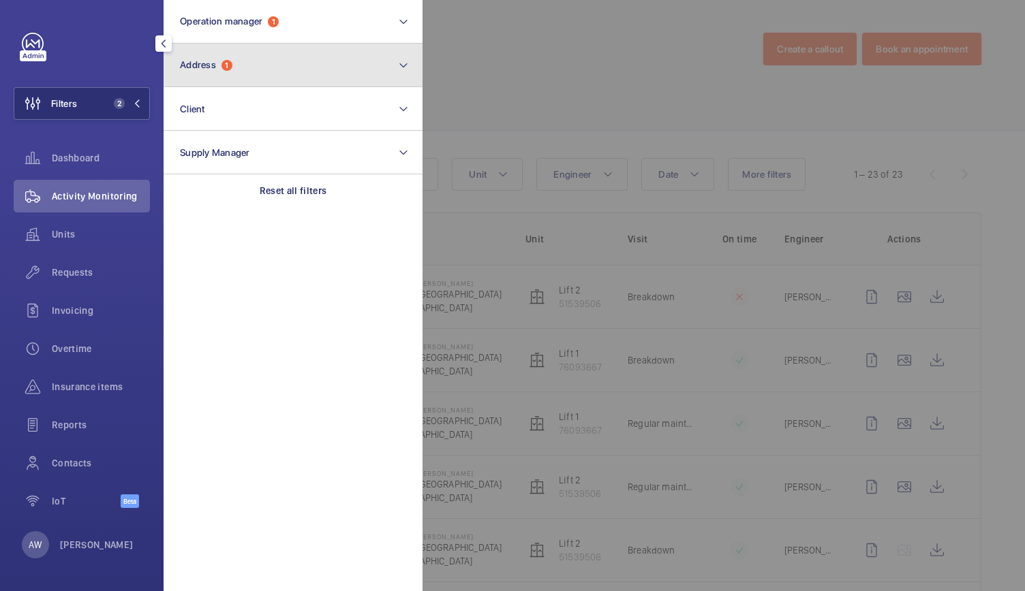
click at [253, 72] on button "Address 1" at bounding box center [293, 66] width 259 height 44
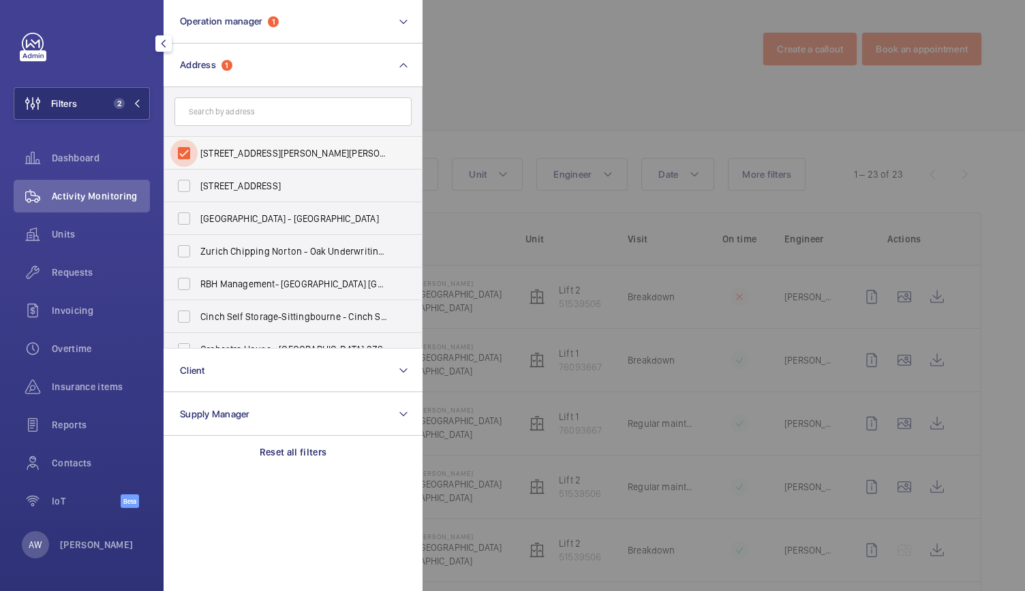
click at [180, 152] on input "25 Maddox Street - Maddox Street, LONDON W1S 2QN" at bounding box center [183, 153] width 27 height 27
checkbox input "false"
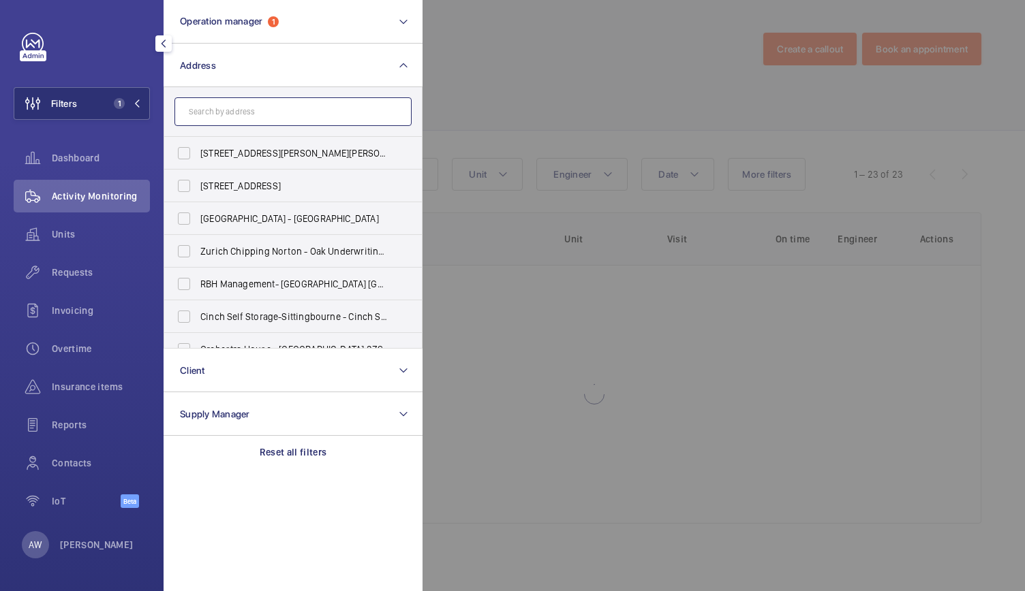
click at [209, 115] on input "text" at bounding box center [292, 111] width 237 height 29
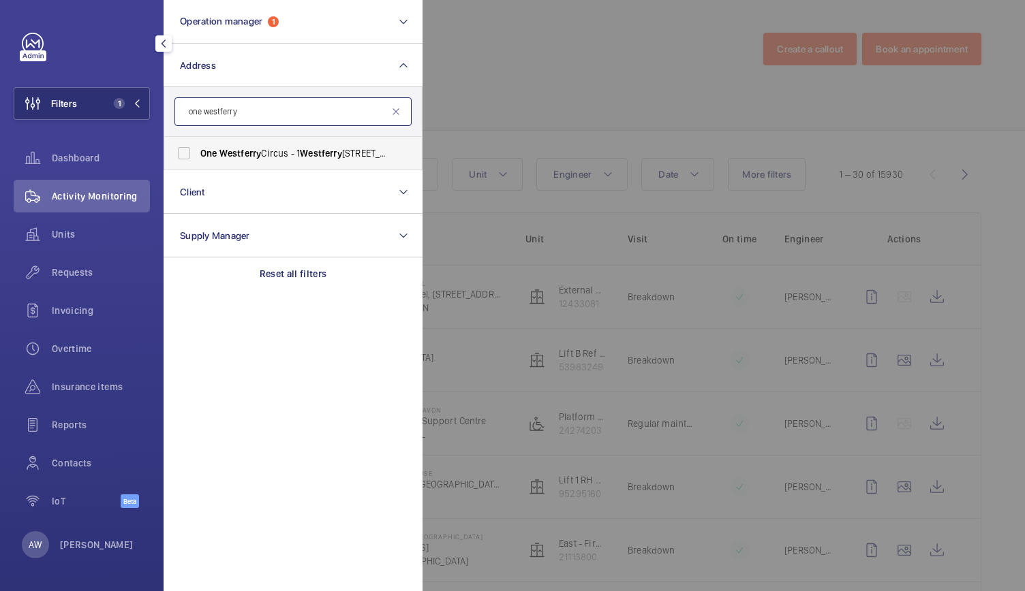
type input "one westferry"
click at [219, 148] on span "Westferry" at bounding box center [240, 153] width 42 height 11
click at [198, 147] on input "One Westferry Circus - 1 Westferry Circus, LONDON E14 4HA" at bounding box center [183, 153] width 27 height 27
checkbox input "true"
click at [71, 386] on span "Insurance items" at bounding box center [101, 387] width 98 height 14
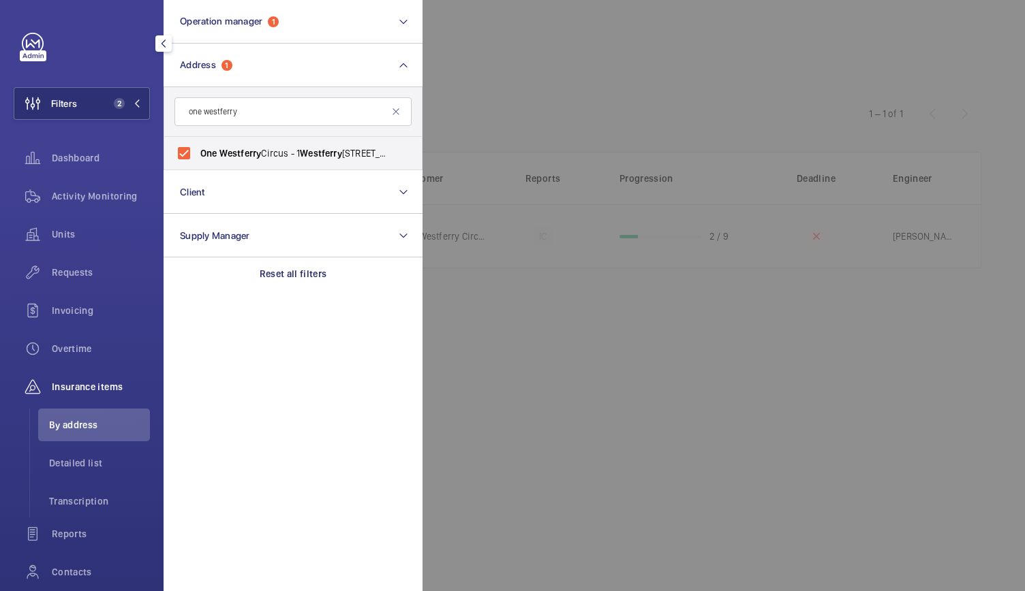
drag, startPoint x: 513, startPoint y: 110, endPoint x: 476, endPoint y: 245, distance: 140.0
click at [476, 245] on div at bounding box center [934, 295] width 1025 height 591
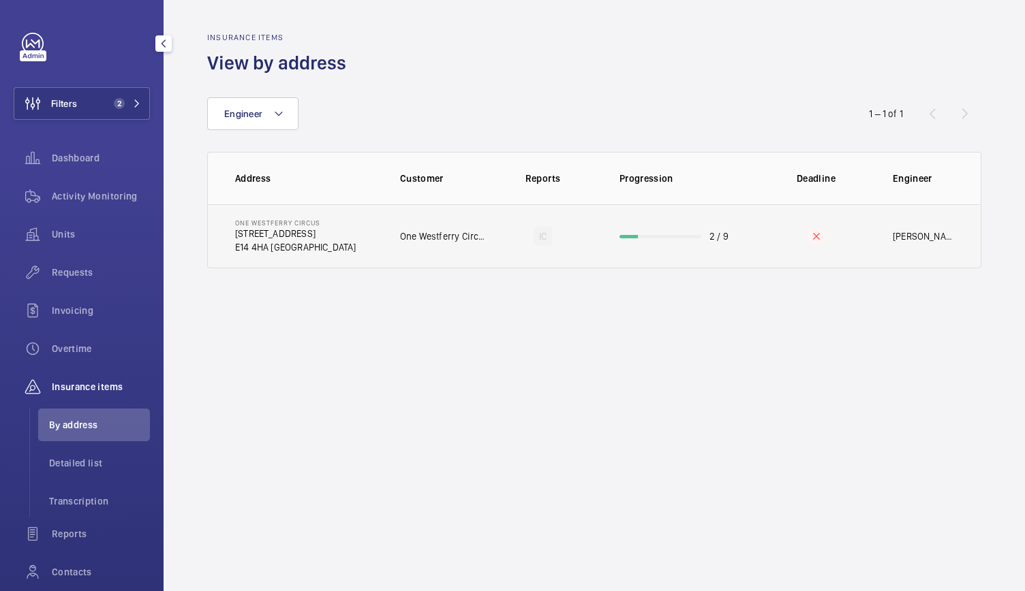
click at [476, 245] on td "One Westferry Circus S.A.R.L c/o Helix" at bounding box center [433, 236] width 110 height 64
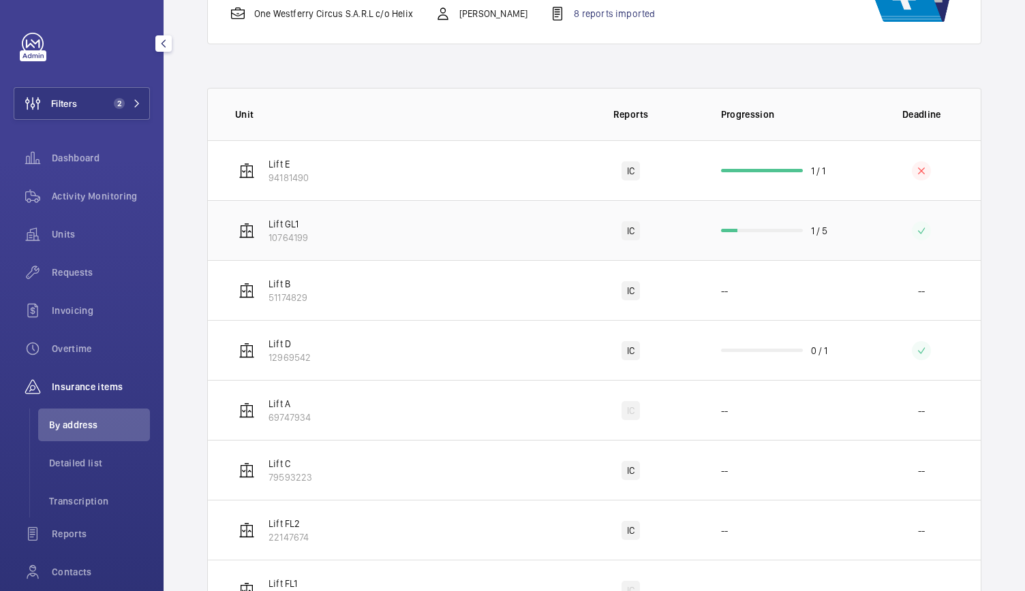
scroll to position [179, 0]
click at [432, 348] on td "Lift D 12969542" at bounding box center [385, 350] width 355 height 60
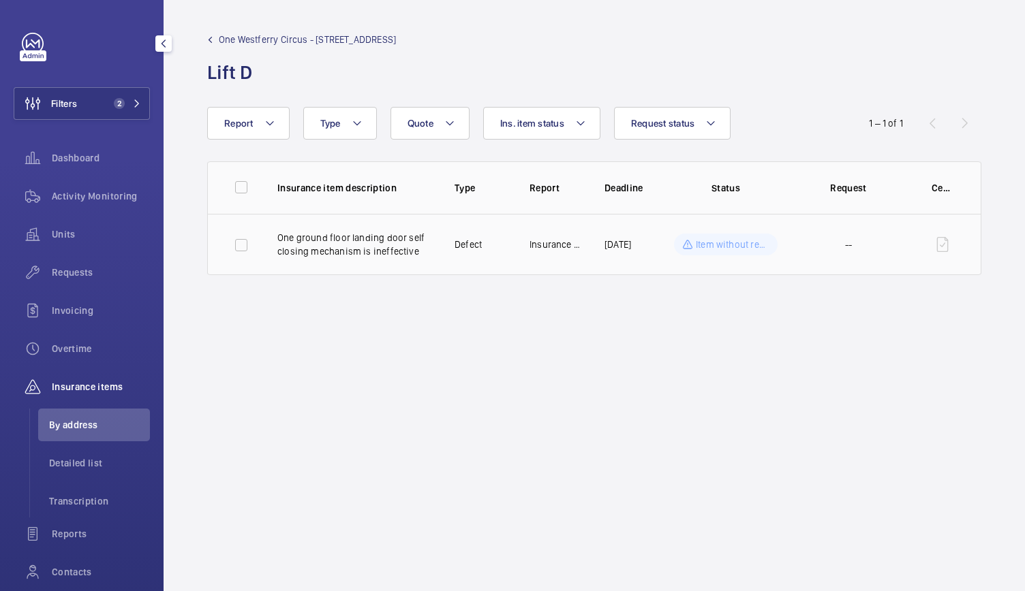
click at [517, 271] on td "Insurance Co." at bounding box center [545, 244] width 75 height 61
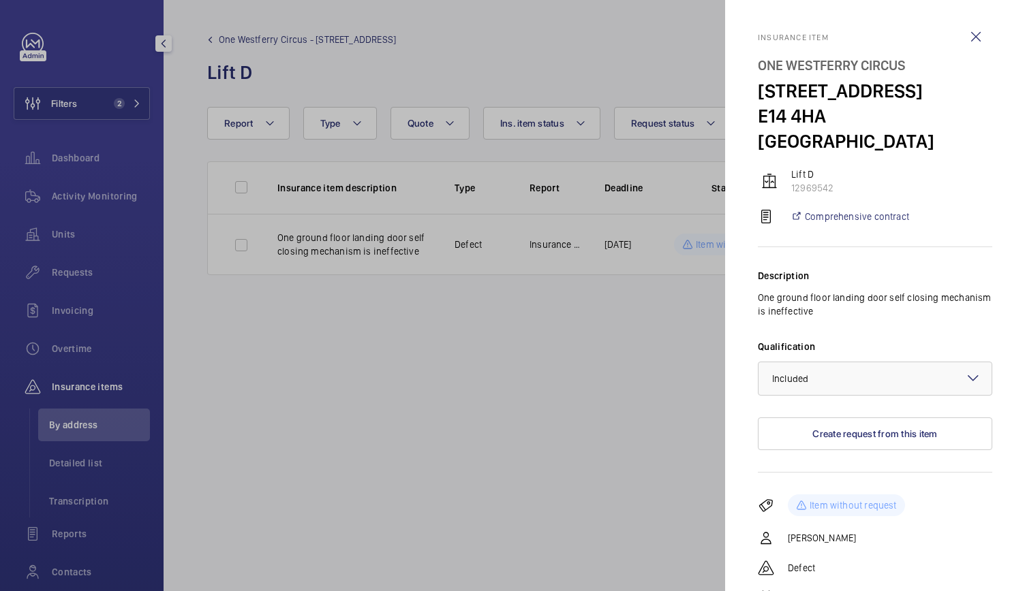
click at [517, 271] on div at bounding box center [512, 295] width 1025 height 591
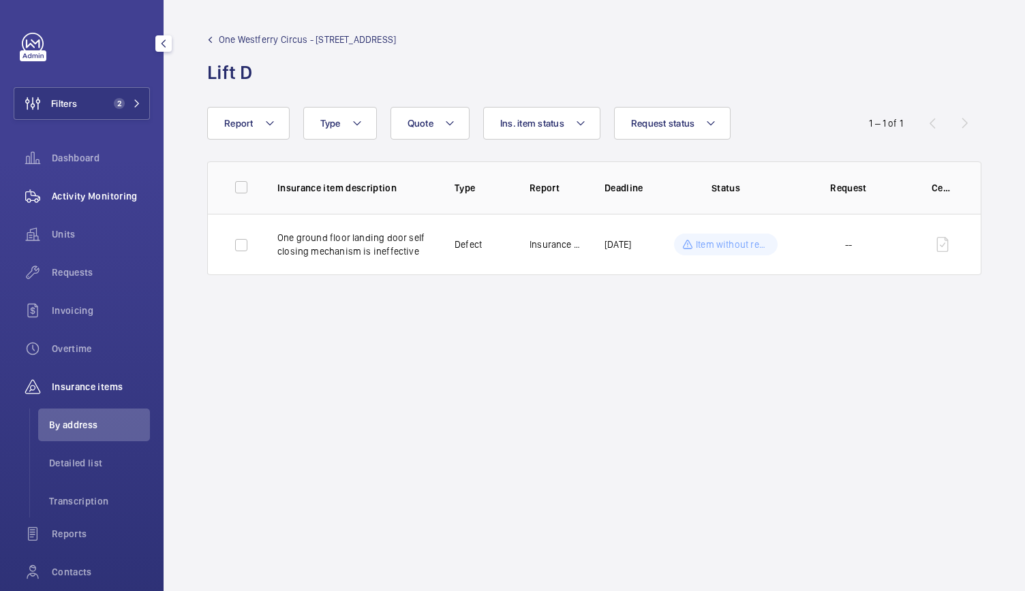
click at [75, 196] on span "Activity Monitoring" at bounding box center [101, 196] width 98 height 14
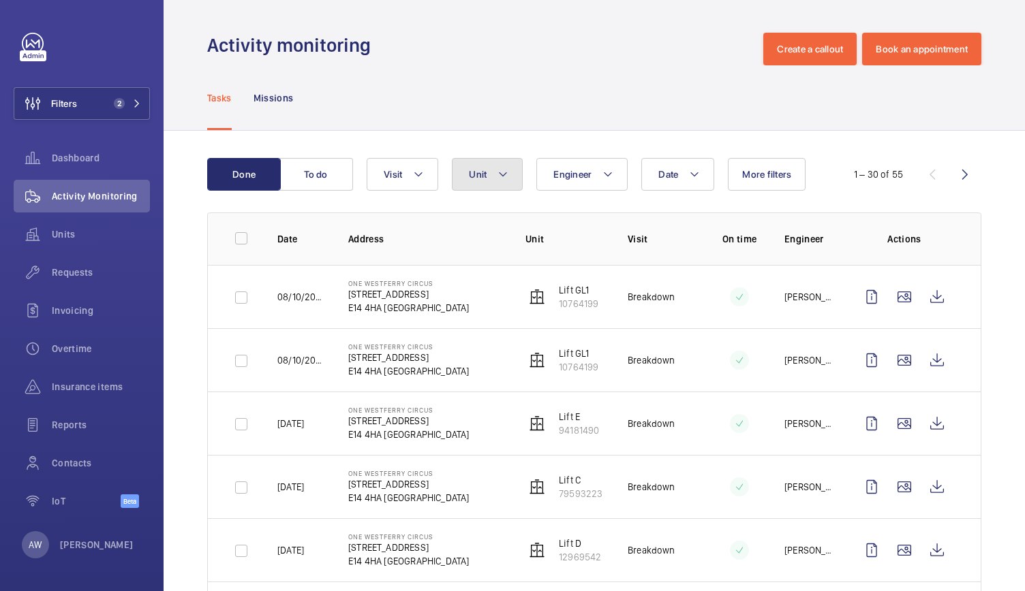
click at [467, 175] on button "Unit" at bounding box center [487, 174] width 71 height 33
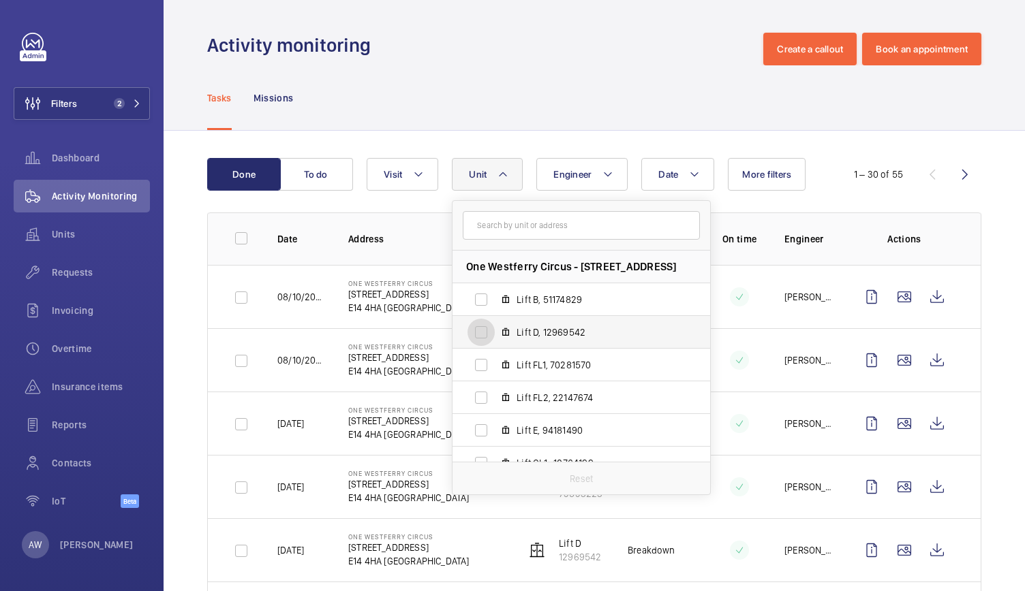
click at [491, 328] on input "Lift D, 12969542" at bounding box center [480, 332] width 27 height 27
checkbox input "true"
click at [478, 115] on div "Tasks Missions" at bounding box center [594, 97] width 774 height 65
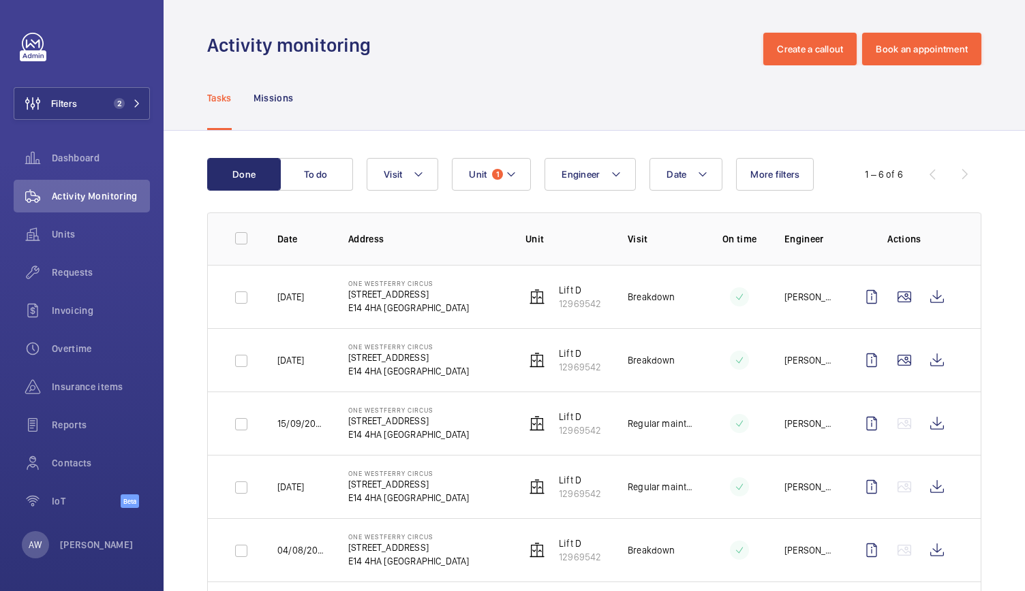
scroll to position [85, 0]
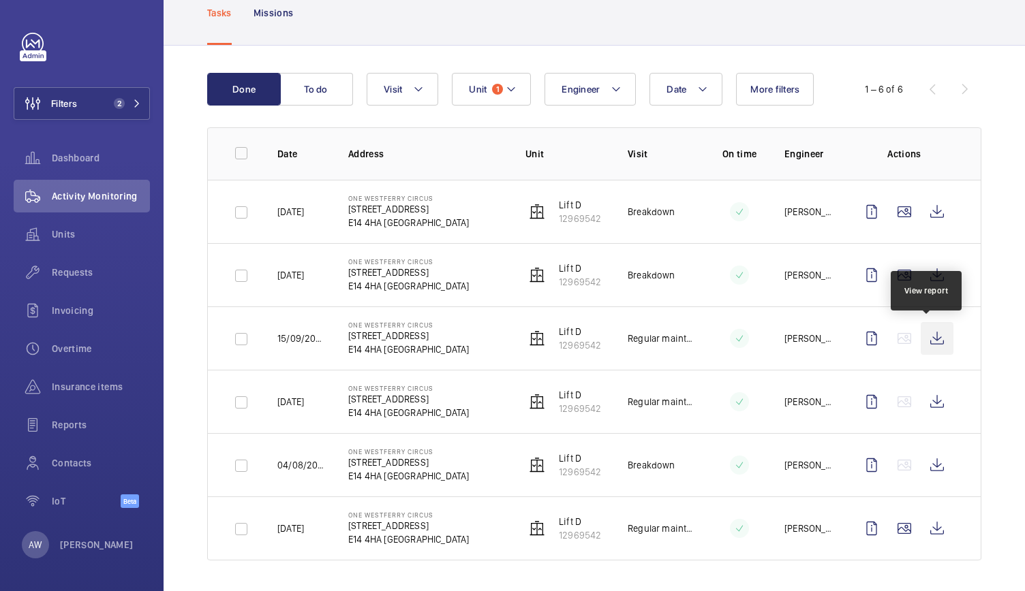
click at [939, 337] on wm-front-icon-button at bounding box center [937, 338] width 33 height 33
click at [55, 398] on div "Insurance items" at bounding box center [82, 387] width 136 height 33
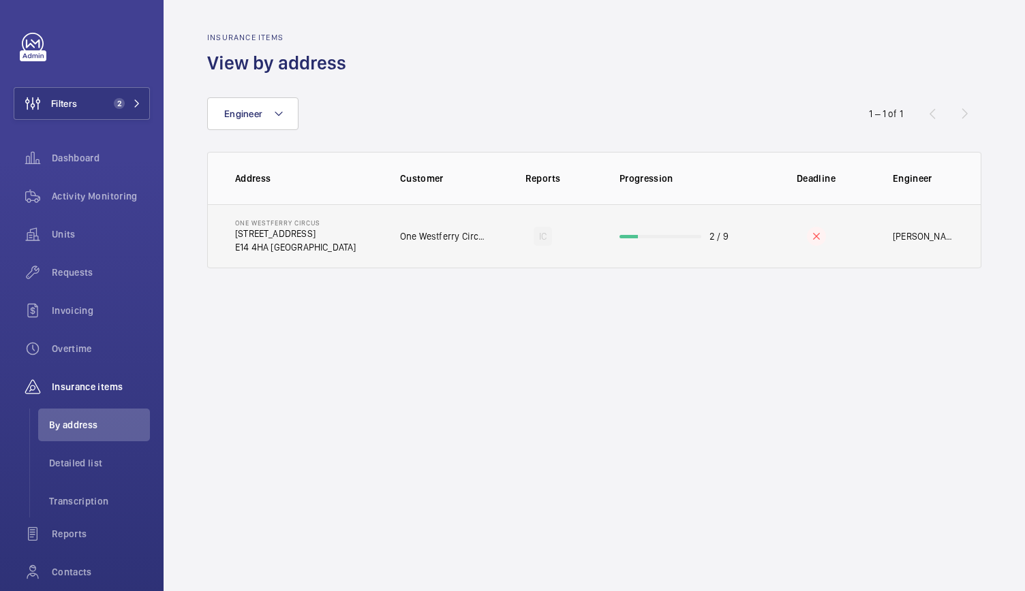
click at [559, 251] on td "IC" at bounding box center [543, 236] width 110 height 64
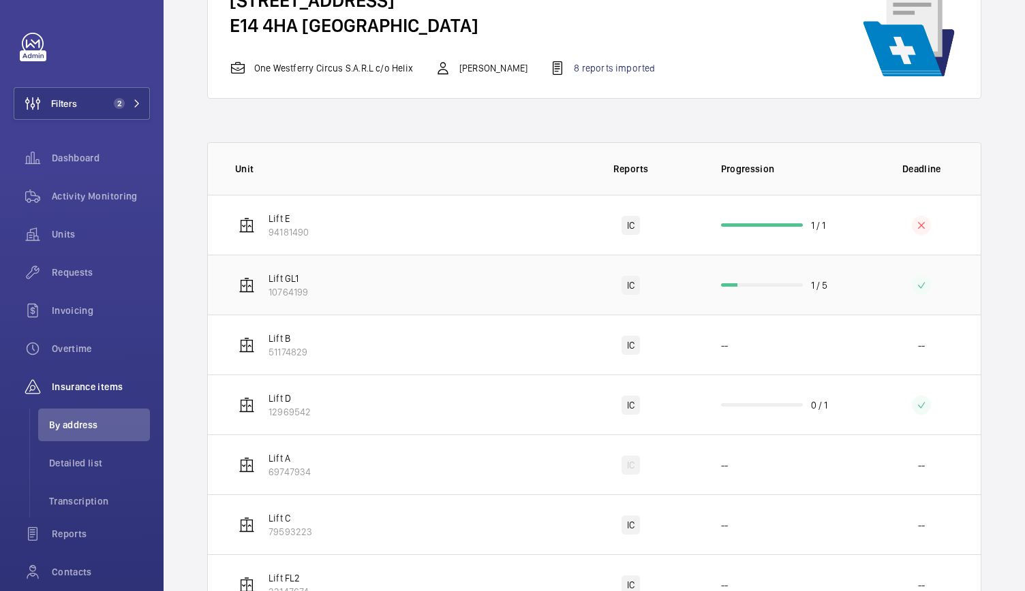
scroll to position [124, 0]
click at [619, 65] on div "8 reports imported" at bounding box center [602, 67] width 106 height 16
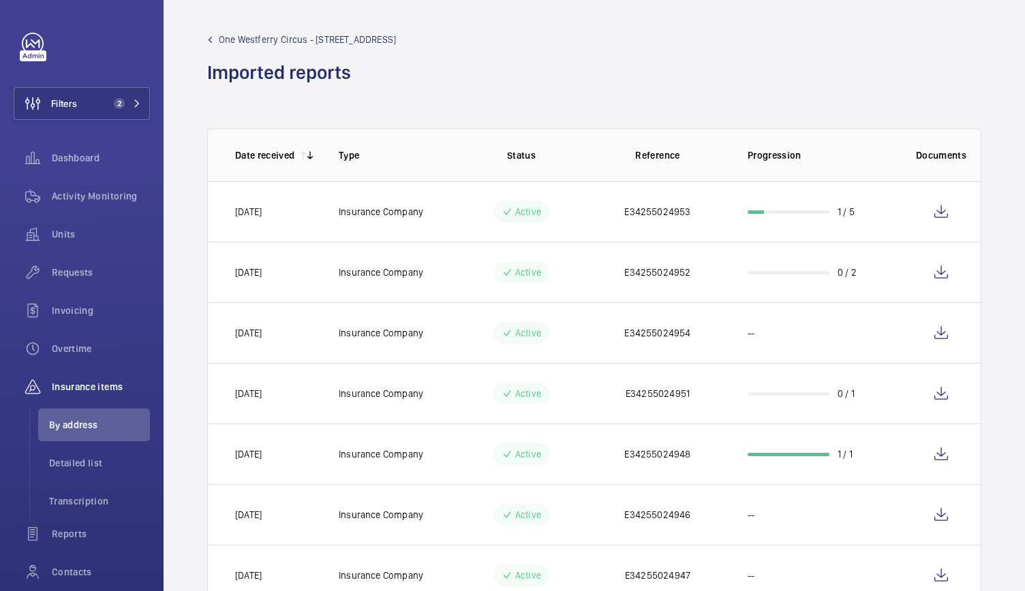
scroll to position [117, 0]
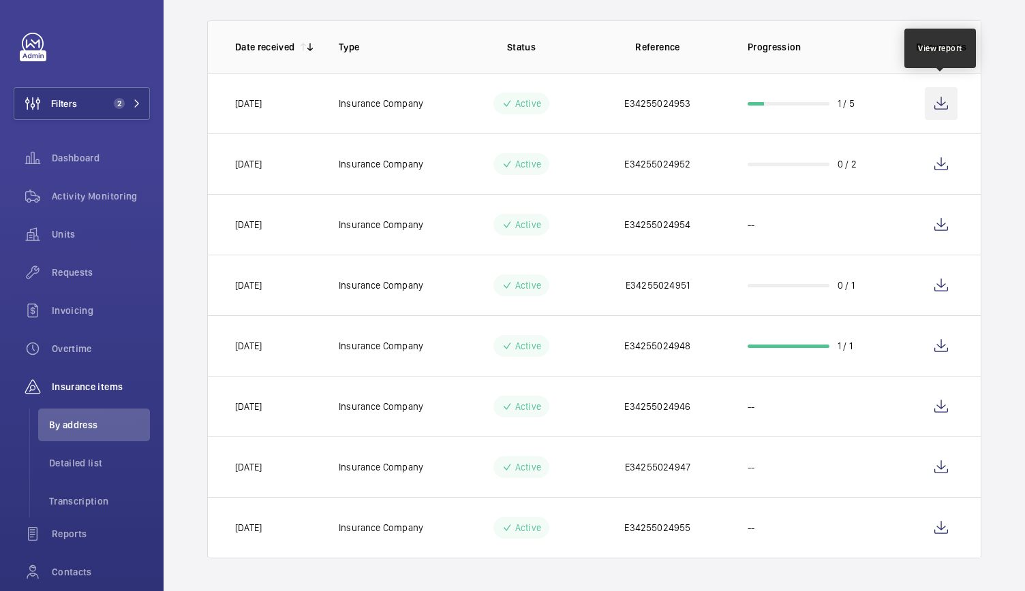
click at [940, 103] on wm-front-icon-button at bounding box center [941, 103] width 33 height 33
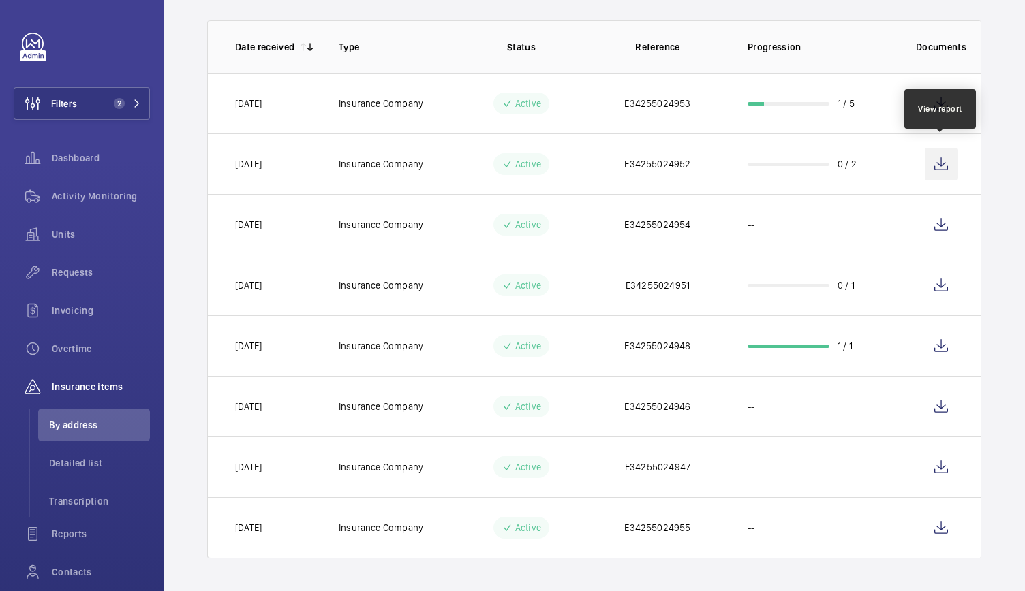
click at [941, 155] on wm-front-icon-button at bounding box center [941, 164] width 33 height 33
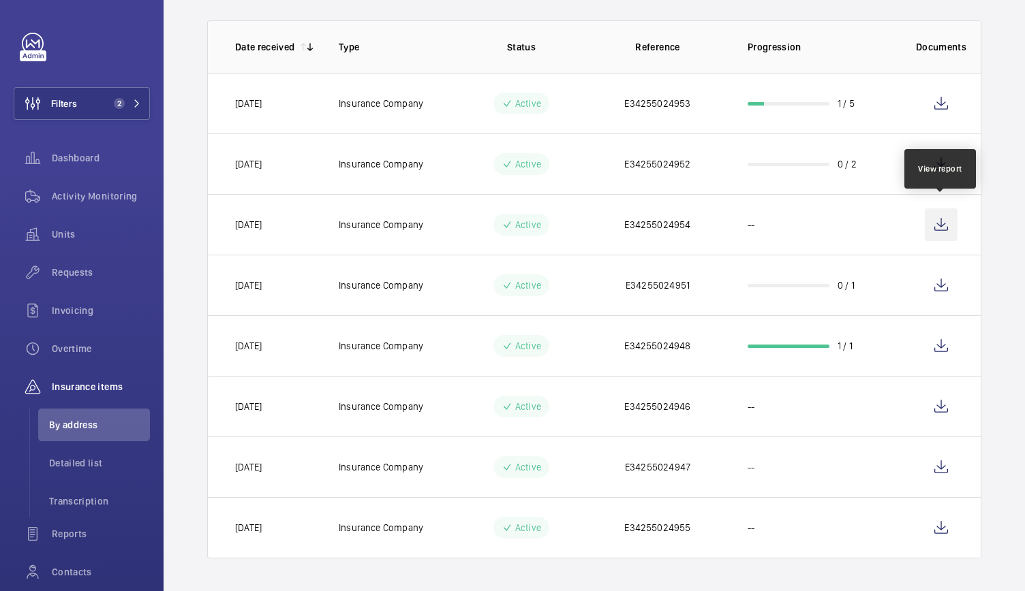
click at [928, 218] on wm-front-icon-button at bounding box center [941, 225] width 33 height 33
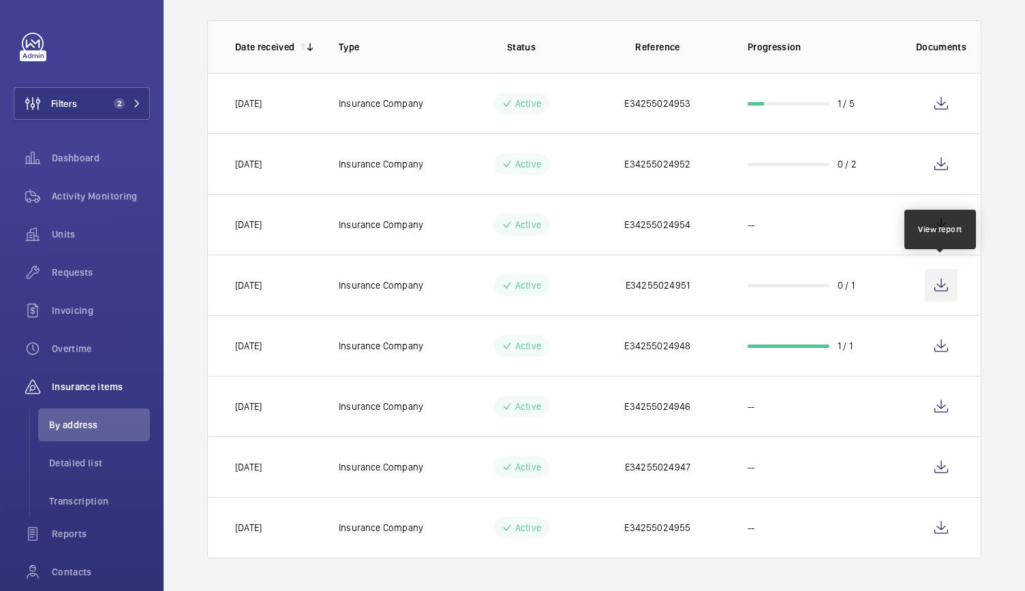
click at [940, 277] on wm-front-icon-button at bounding box center [941, 285] width 33 height 33
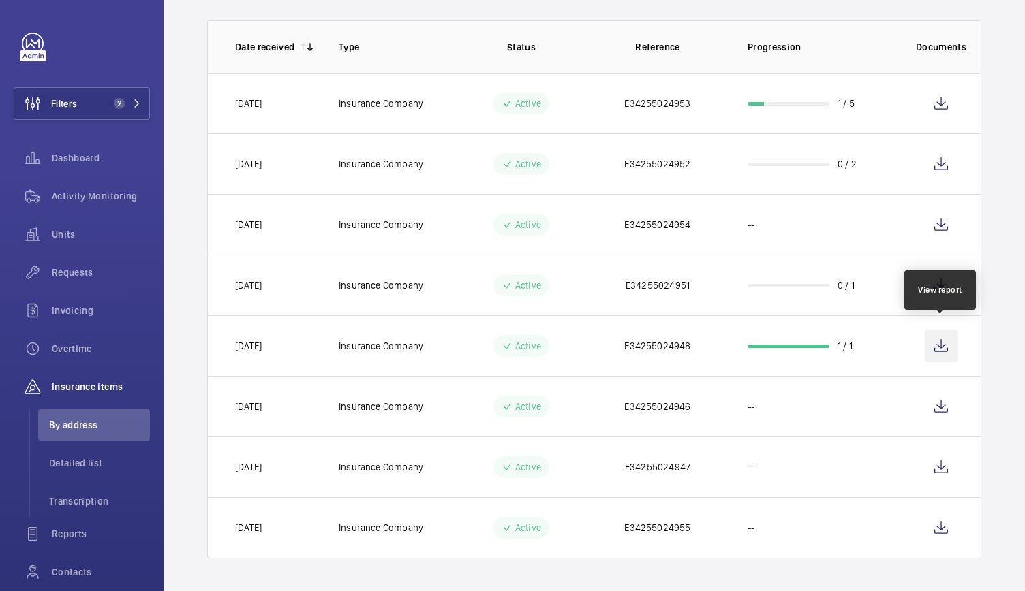
click at [936, 343] on wm-front-icon-button at bounding box center [941, 346] width 33 height 33
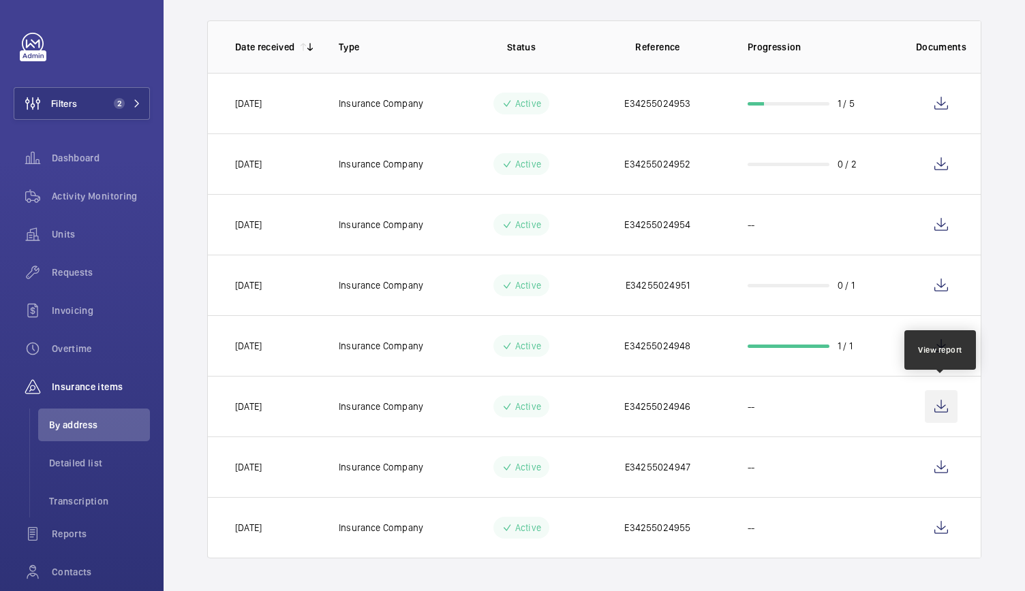
click at [934, 403] on wm-front-icon-button at bounding box center [941, 406] width 33 height 33
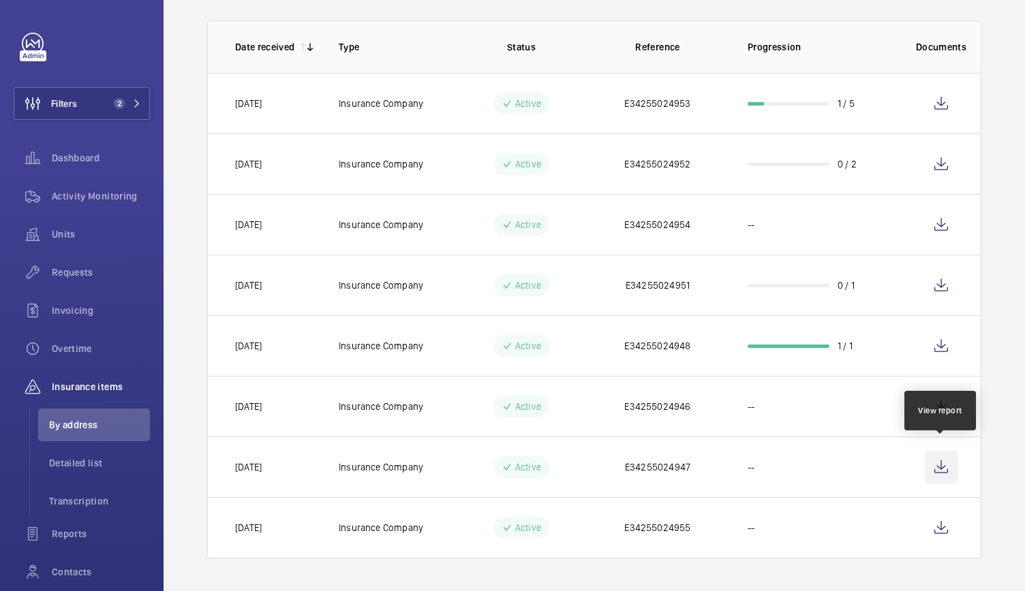
click at [938, 452] on wm-front-icon-button at bounding box center [941, 467] width 33 height 33
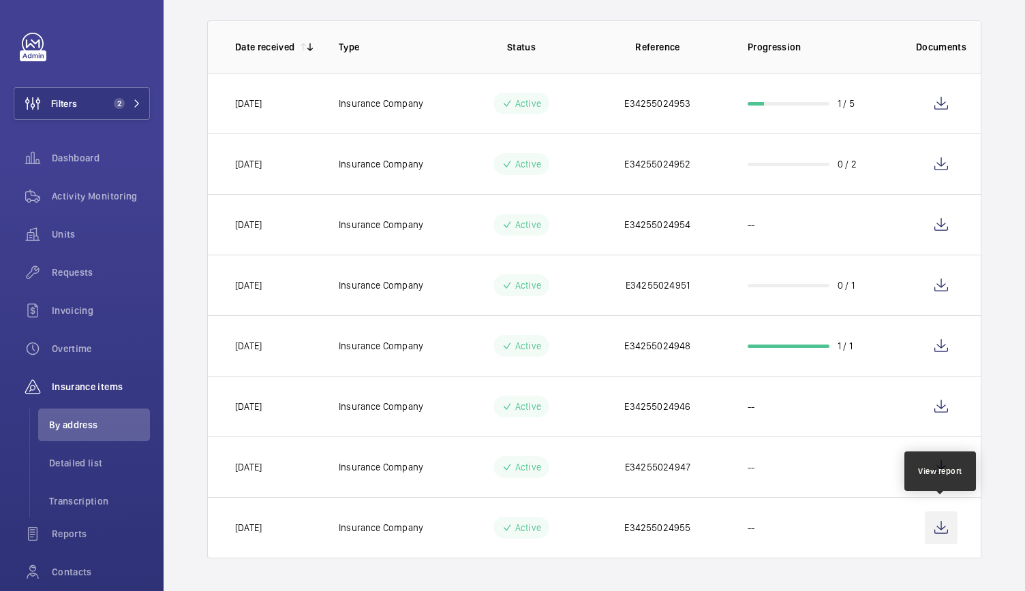
click at [949, 521] on wm-front-icon-button at bounding box center [941, 528] width 33 height 33
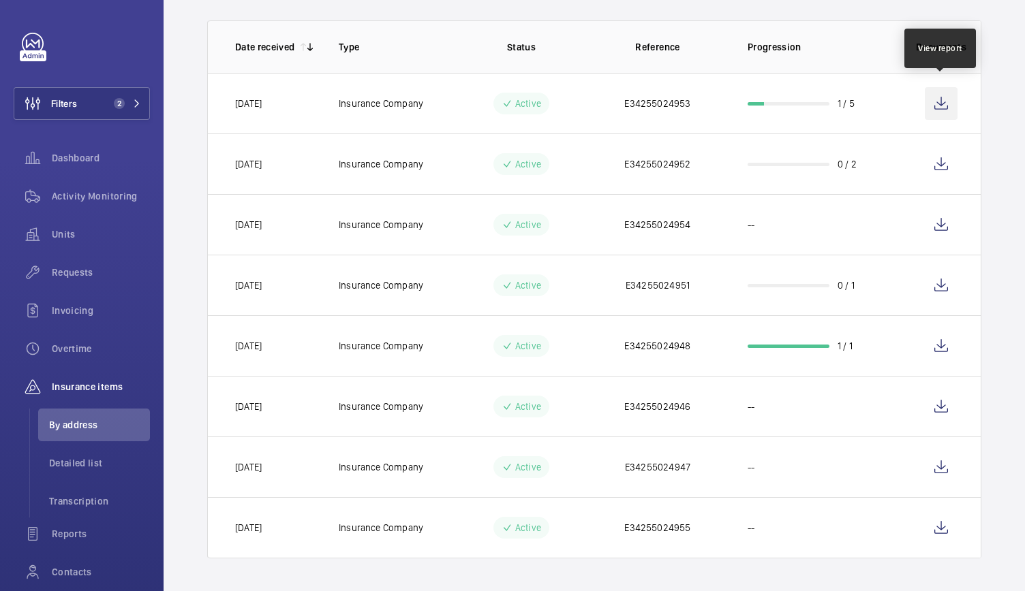
click at [936, 96] on wm-front-icon-button at bounding box center [941, 103] width 33 height 33
click at [940, 93] on wm-front-icon-button at bounding box center [941, 103] width 33 height 33
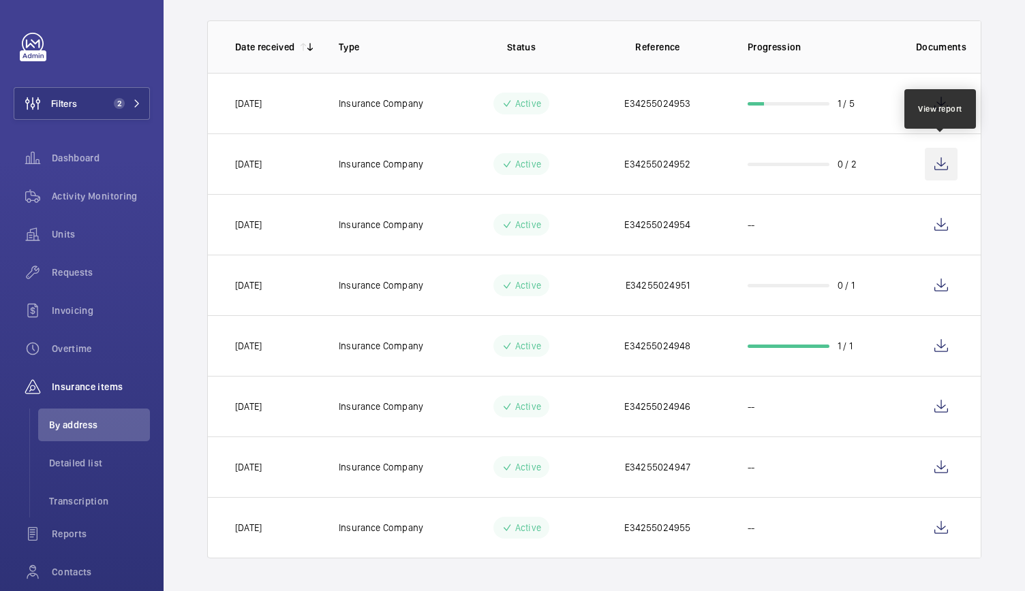
click at [935, 159] on wm-front-icon-button at bounding box center [941, 164] width 33 height 33
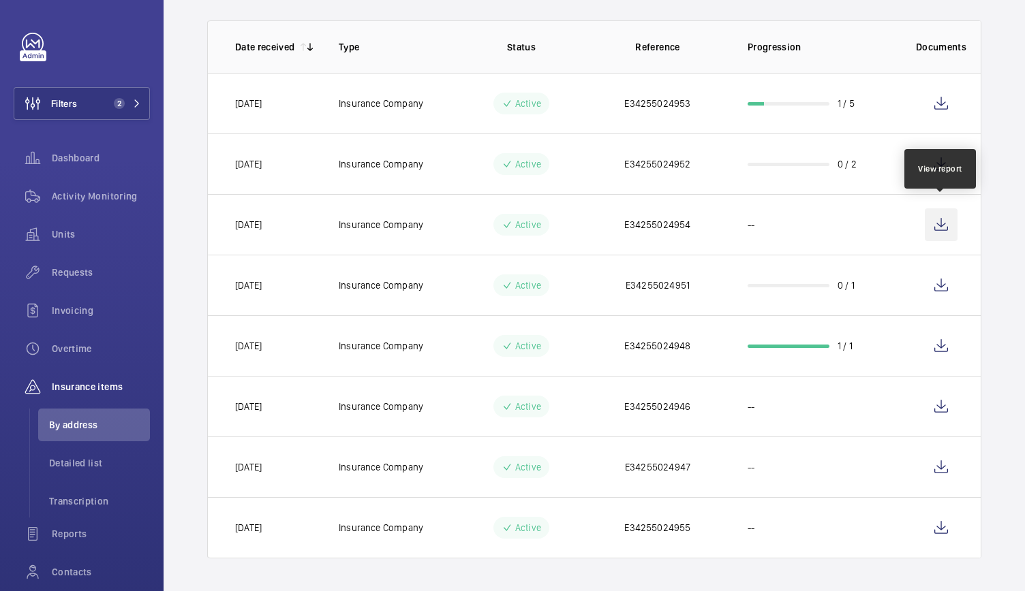
click at [945, 216] on wm-front-icon-button at bounding box center [941, 225] width 33 height 33
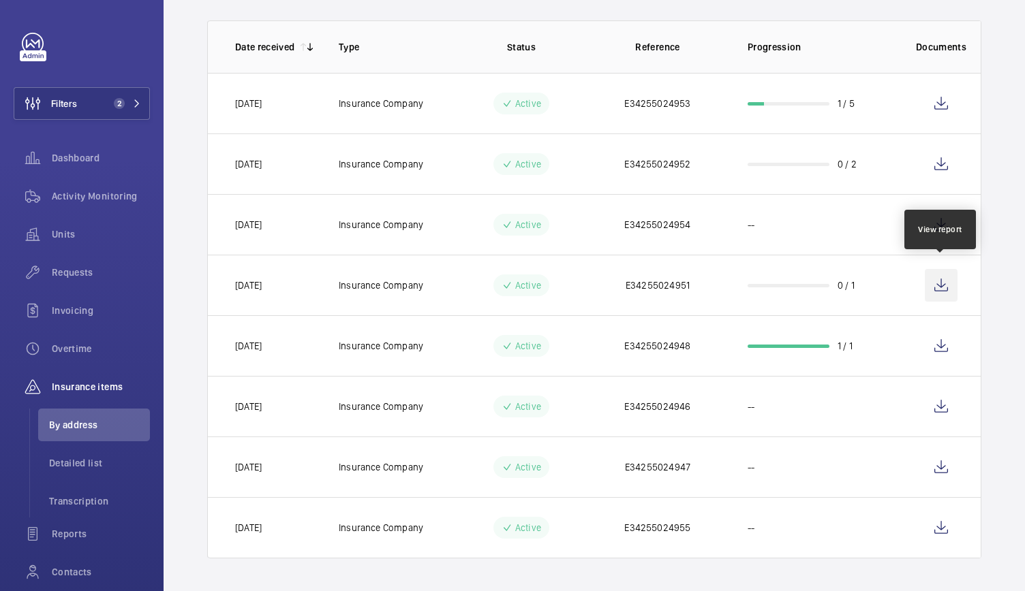
click at [939, 274] on wm-front-icon-button at bounding box center [941, 285] width 33 height 33
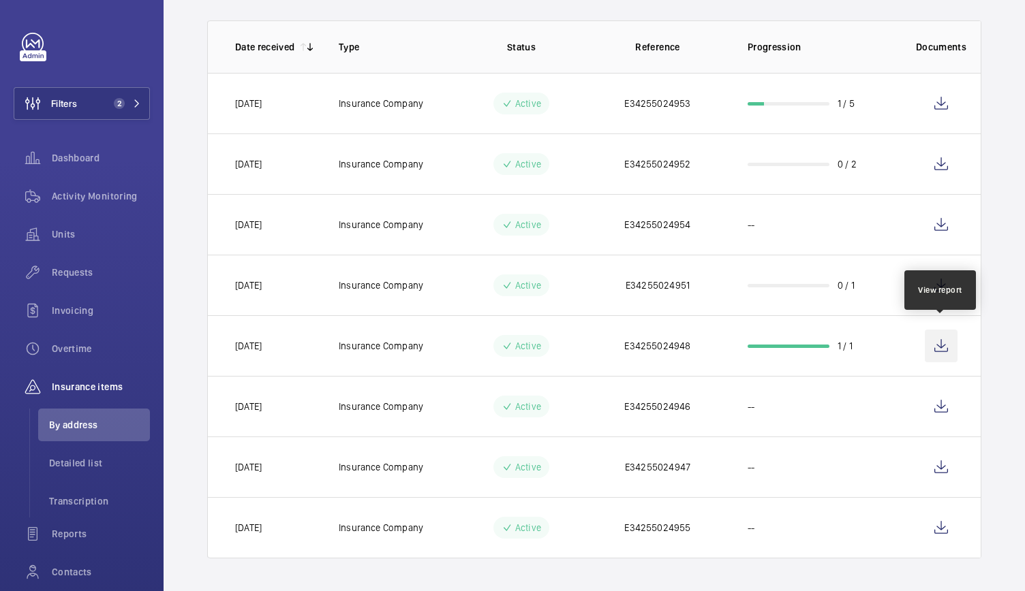
click at [938, 330] on wm-front-icon-button at bounding box center [941, 346] width 33 height 33
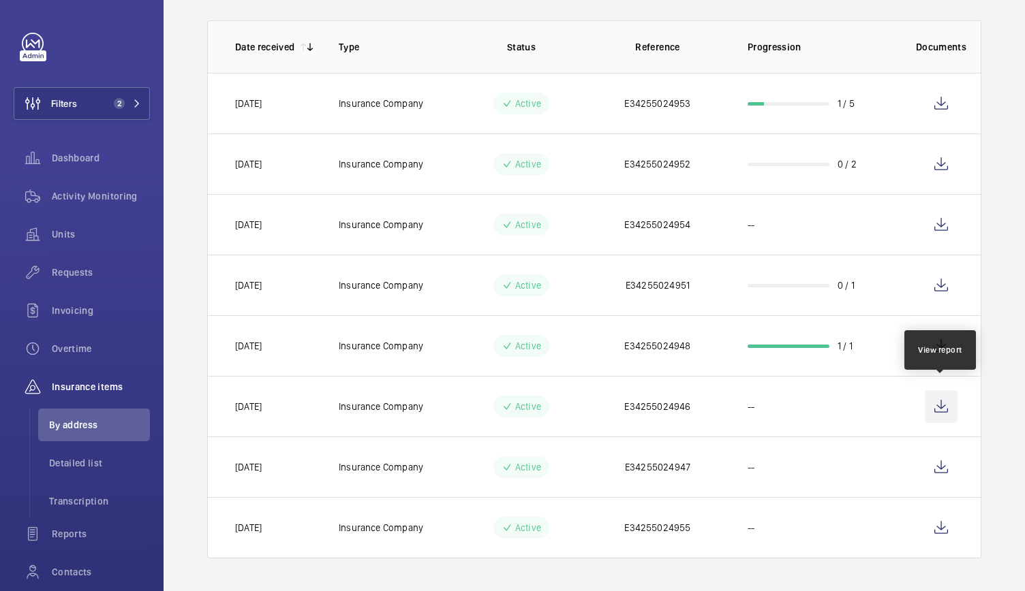
click at [942, 395] on wm-front-icon-button at bounding box center [941, 406] width 33 height 33
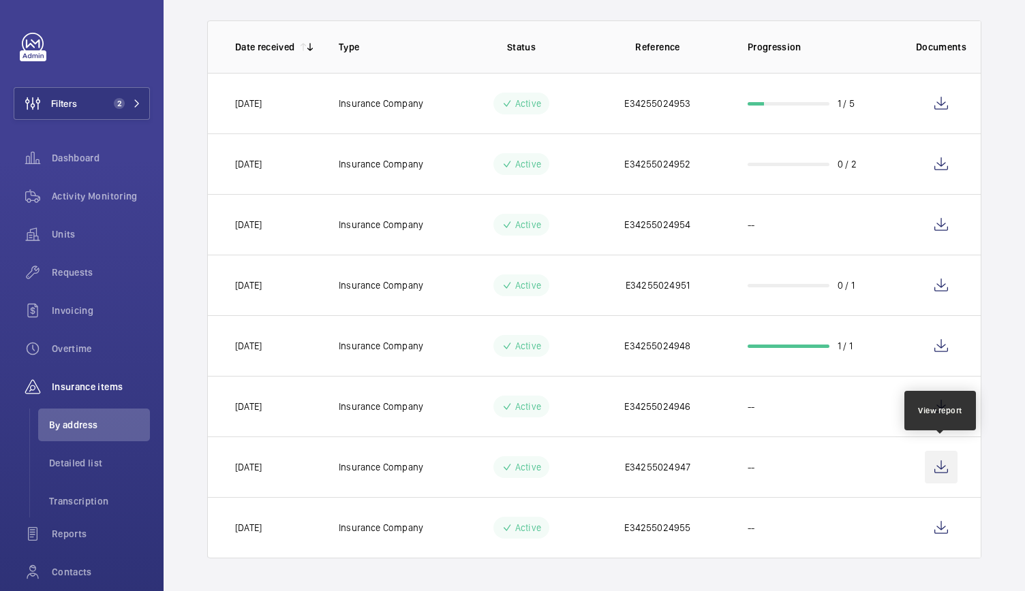
click at [946, 464] on wm-front-icon-button at bounding box center [941, 467] width 33 height 33
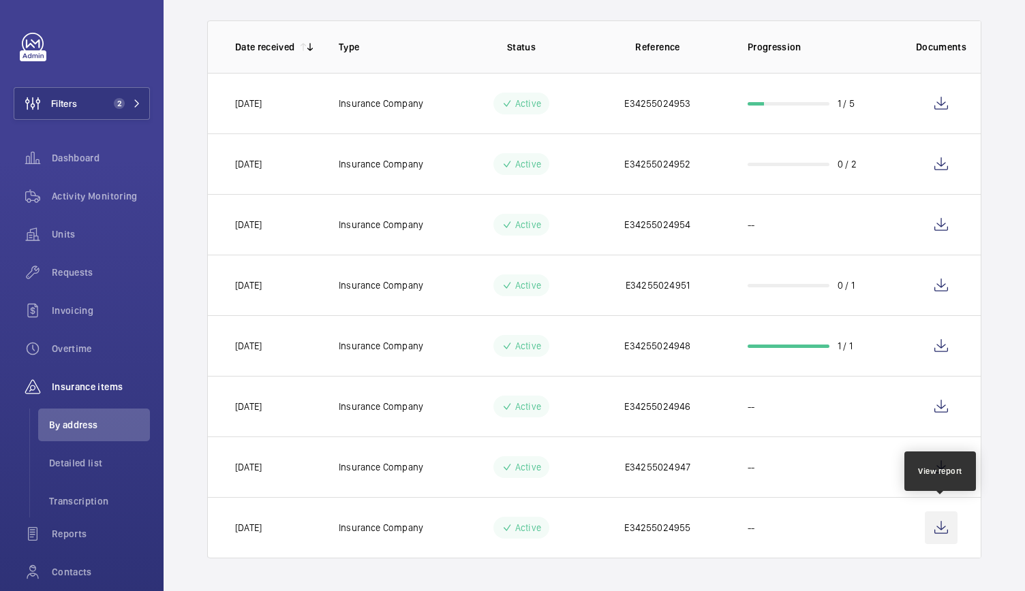
click at [946, 523] on wm-front-icon-button at bounding box center [941, 528] width 33 height 33
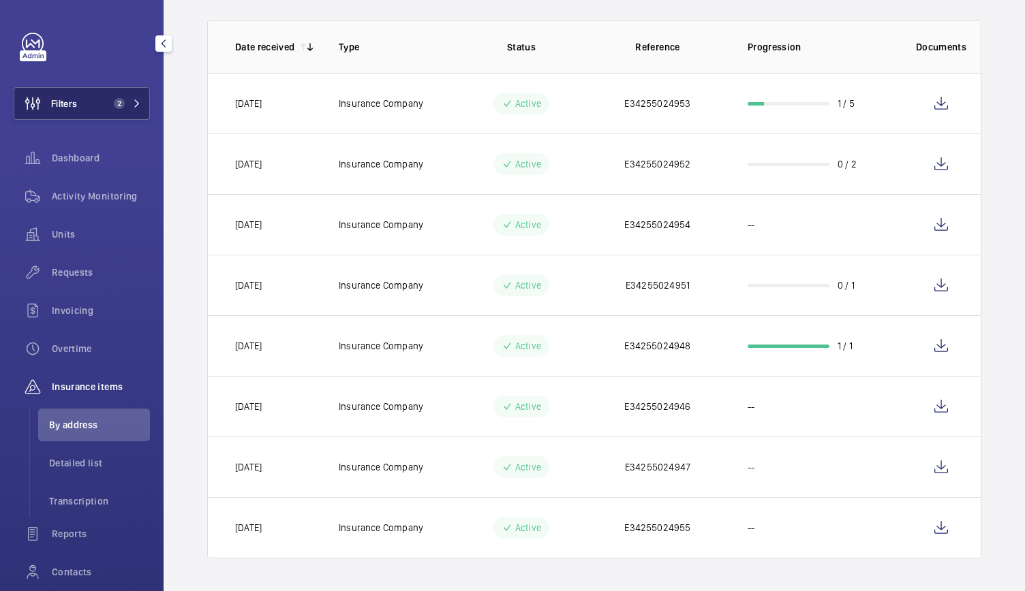
click at [125, 104] on span "2" at bounding box center [124, 103] width 33 height 11
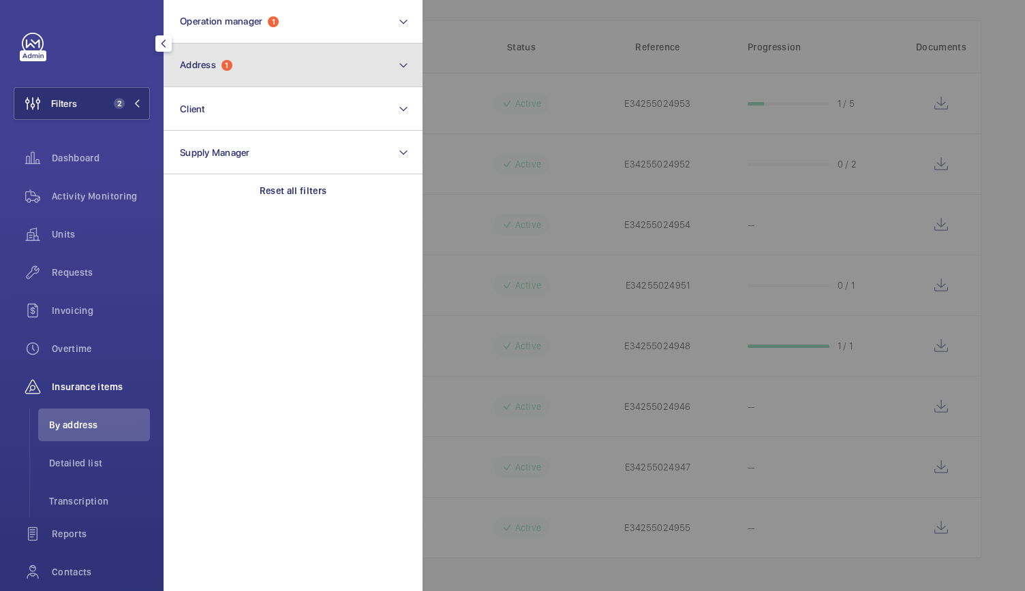
click at [248, 59] on button "Address 1" at bounding box center [293, 66] width 259 height 44
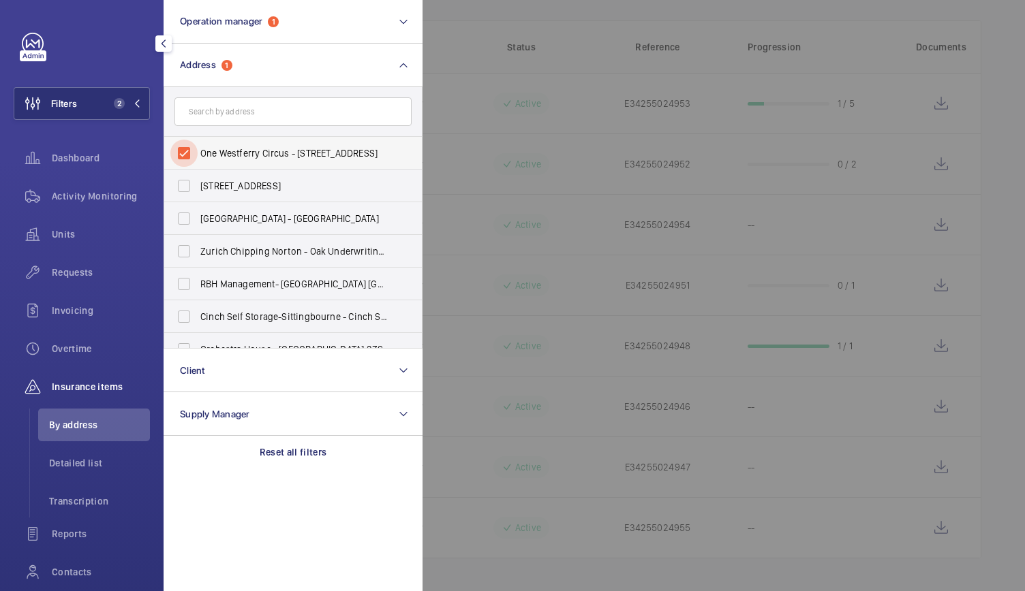
click at [191, 156] on input "One Westferry Circus - 1 Westferry Circus, LONDON E14 4HA" at bounding box center [183, 153] width 27 height 27
checkbox input "false"
click at [236, 104] on input "text" at bounding box center [292, 111] width 237 height 29
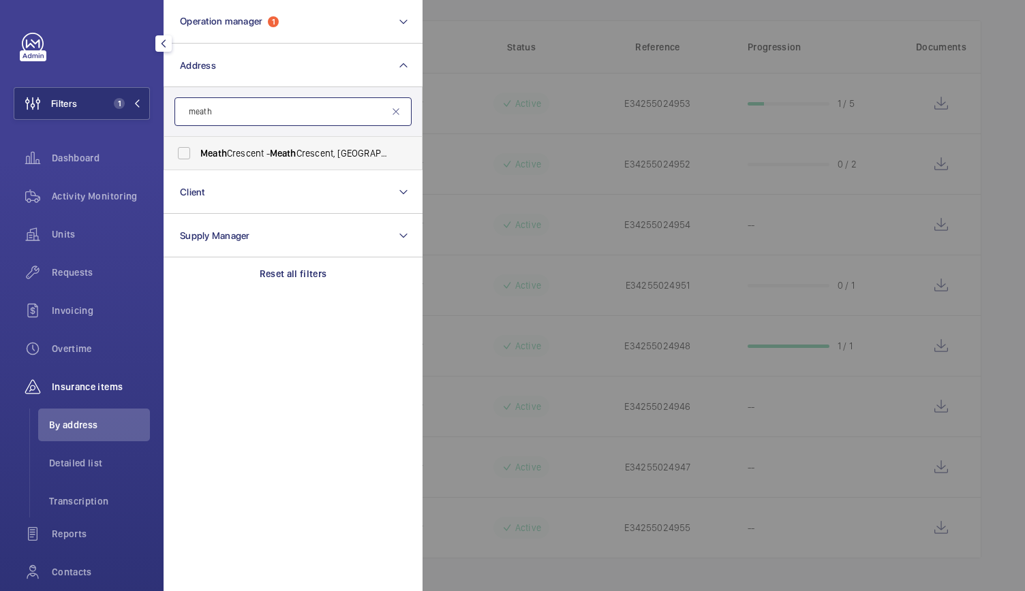
type input "meath"
click at [218, 164] on label "Meath Crescent - Meath Crescent, LONDON E2 0QG" at bounding box center [282, 153] width 237 height 33
click at [198, 164] on input "Meath Crescent - Meath Crescent, LONDON E2 0QG" at bounding box center [183, 153] width 27 height 27
checkbox input "true"
click at [125, 196] on span "Activity Monitoring" at bounding box center [101, 196] width 98 height 14
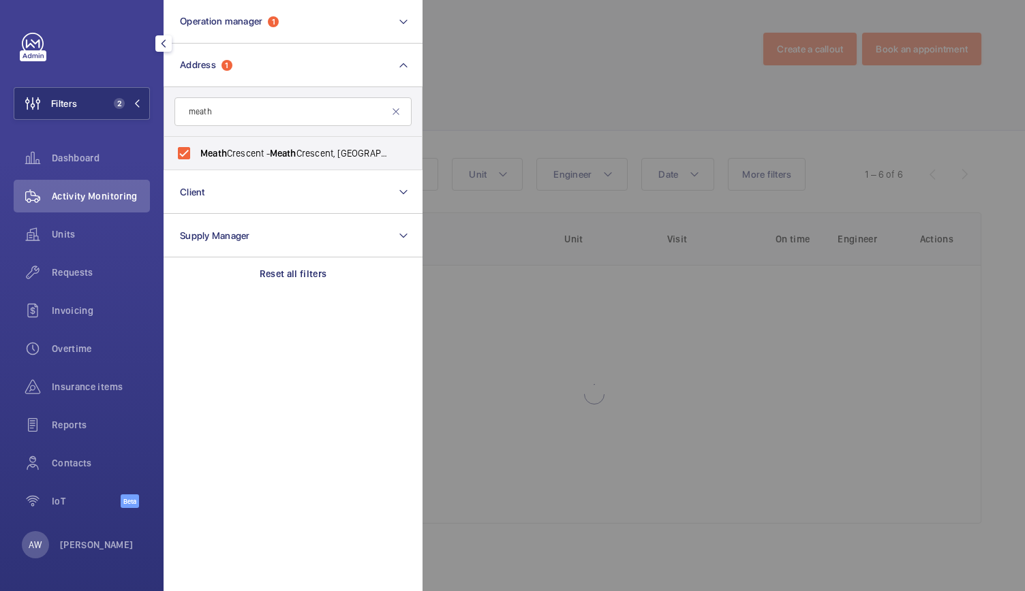
click at [549, 55] on div at bounding box center [934, 295] width 1025 height 591
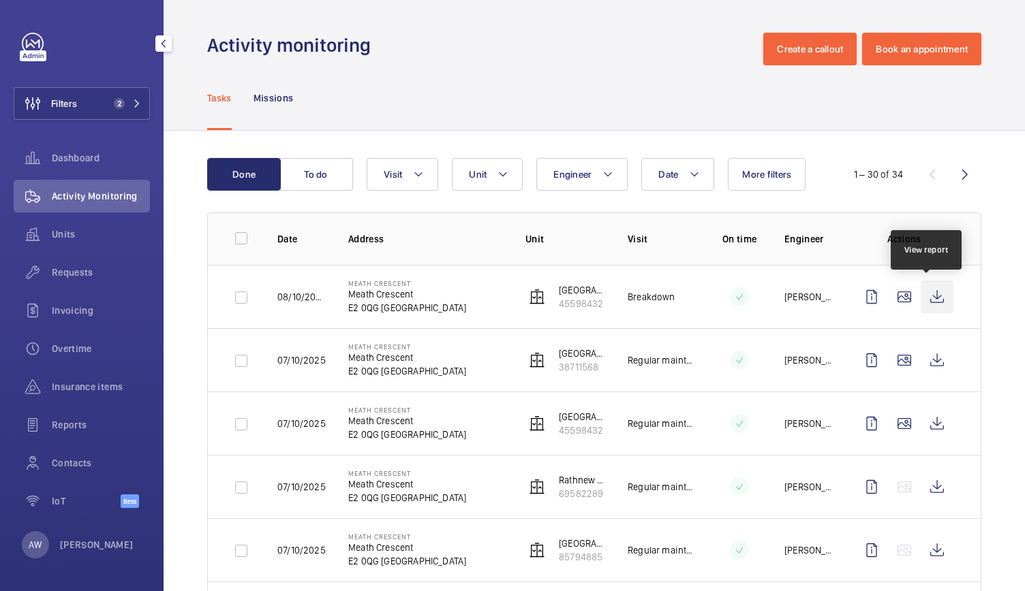
click at [932, 296] on wm-front-icon-button at bounding box center [937, 297] width 33 height 33
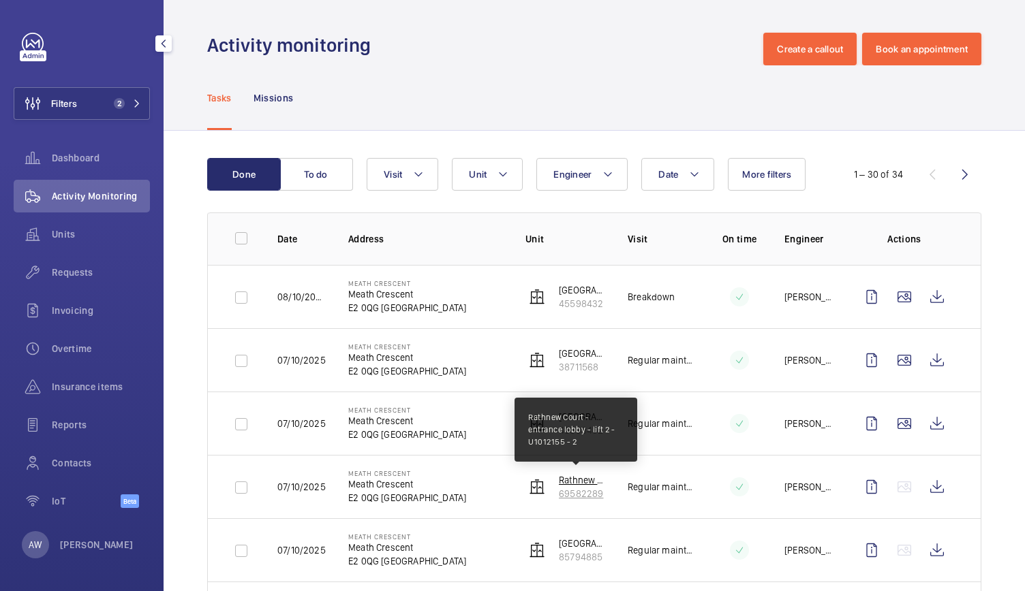
scroll to position [90, 0]
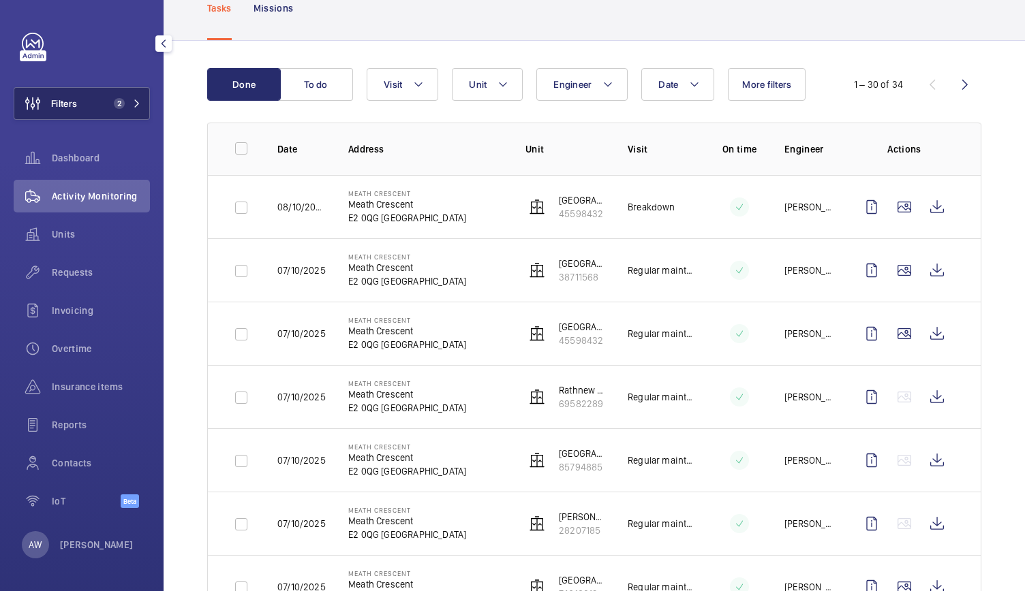
click at [133, 93] on button "Filters 2" at bounding box center [82, 103] width 136 height 33
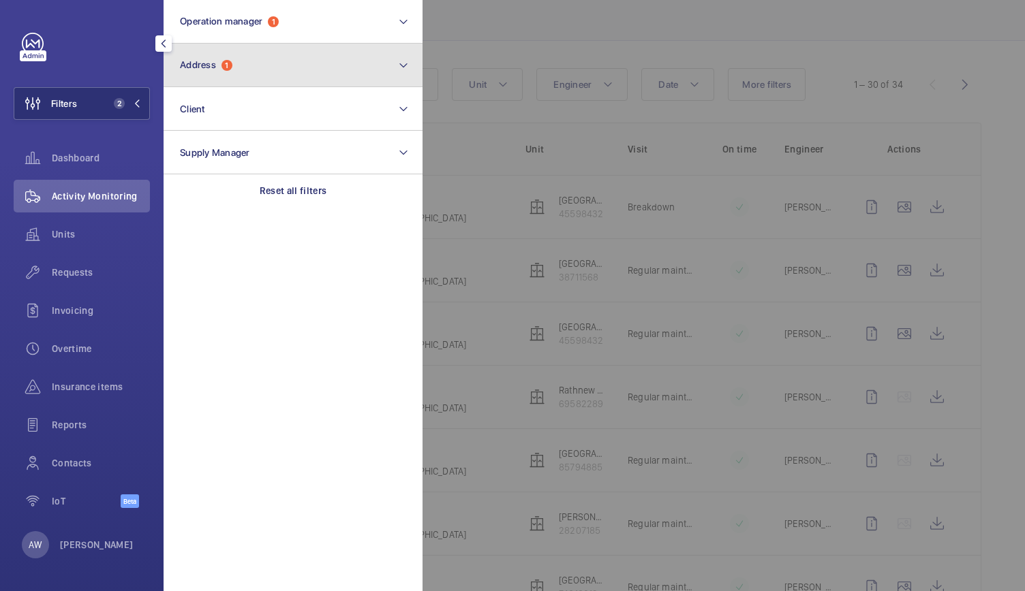
click at [256, 62] on button "Address 1" at bounding box center [293, 66] width 259 height 44
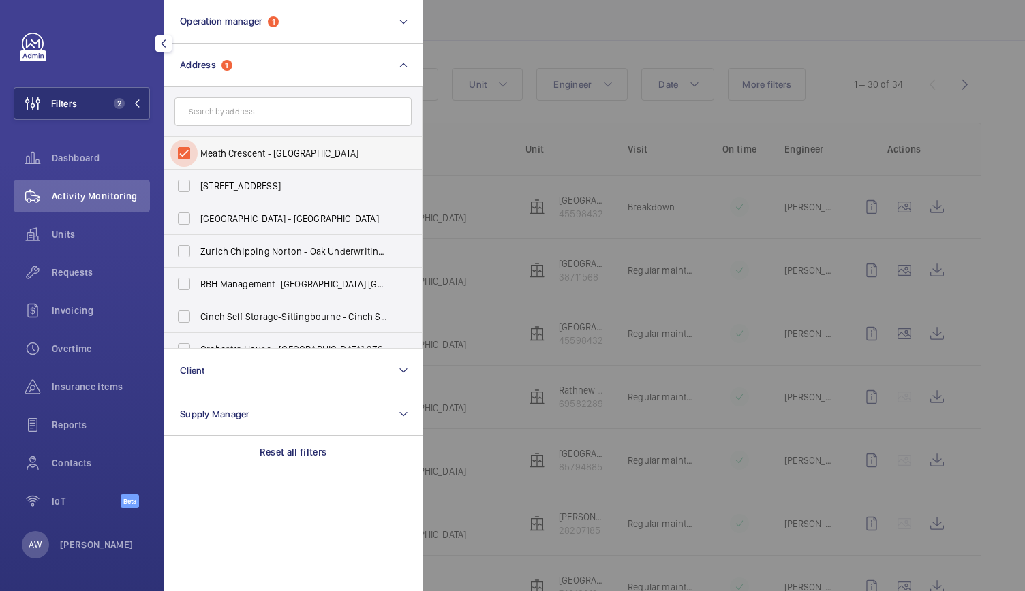
click at [182, 149] on input "Meath Crescent - Meath Crescent, LONDON E2 0QG" at bounding box center [183, 153] width 27 height 27
checkbox input "false"
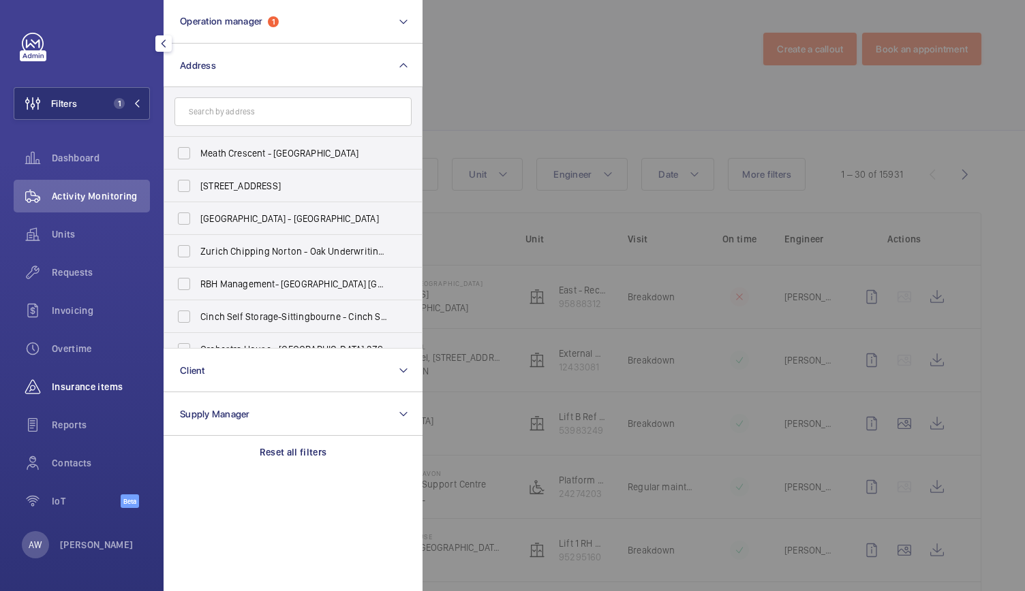
click at [44, 385] on wm-front-icon-button at bounding box center [33, 387] width 38 height 33
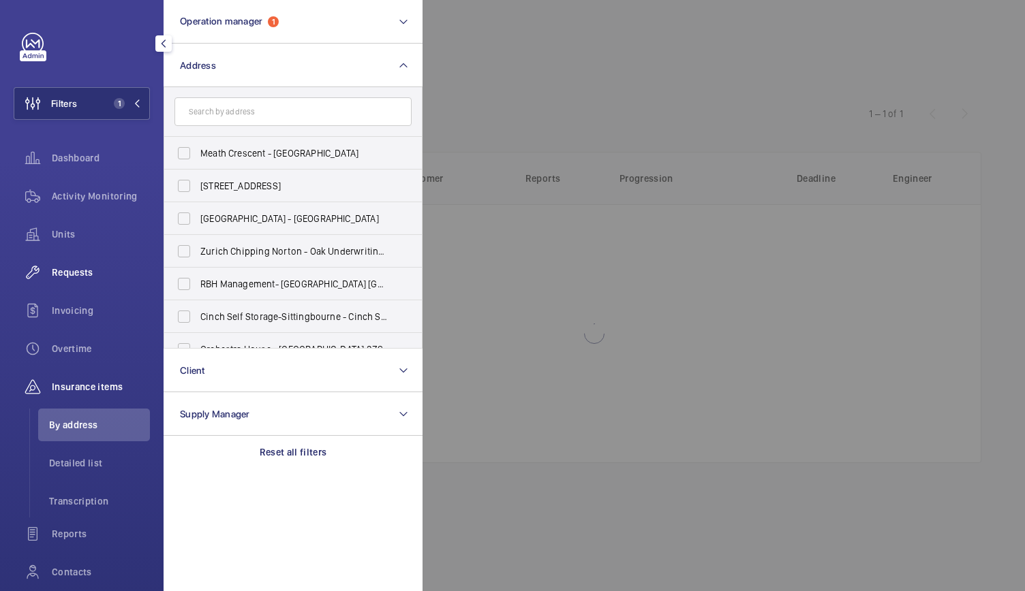
click at [76, 266] on span "Requests" at bounding box center [101, 273] width 98 height 14
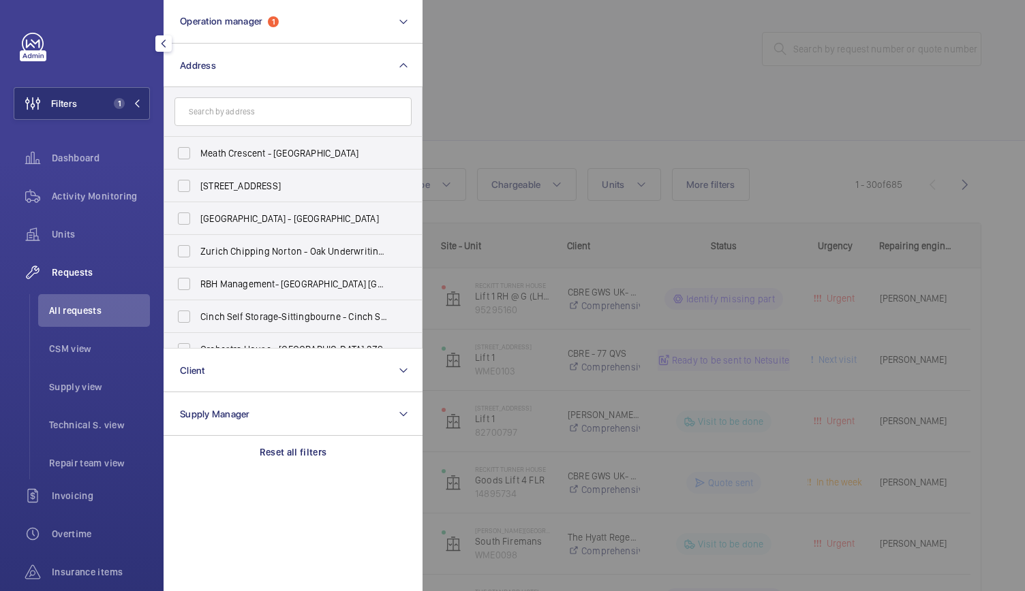
click at [545, 99] on div at bounding box center [934, 295] width 1025 height 591
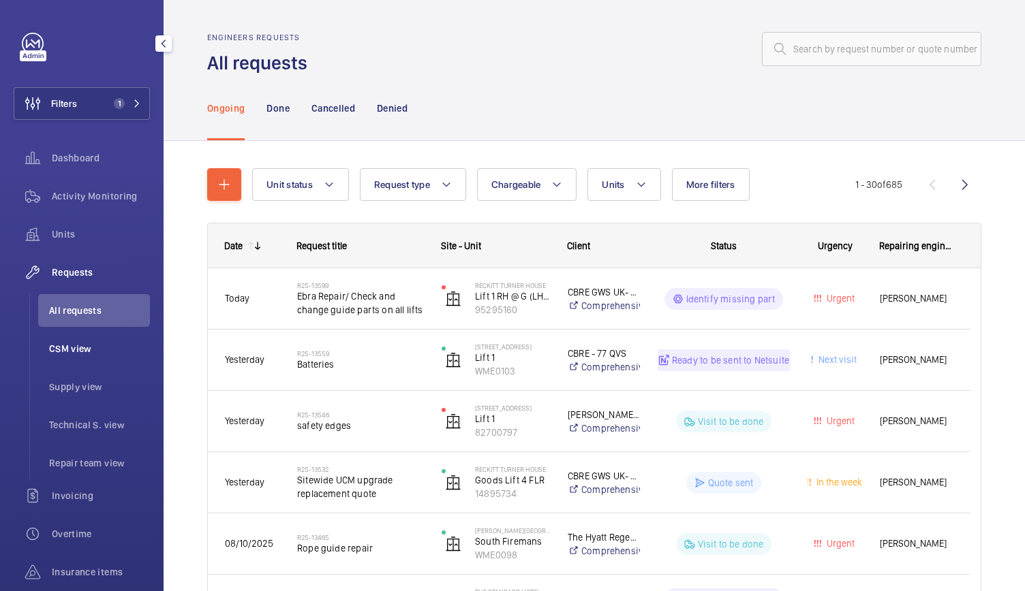
click at [59, 352] on span "CSM view" at bounding box center [99, 349] width 101 height 14
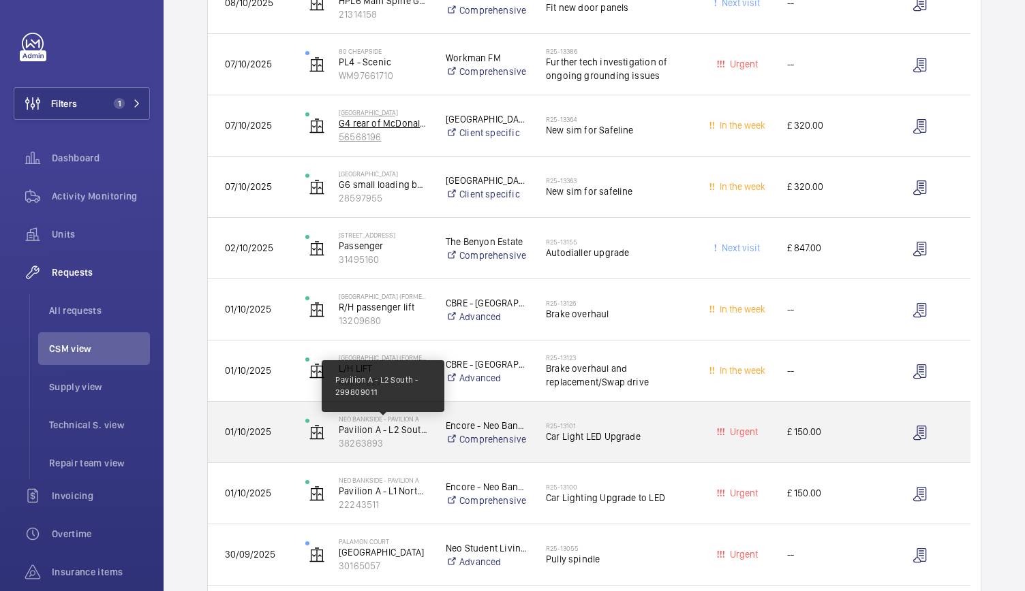
scroll to position [360, 0]
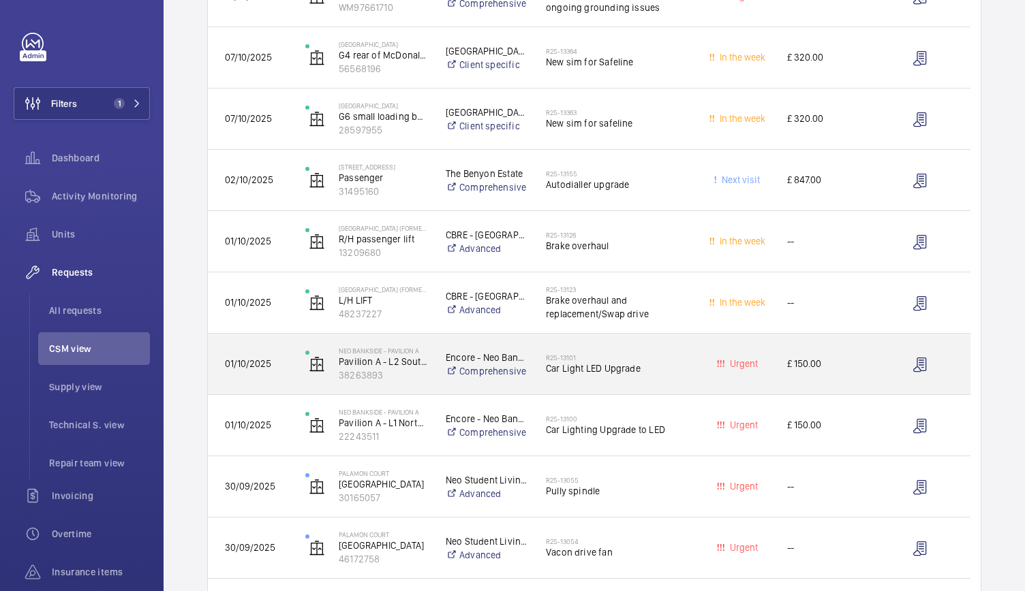
click at [692, 382] on div "Urgent" at bounding box center [729, 364] width 79 height 43
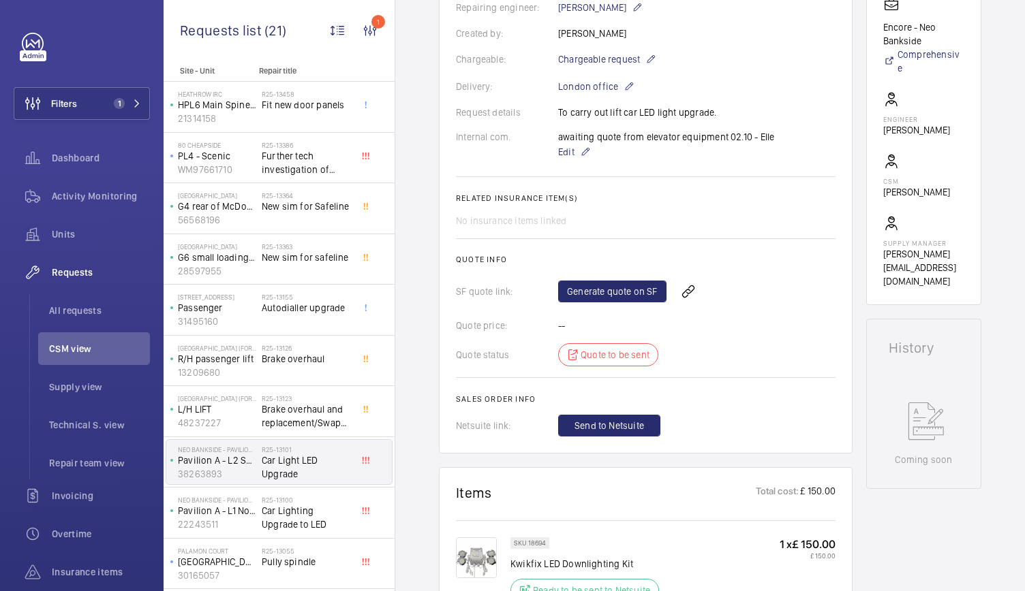
scroll to position [370, 0]
click at [603, 298] on link "Generate quote on SF" at bounding box center [612, 292] width 108 height 22
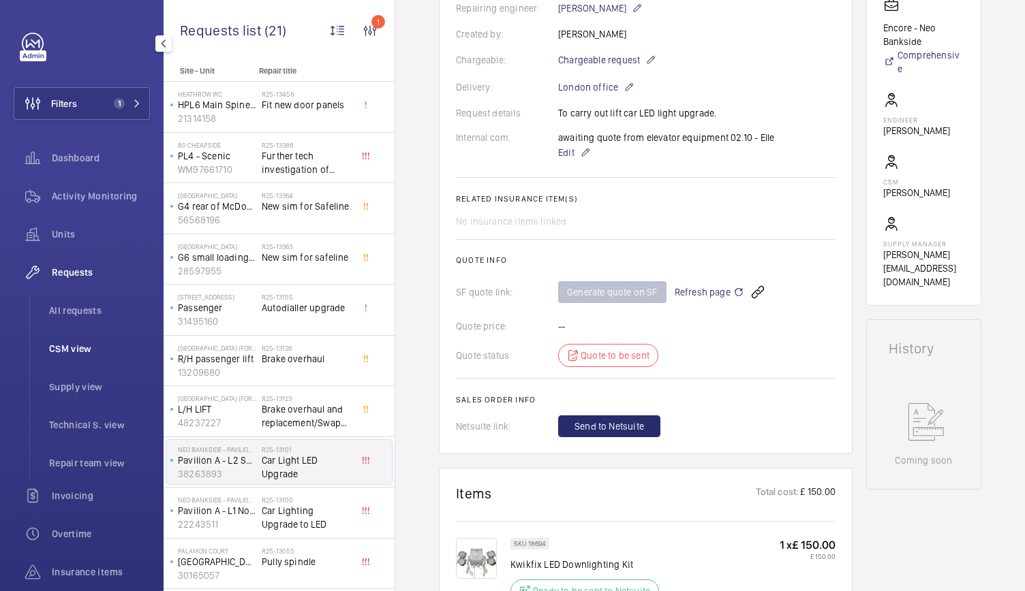
click at [81, 344] on span "CSM view" at bounding box center [99, 349] width 101 height 14
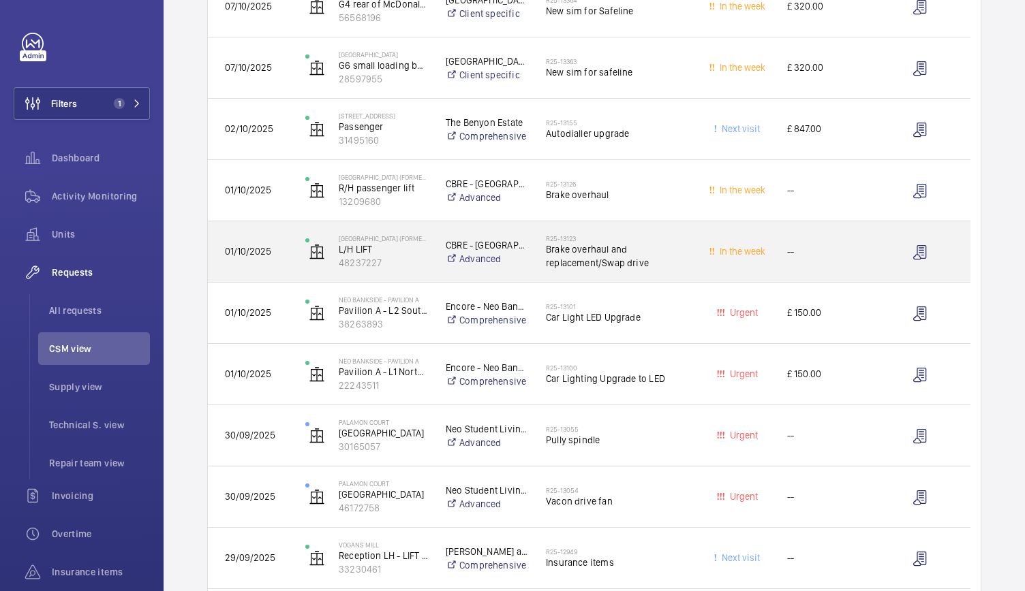
scroll to position [412, 0]
